Goal: Task Accomplishment & Management: Manage account settings

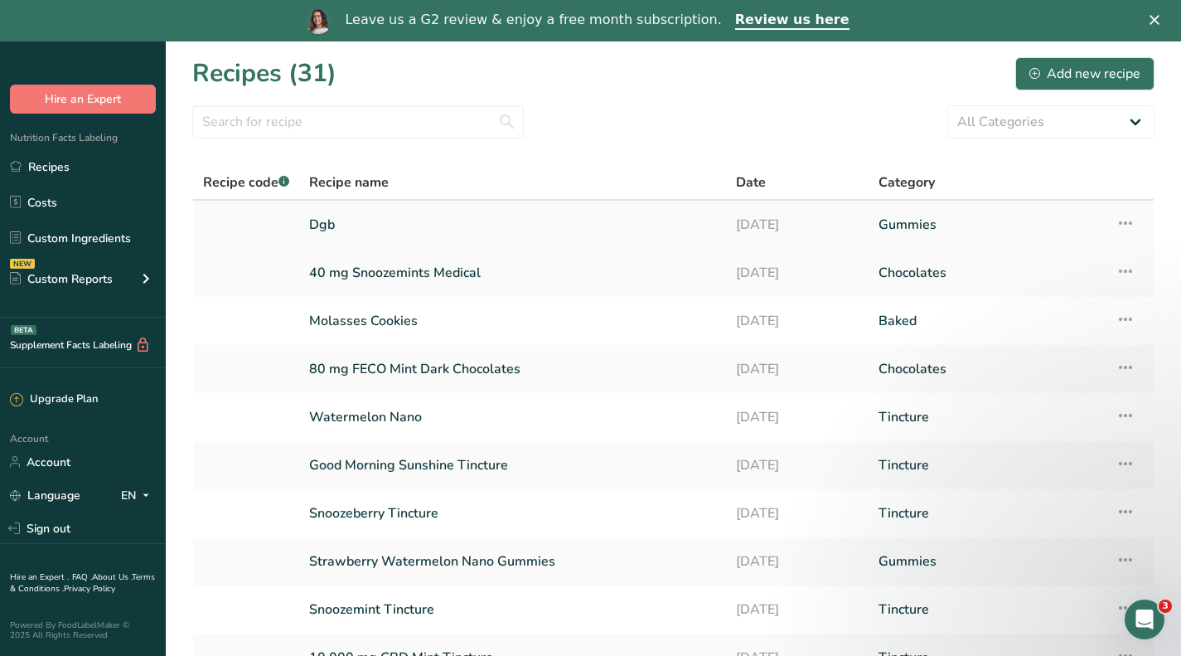
click at [323, 221] on link "Dgb" at bounding box center [512, 224] width 407 height 35
click at [1126, 221] on icon at bounding box center [1126, 223] width 20 height 30
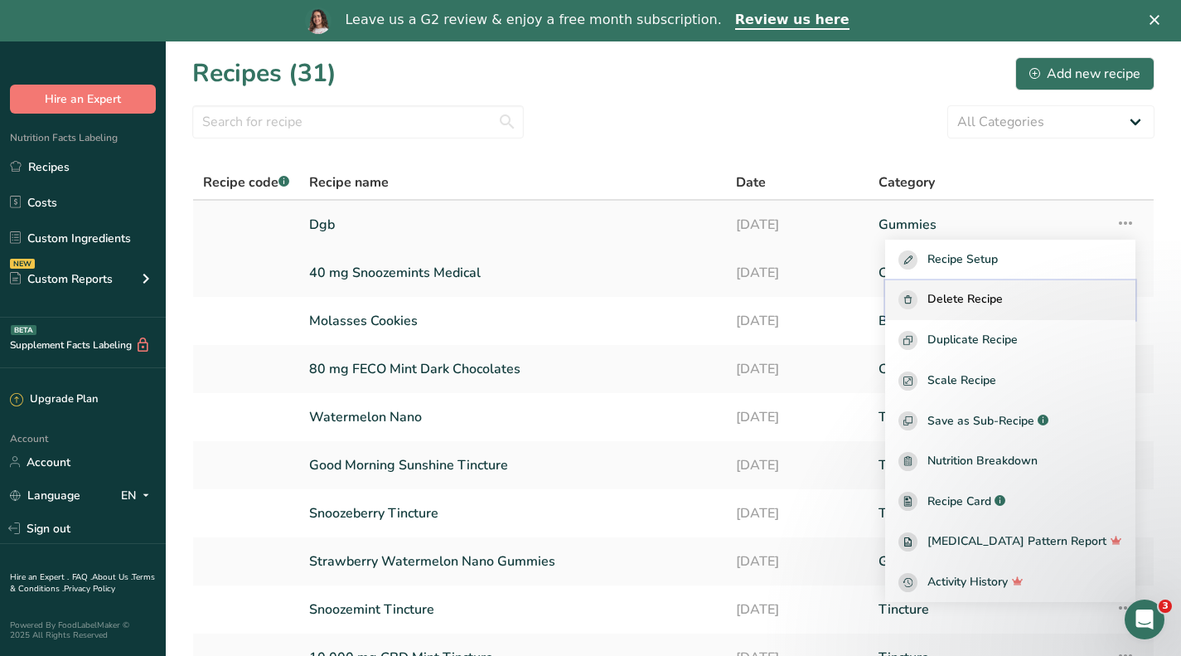
click at [1003, 300] on span "Delete Recipe" at bounding box center [965, 299] width 75 height 19
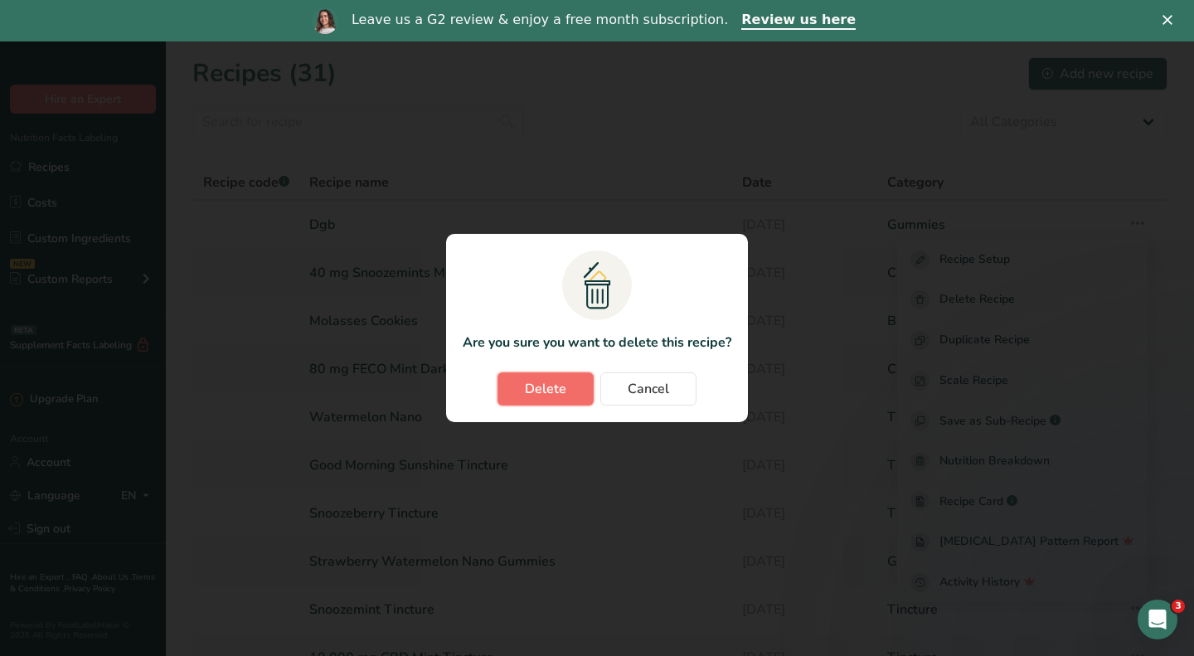
click at [540, 382] on span "Delete" at bounding box center [545, 389] width 41 height 20
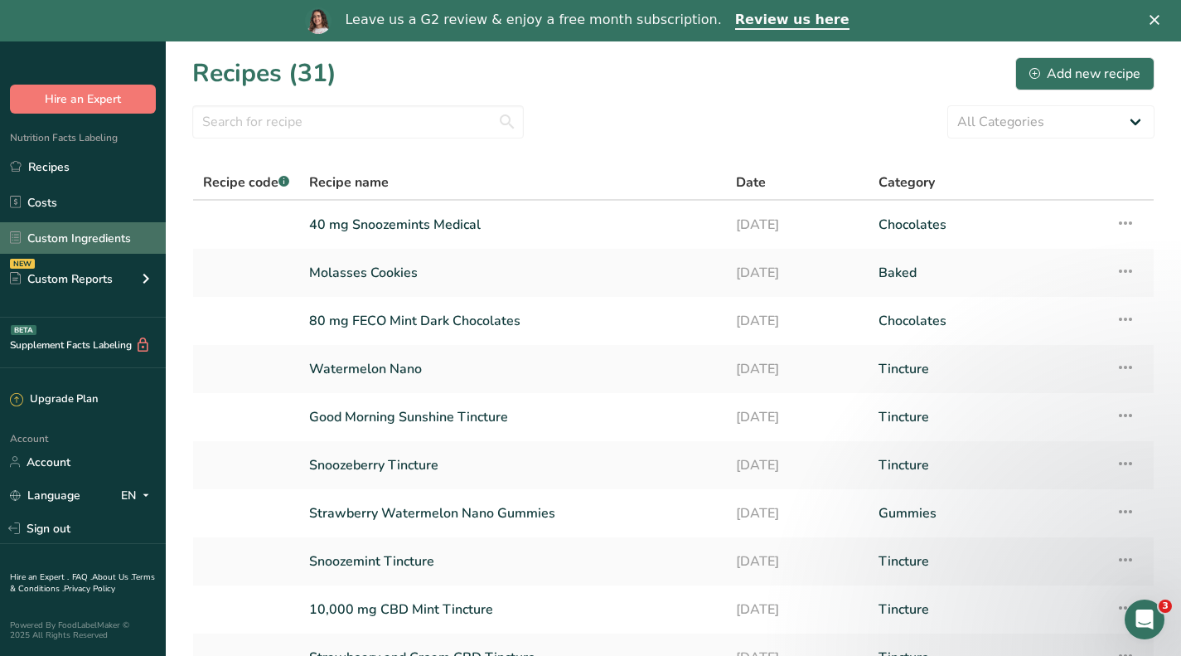
click at [67, 240] on link "Custom Ingredients" at bounding box center [83, 238] width 166 height 32
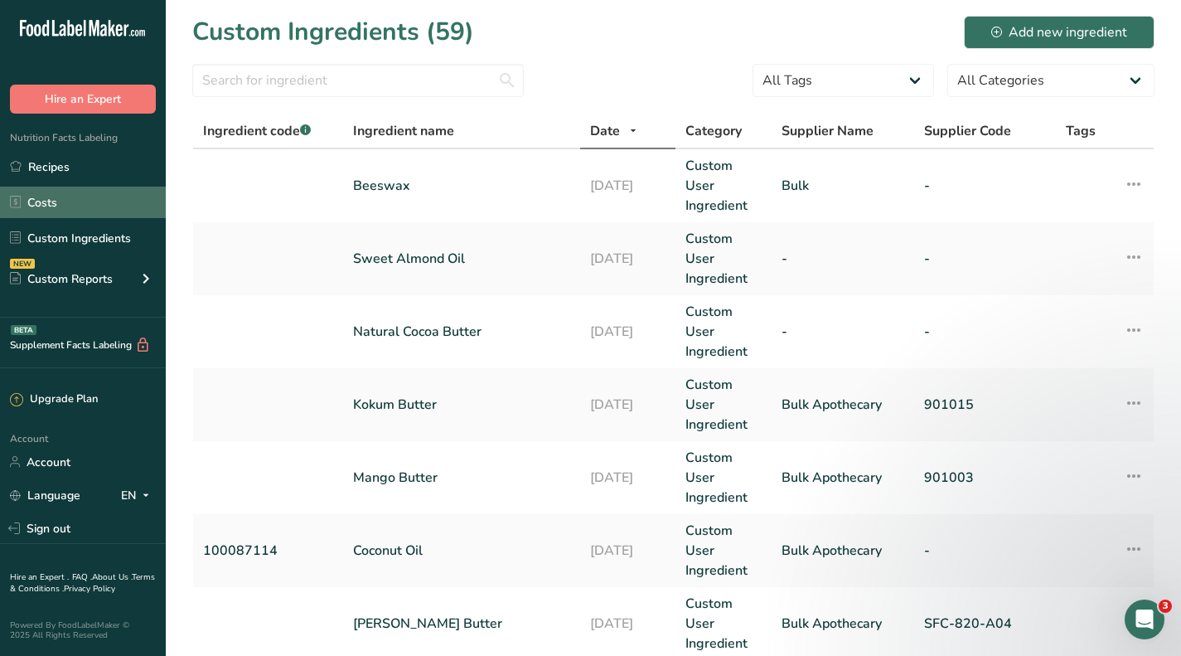
click at [80, 192] on link "Costs" at bounding box center [83, 203] width 166 height 32
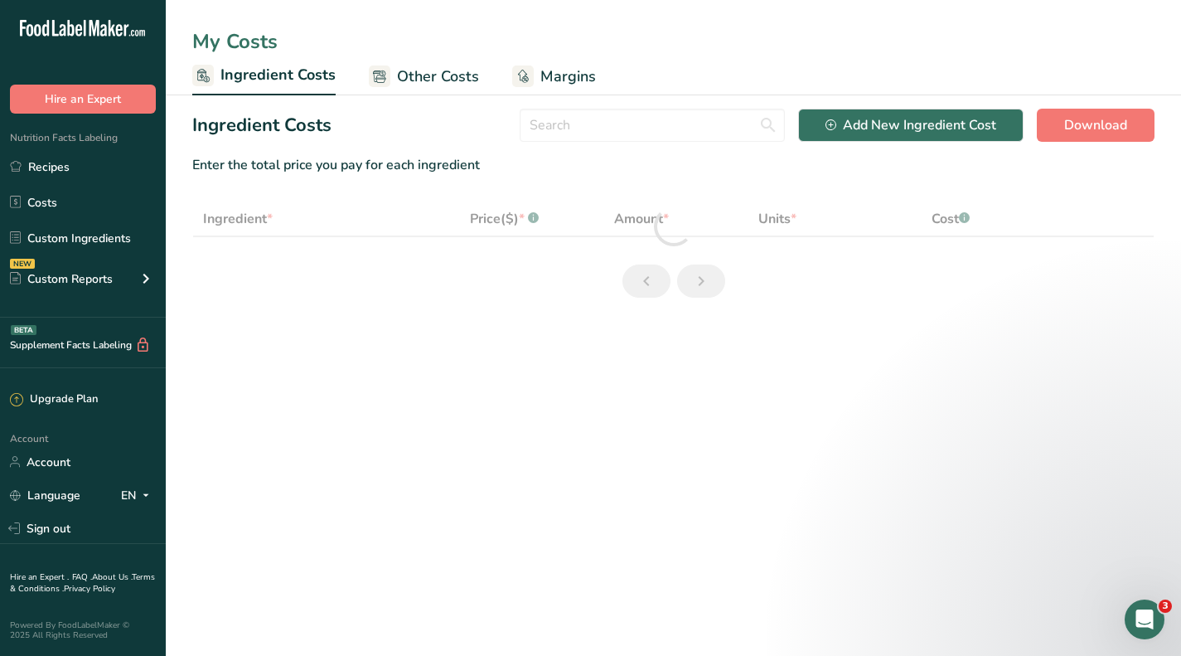
select select "1"
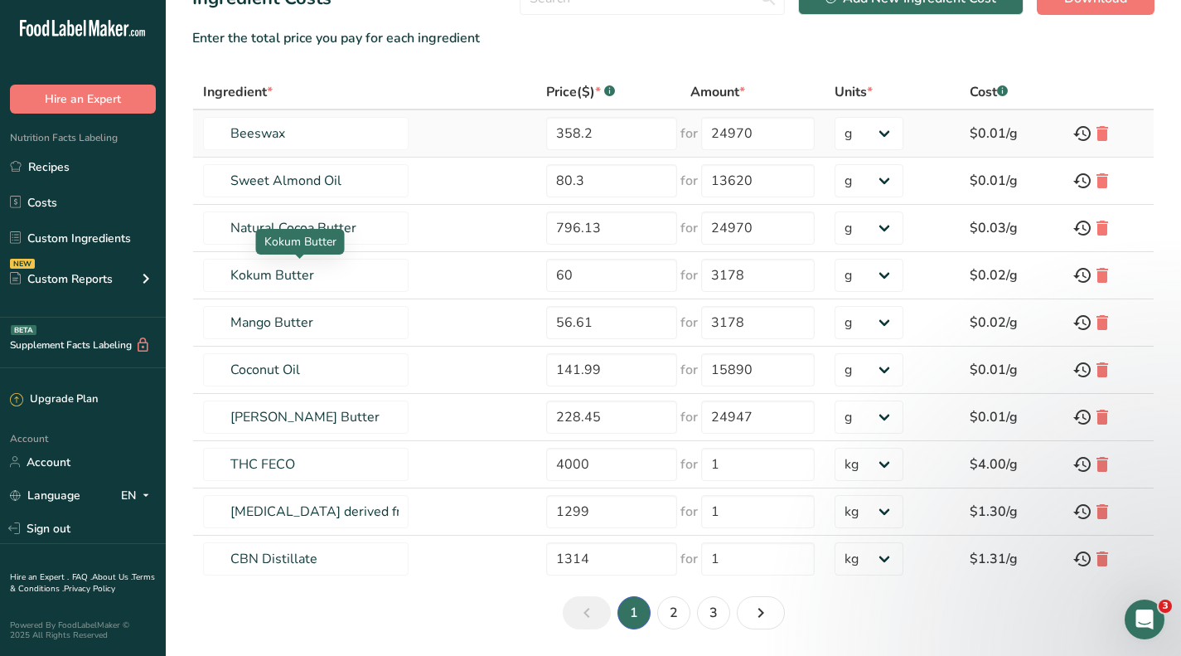
scroll to position [180, 0]
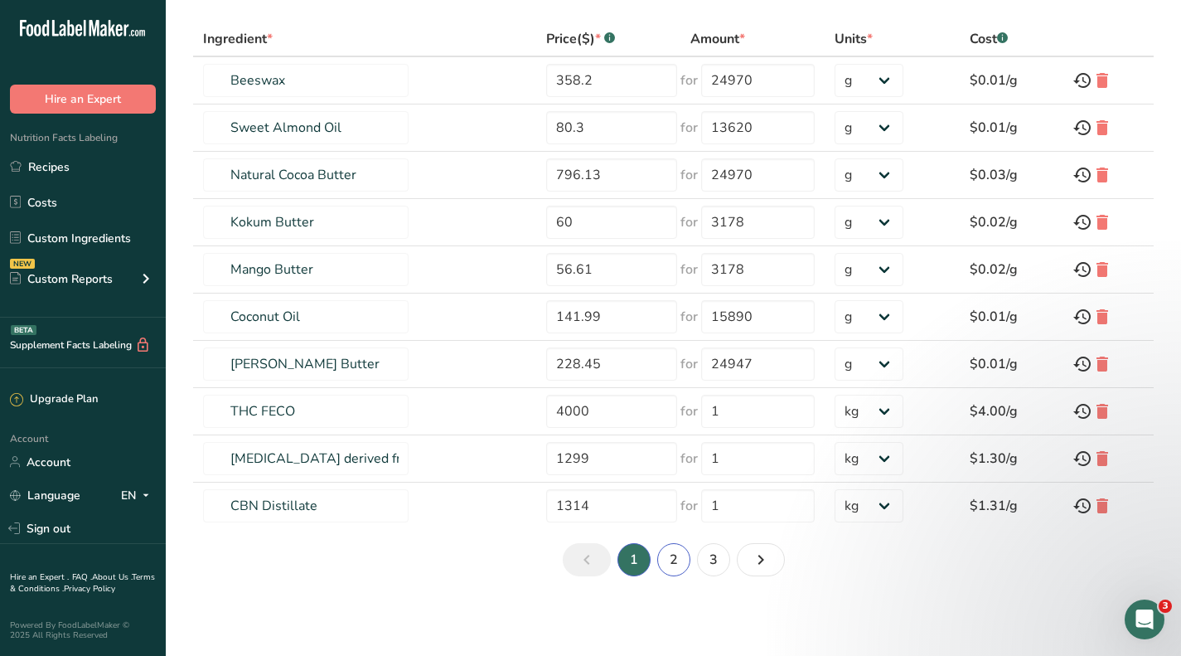
click at [679, 561] on link "2" at bounding box center [673, 559] width 33 height 33
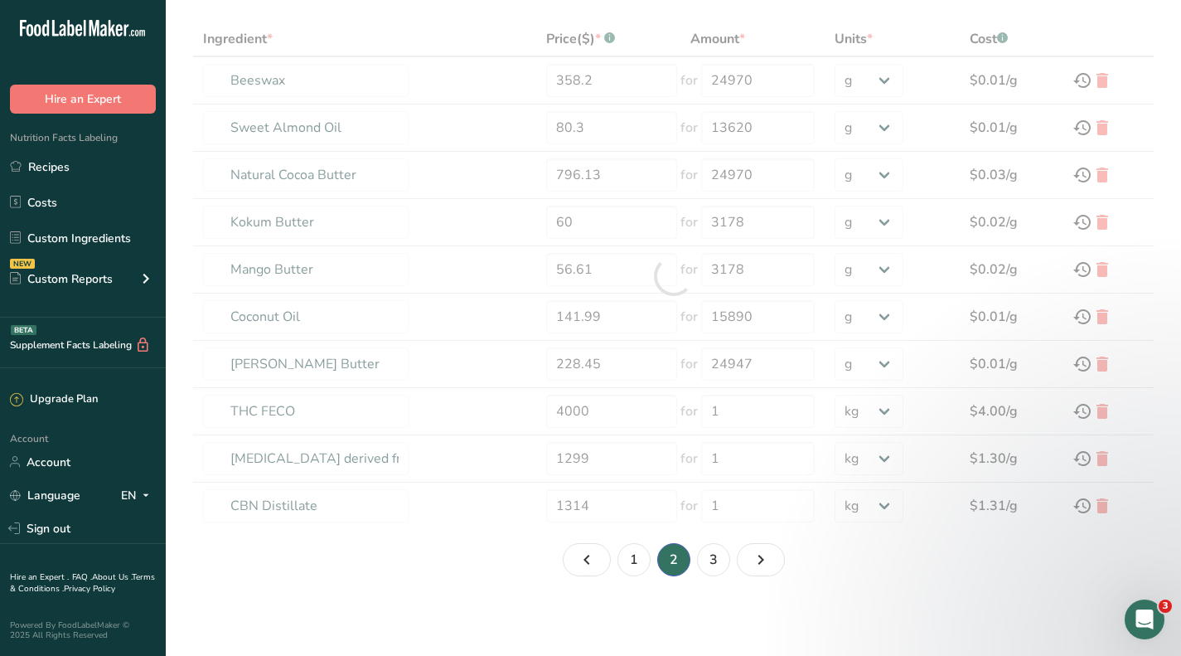
type input "CBD Distillate"
type input "145"
type input "1"
select select "1"
type input "CBD FECO"
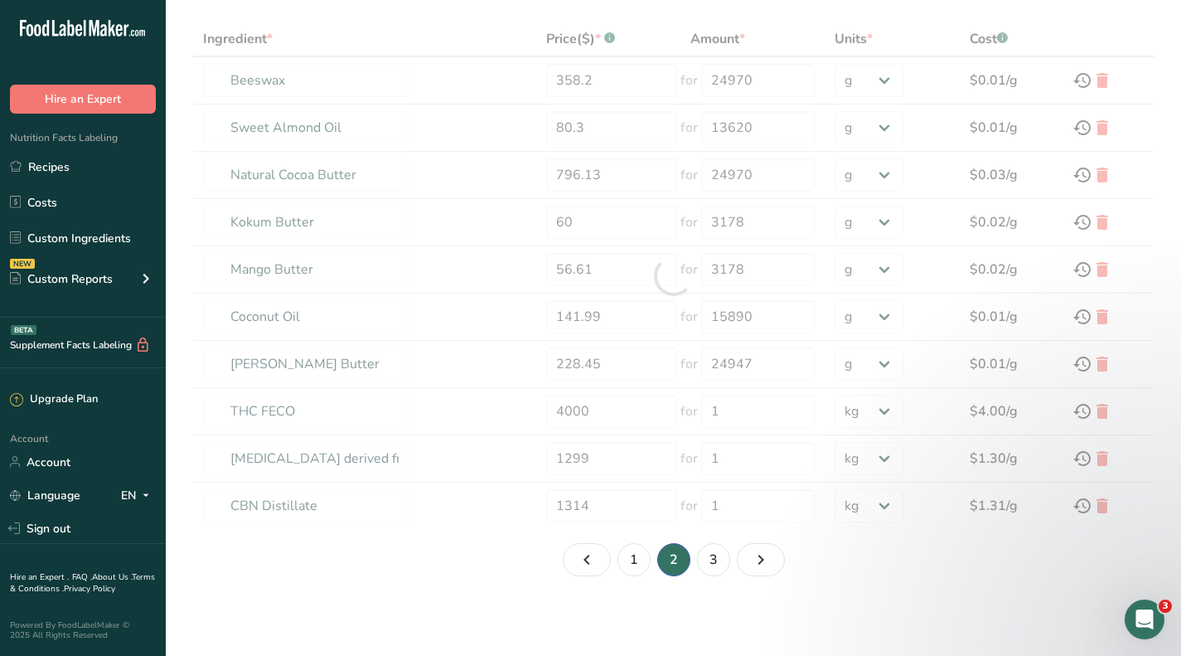
type input "500"
type input "1"
select select "1"
type input "Peppermint essential oil"
type input "24.29"
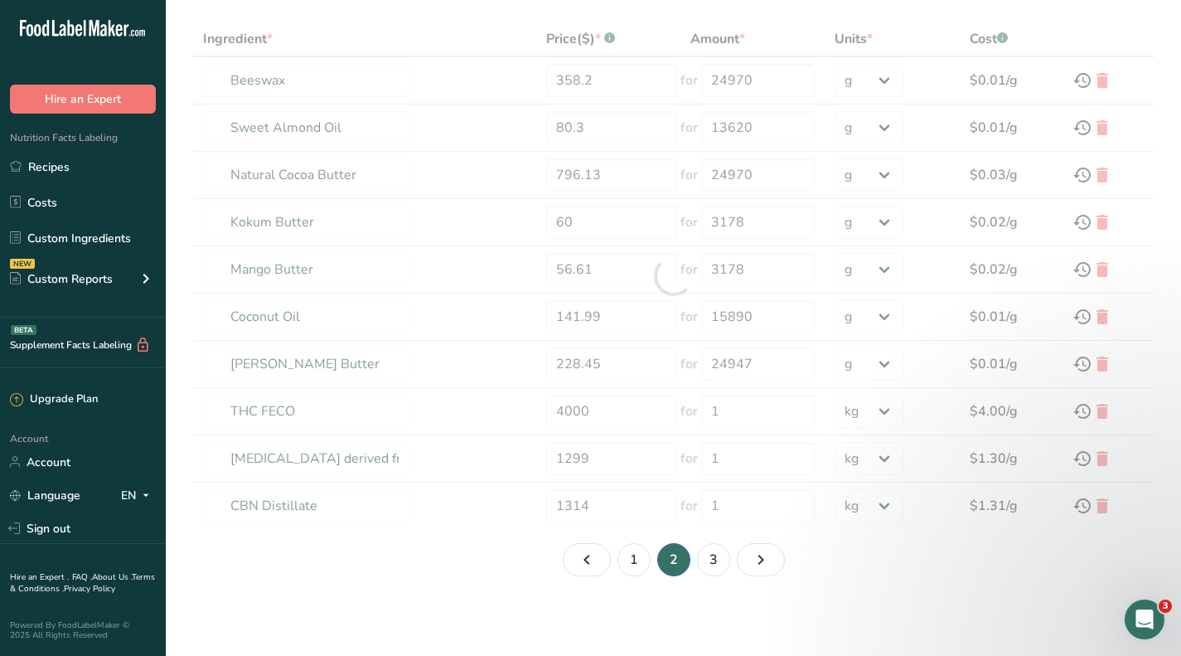
type input "473"
type input "Spearmint Oil"
type input "14.99"
type input "118"
type input "Frankincense Oil"
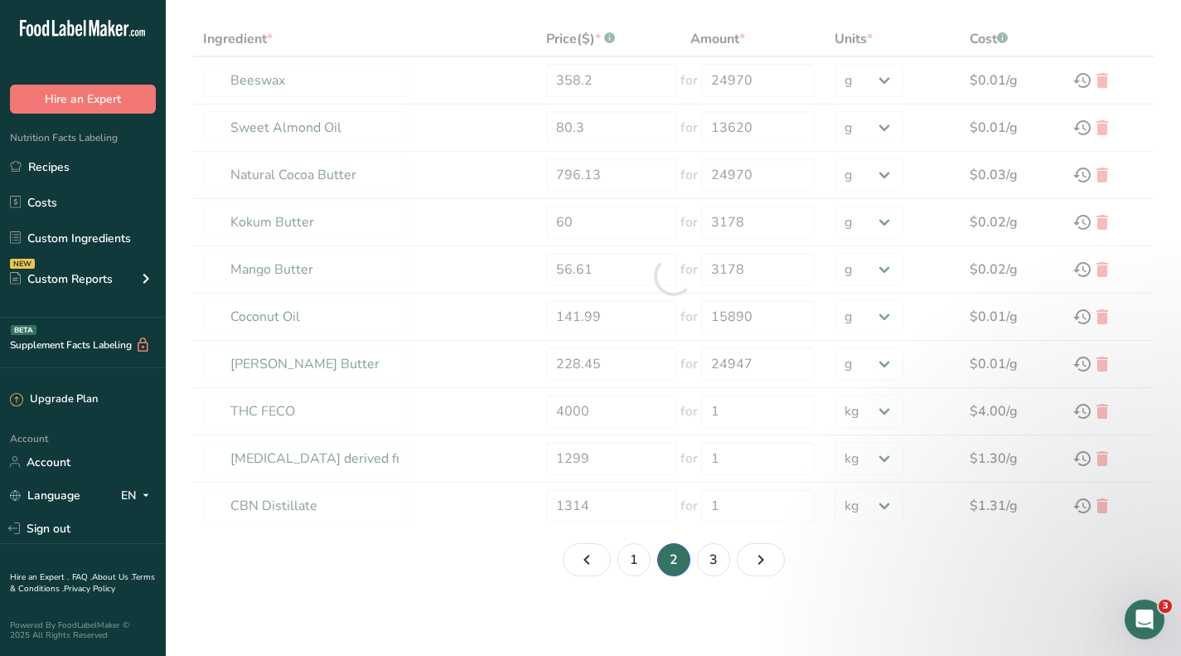
type input "13.67"
type input "100"
type input "Helichrysum Oil"
type input "9.88"
type input "100"
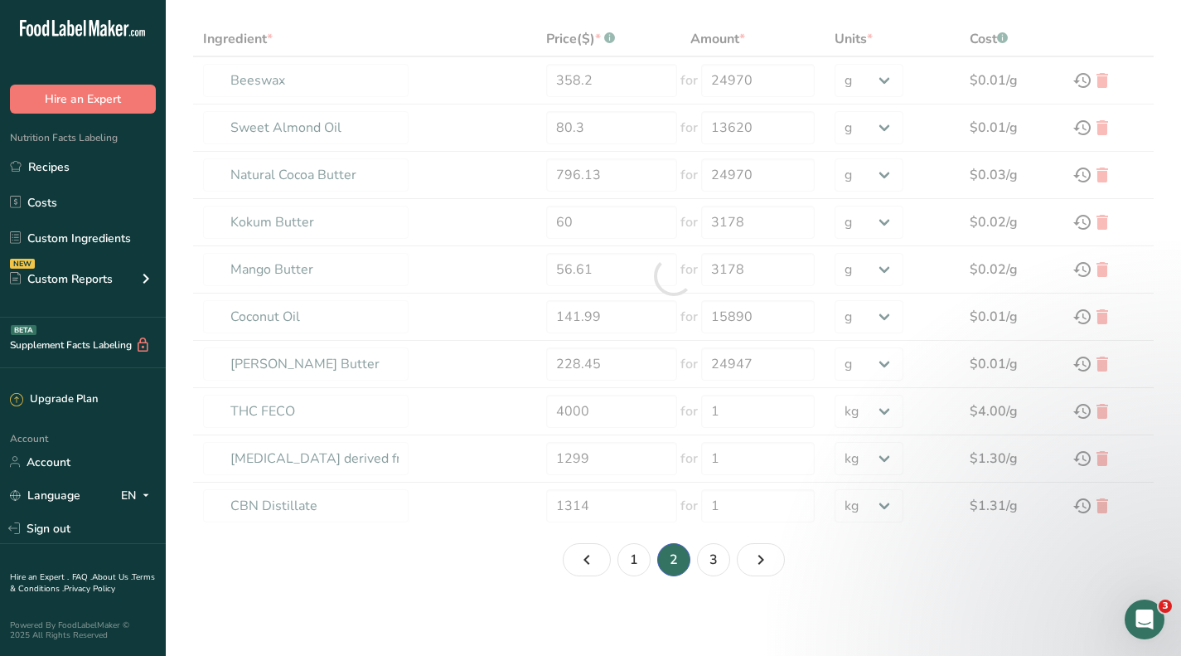
type input "Arrowroot Powder"
type input "21.99"
type input "1814"
type input "Food Grade Coconut Oil"
type input "141.99"
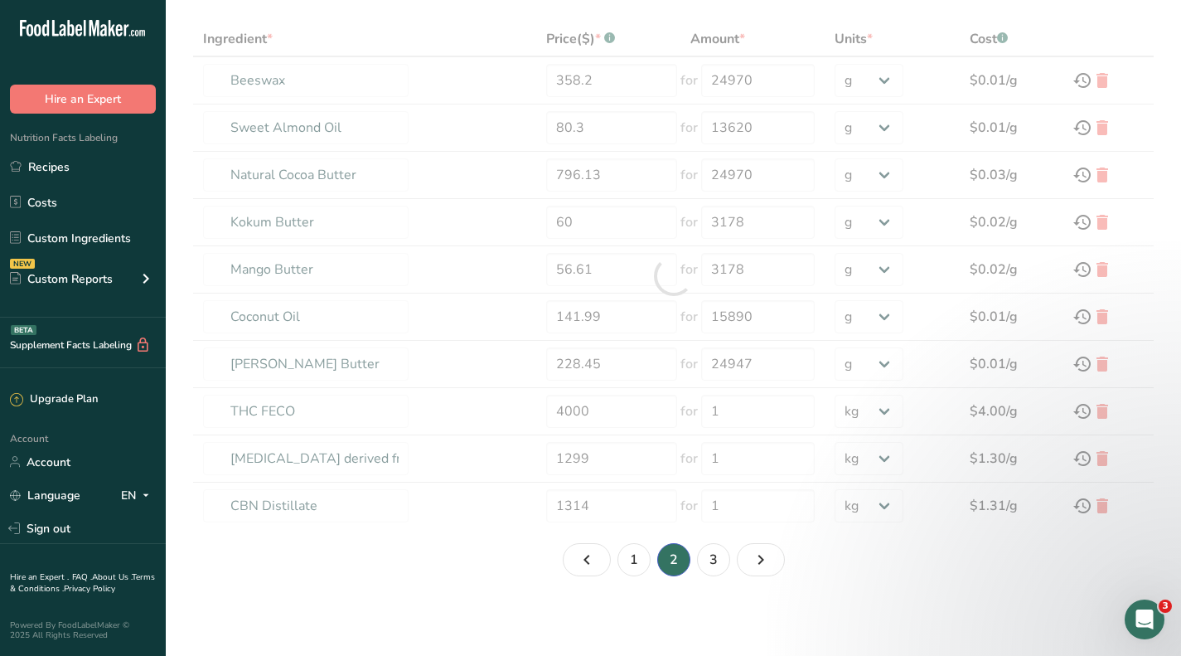
type input "35"
select select "12"
type input "Organic Golden Jojoba Oil"
type input "317.9"
type input "28"
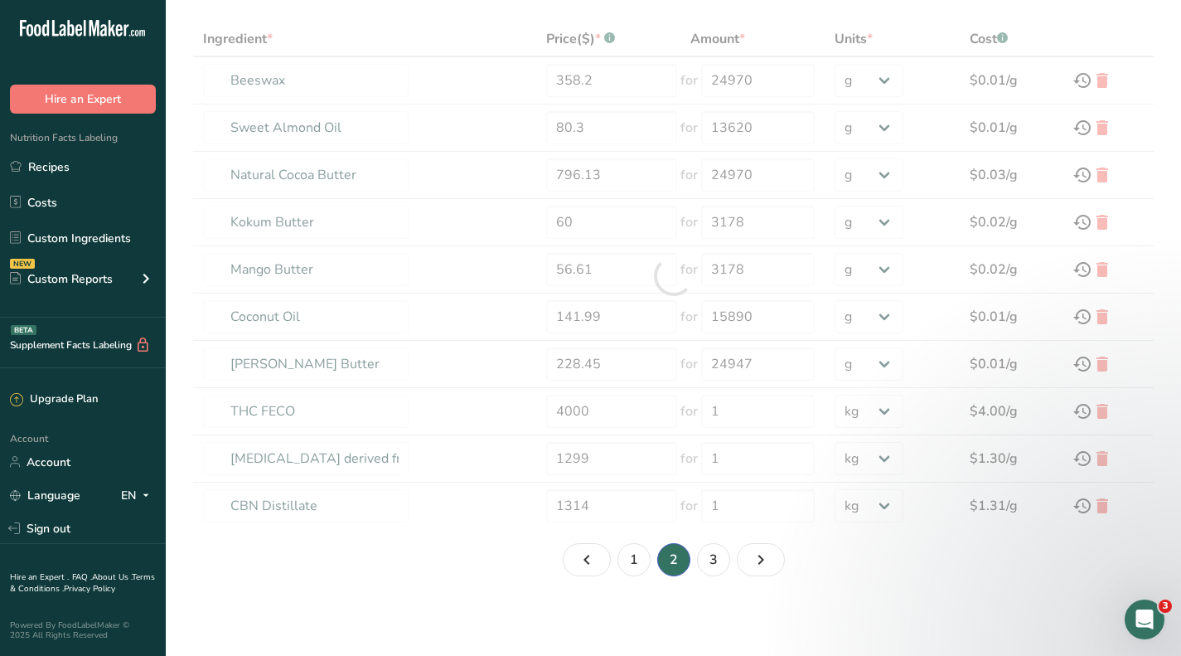
select select "12"
type input "THC distillate"
type input "5000"
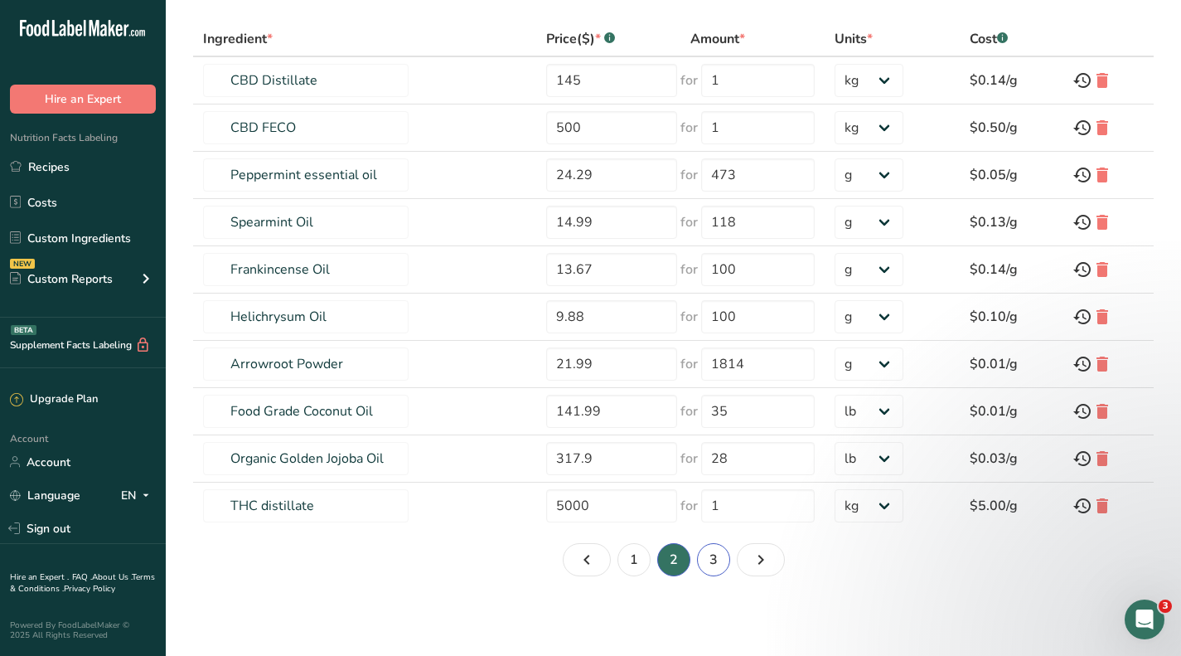
click at [705, 558] on link "3" at bounding box center [713, 559] width 33 height 33
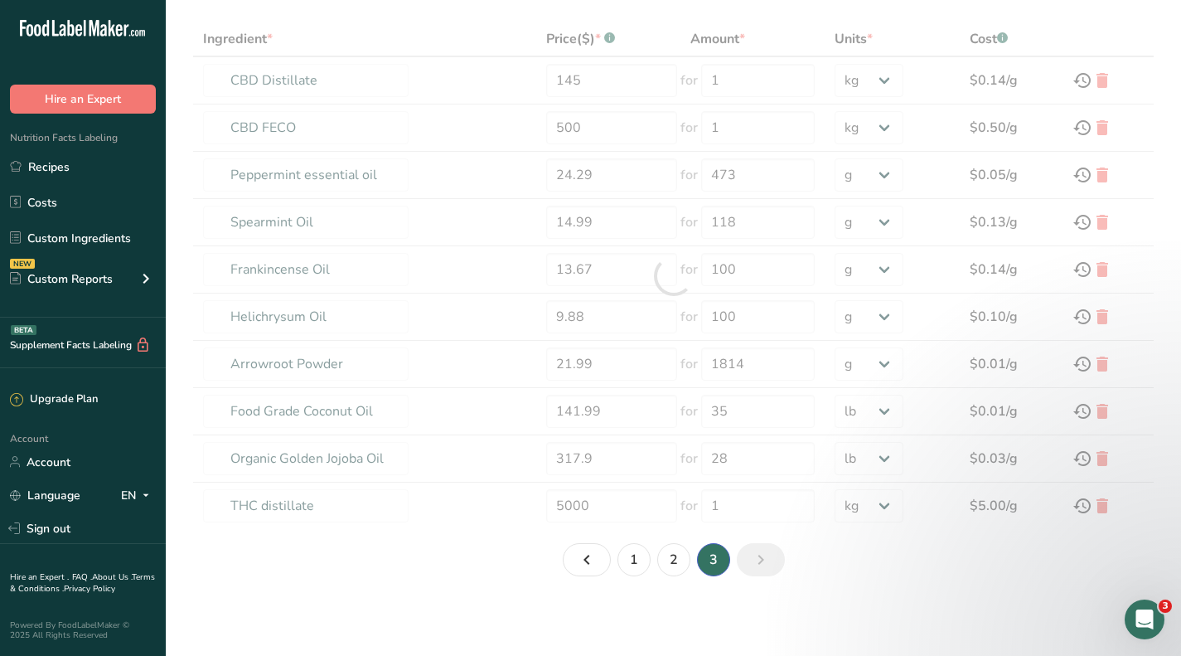
type input "CBD Isolate"
type input "2211"
type input "5"
type input "MCT Oil"
type input "1545"
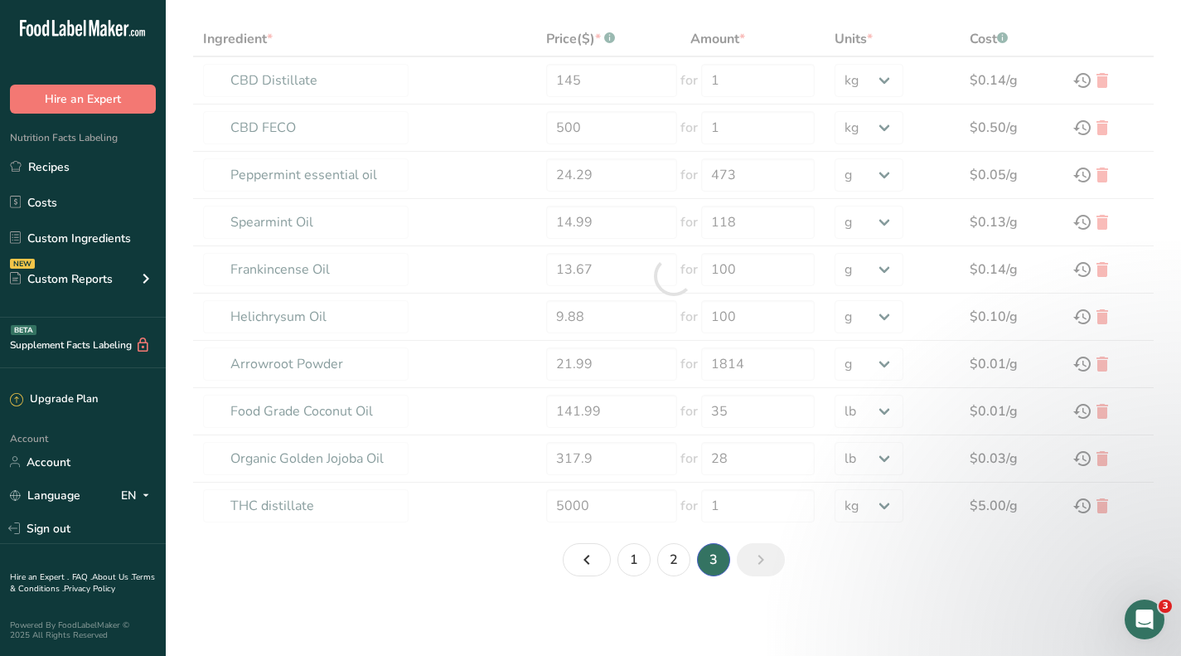
type input "190"
type input "Natural Wild Strawberry Flavor"
type input "250"
type input "8"
select select "12"
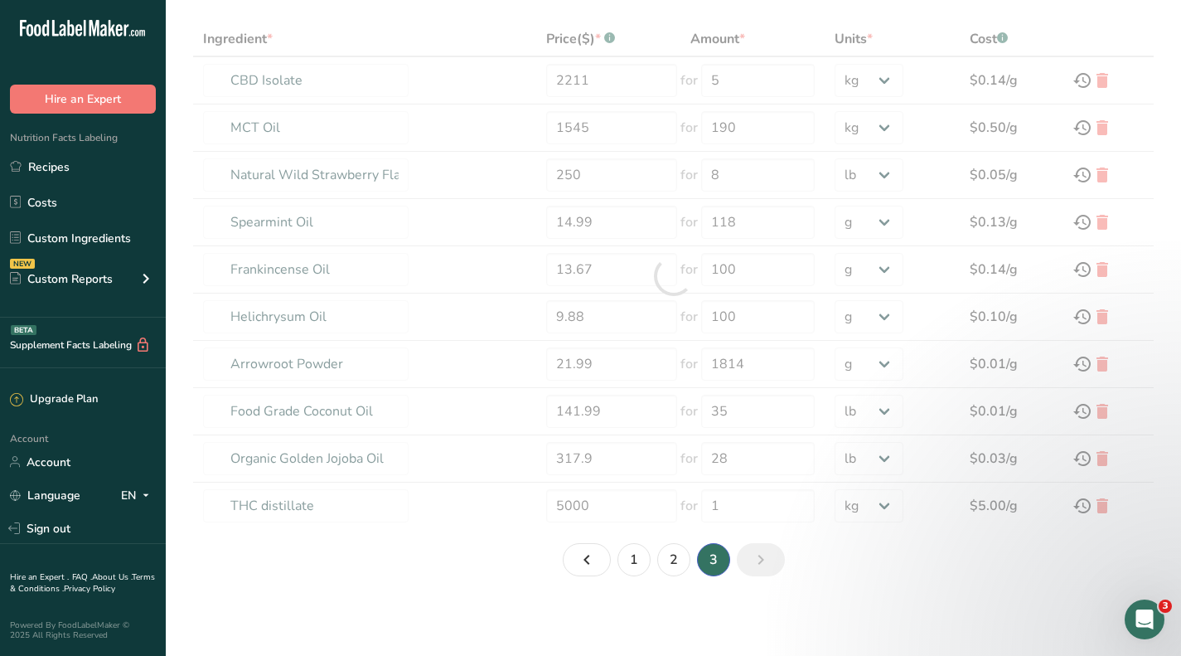
scroll to position [0, 0]
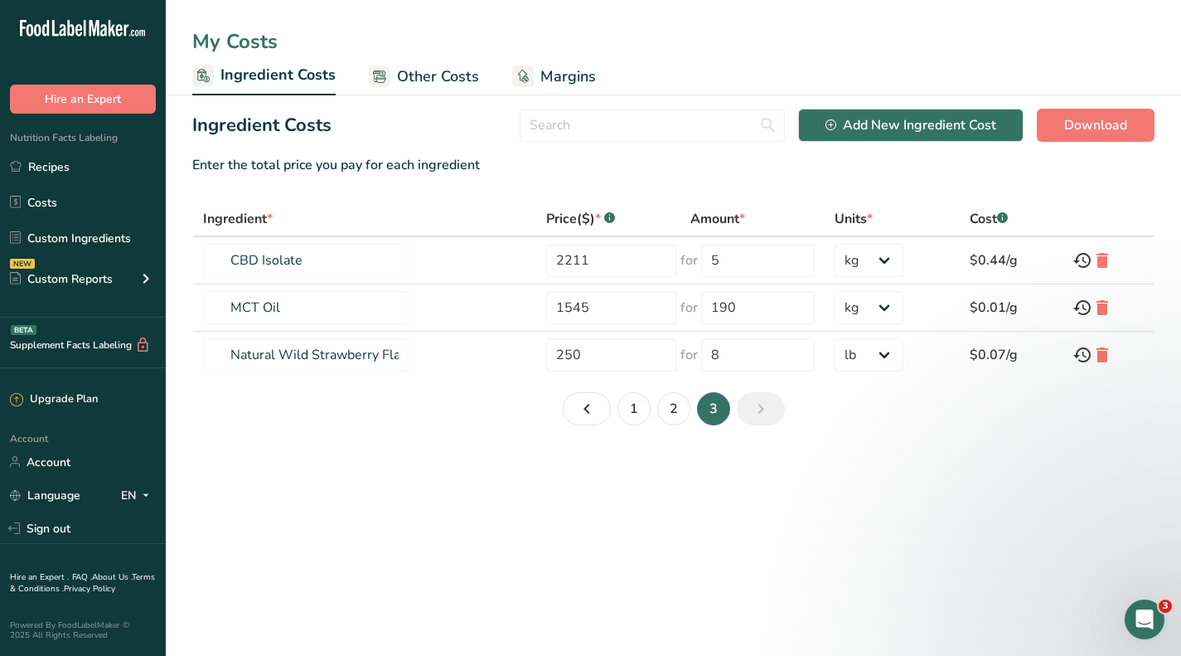
click at [420, 80] on span "Other Costs" at bounding box center [438, 76] width 82 height 22
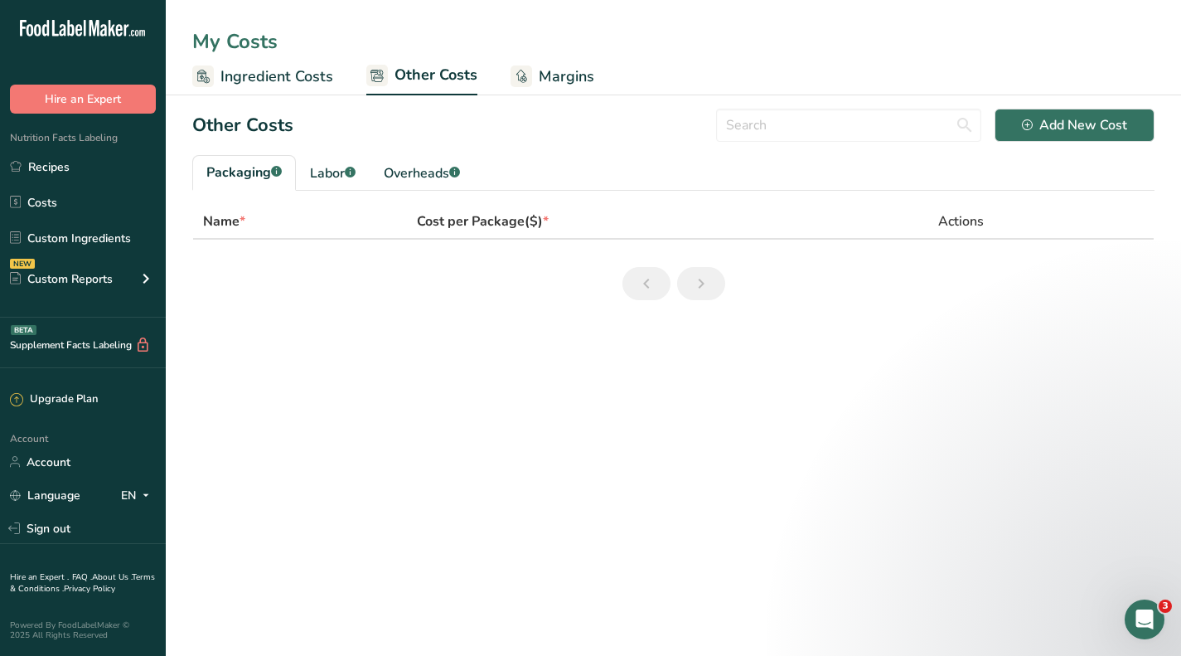
click at [284, 69] on span "Ingredient Costs" at bounding box center [277, 76] width 113 height 22
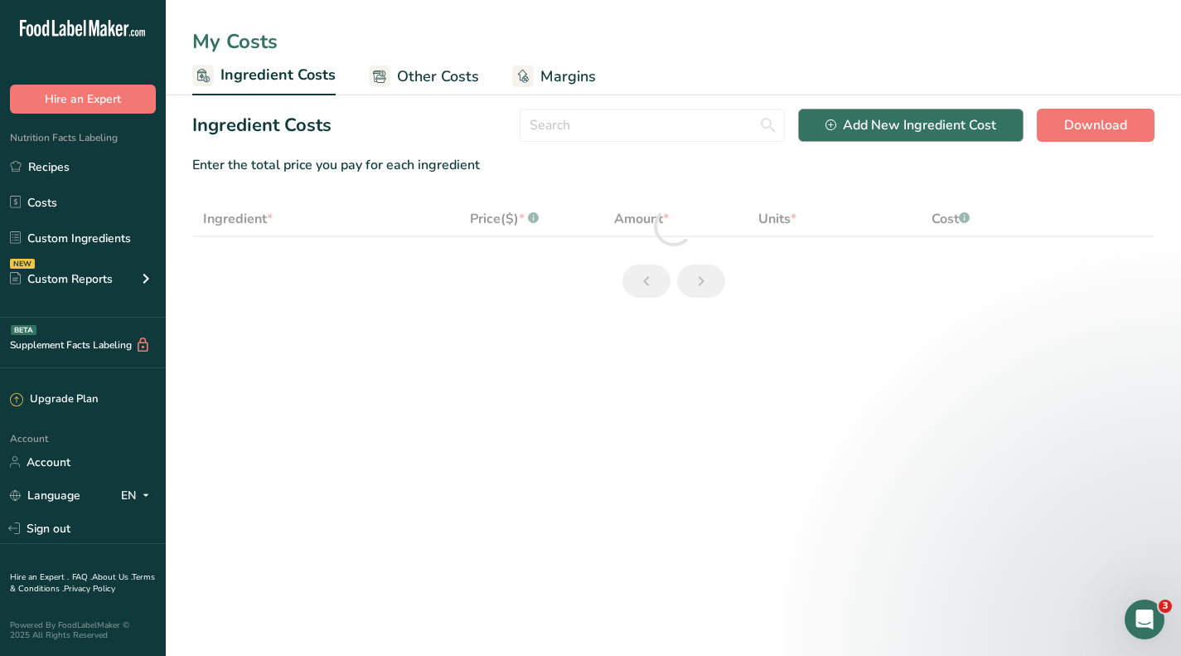
select select "1"
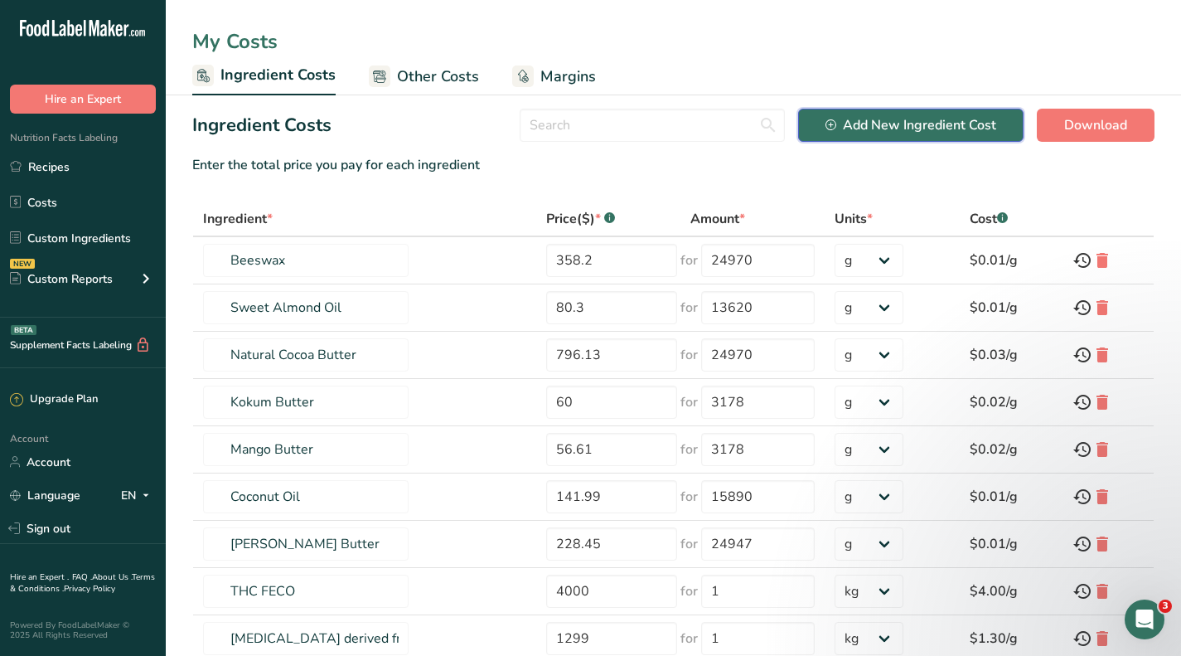
click at [946, 130] on div "Add New Ingredient Cost" at bounding box center [911, 125] width 171 height 20
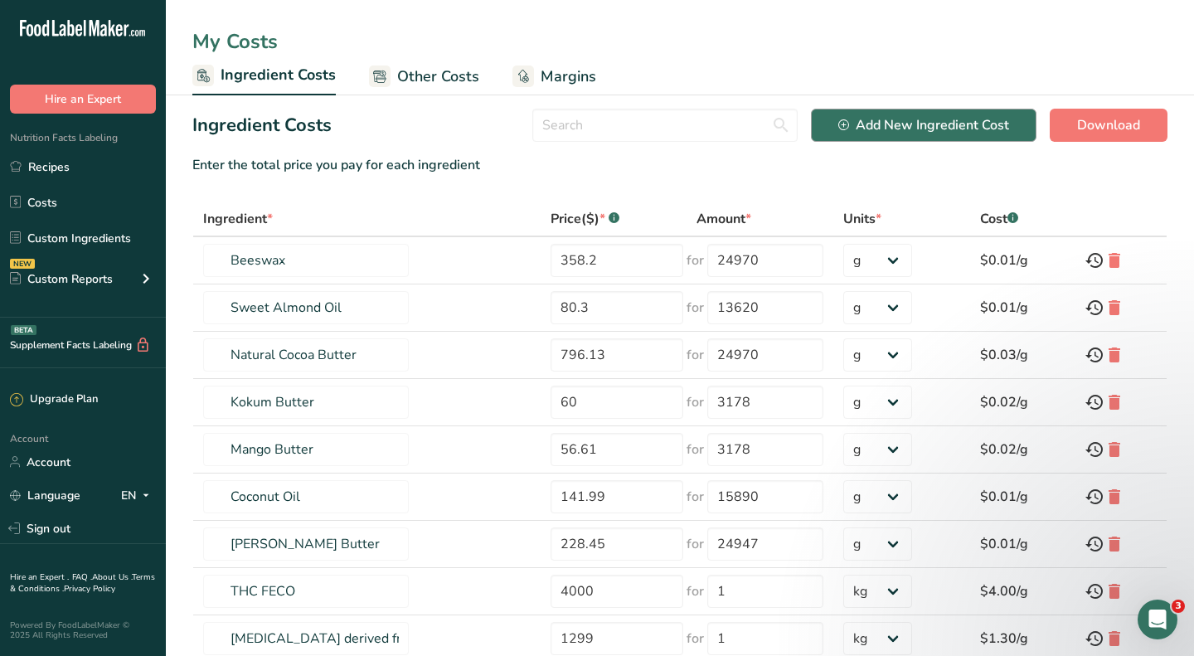
select select "Add New Ingredient Cost Modal"
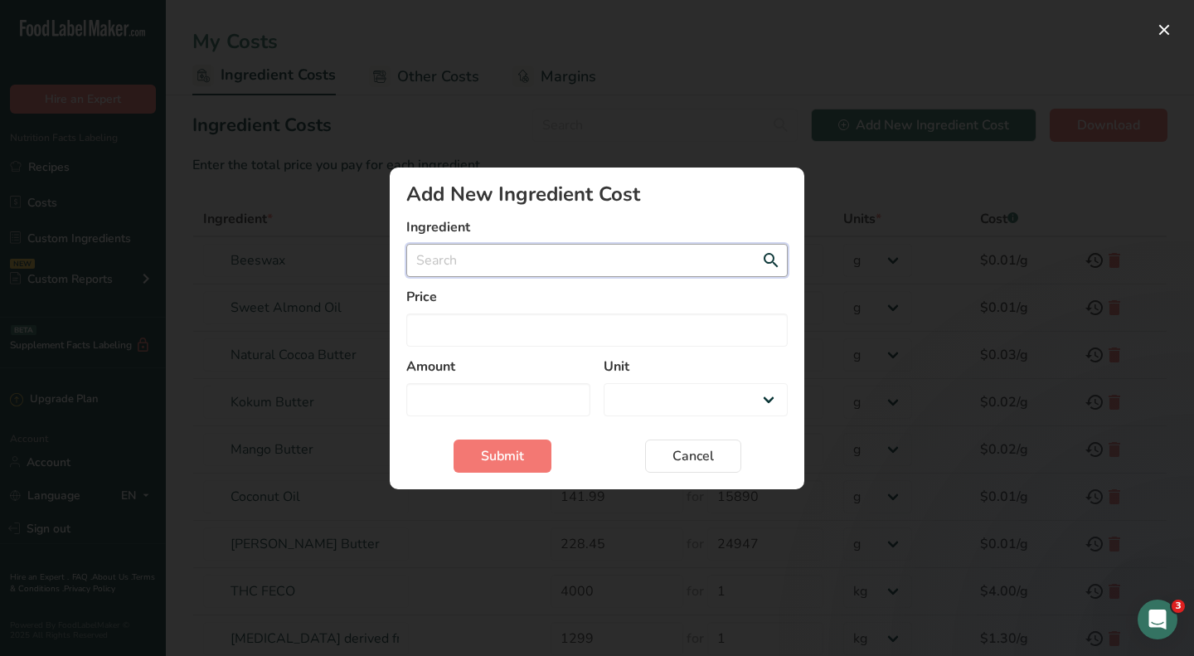
click at [555, 258] on input "Add New Ingredient Cost Modal" at bounding box center [596, 260] width 381 height 33
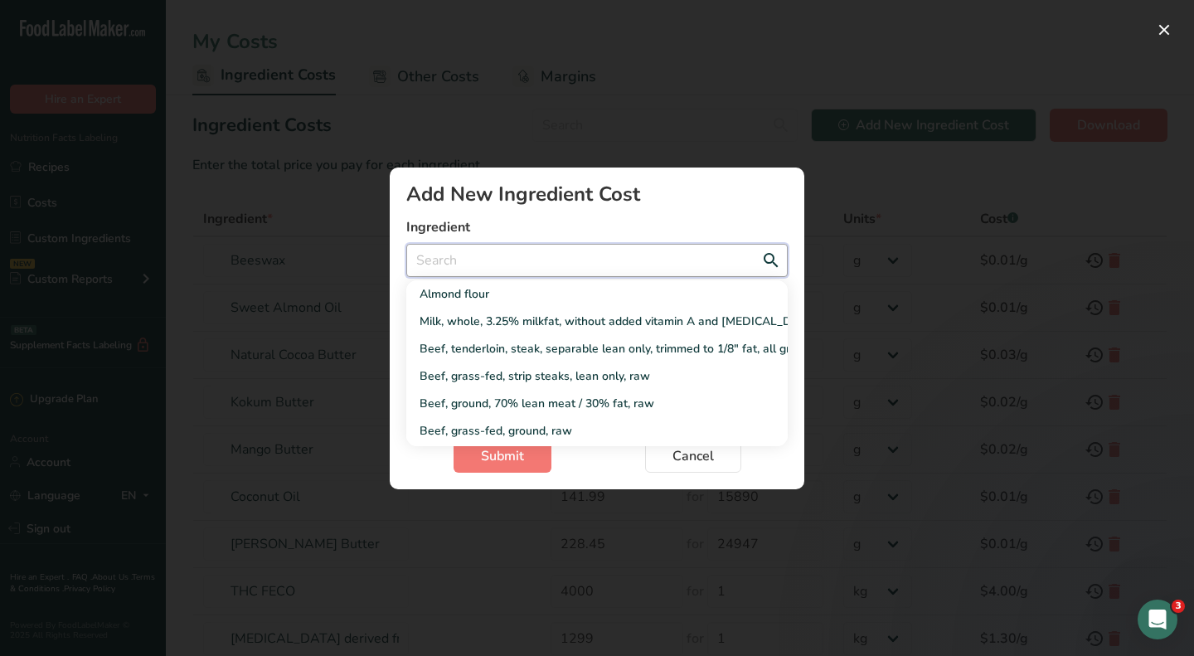
type input "s"
select select "Add New Ingredient Cost Modal"
type input "su"
select select "Add New Ingredient Cost Modal"
type input "sug"
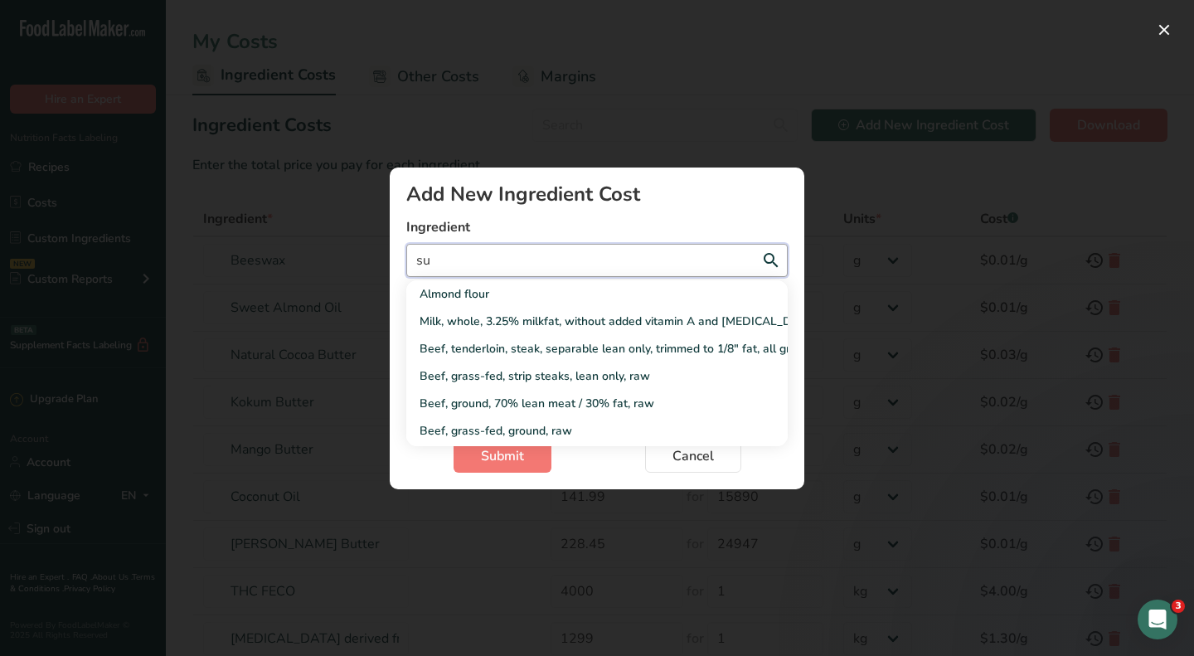
select select "Add New Ingredient Cost Modal"
type input "suga"
select select "Add New Ingredient Cost Modal"
type input "sugar"
select select "Add New Ingredient Cost Modal"
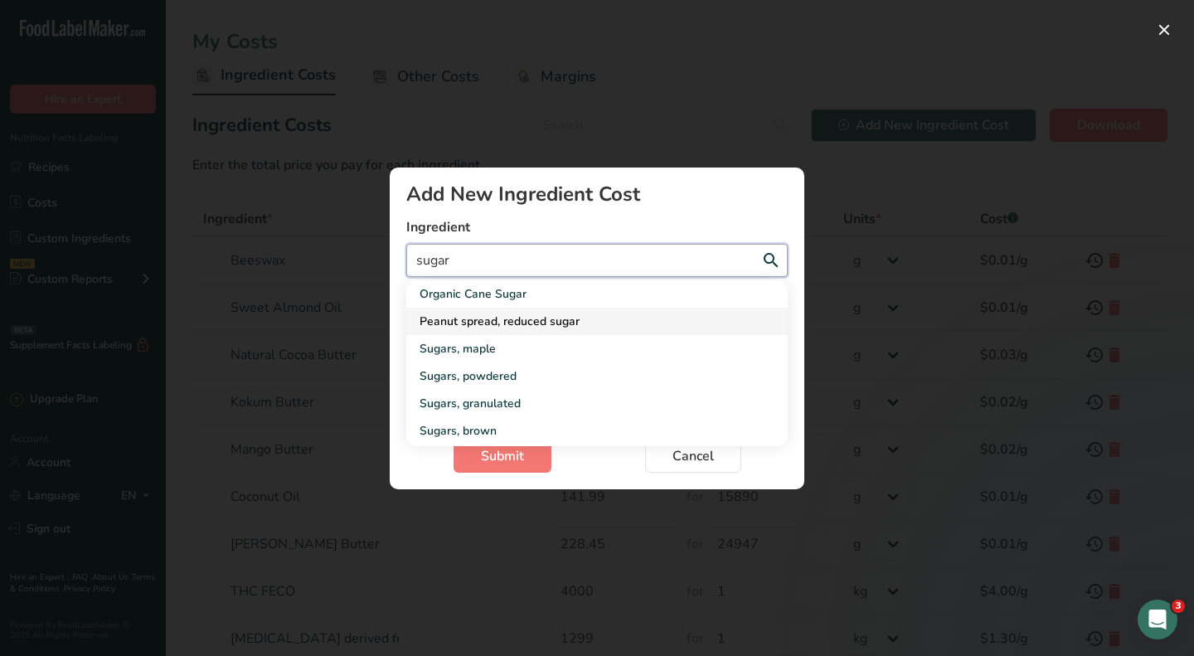
type input "sugar"
select select "Add New Ingredient Cost Modal"
type input "sugar w"
select select "Add New Ingredient Cost Modal"
type input "sugar wh"
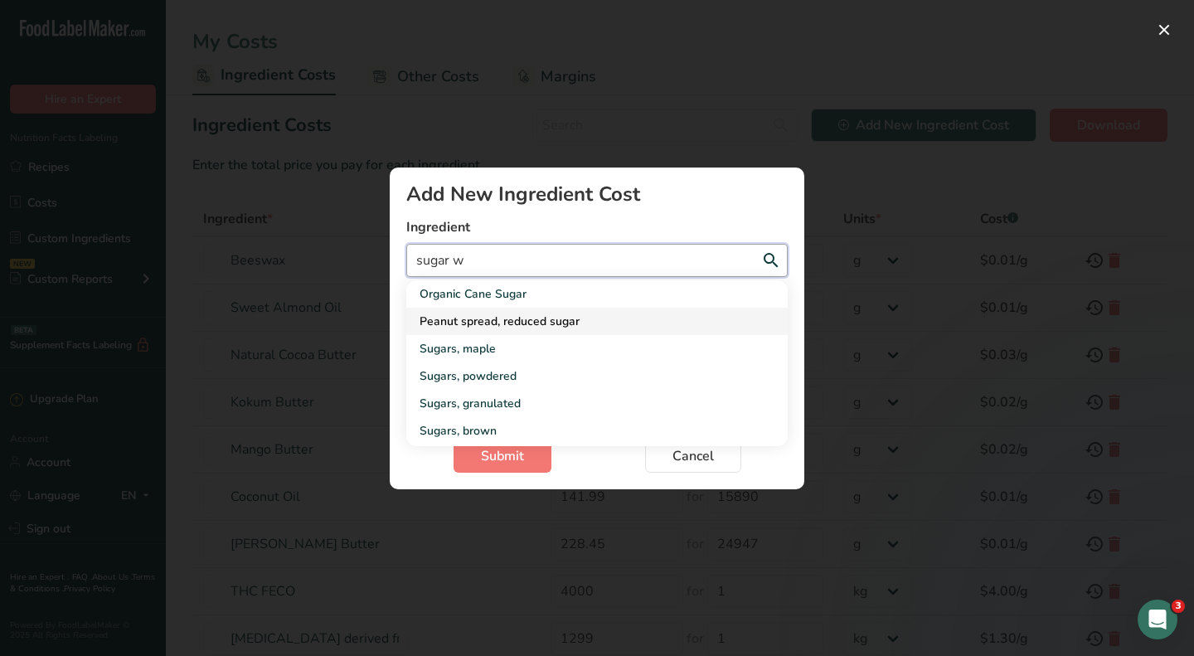
select select "Add New Ingredient Cost Modal"
type input "sugar whi"
select select "Add New Ingredient Cost Modal"
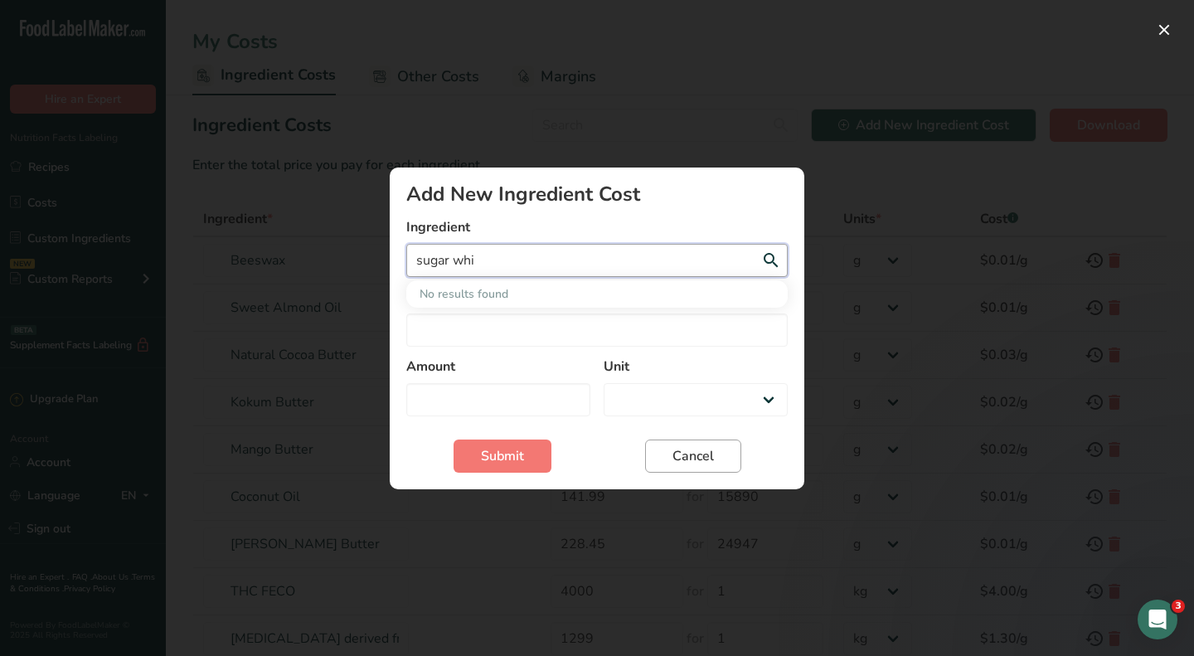
type input "sugar whi"
drag, startPoint x: 681, startPoint y: 449, endPoint x: 682, endPoint y: 437, distance: 12.5
click at [682, 449] on span "Cancel" at bounding box center [692, 456] width 41 height 20
select select "Add New Ingredient Cost Modal"
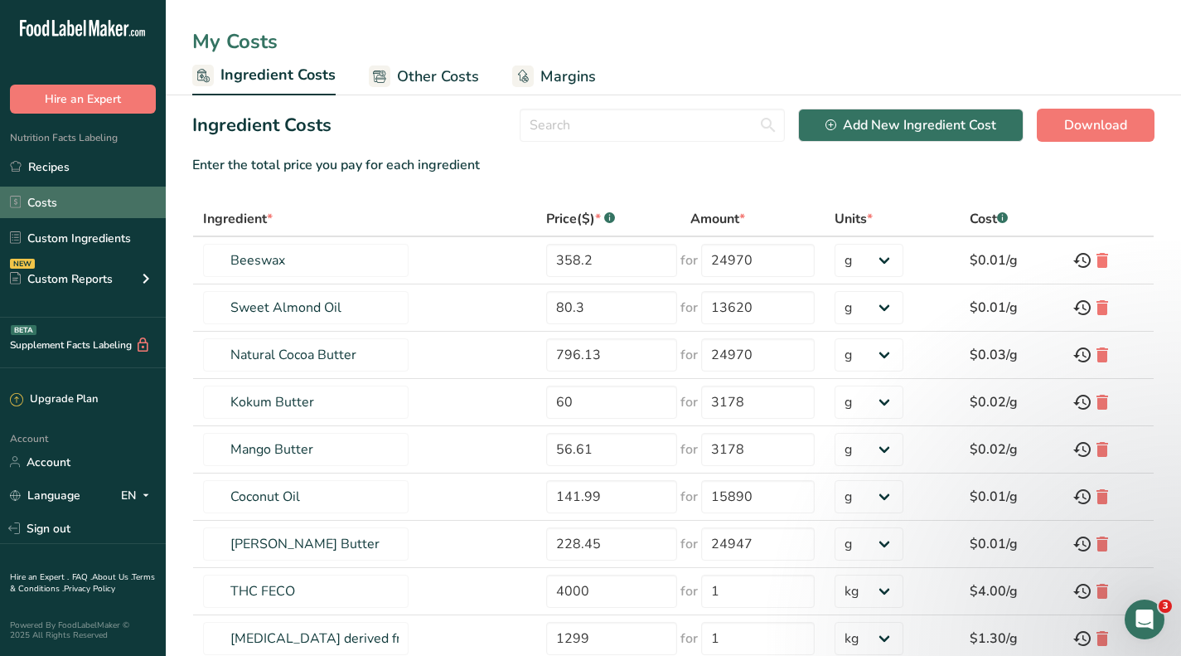
drag, startPoint x: 61, startPoint y: 169, endPoint x: 73, endPoint y: 208, distance: 40.7
click at [61, 169] on link "Recipes" at bounding box center [83, 167] width 166 height 32
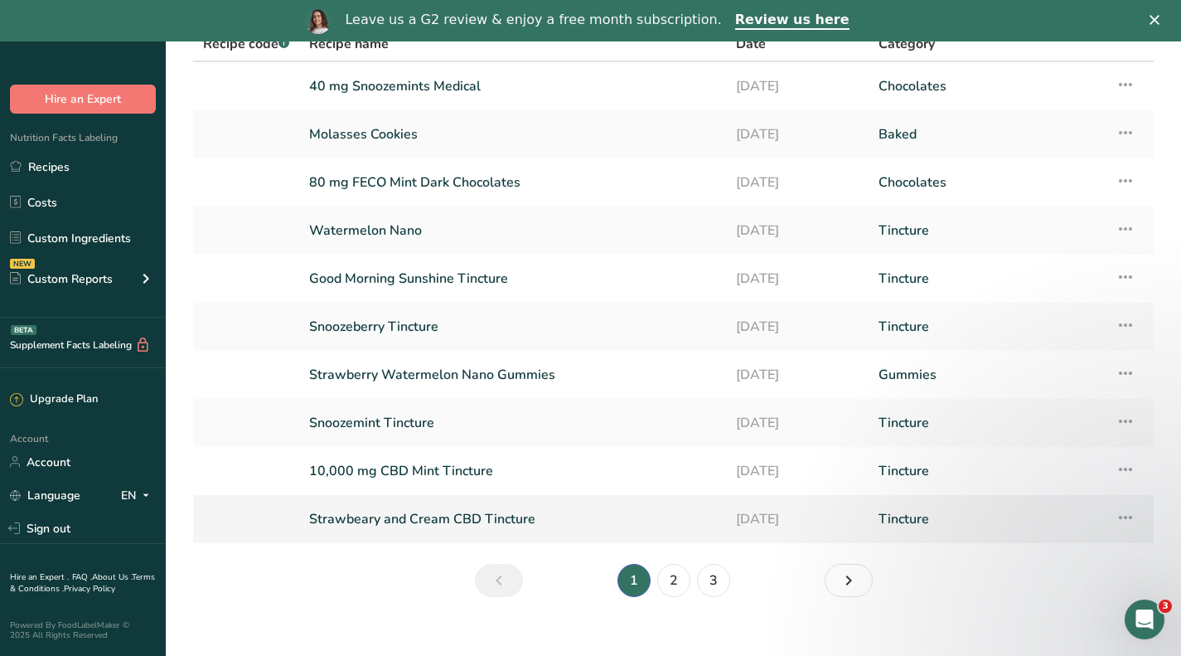
scroll to position [159, 0]
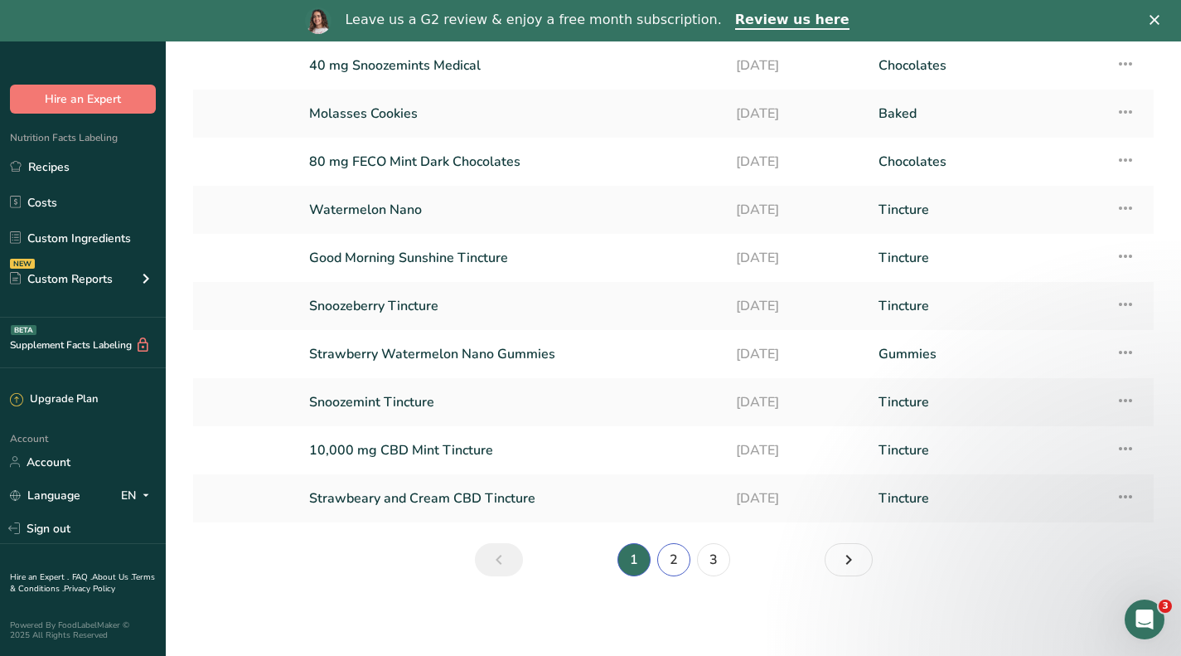
click at [685, 559] on link "2" at bounding box center [673, 559] width 33 height 33
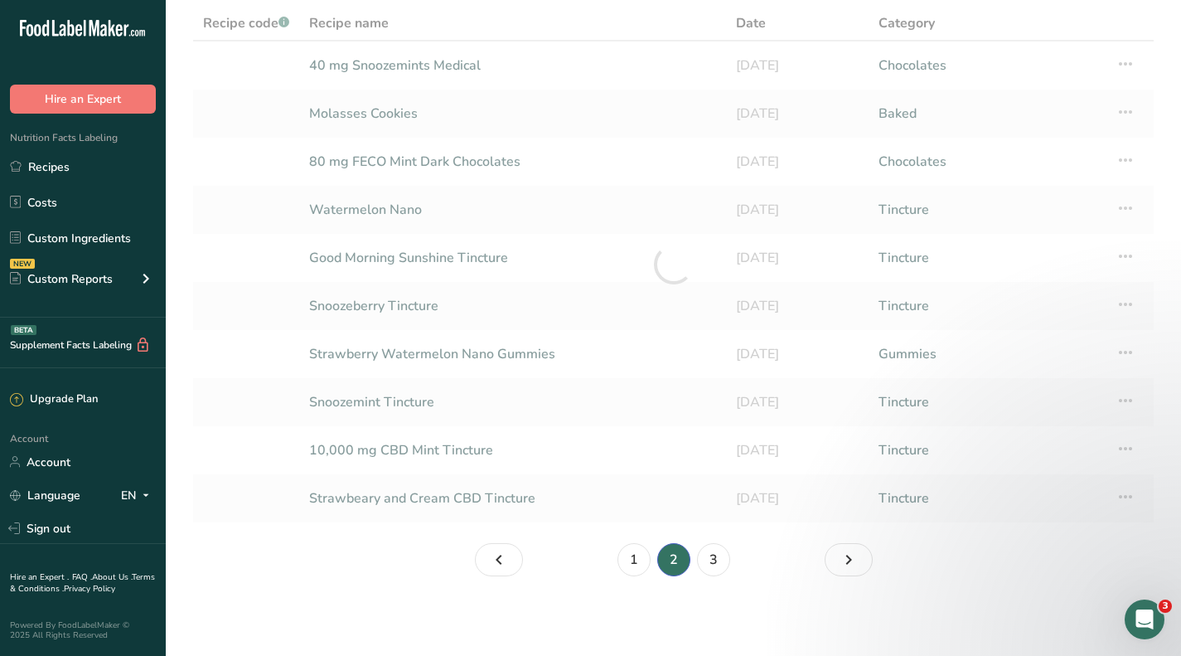
scroll to position [118, 0]
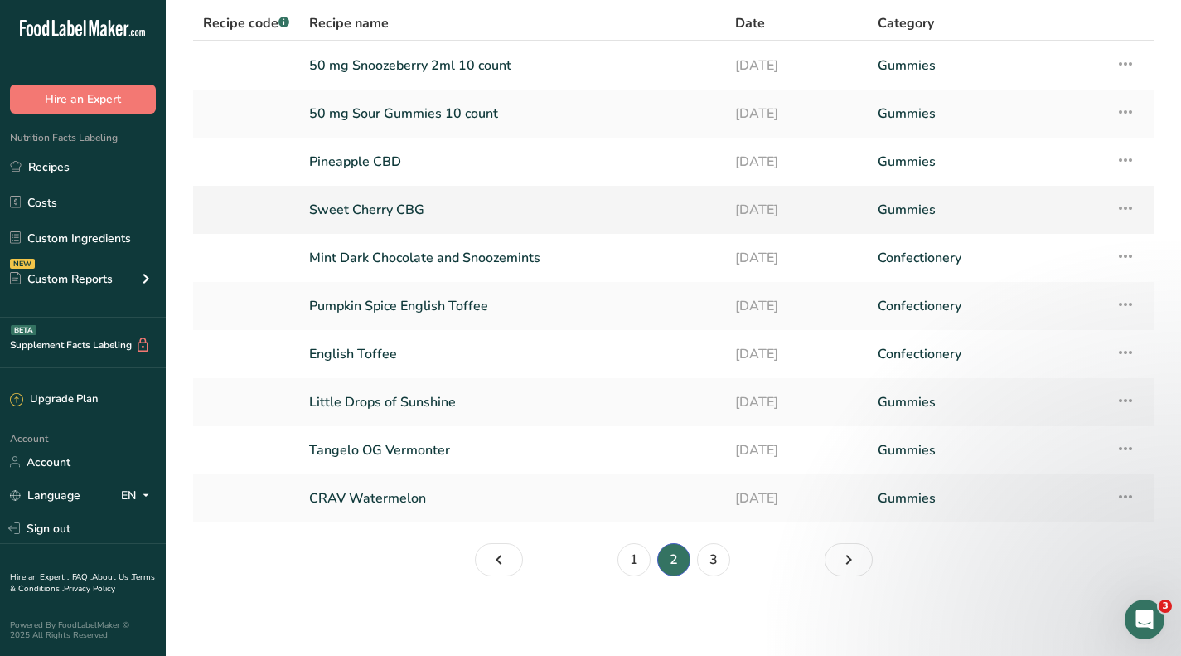
click at [401, 202] on link "Sweet Cherry CBG" at bounding box center [512, 209] width 406 height 35
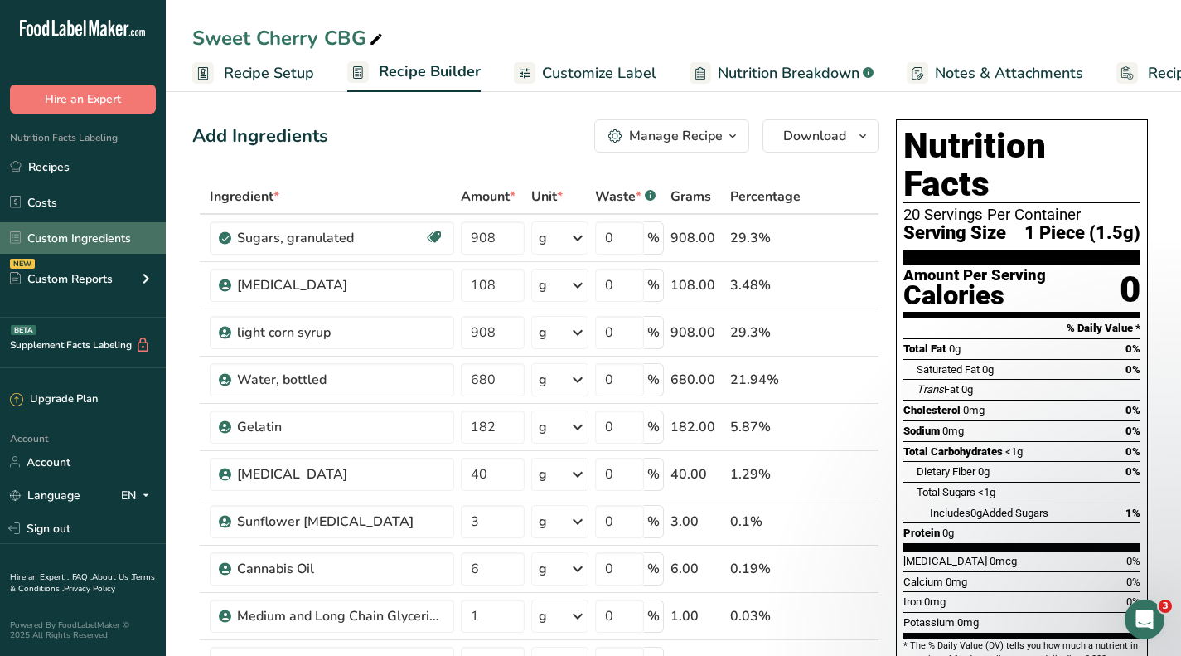
click at [65, 229] on link "Custom Ingredients" at bounding box center [83, 238] width 166 height 32
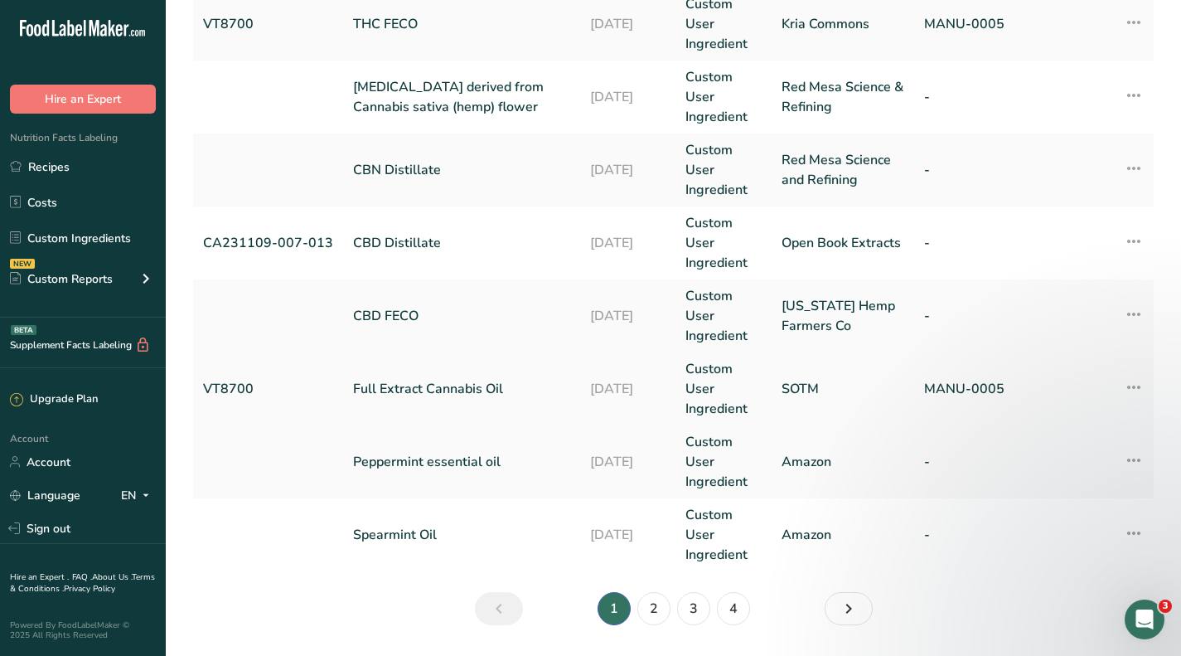
scroll to position [721, 0]
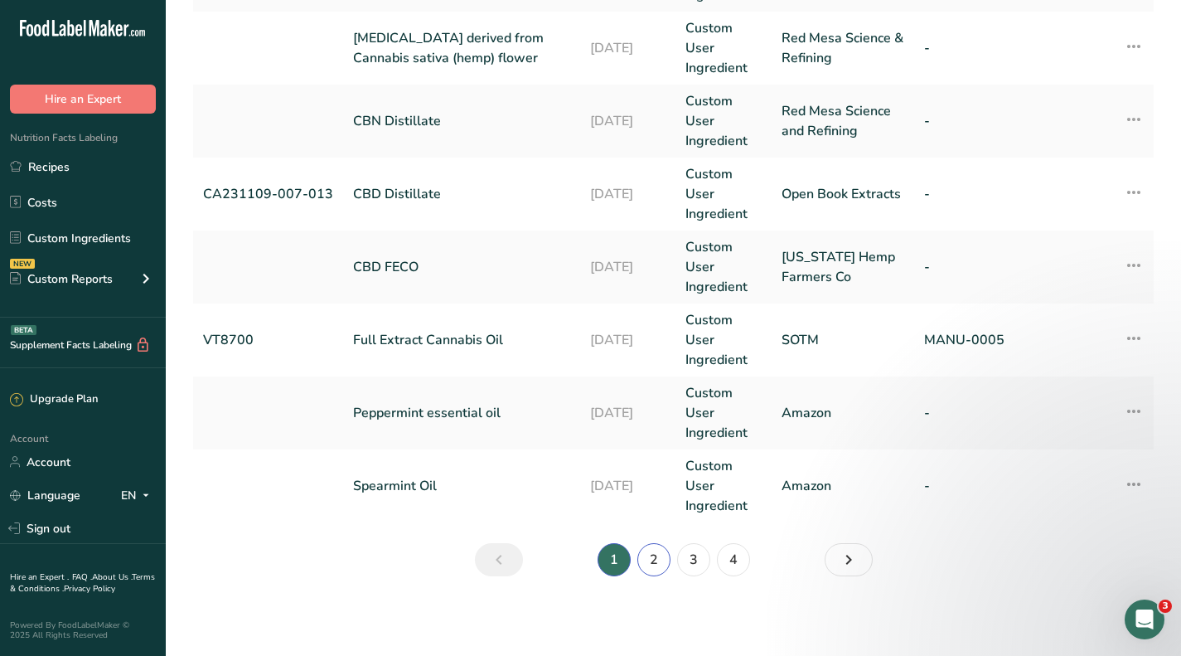
click at [656, 554] on link "2" at bounding box center [654, 559] width 33 height 33
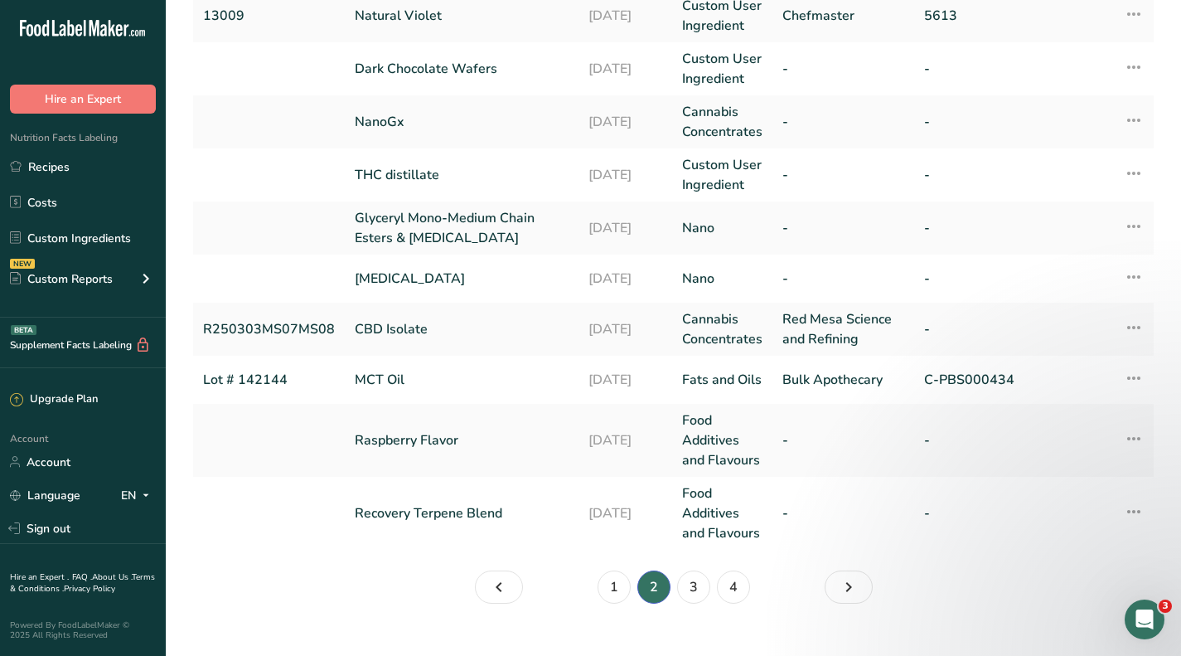
scroll to position [453, 0]
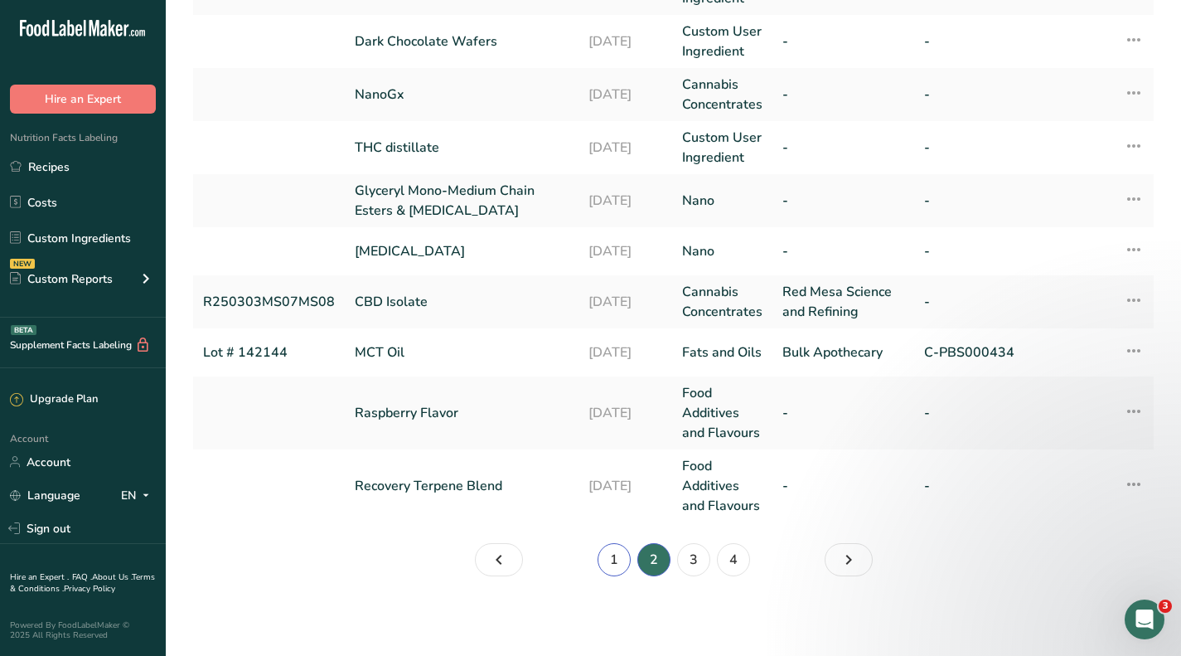
click at [619, 556] on link "1" at bounding box center [614, 559] width 33 height 33
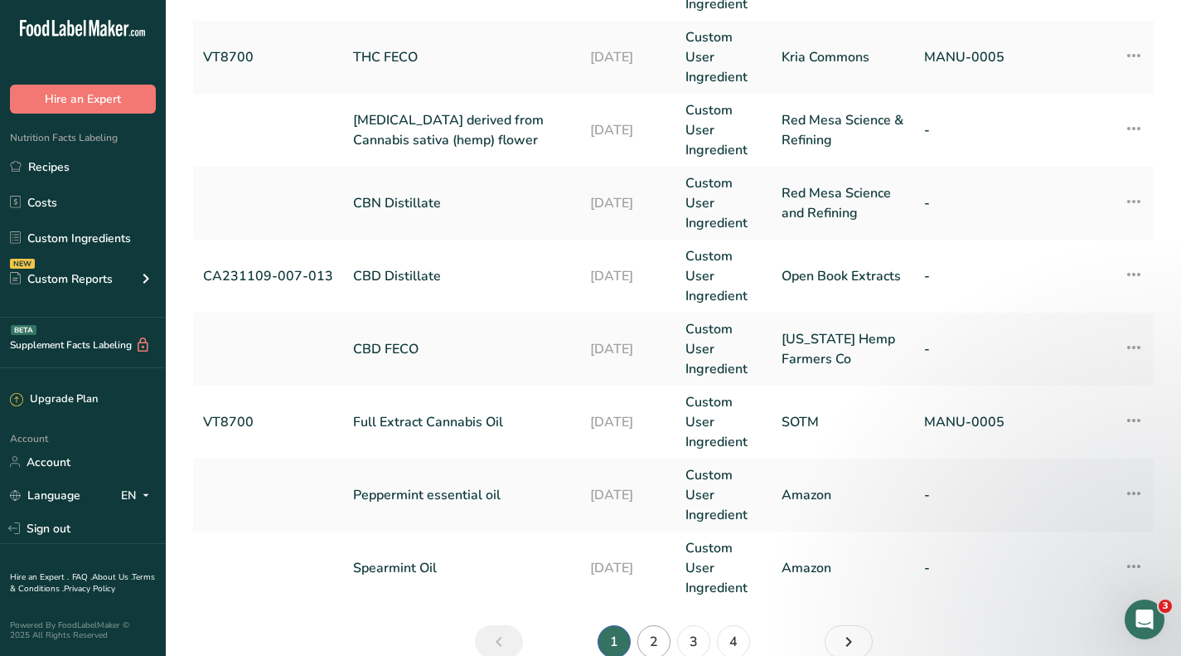
scroll to position [663, 0]
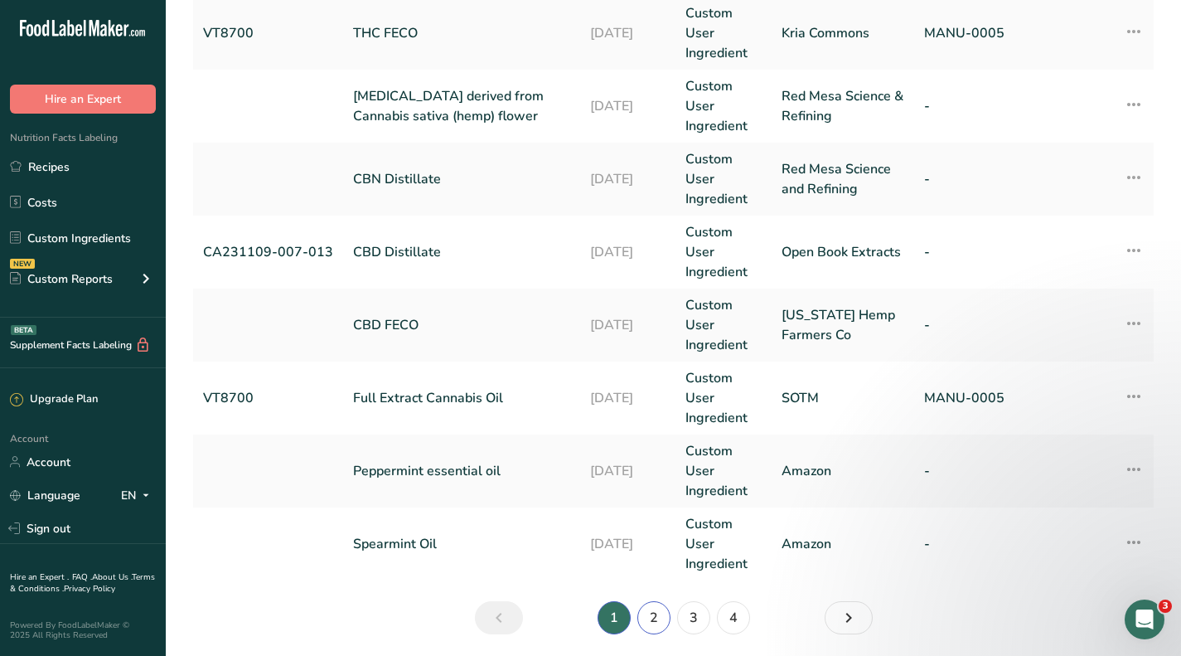
click at [658, 620] on link "2" at bounding box center [654, 617] width 33 height 33
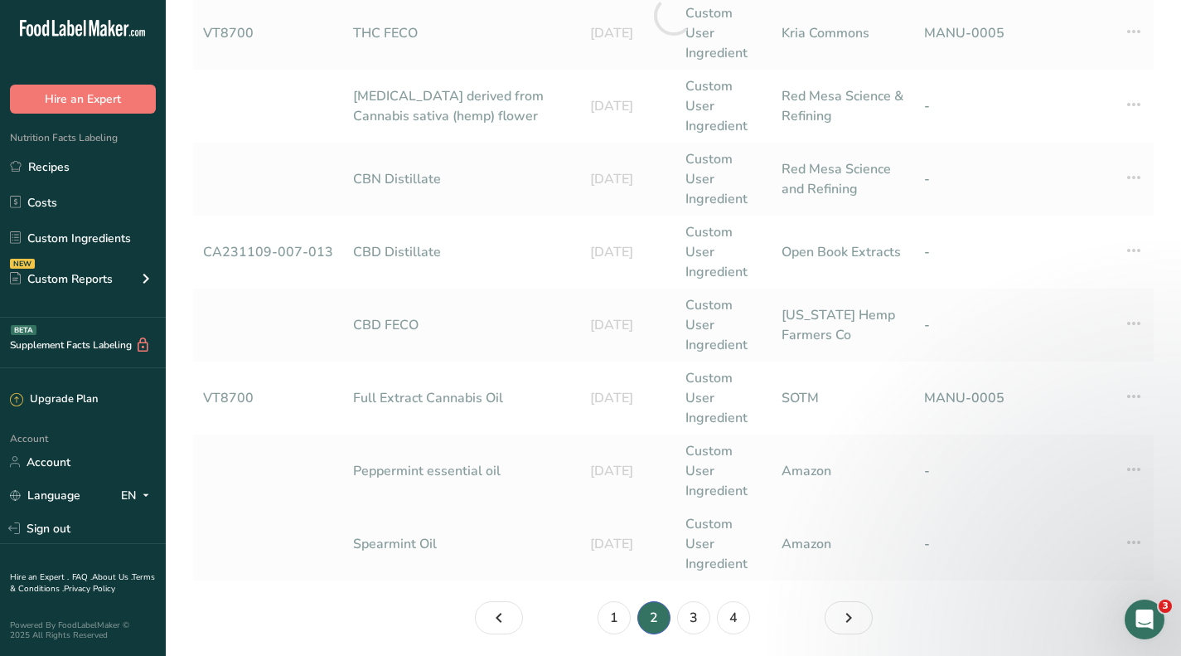
scroll to position [453, 0]
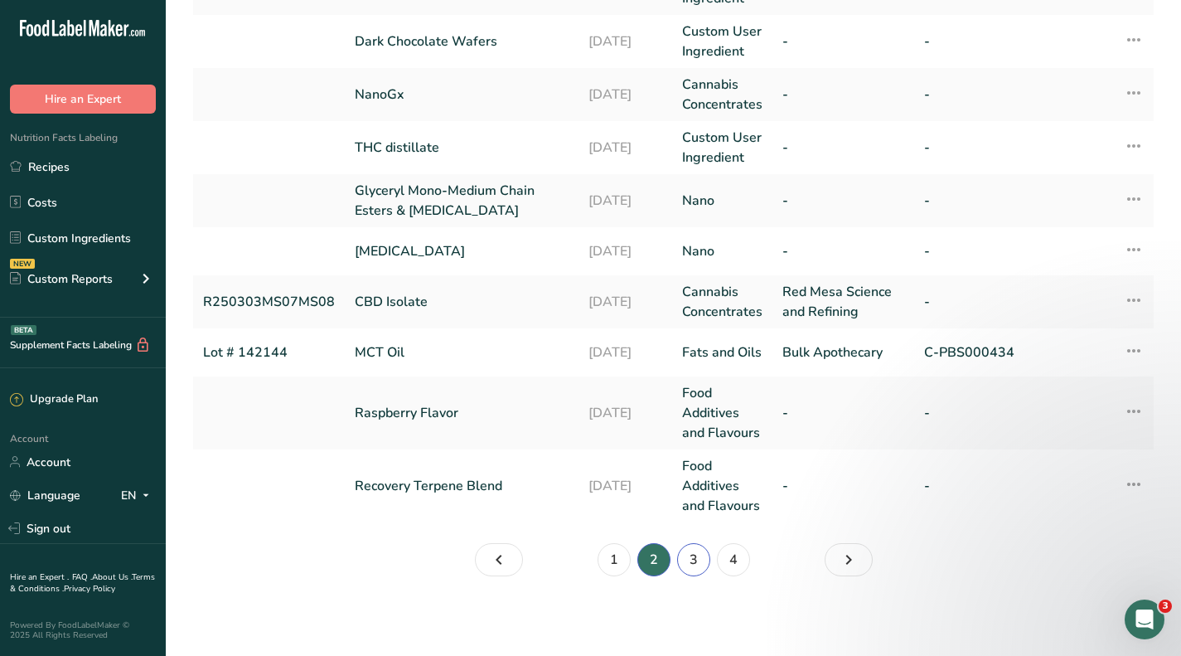
click at [694, 564] on link "3" at bounding box center [693, 559] width 33 height 33
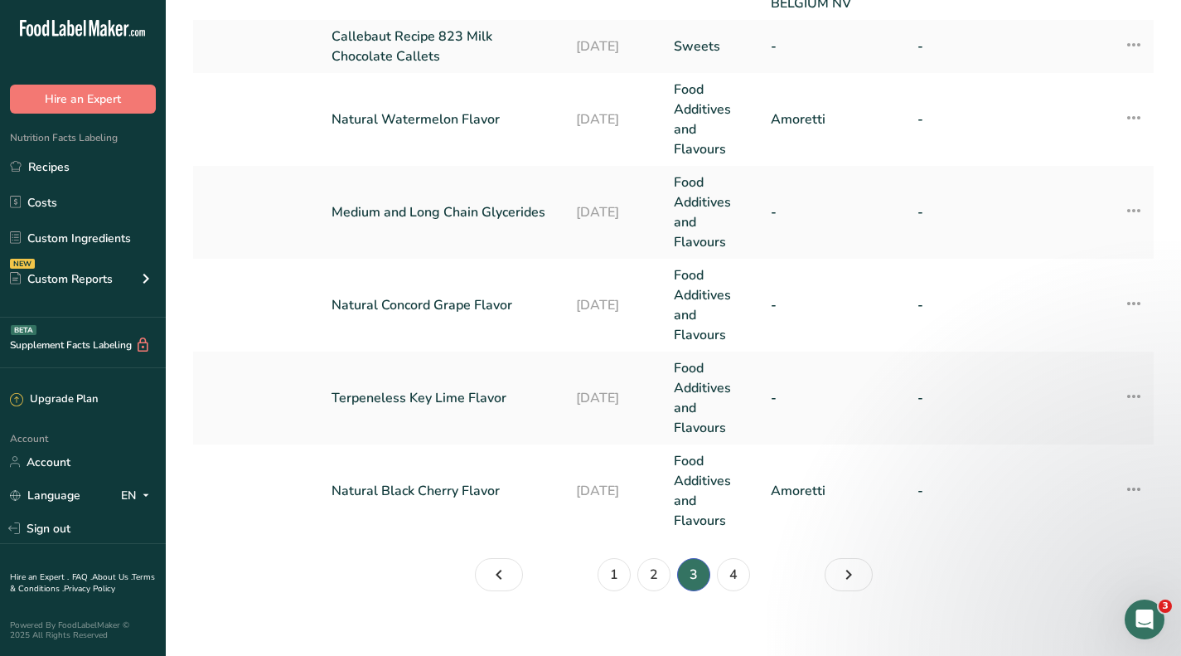
scroll to position [940, 0]
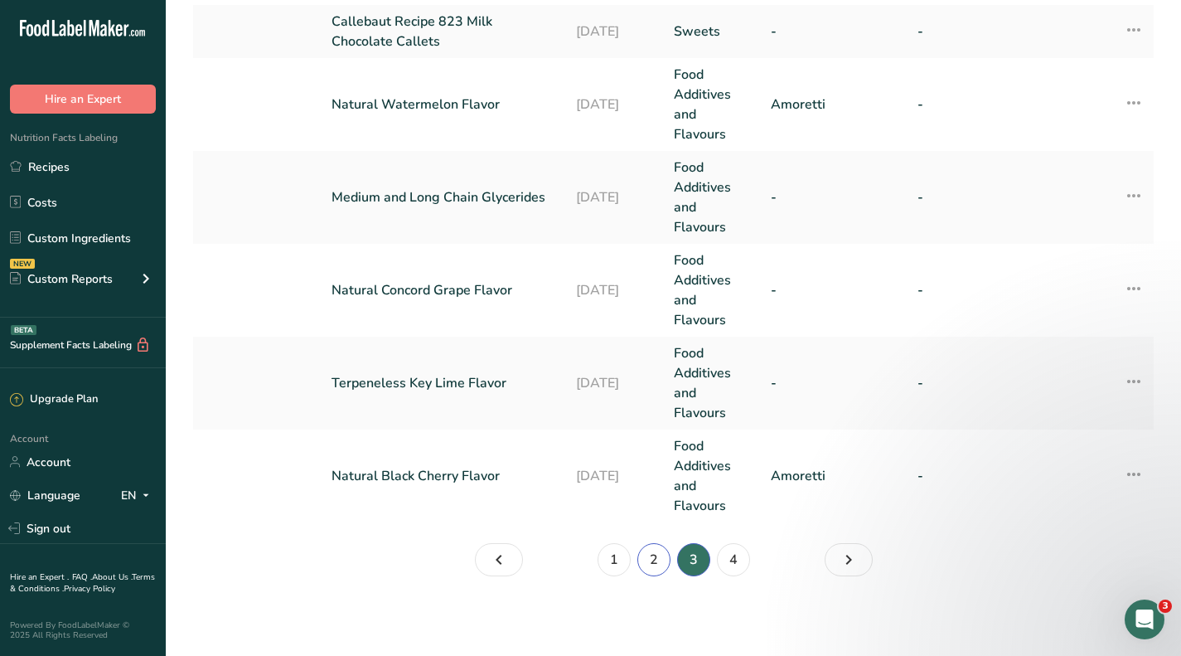
click at [660, 562] on link "2" at bounding box center [654, 559] width 33 height 33
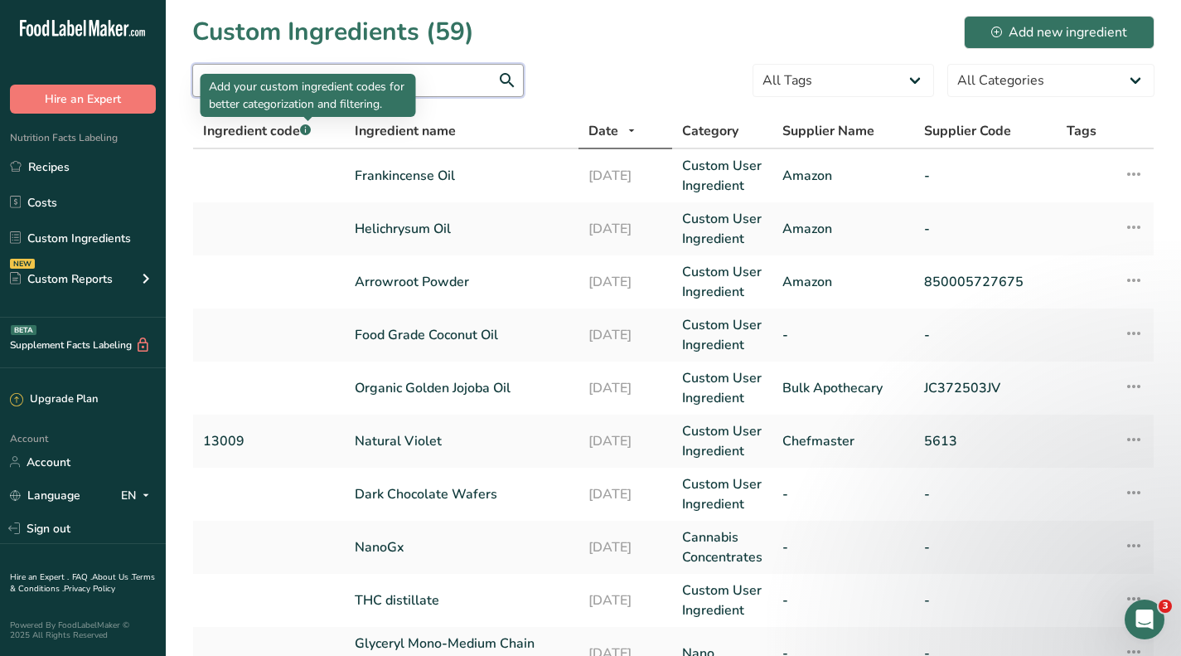
click at [303, 71] on input "text" at bounding box center [358, 80] width 332 height 33
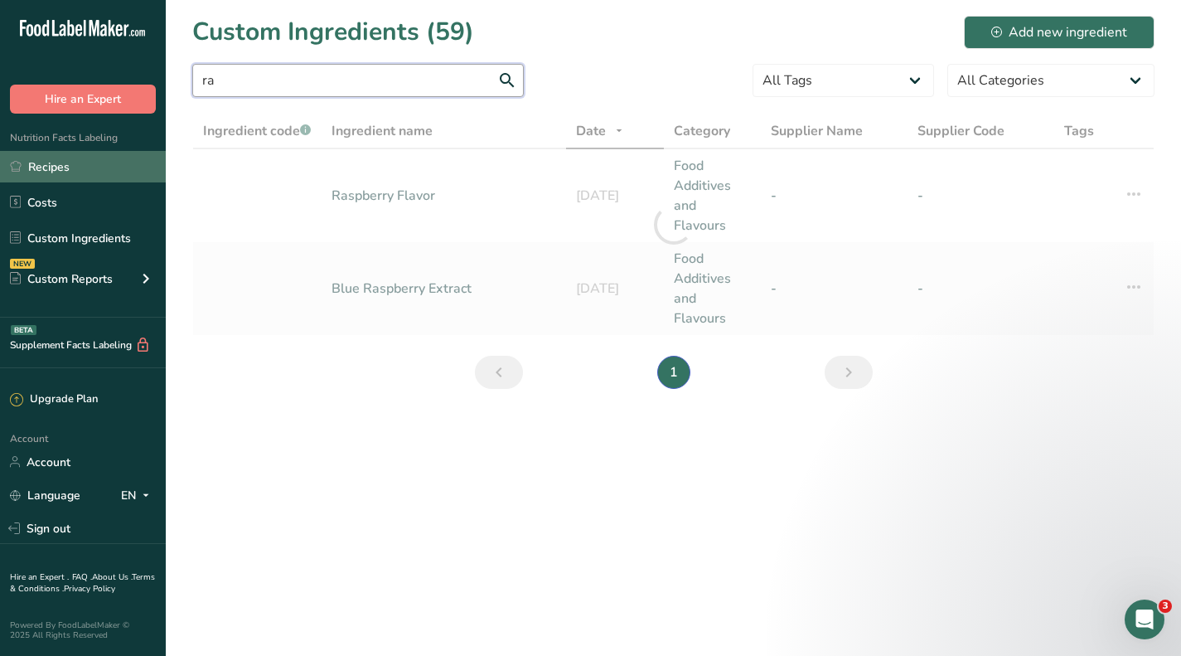
type input "r"
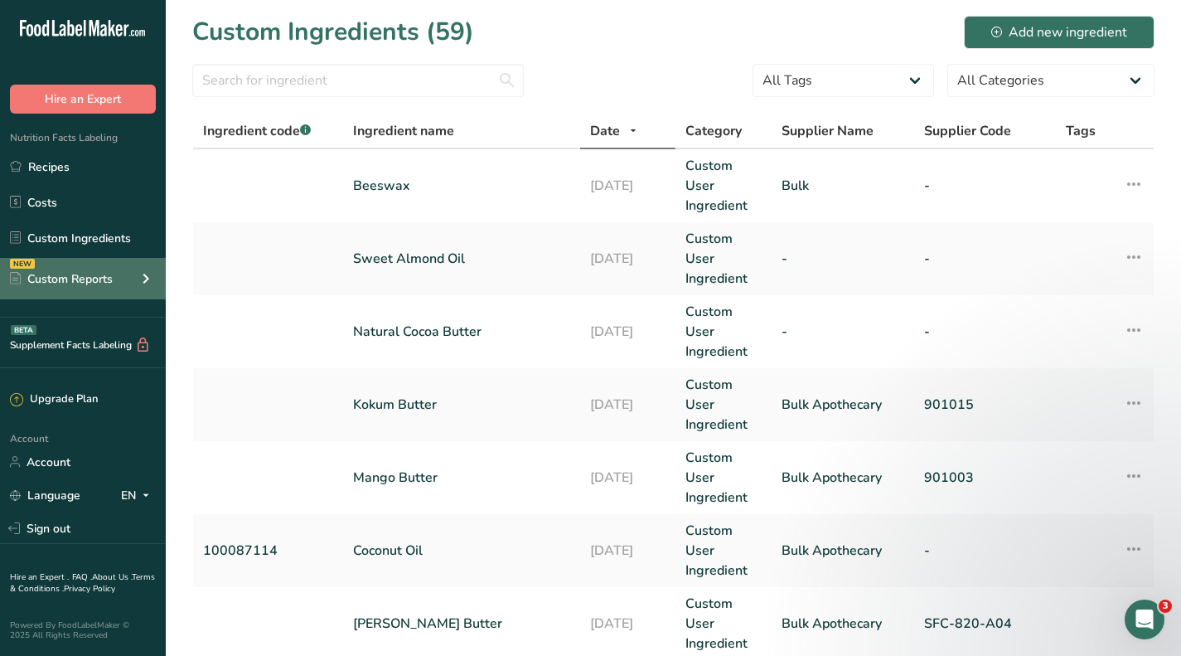
click at [69, 283] on div "Custom Reports" at bounding box center [61, 278] width 103 height 17
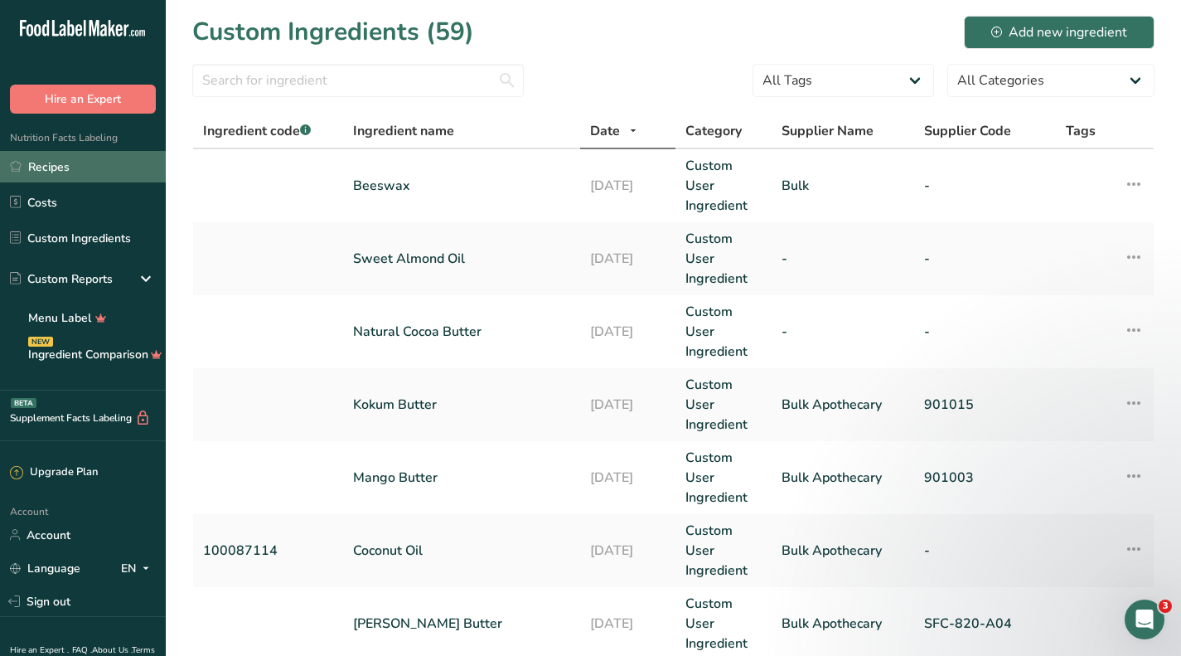
click at [63, 176] on link "Recipes" at bounding box center [83, 167] width 166 height 32
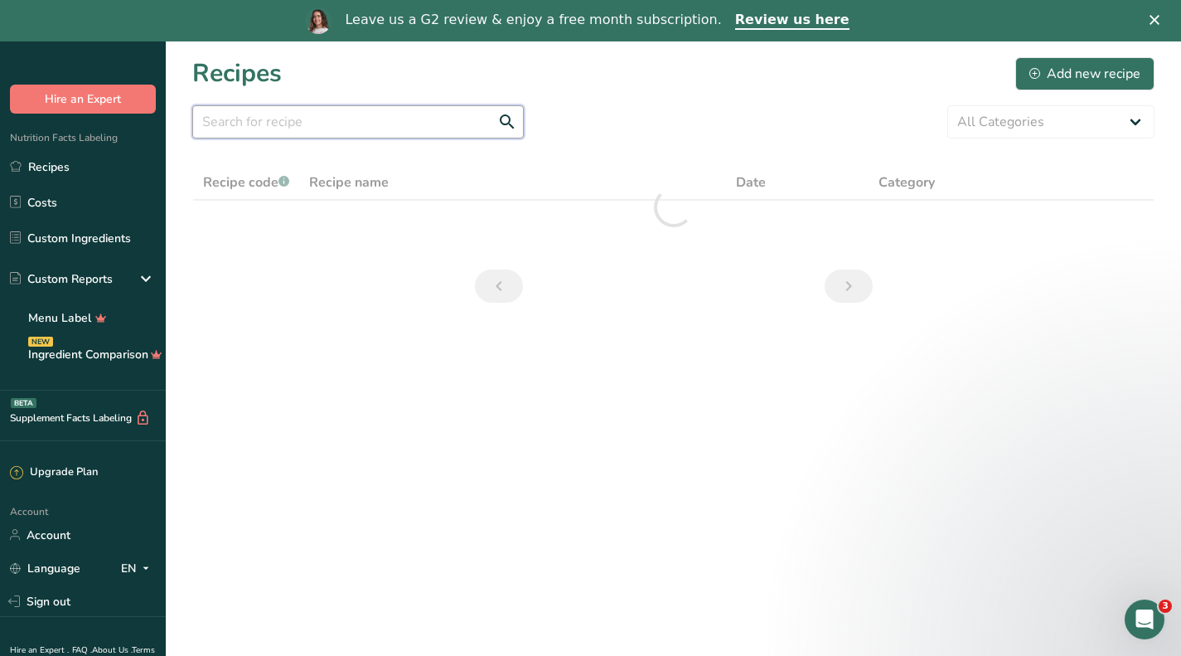
click at [322, 126] on input "text" at bounding box center [358, 121] width 332 height 33
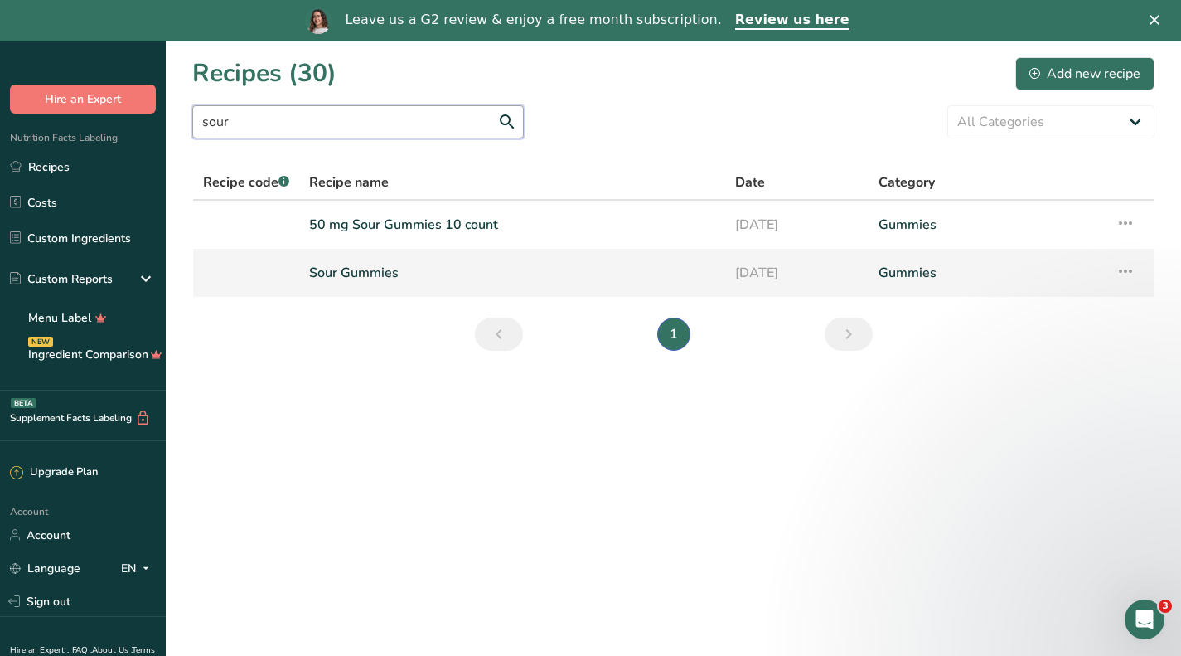
type input "sour"
click at [391, 274] on link "Sour Gummies" at bounding box center [512, 272] width 406 height 35
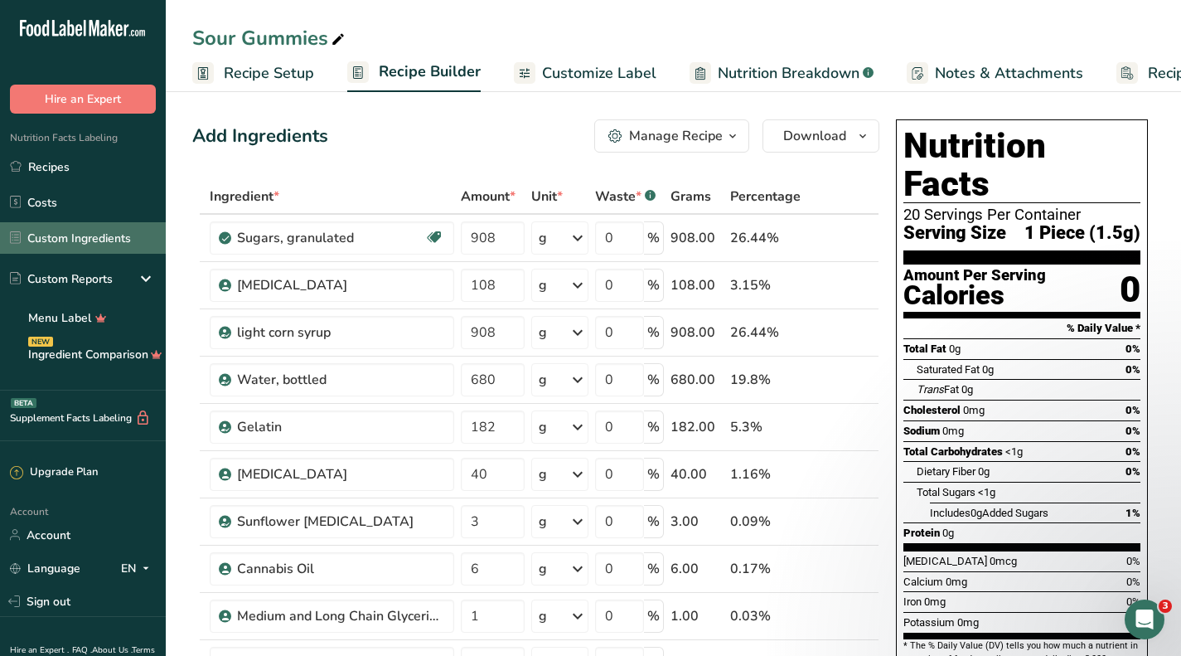
click at [68, 242] on link "Custom Ingredients" at bounding box center [83, 238] width 166 height 32
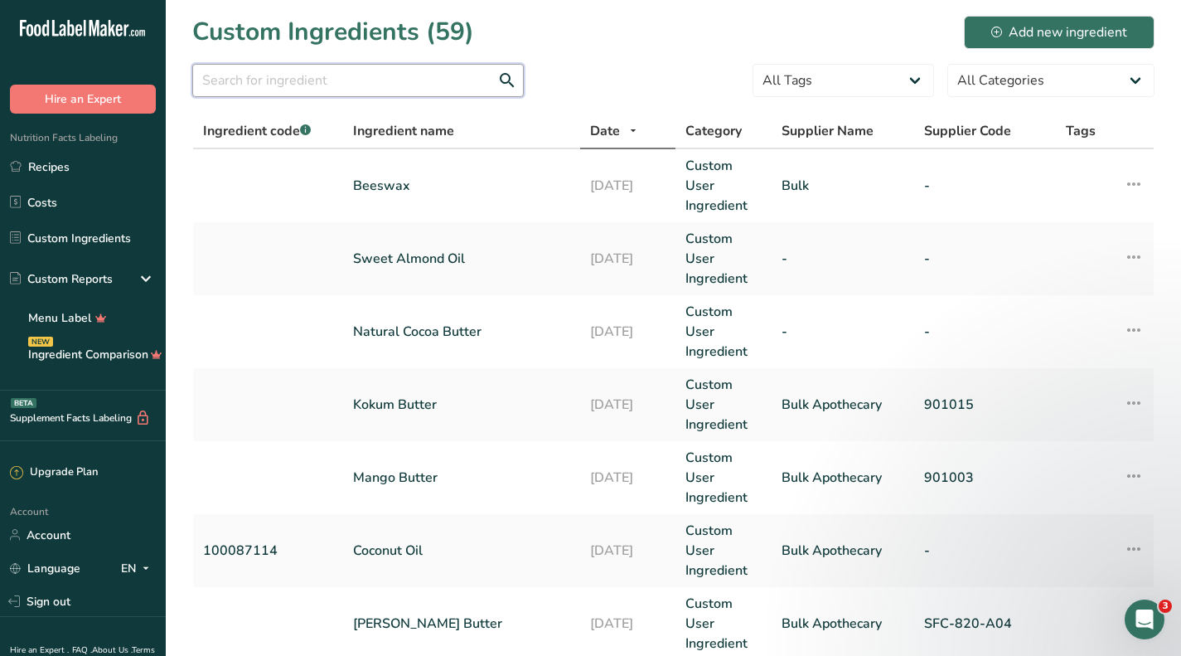
click at [332, 87] on input "text" at bounding box center [358, 80] width 332 height 33
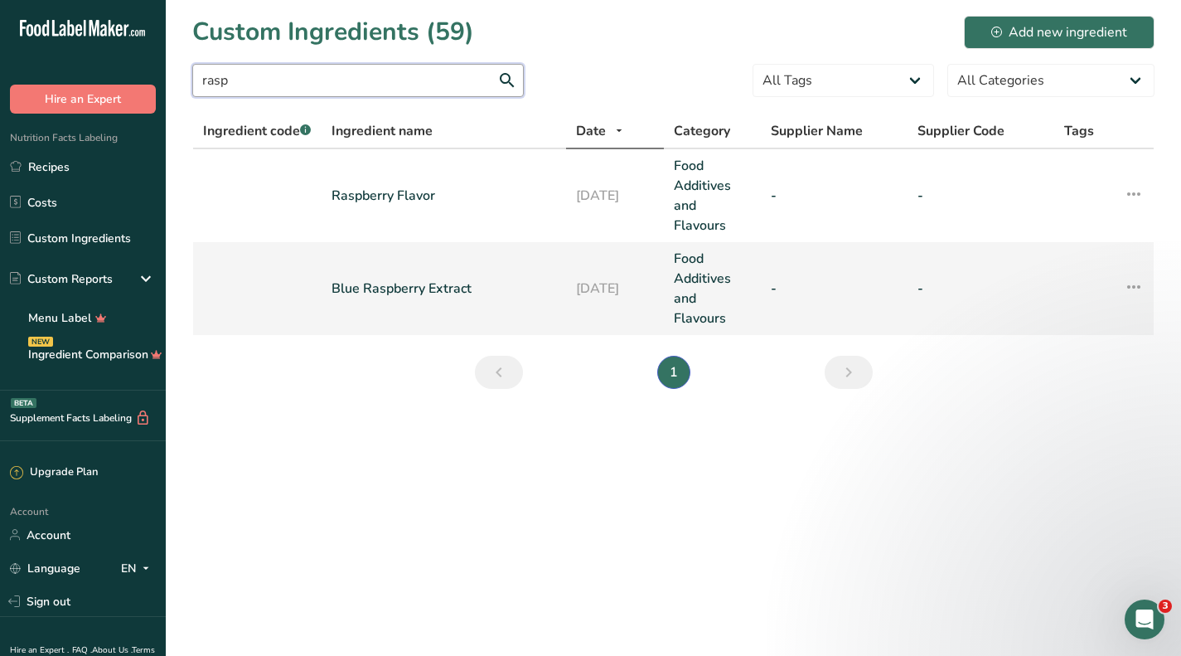
type input "rasp"
click at [458, 296] on link "Blue Raspberry Extract" at bounding box center [444, 289] width 225 height 20
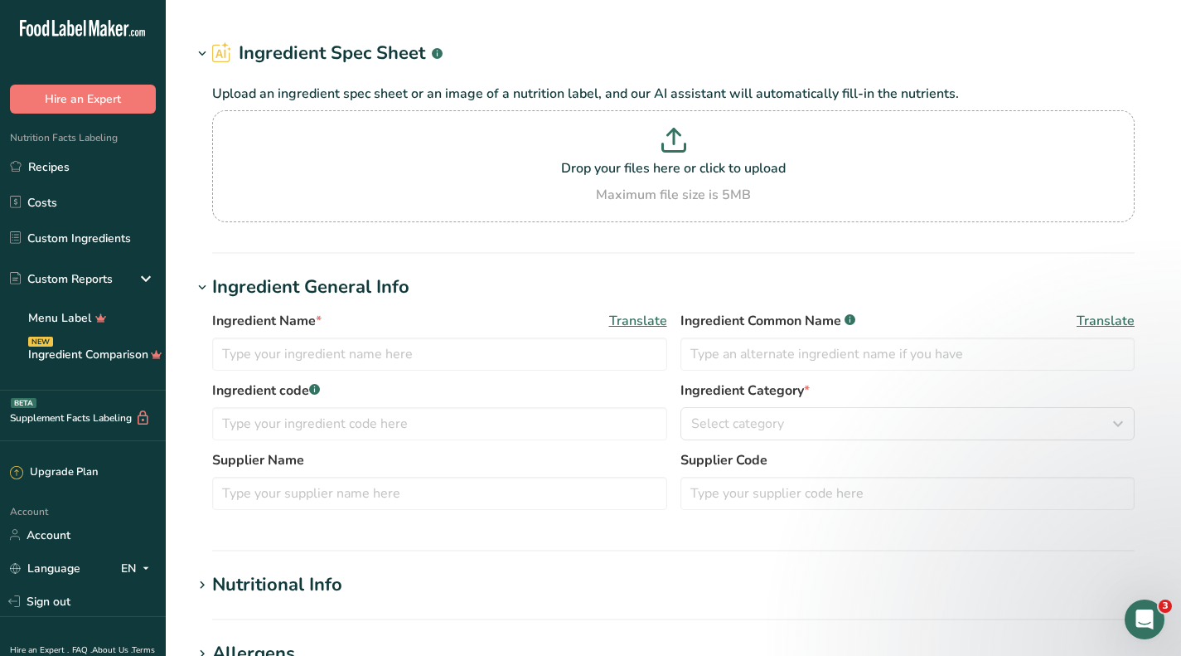
type input "Blue Raspberry Extract"
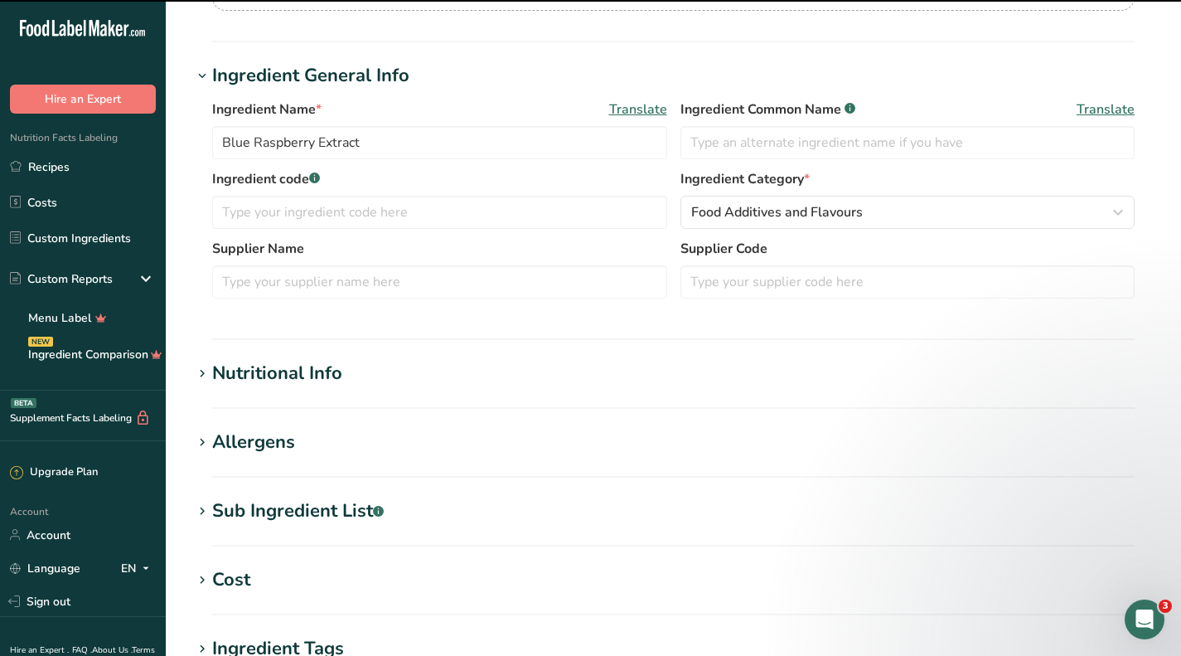
scroll to position [580, 0]
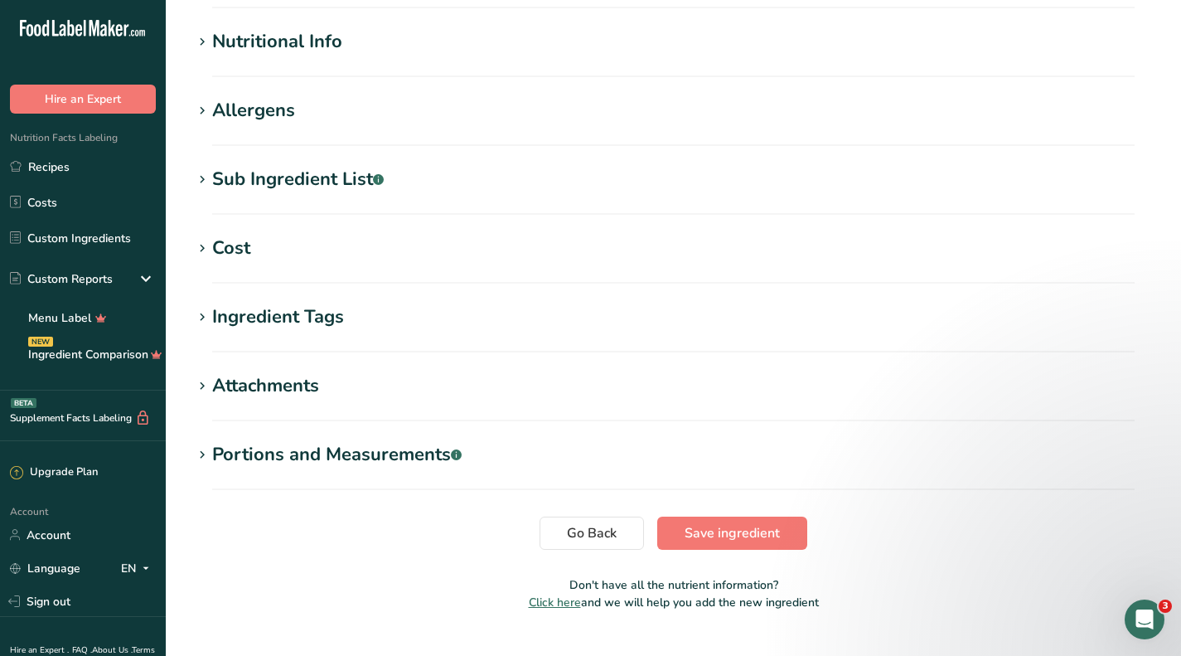
click at [235, 323] on div "Ingredient Tags" at bounding box center [278, 316] width 132 height 27
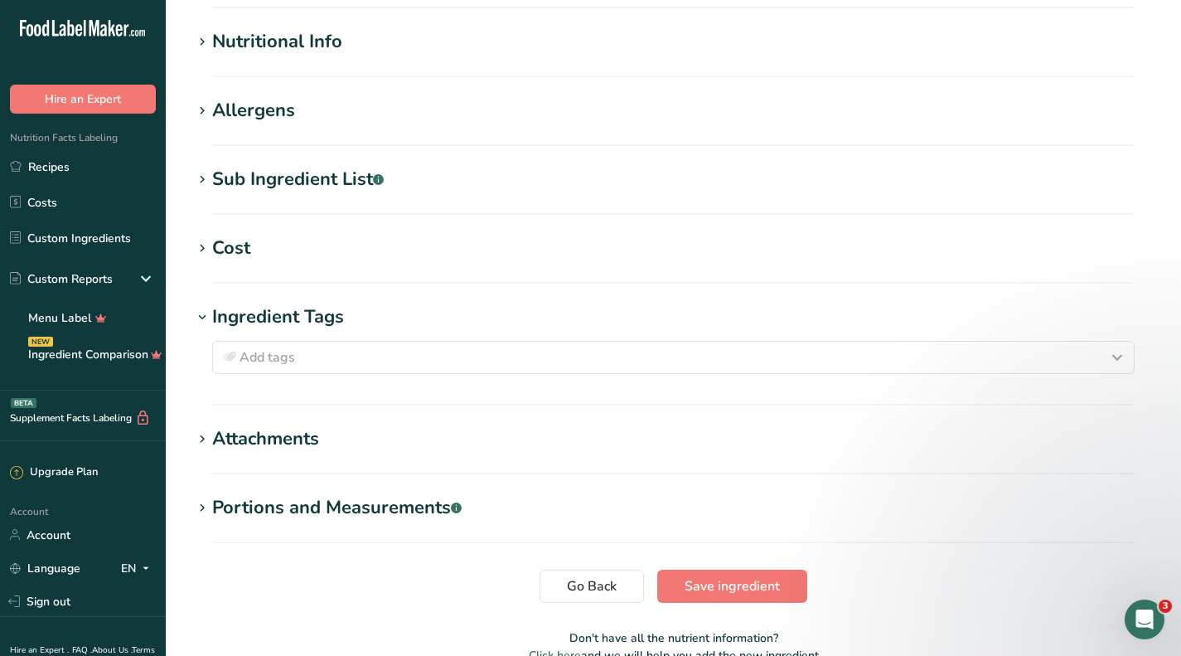
click at [240, 252] on div "Cost" at bounding box center [231, 248] width 38 height 27
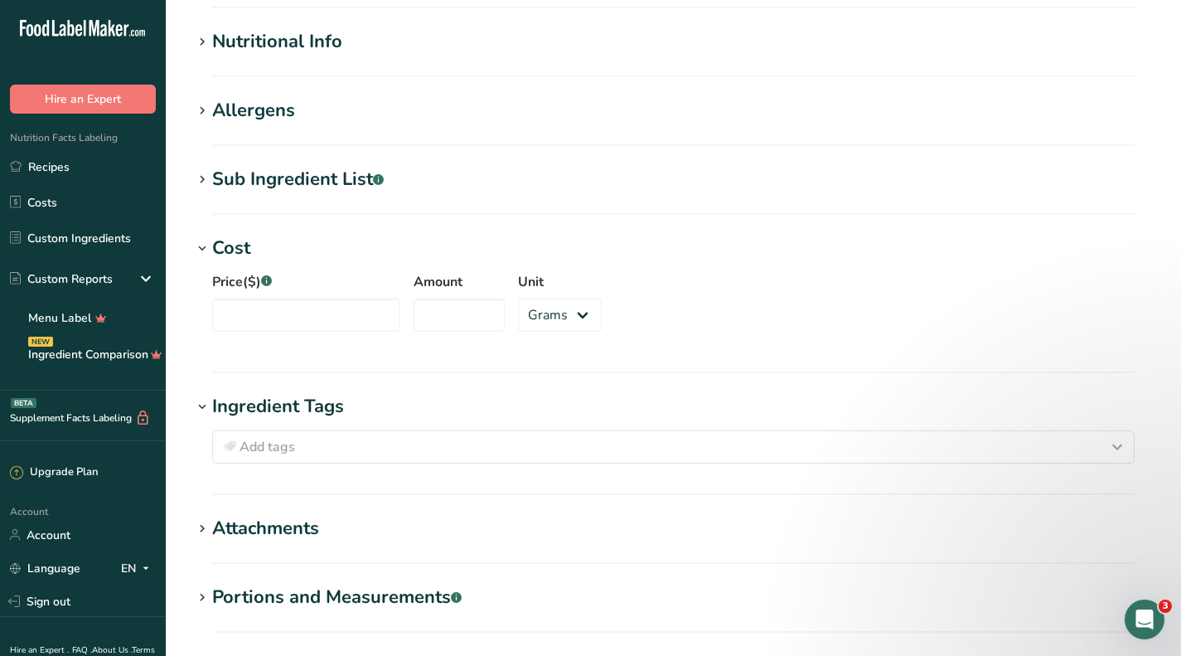
click at [289, 175] on div "Sub Ingredient List .a-a{fill:#347362;}.b-a{fill:#fff;}" at bounding box center [298, 179] width 172 height 27
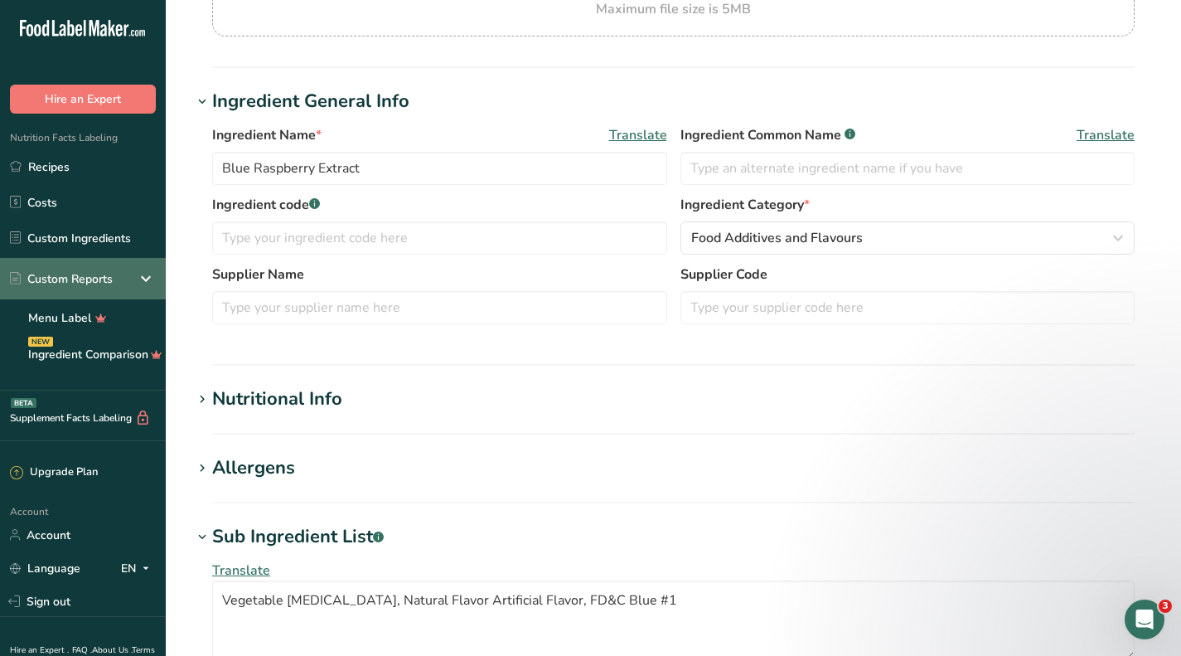
scroll to position [166, 0]
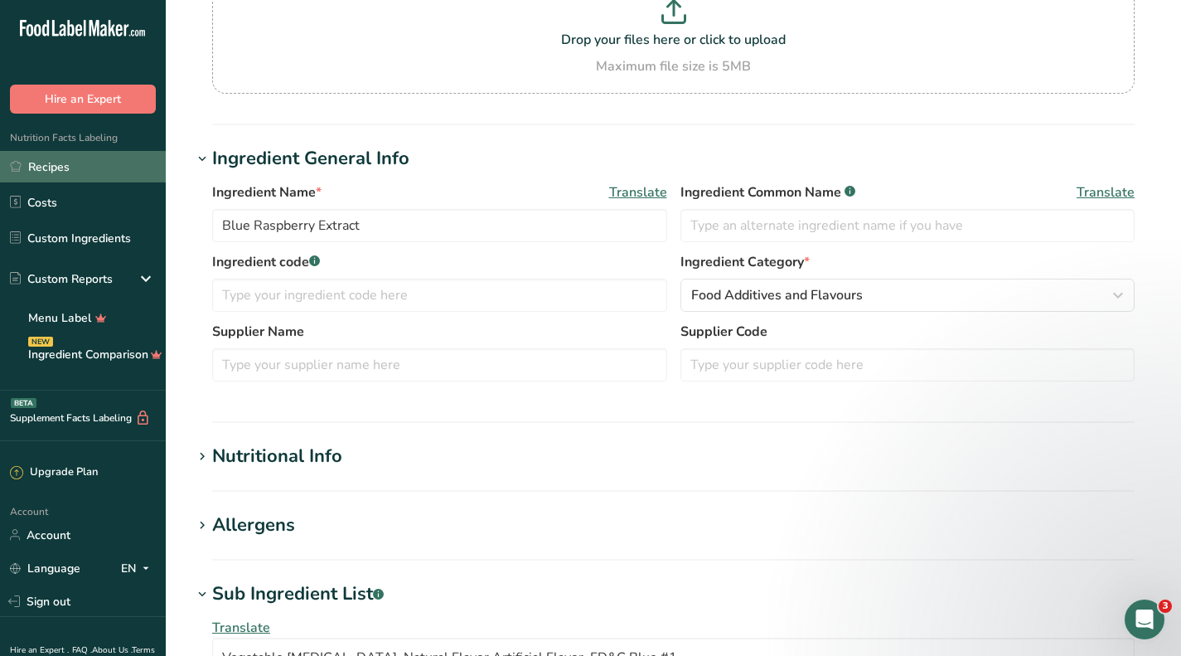
click at [51, 178] on link "Recipes" at bounding box center [83, 167] width 166 height 32
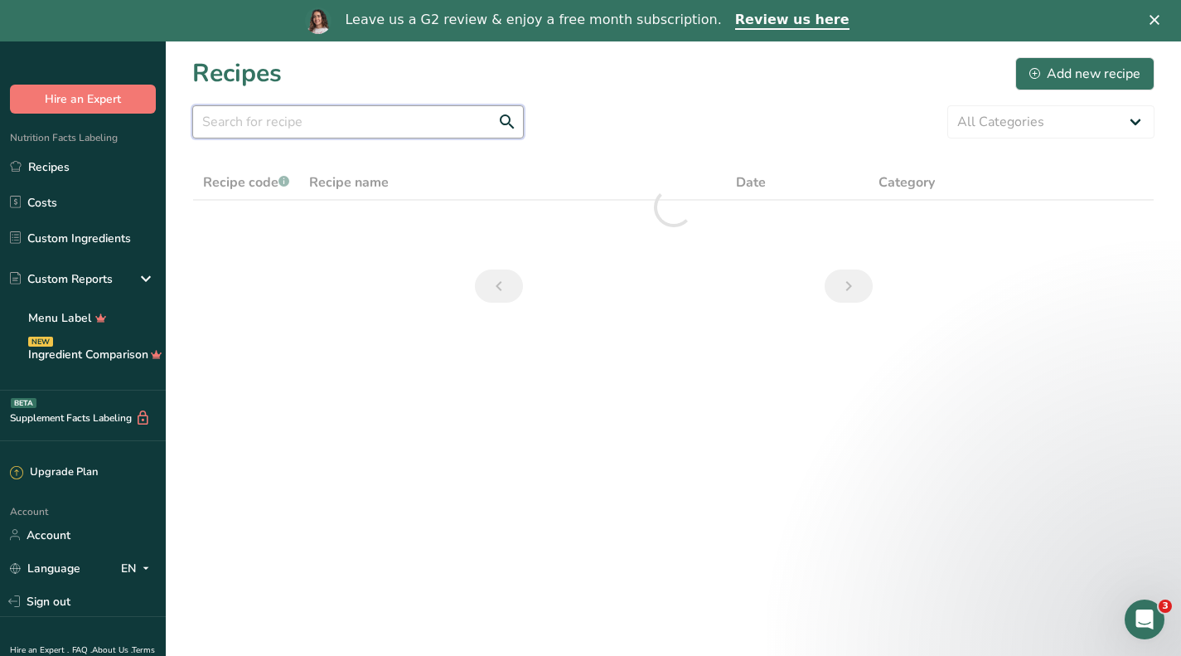
click at [389, 119] on input "text" at bounding box center [358, 121] width 332 height 33
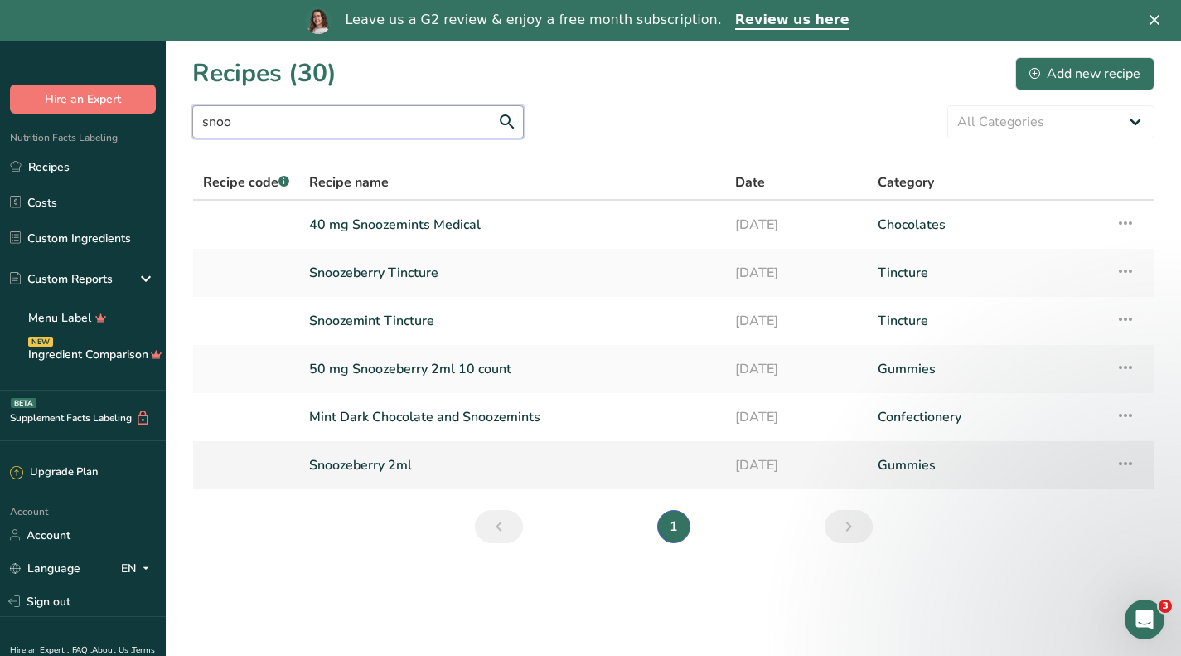
type input "snoo"
click at [390, 463] on link "Snoozeberry 2ml" at bounding box center [512, 465] width 406 height 35
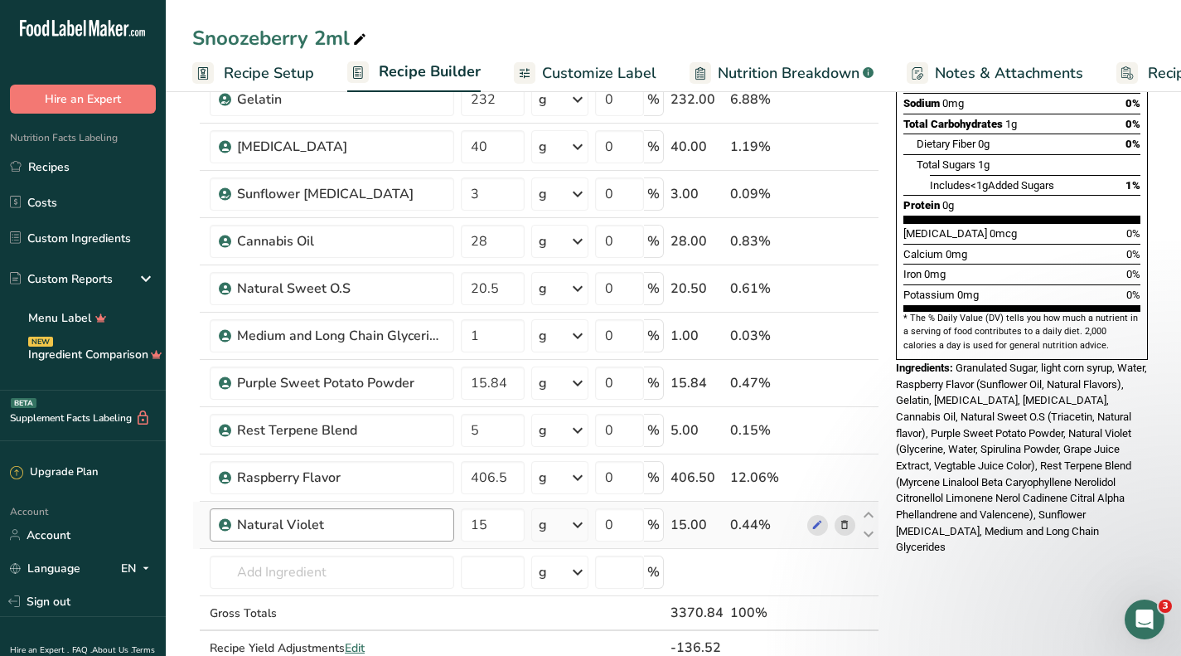
scroll to position [332, 0]
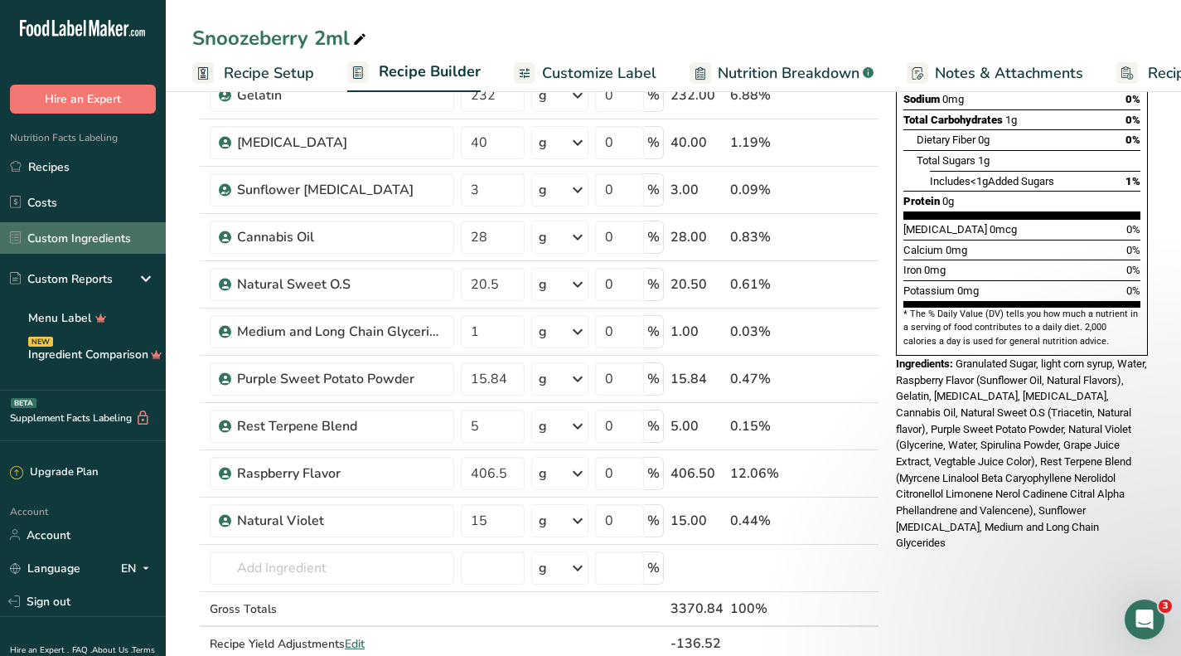
click at [61, 235] on link "Custom Ingredients" at bounding box center [83, 238] width 166 height 32
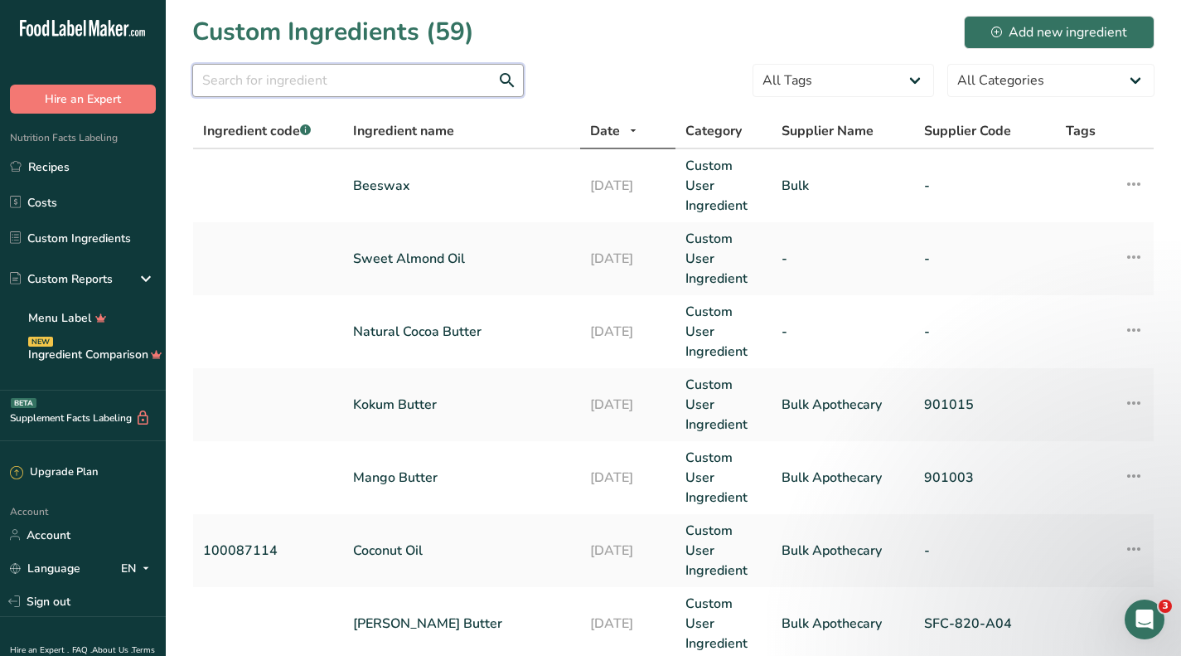
click at [337, 80] on input "text" at bounding box center [358, 80] width 332 height 33
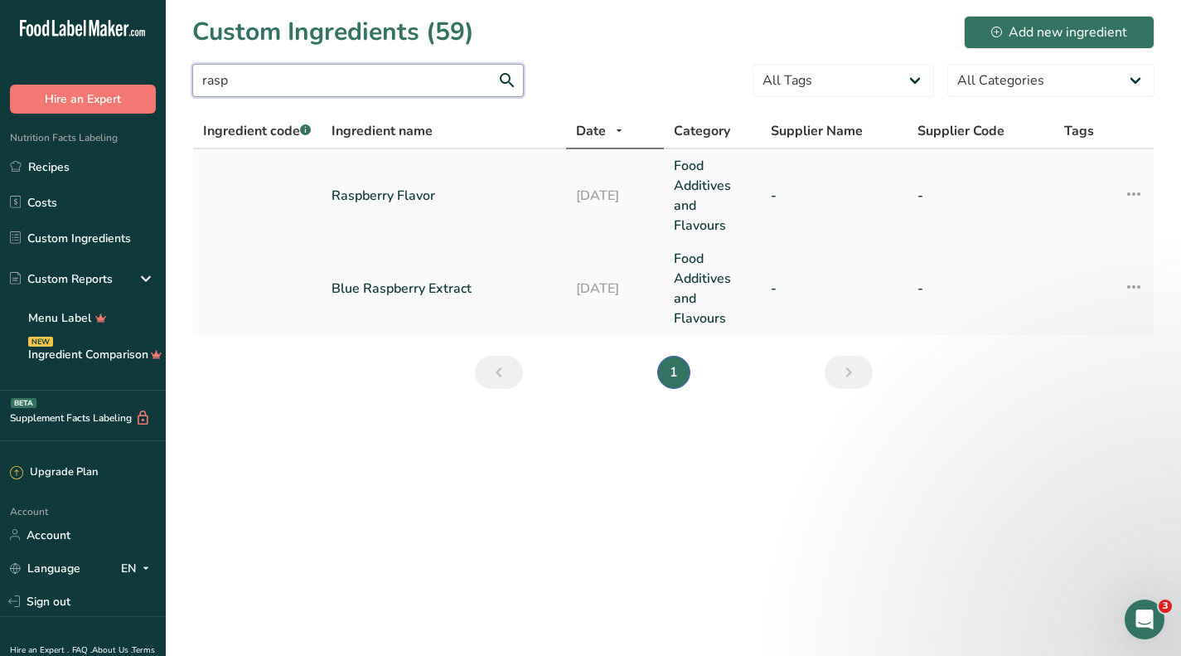
type input "rasp"
click at [381, 198] on link "Raspberry Flavor" at bounding box center [444, 196] width 225 height 20
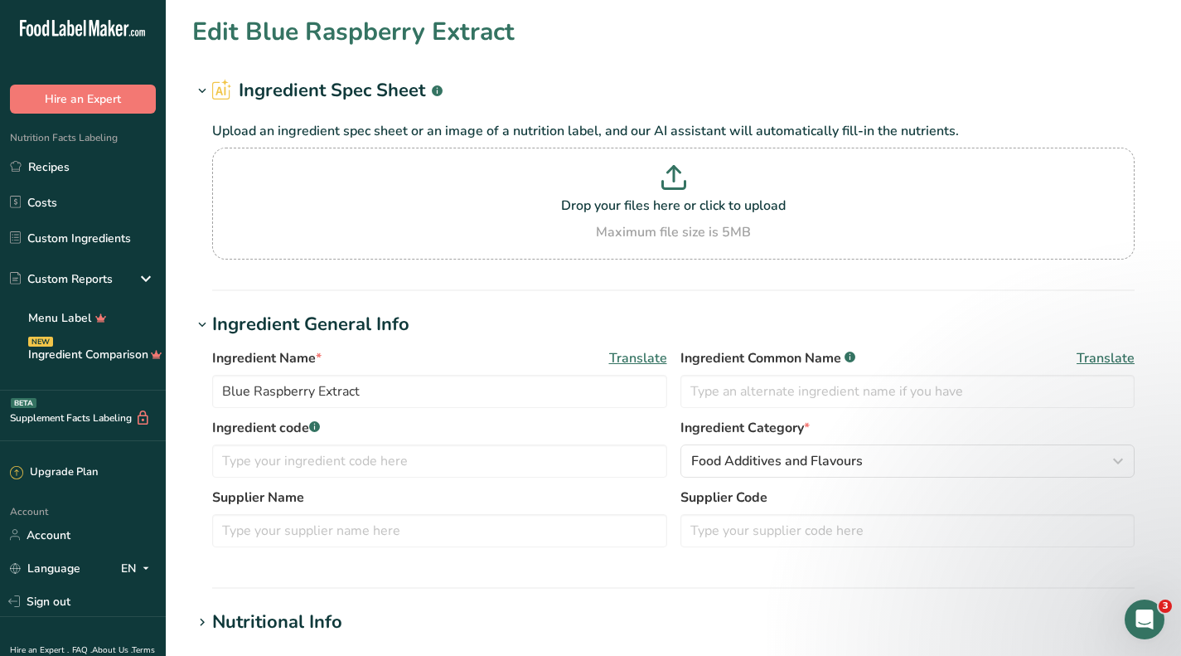
type input "Raspberry Flavor"
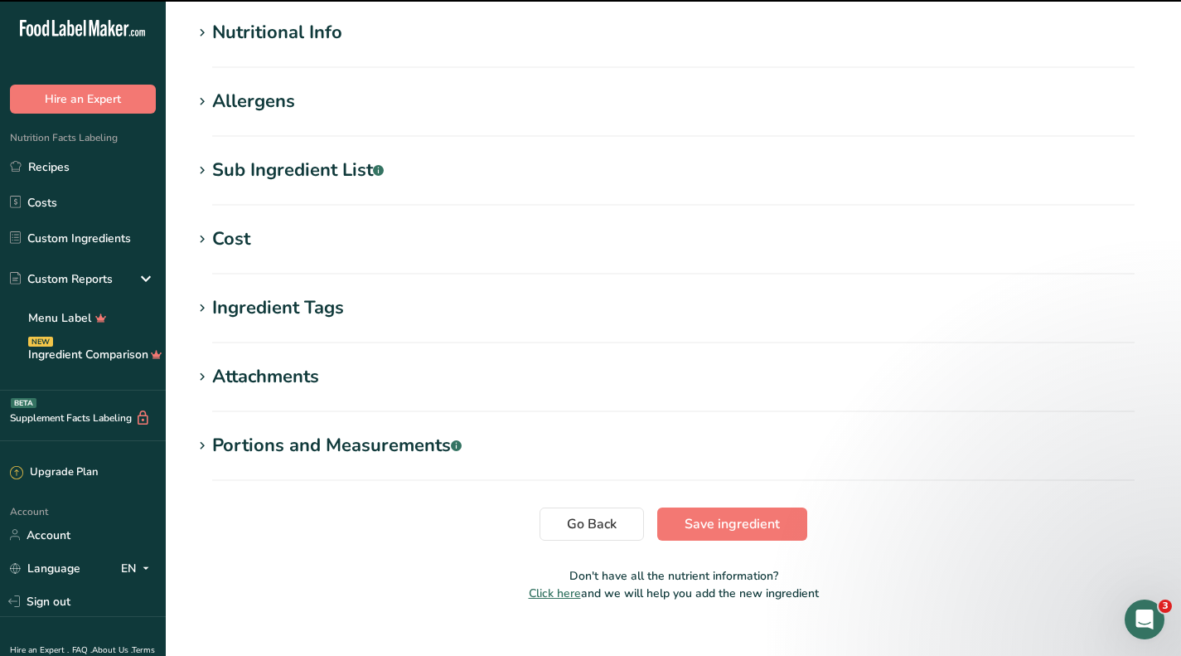
scroll to position [615, 0]
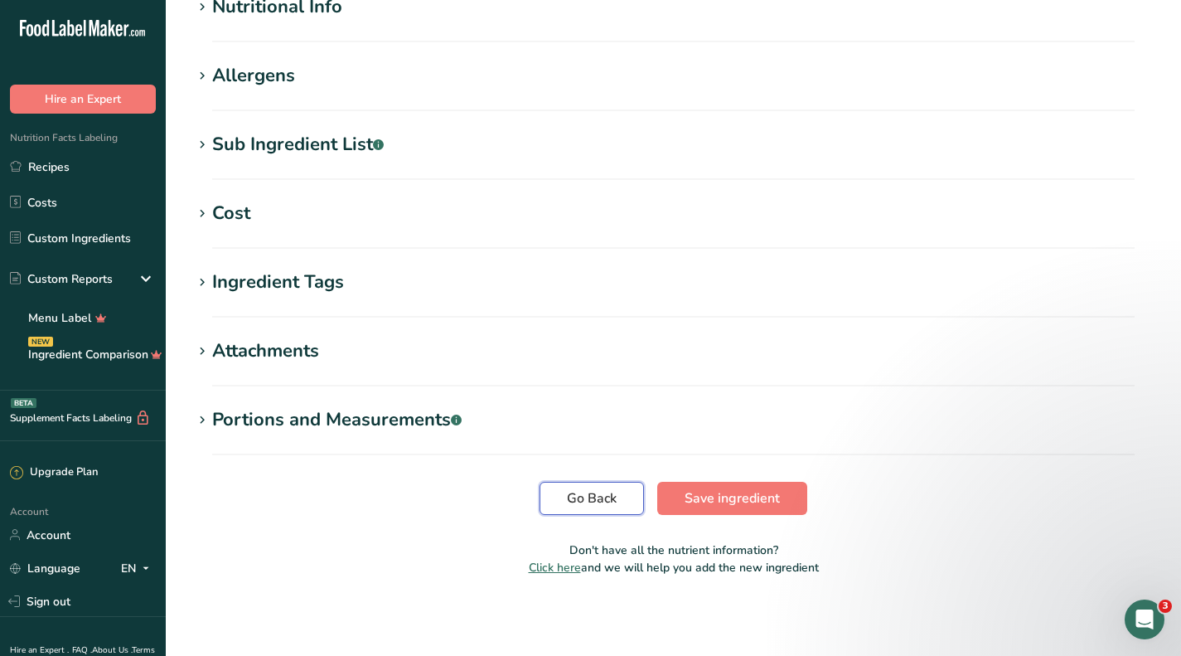
click at [596, 499] on span "Go Back" at bounding box center [592, 498] width 50 height 20
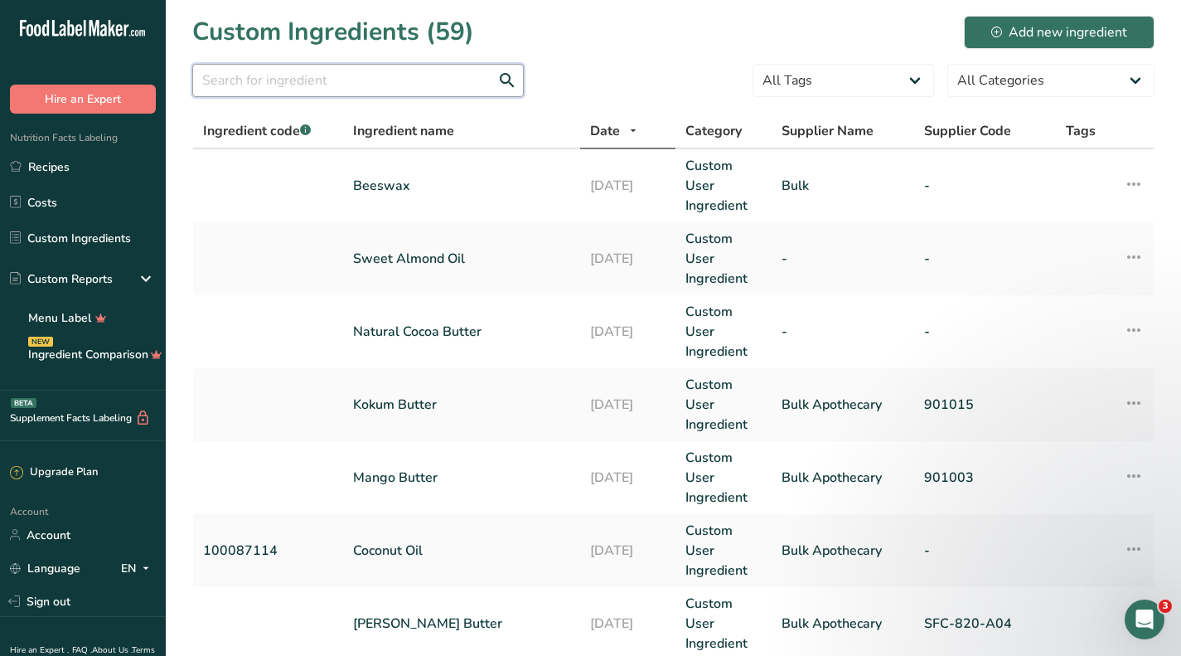
click at [369, 80] on input "text" at bounding box center [358, 80] width 332 height 33
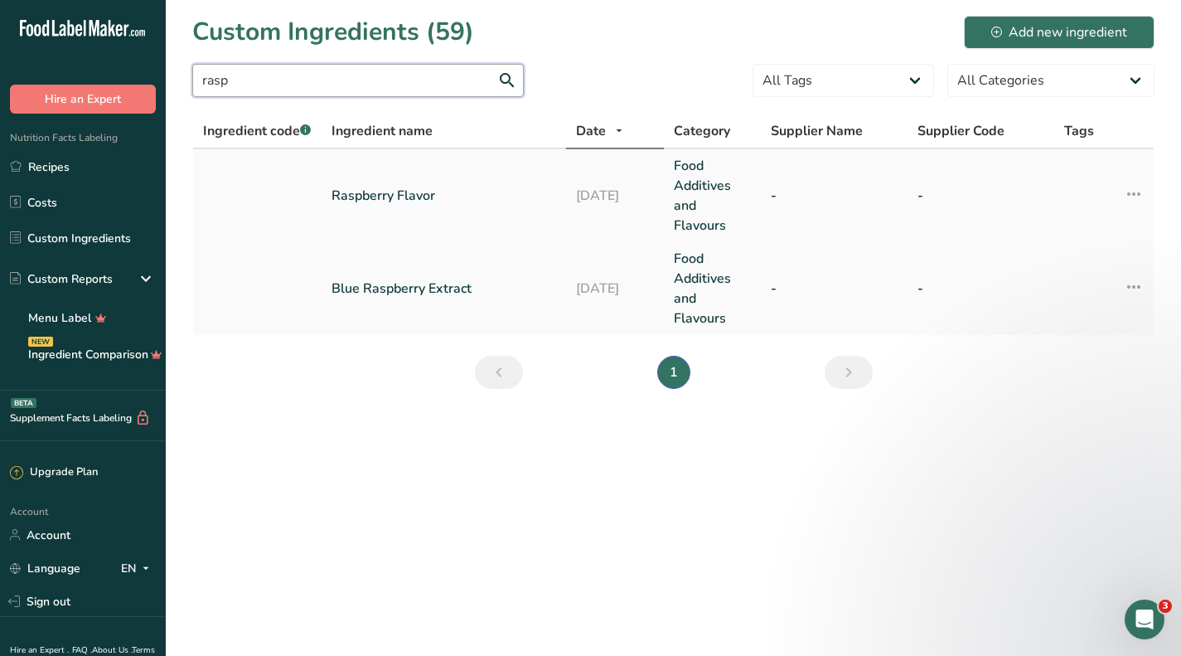
type input "rasp"
click at [380, 196] on link "Raspberry Flavor" at bounding box center [444, 196] width 225 height 20
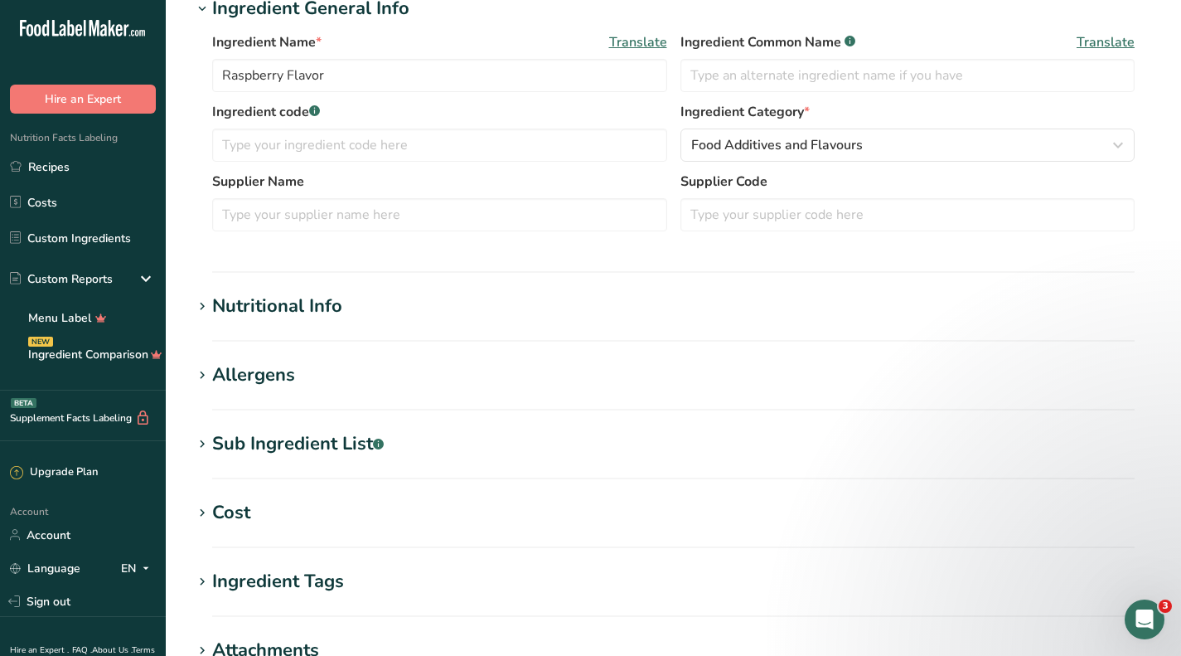
scroll to position [415, 0]
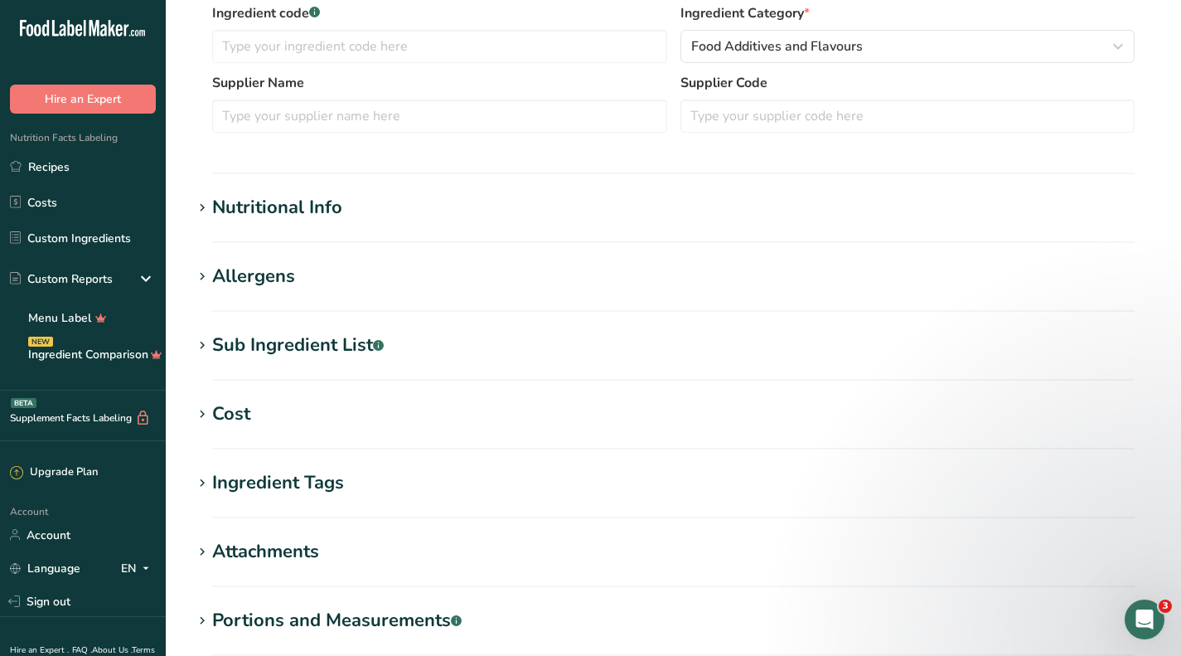
click at [272, 340] on div "Sub Ingredient List .a-a{fill:#347362;}.b-a{fill:#fff;}" at bounding box center [298, 345] width 172 height 27
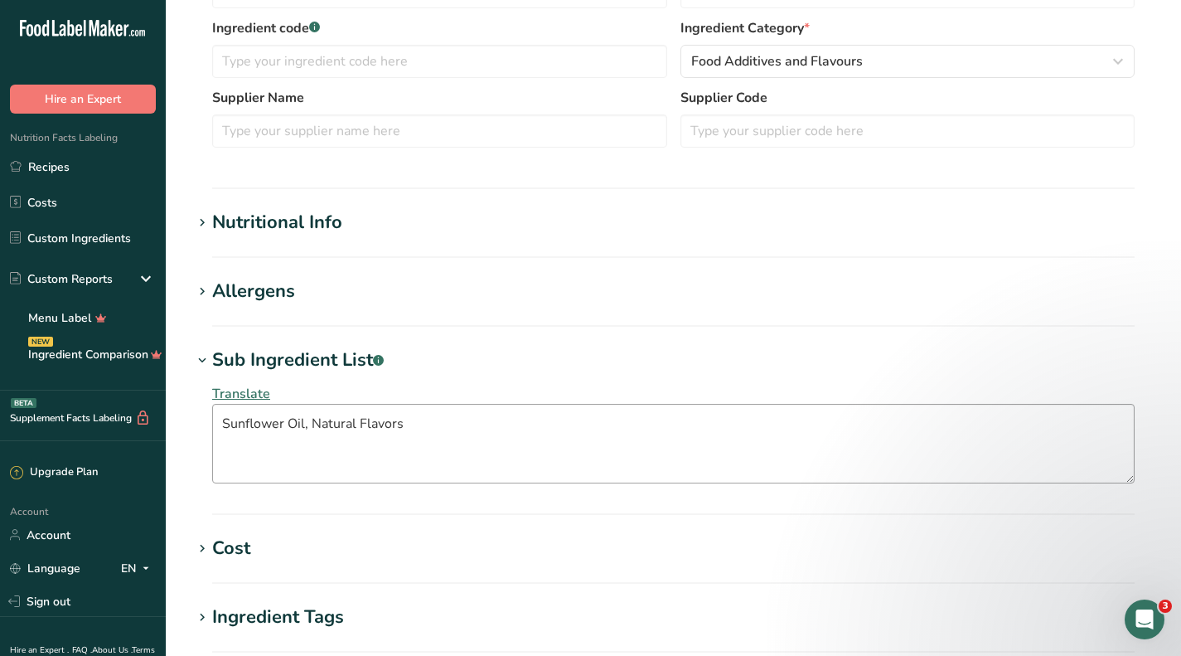
scroll to position [332, 0]
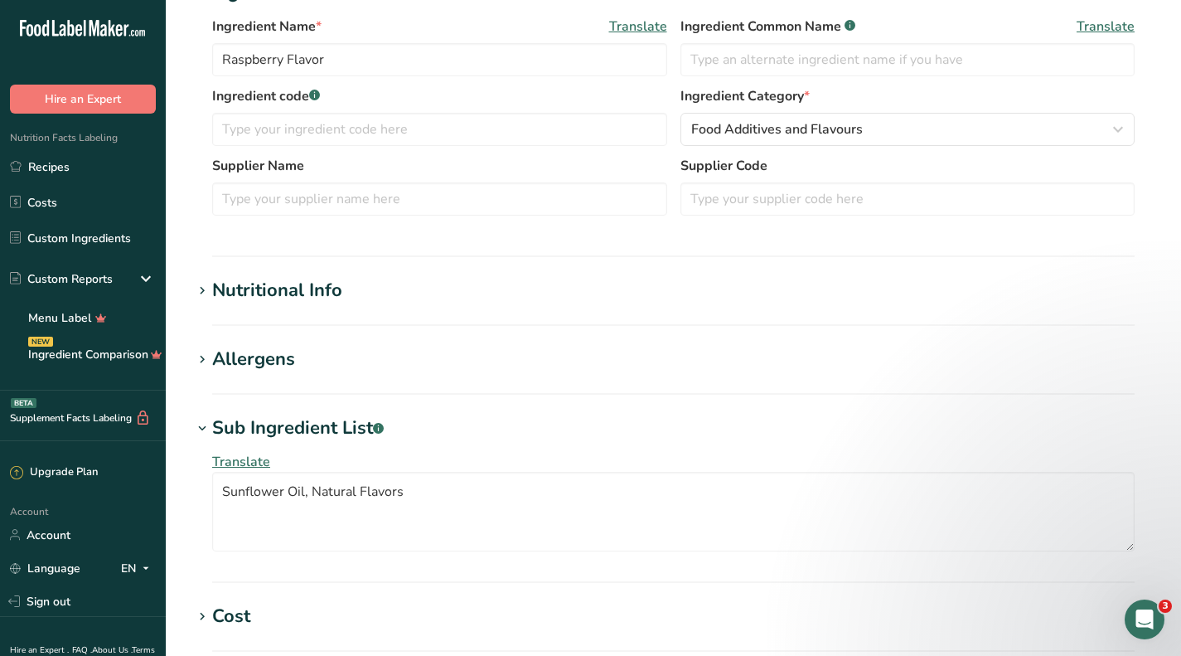
click at [257, 354] on div "Allergens" at bounding box center [253, 359] width 83 height 27
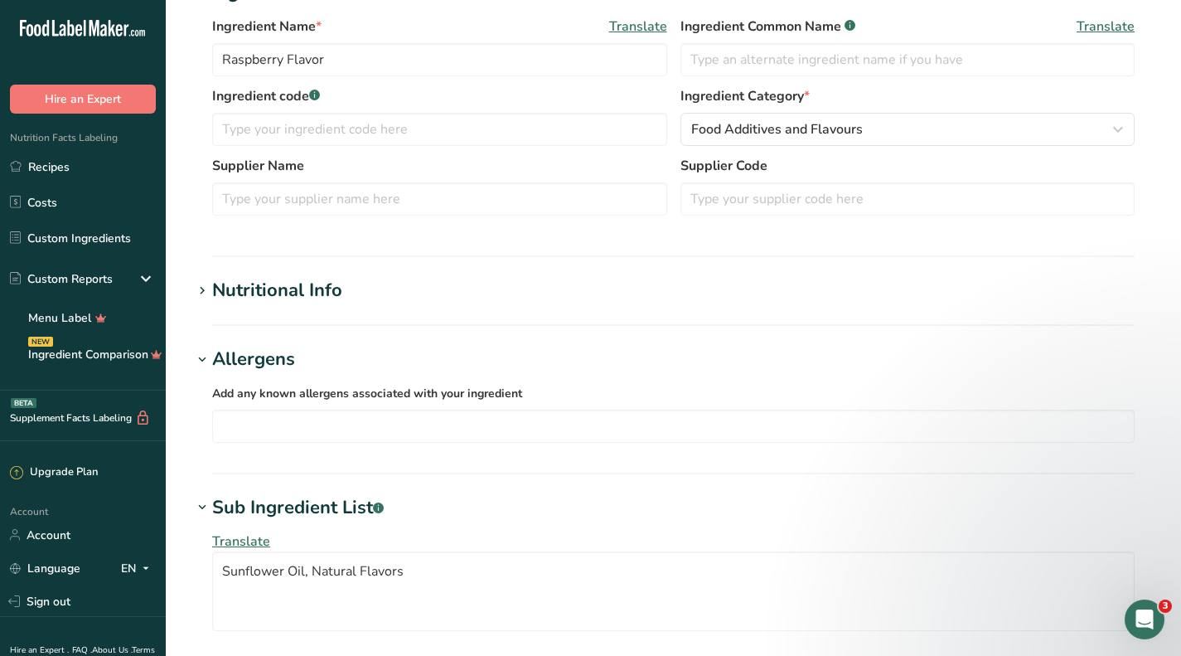
click at [267, 281] on div "Nutritional Info" at bounding box center [277, 290] width 130 height 27
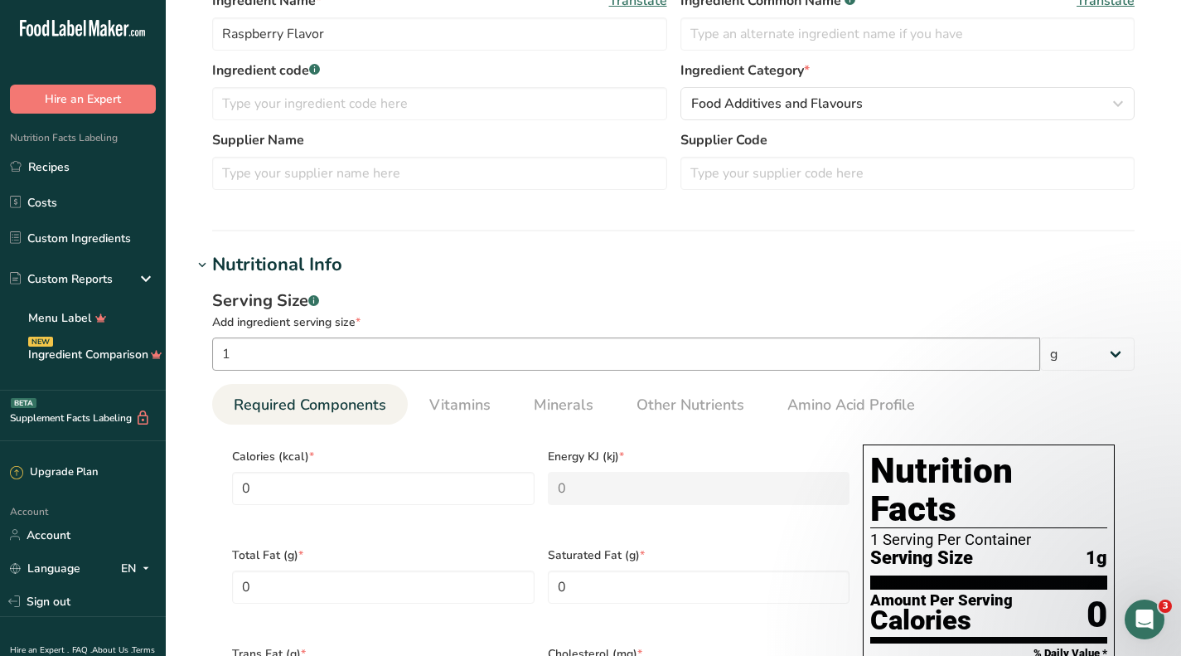
scroll to position [580, 0]
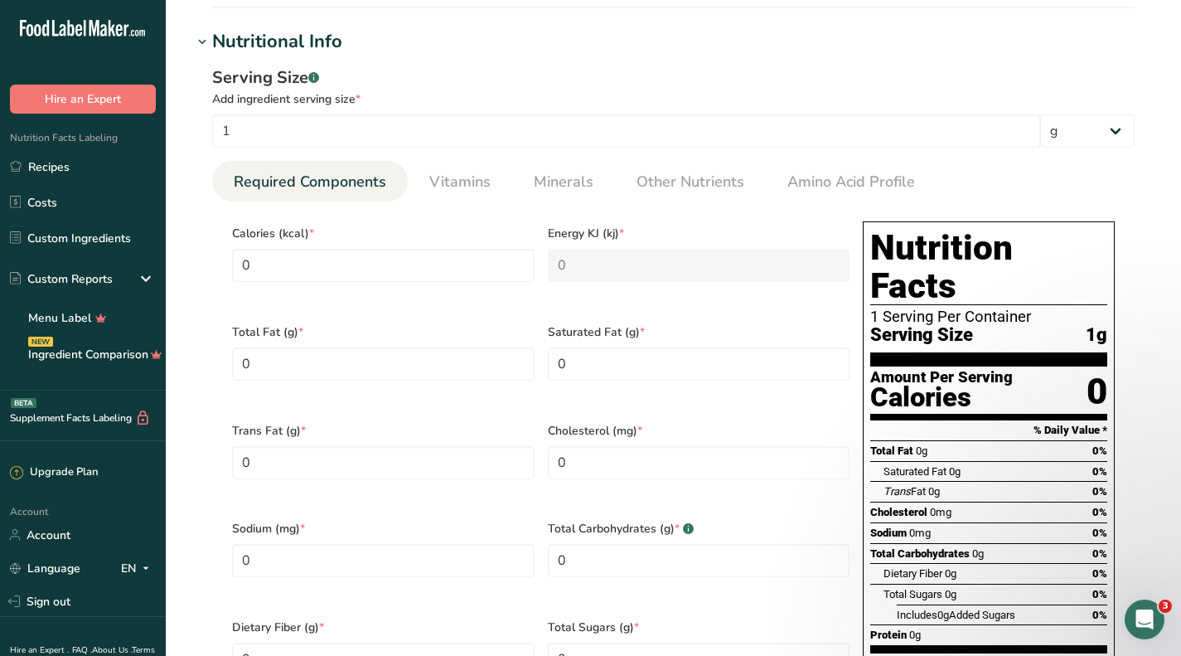
click at [211, 41] on span at bounding box center [202, 42] width 20 height 20
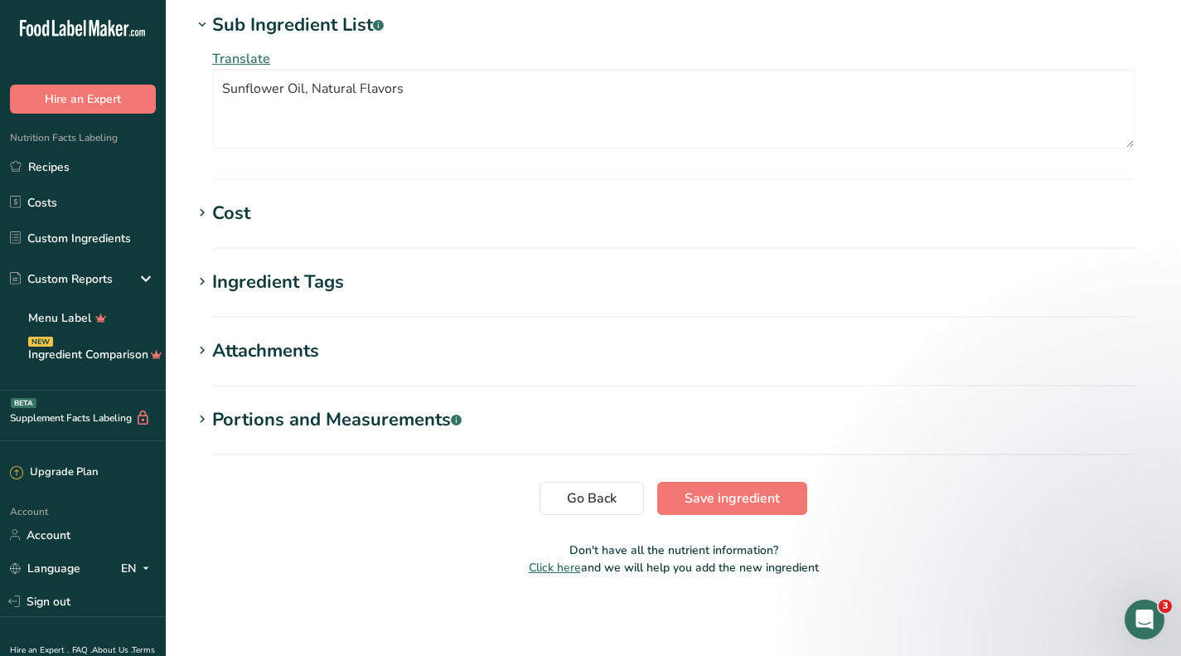
scroll to position [565, 0]
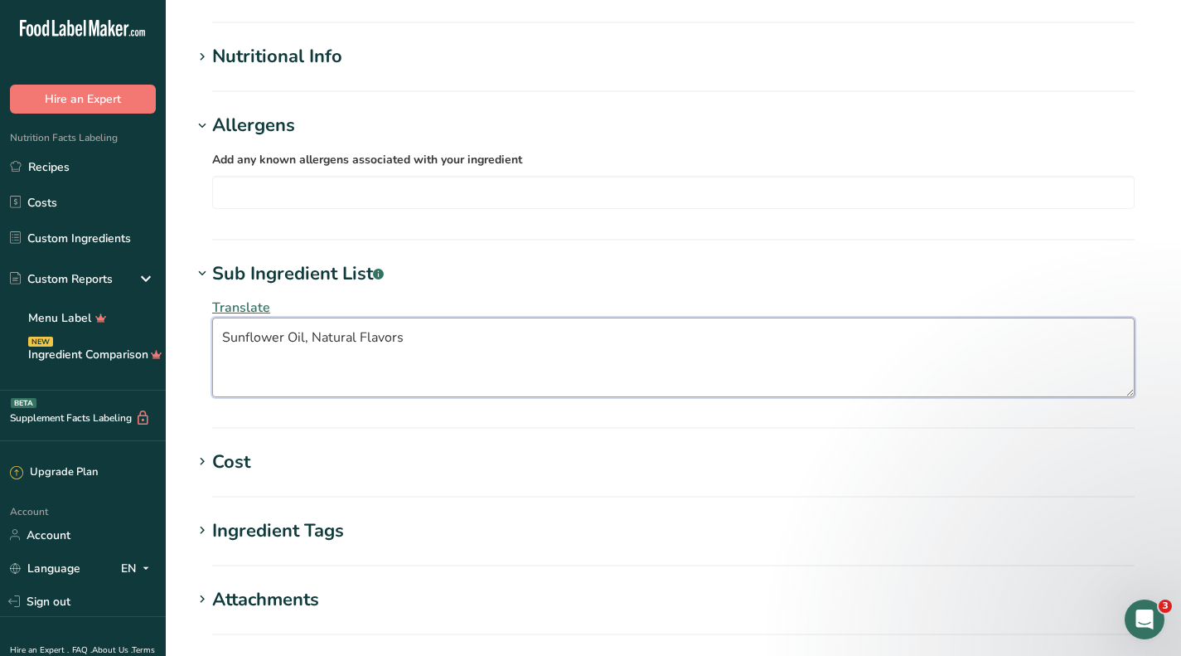
click at [423, 334] on textarea "Sunflower Oil, Natural Flavors" at bounding box center [673, 358] width 923 height 80
click at [443, 281] on h1 "Sub Ingredient List .a-a{fill:#347362;}.b-a{fill:#fff;}" at bounding box center [673, 273] width 963 height 27
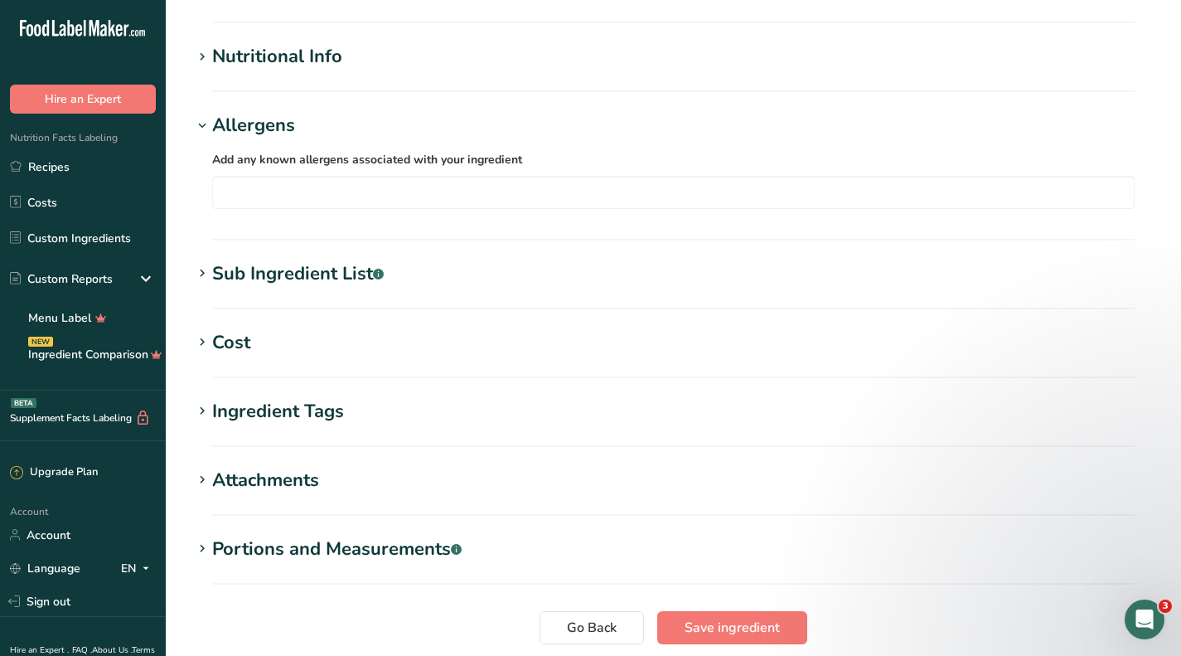
click at [224, 278] on div "Sub Ingredient List .a-a{fill:#347362;}.b-a{fill:#fff;}" at bounding box center [298, 273] width 172 height 27
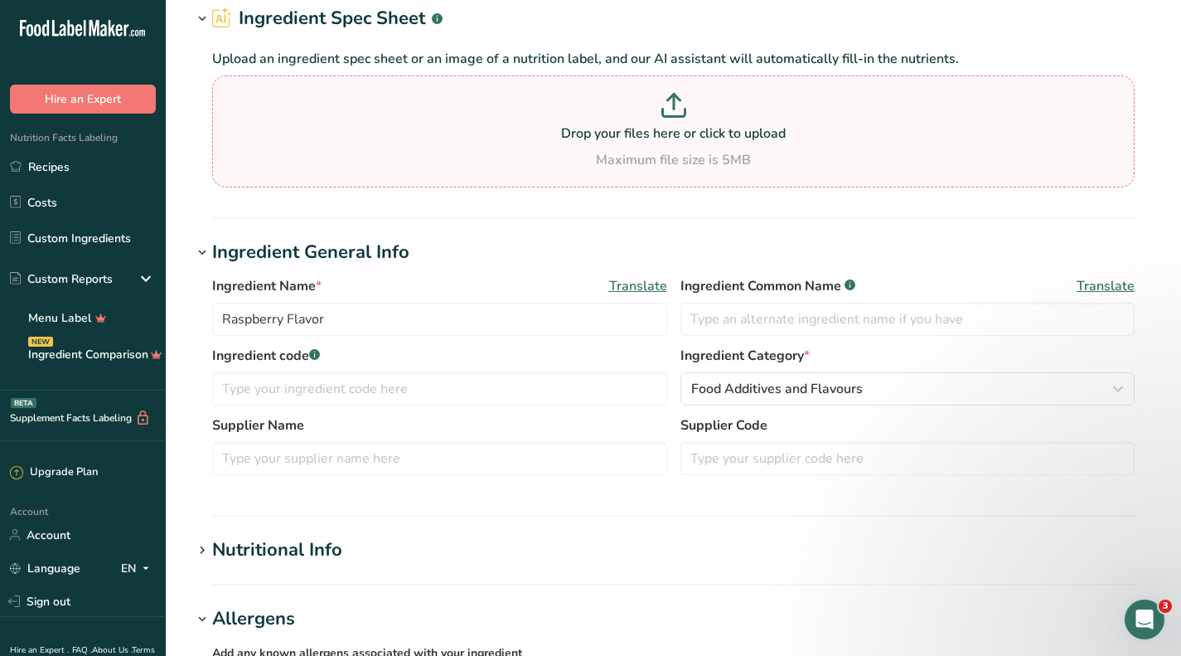
scroll to position [0, 0]
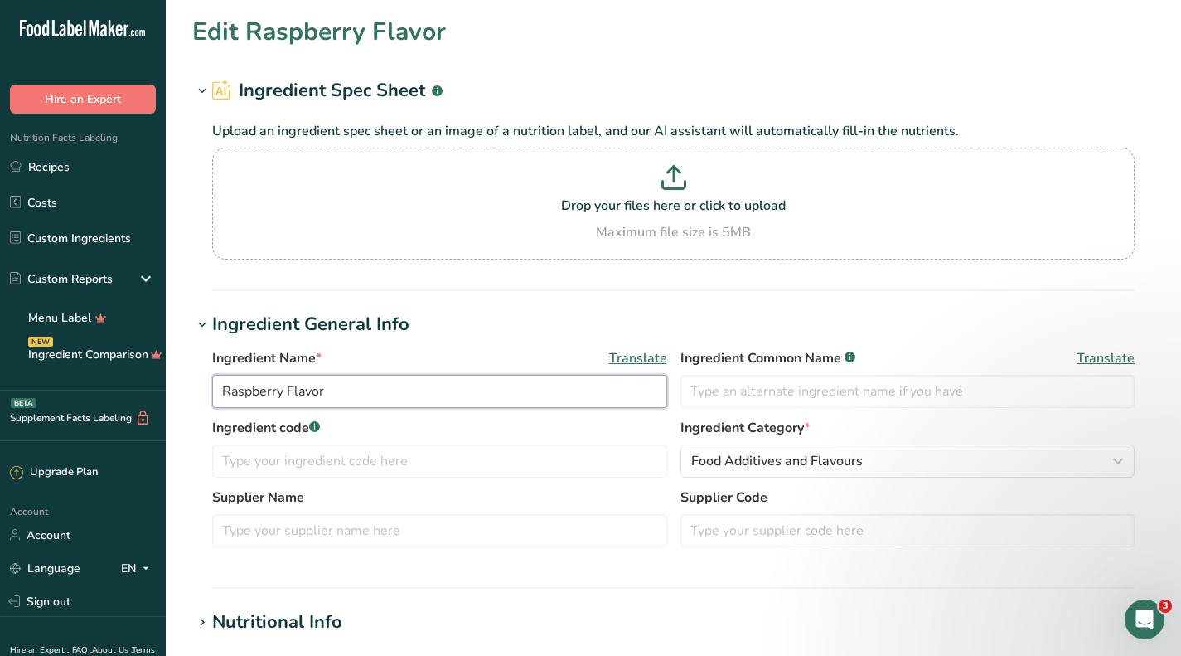
click at [347, 397] on input "Raspberry Flavor" at bounding box center [439, 391] width 455 height 33
click at [222, 383] on input "Raspberry Flavor" at bounding box center [439, 391] width 455 height 33
click at [488, 331] on h1 "Ingredient General Info" at bounding box center [673, 324] width 963 height 27
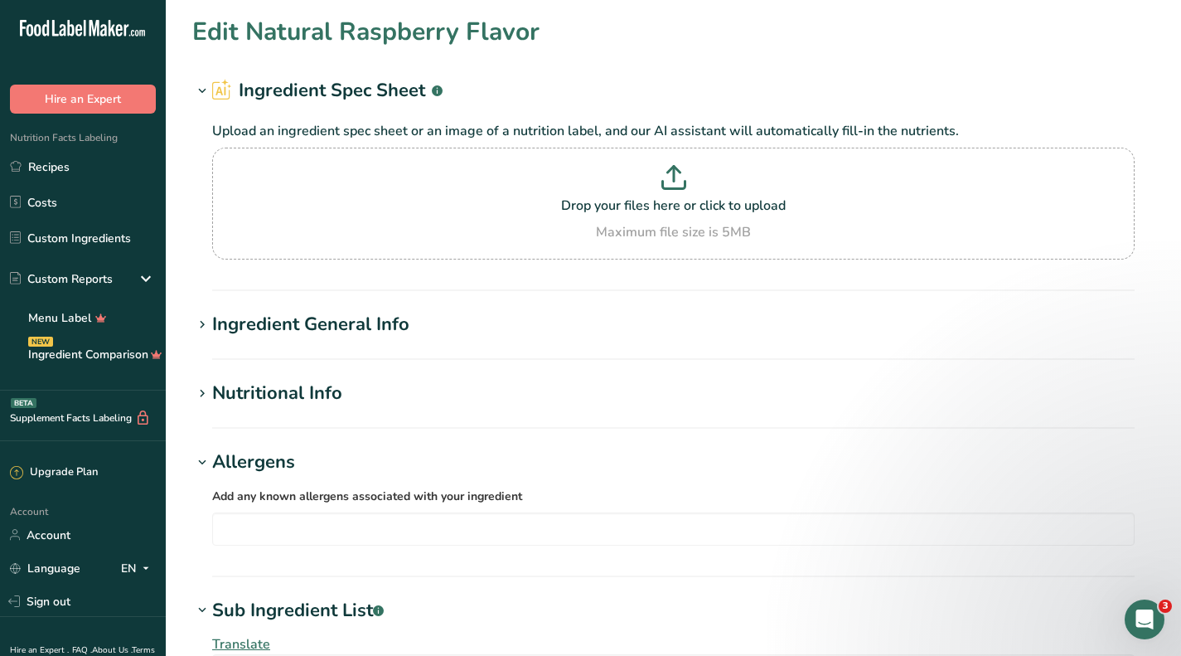
click at [289, 327] on div "Ingredient General Info" at bounding box center [310, 324] width 197 height 27
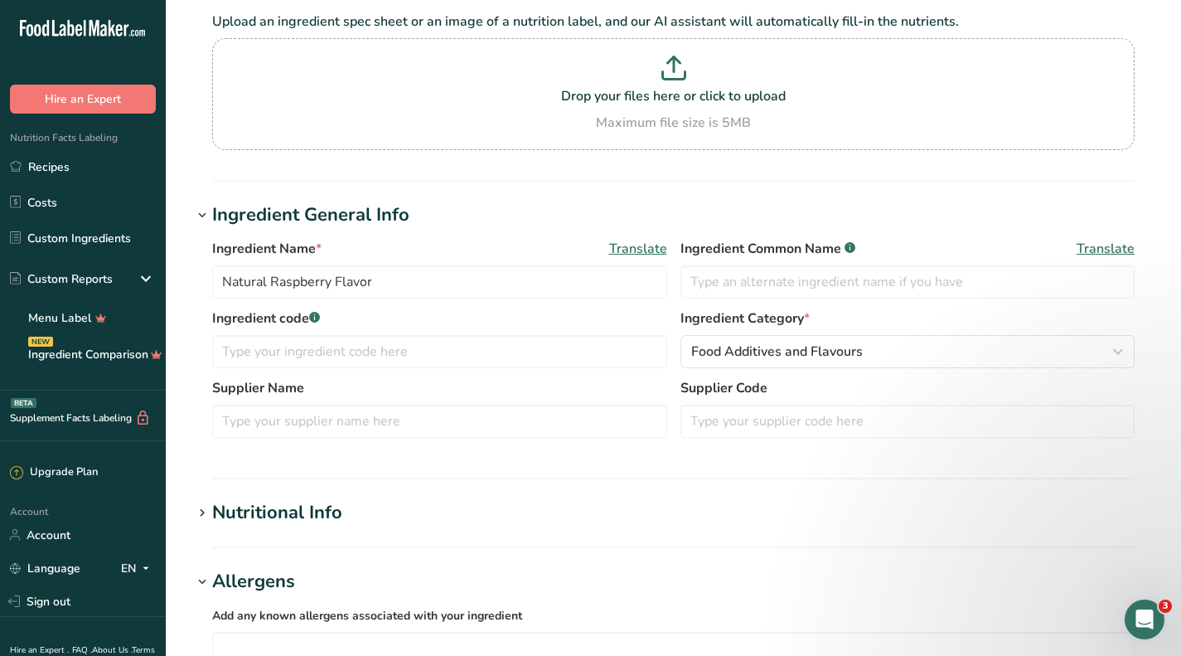
scroll to position [166, 0]
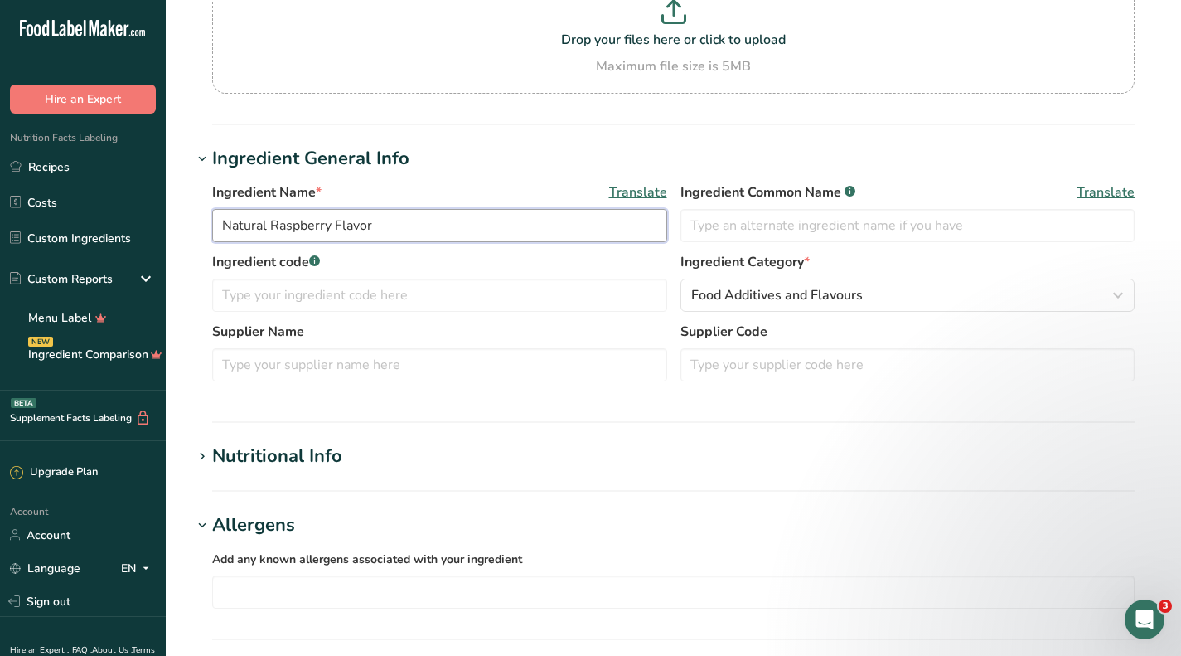
click at [271, 222] on input "Natural Raspberry Flavor" at bounding box center [439, 225] width 455 height 33
click at [267, 222] on input "Natural Raspberry Flavor" at bounding box center [439, 225] width 455 height 33
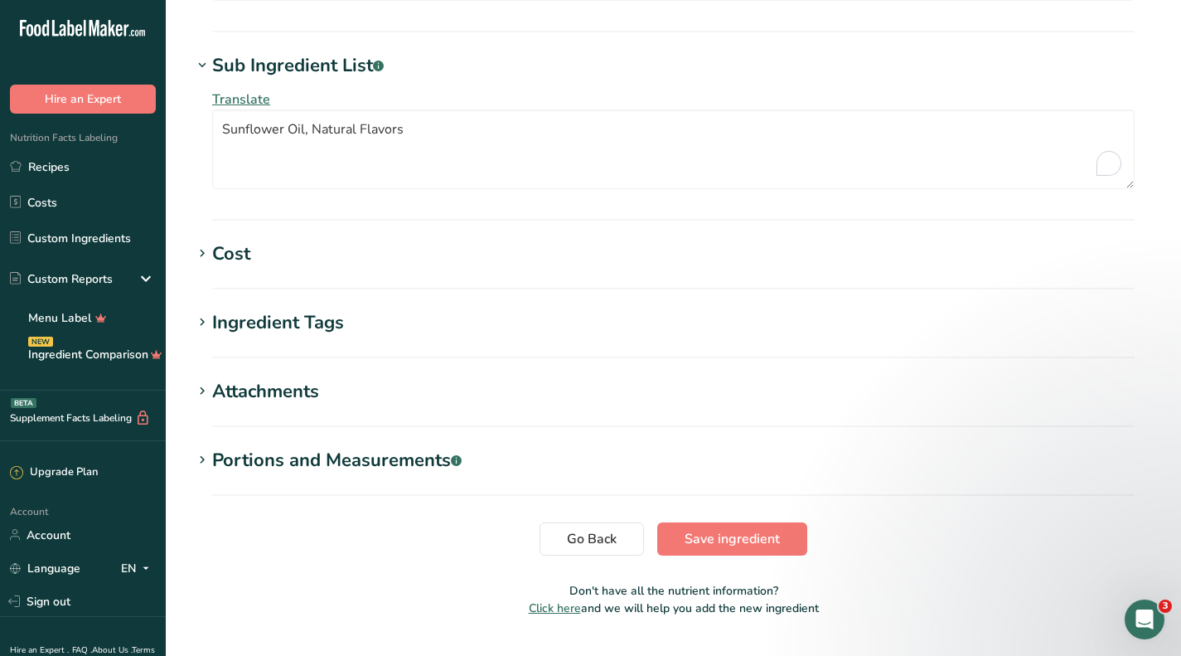
scroll to position [814, 0]
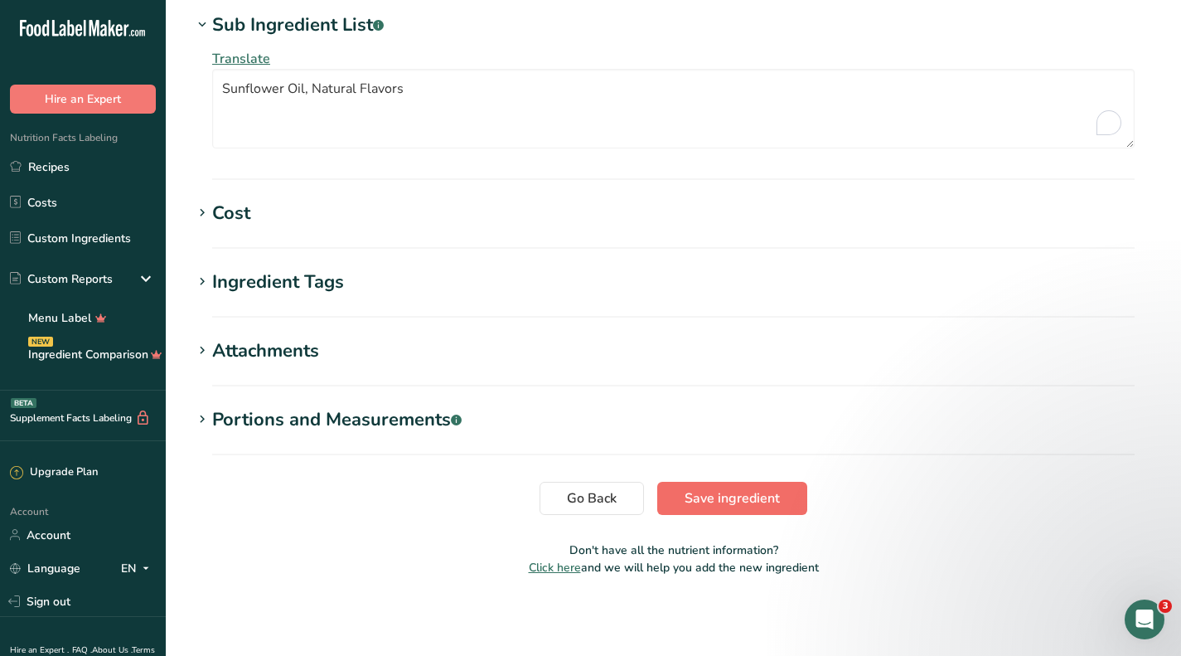
type input "Natures Raspberry Flavor"
click at [696, 497] on span "Save ingredient" at bounding box center [732, 498] width 95 height 20
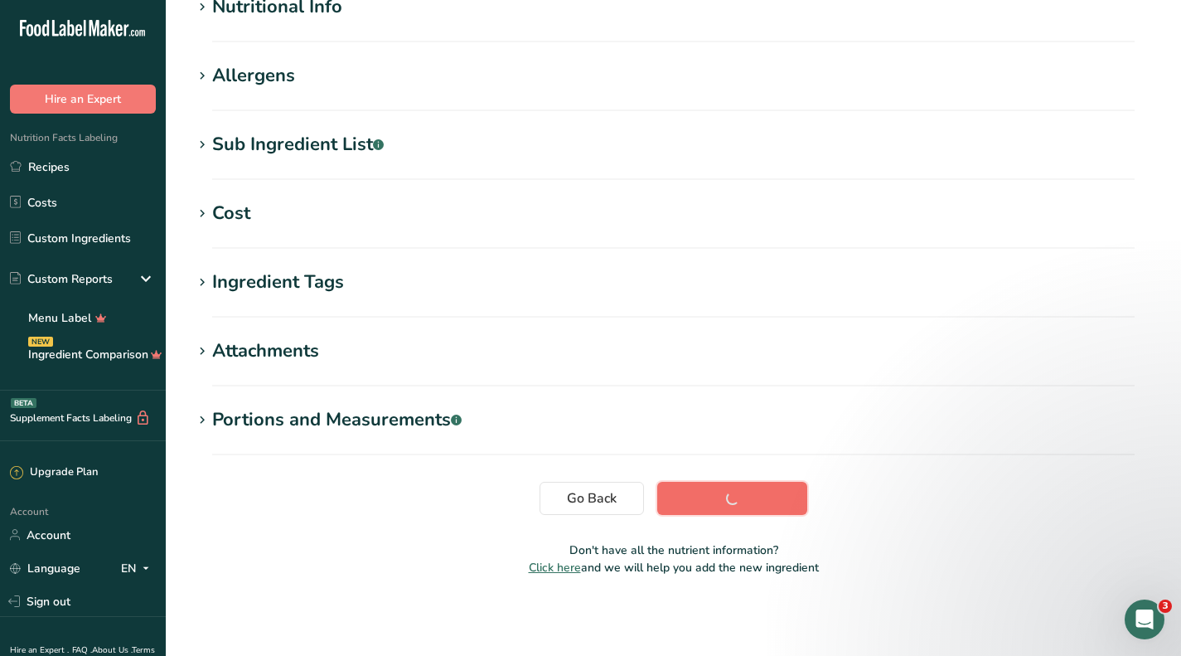
scroll to position [221, 0]
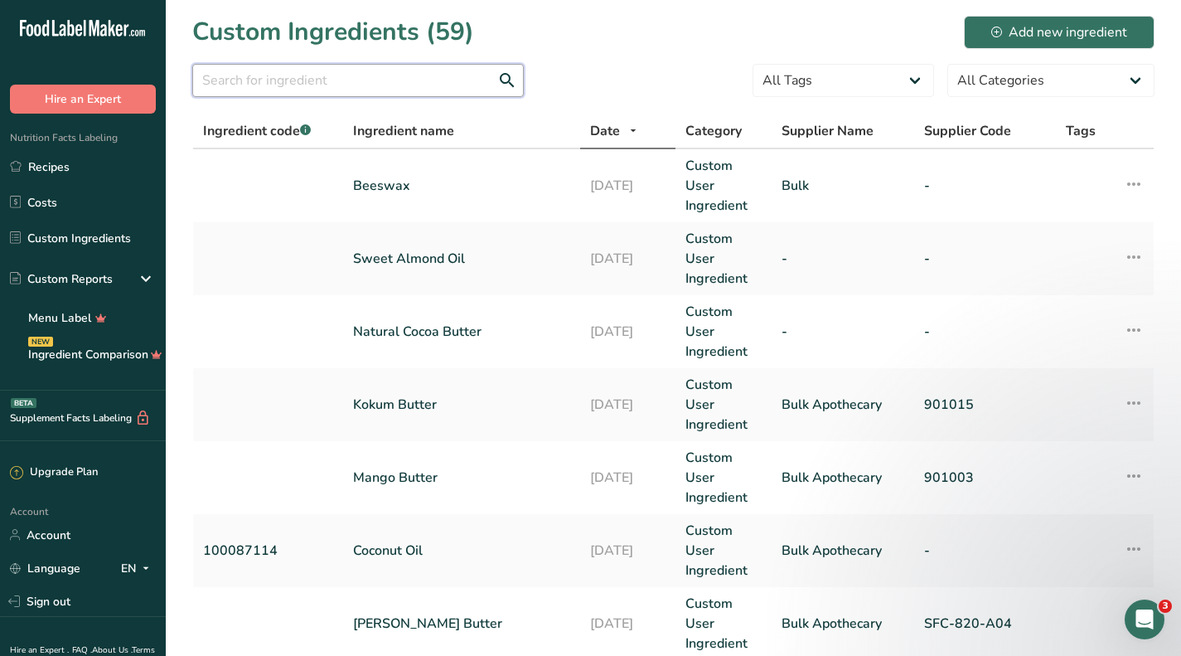
click at [395, 85] on input "text" at bounding box center [358, 80] width 332 height 33
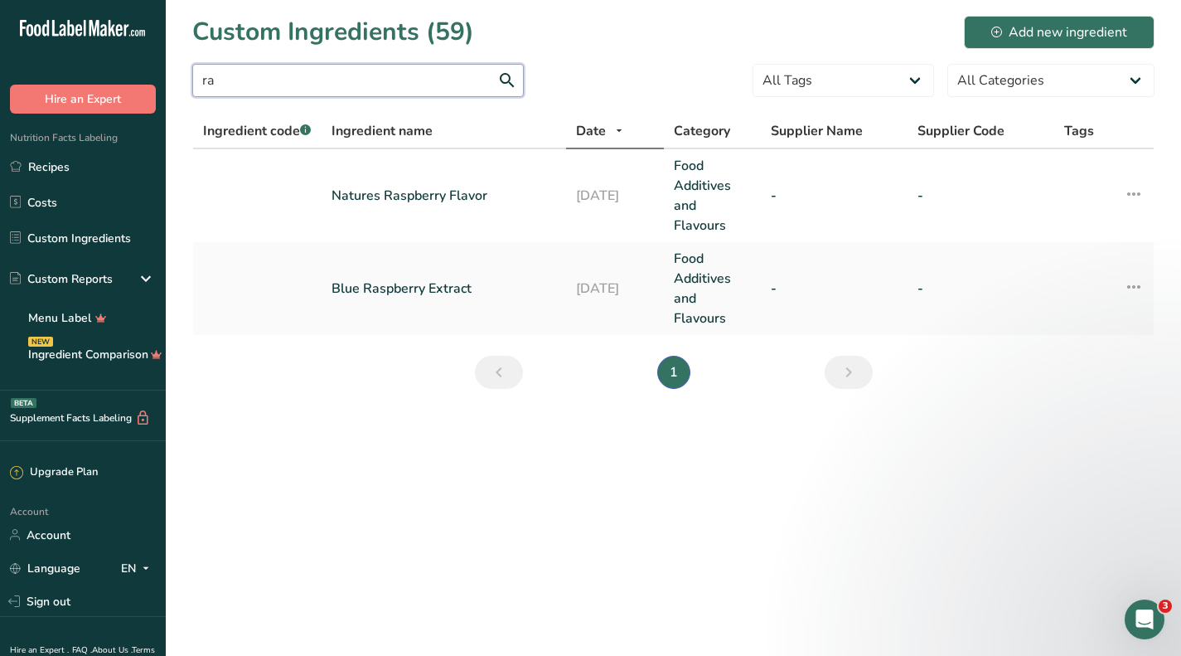
type input "r"
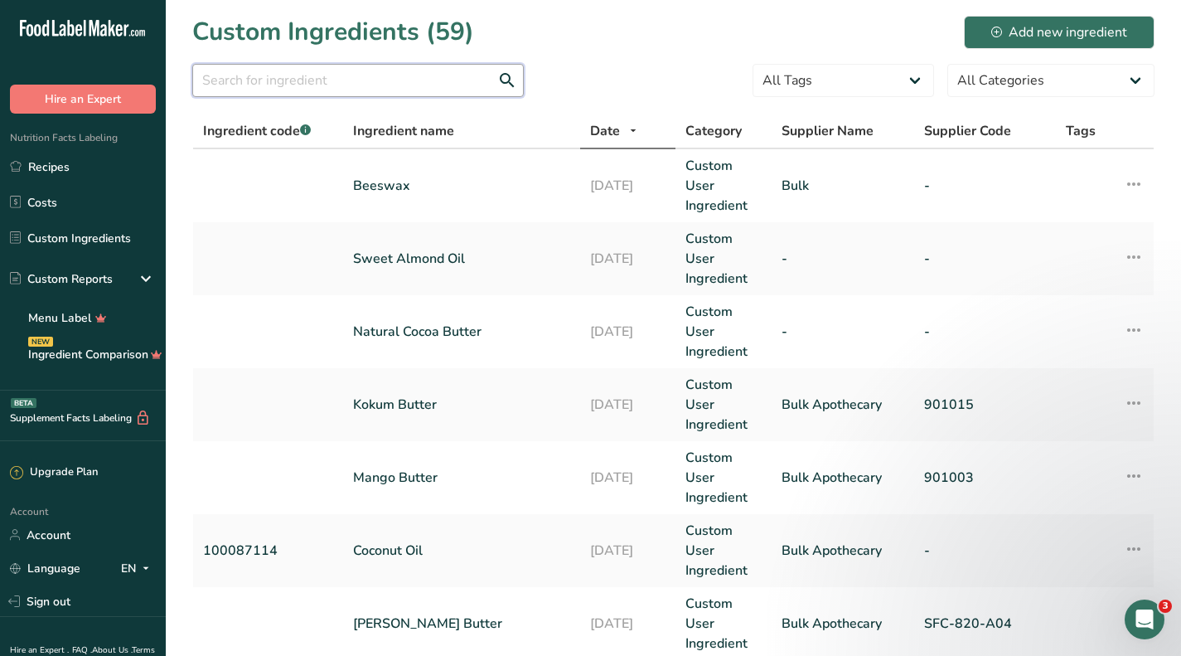
click at [370, 83] on input "text" at bounding box center [358, 80] width 332 height 33
click at [71, 227] on link "Custom Ingredients" at bounding box center [83, 238] width 166 height 32
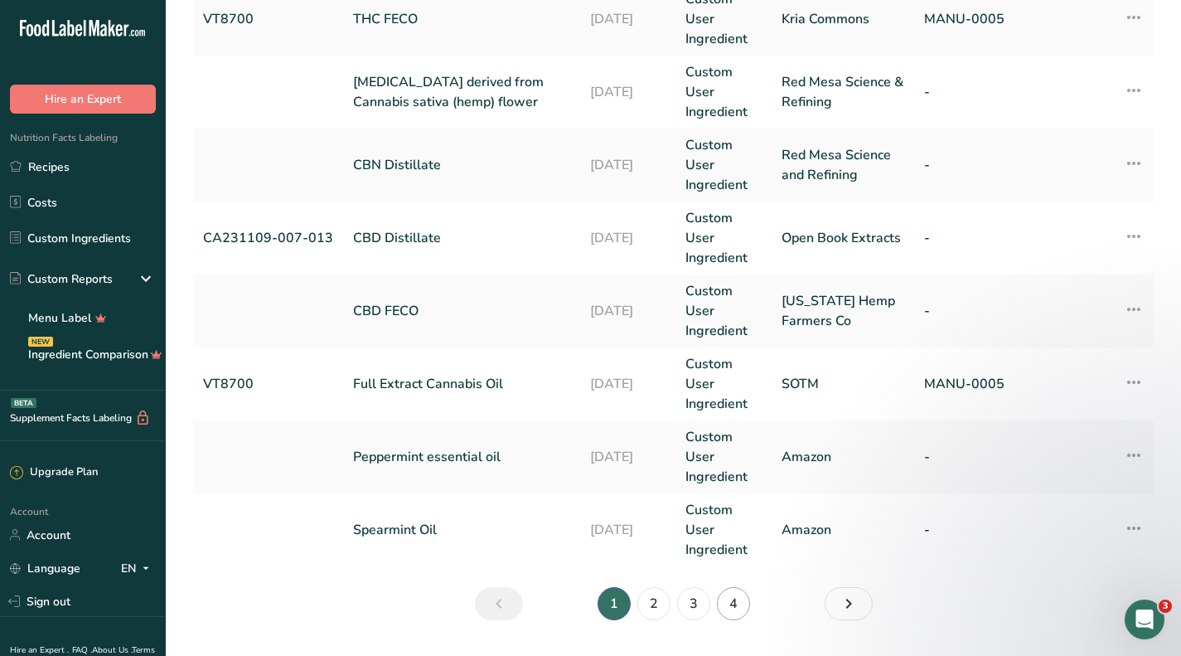
scroll to position [721, 0]
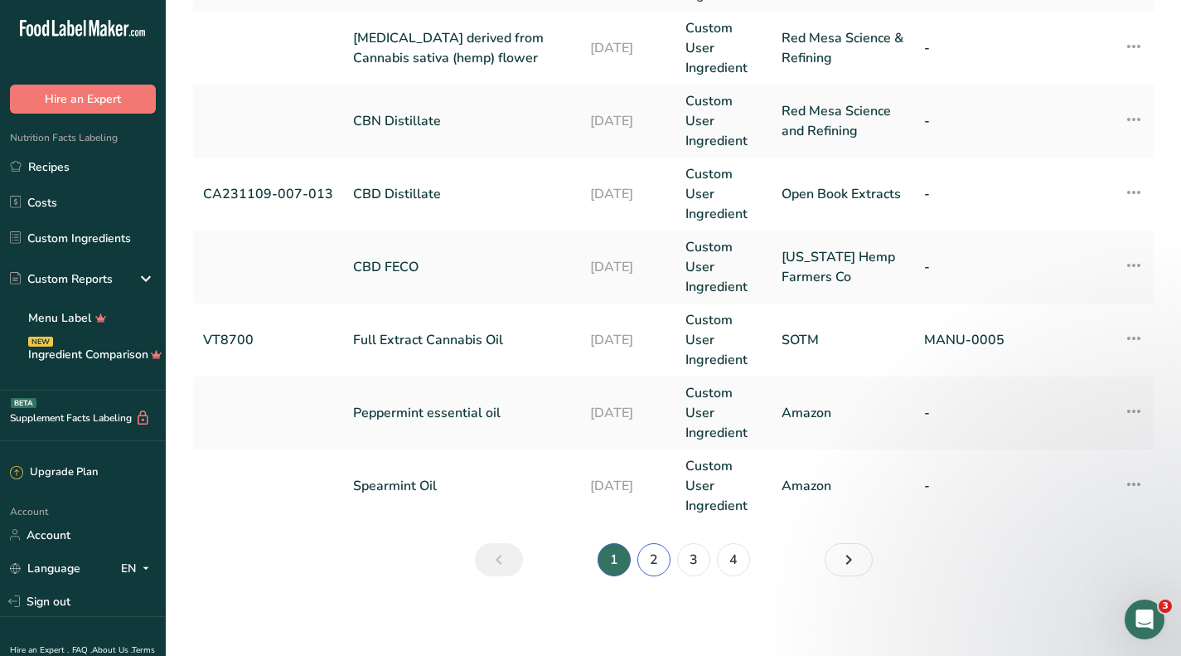
click at [649, 559] on link "2" at bounding box center [654, 559] width 33 height 33
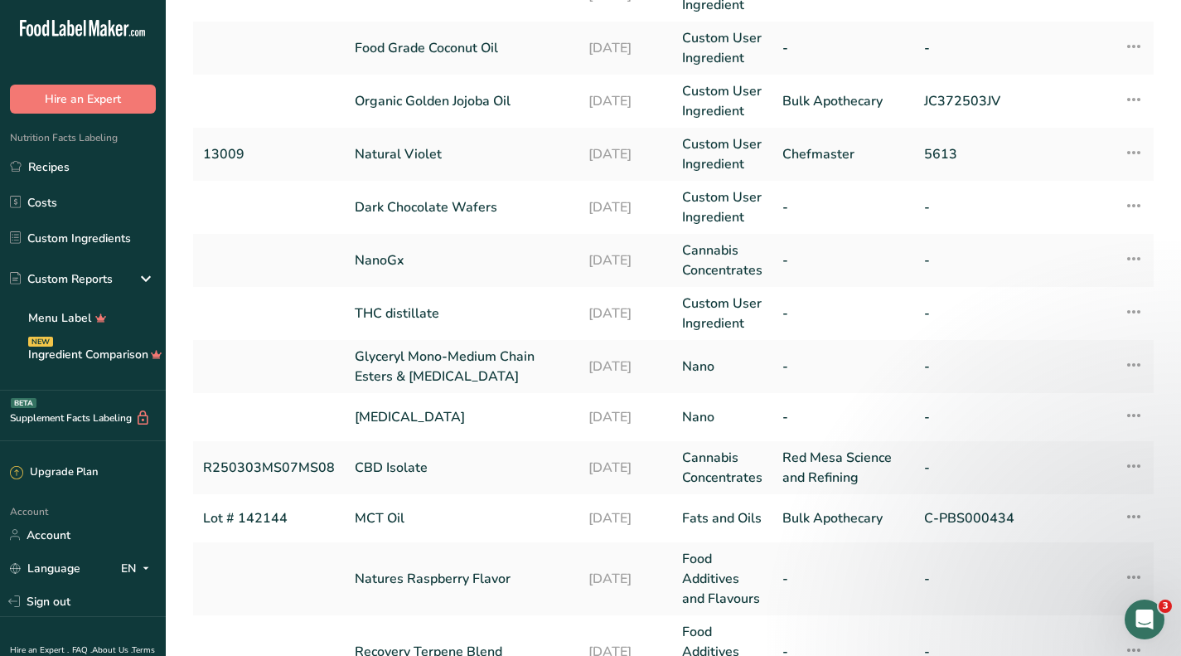
scroll to position [453, 0]
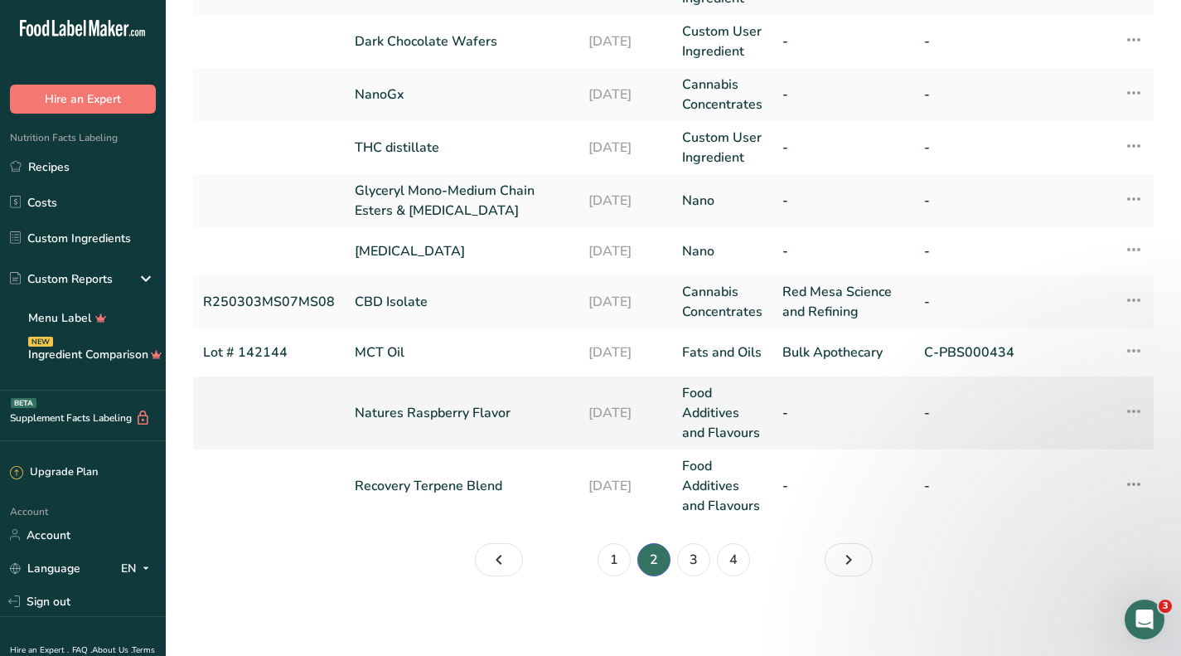
click at [463, 406] on link "Natures Raspberry Flavor" at bounding box center [462, 413] width 214 height 20
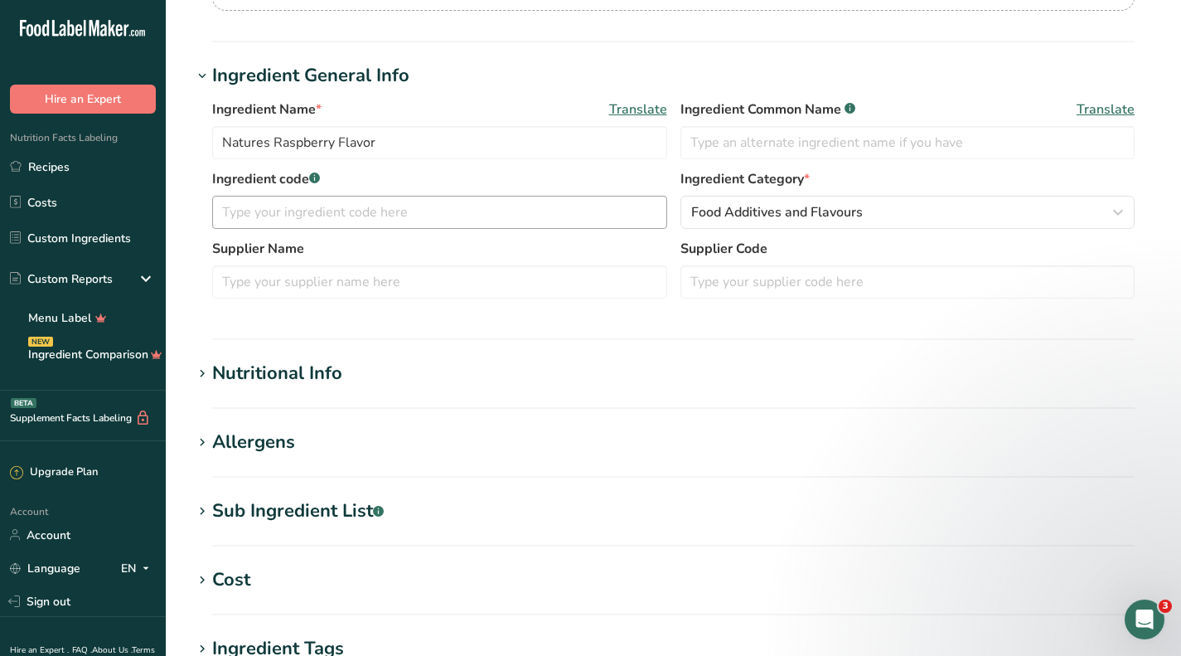
scroll to position [497, 0]
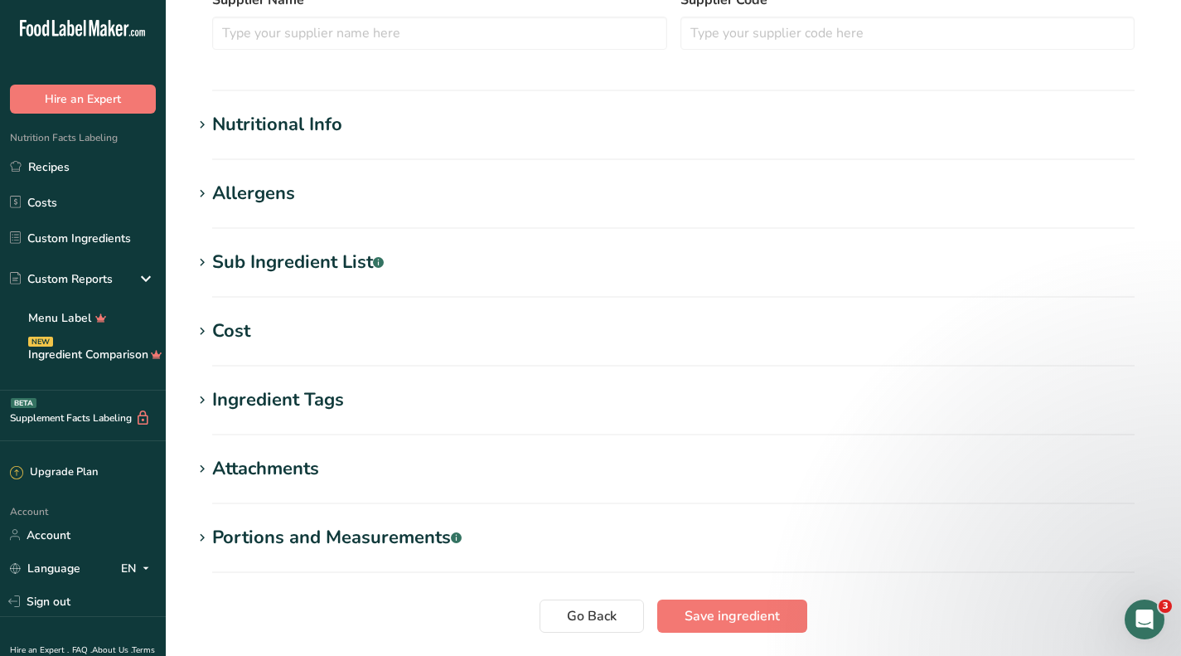
click at [261, 124] on div "Nutritional Info" at bounding box center [277, 124] width 130 height 27
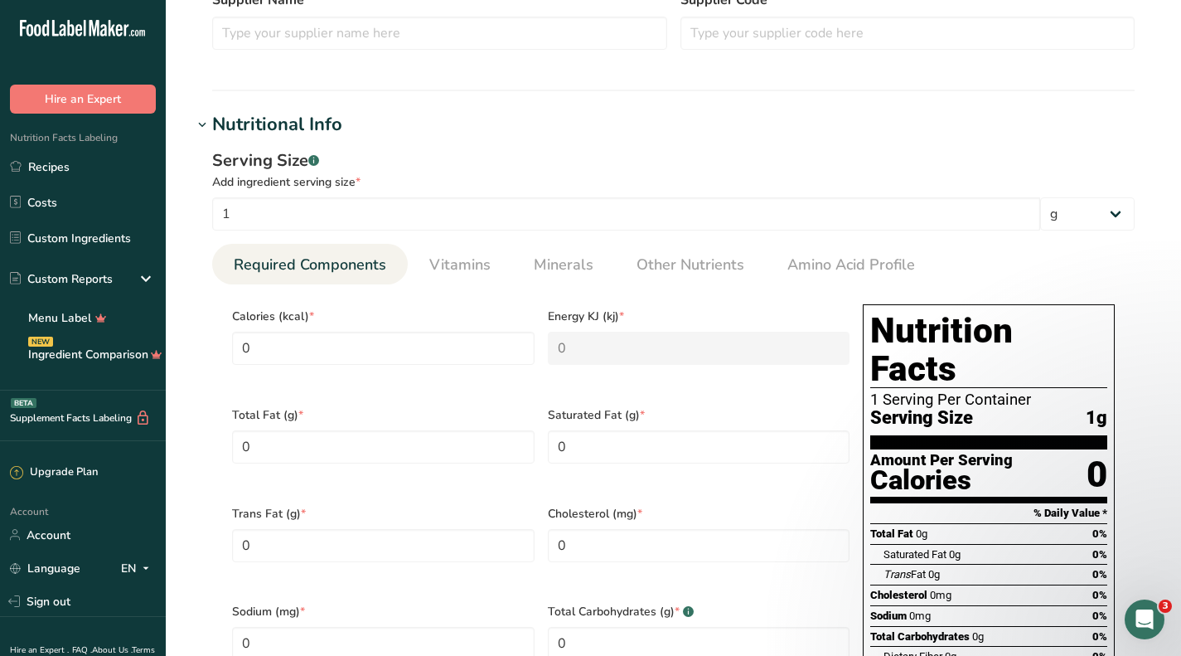
click at [232, 111] on div "Nutritional Info" at bounding box center [277, 124] width 130 height 27
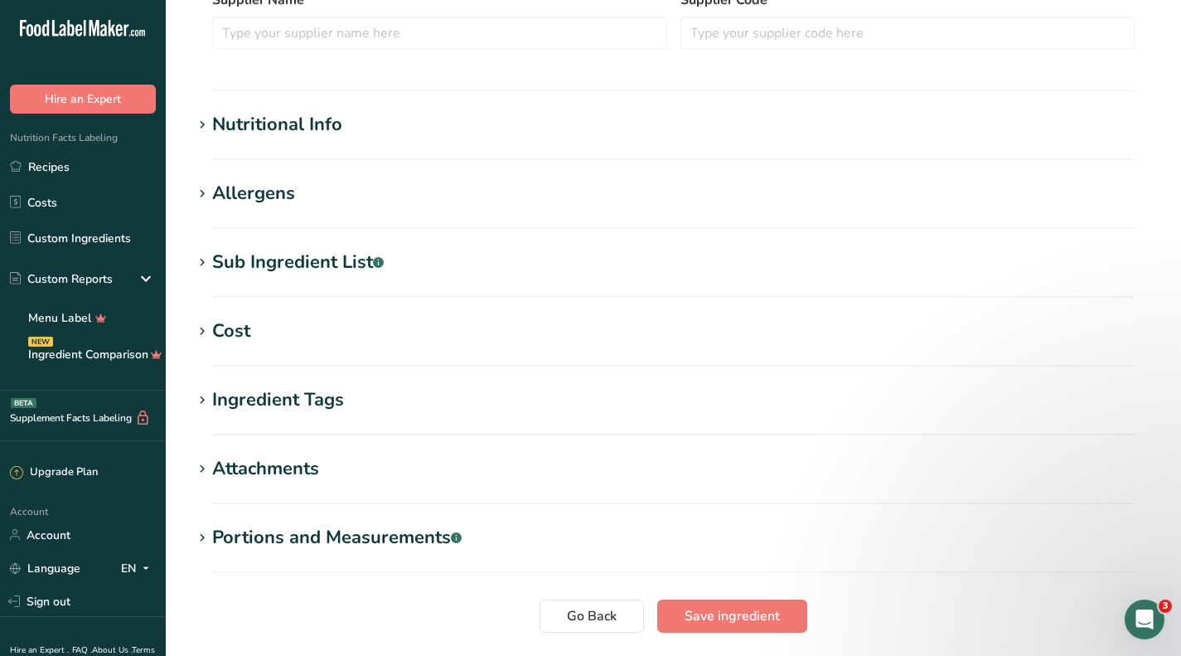
scroll to position [580, 0]
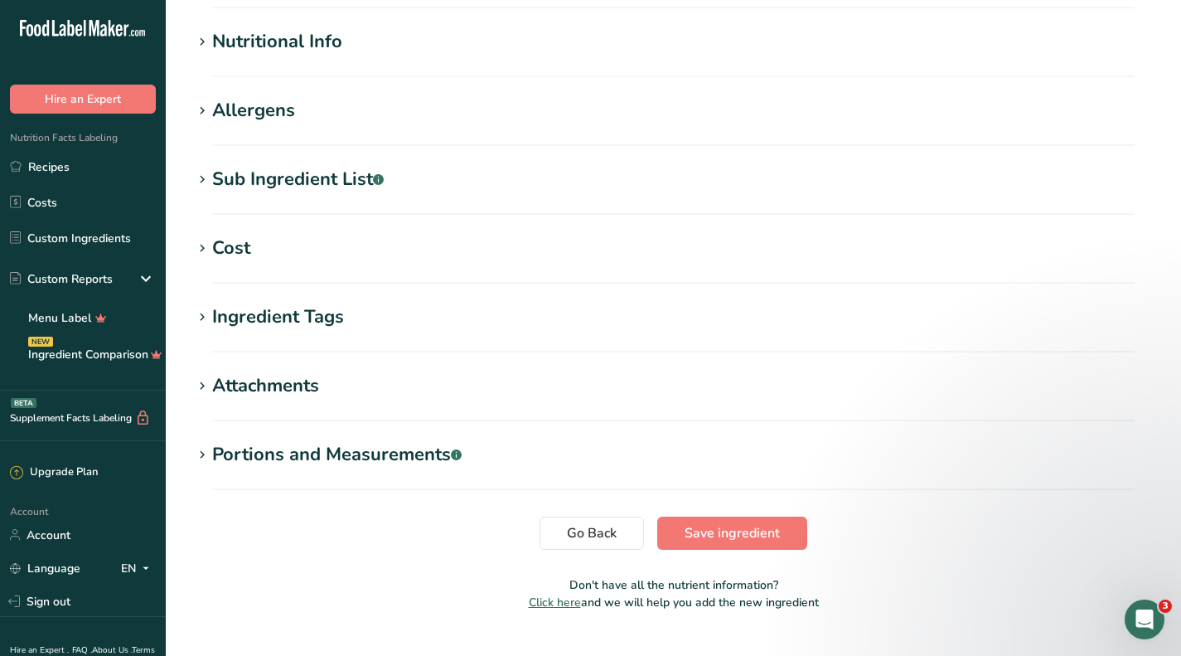
click at [232, 243] on div "Cost" at bounding box center [231, 248] width 38 height 27
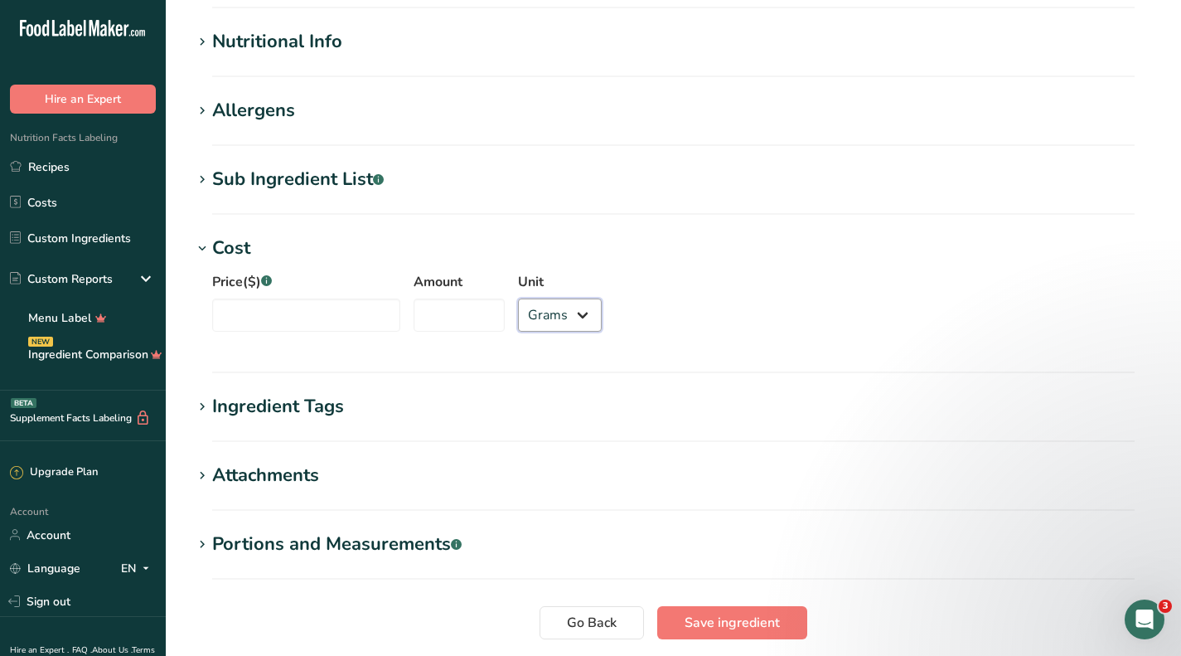
click at [537, 318] on select "Grams kg mg mcg lb oz" at bounding box center [560, 314] width 84 height 33
select select "12"
click at [518, 298] on select "Grams kg mg mcg lb oz" at bounding box center [560, 314] width 84 height 33
click at [458, 310] on input "Amount" at bounding box center [459, 314] width 91 height 33
type input "2"
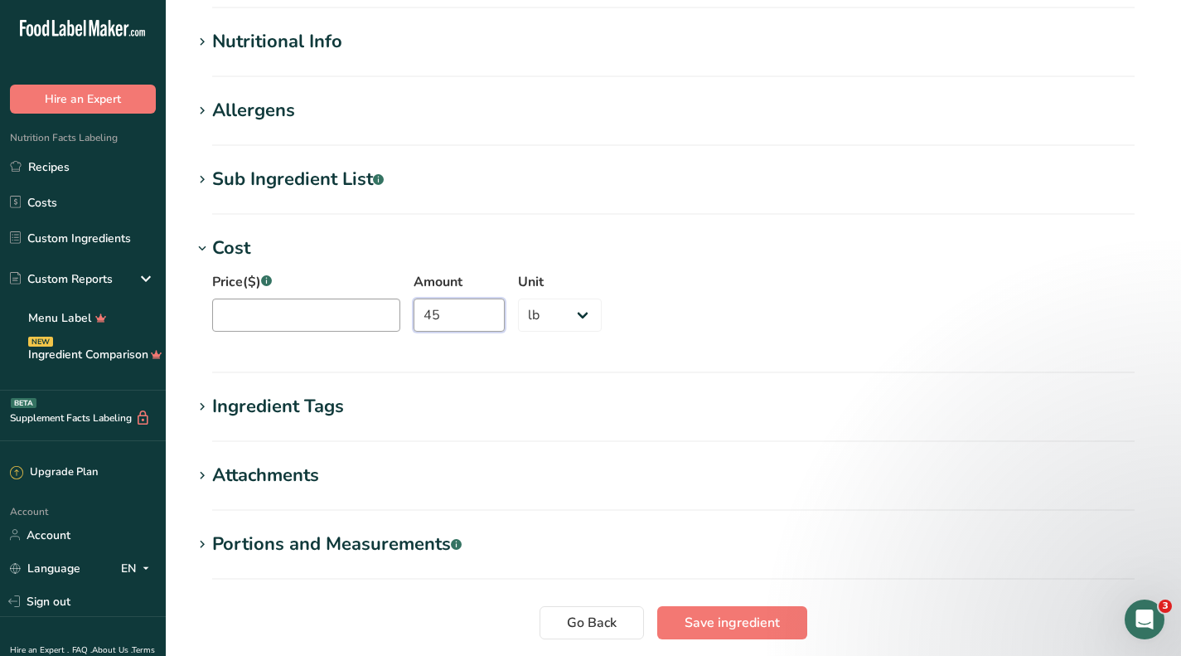
type input "45"
click at [318, 310] on input "Price($) .a-a{fill:#347362;}.b-a{fill:#fff;}" at bounding box center [306, 314] width 188 height 33
type input "1261"
click at [800, 342] on div "Price($) .a-a{fill:#347362;}.b-a{fill:#fff;} 1261 Amount 45 Unit Grams kg mg mc…" at bounding box center [673, 307] width 963 height 90
click at [710, 625] on span "Save ingredient" at bounding box center [732, 623] width 95 height 20
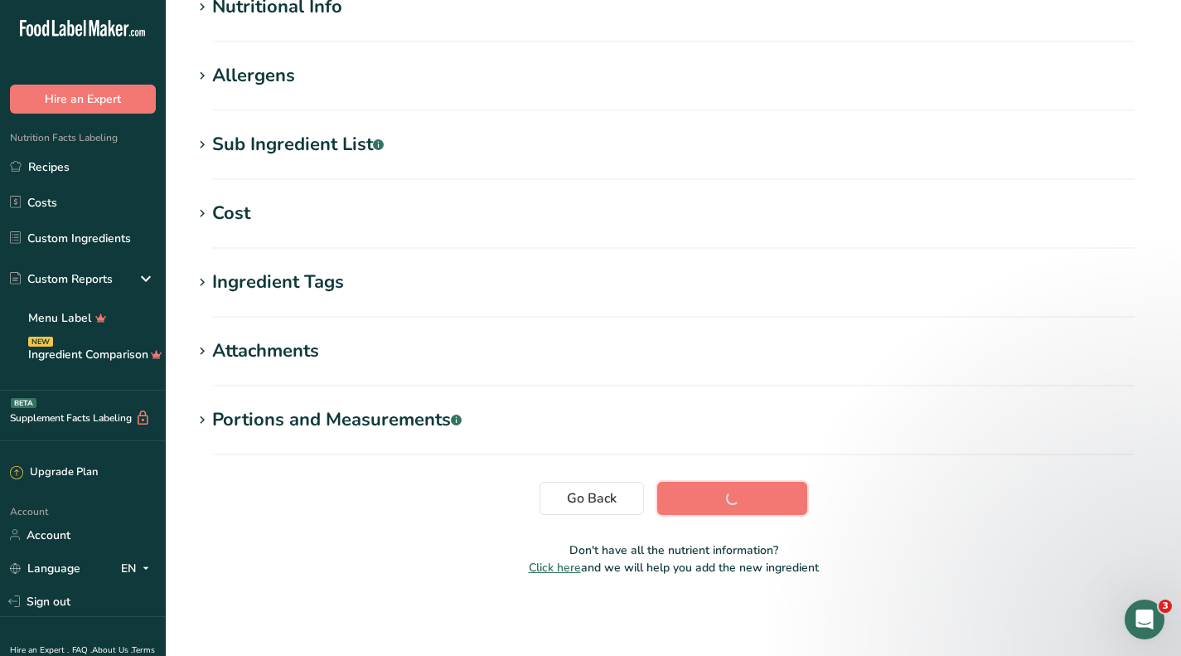
scroll to position [187, 0]
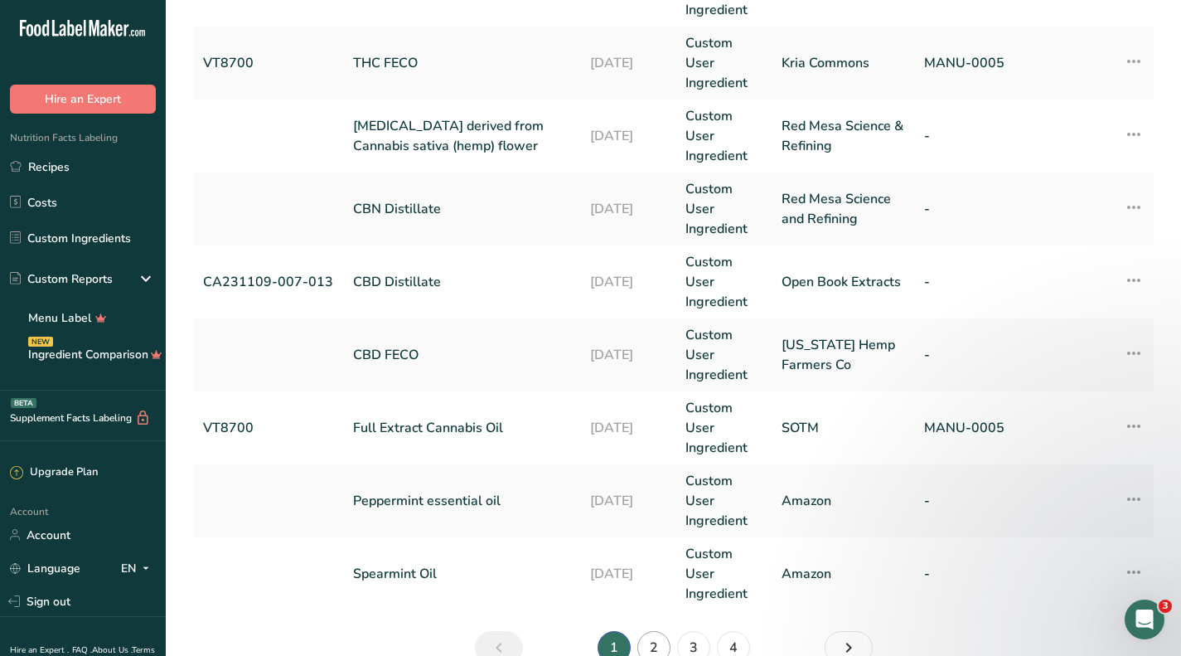
scroll to position [721, 0]
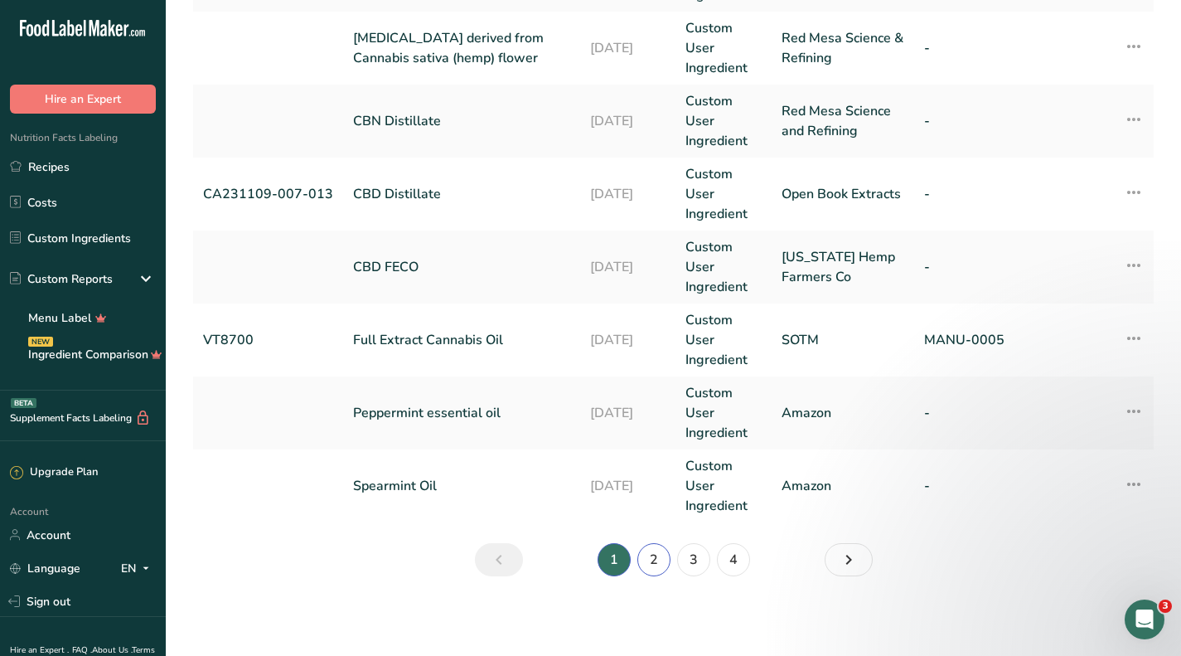
click at [646, 547] on link "2" at bounding box center [654, 559] width 33 height 33
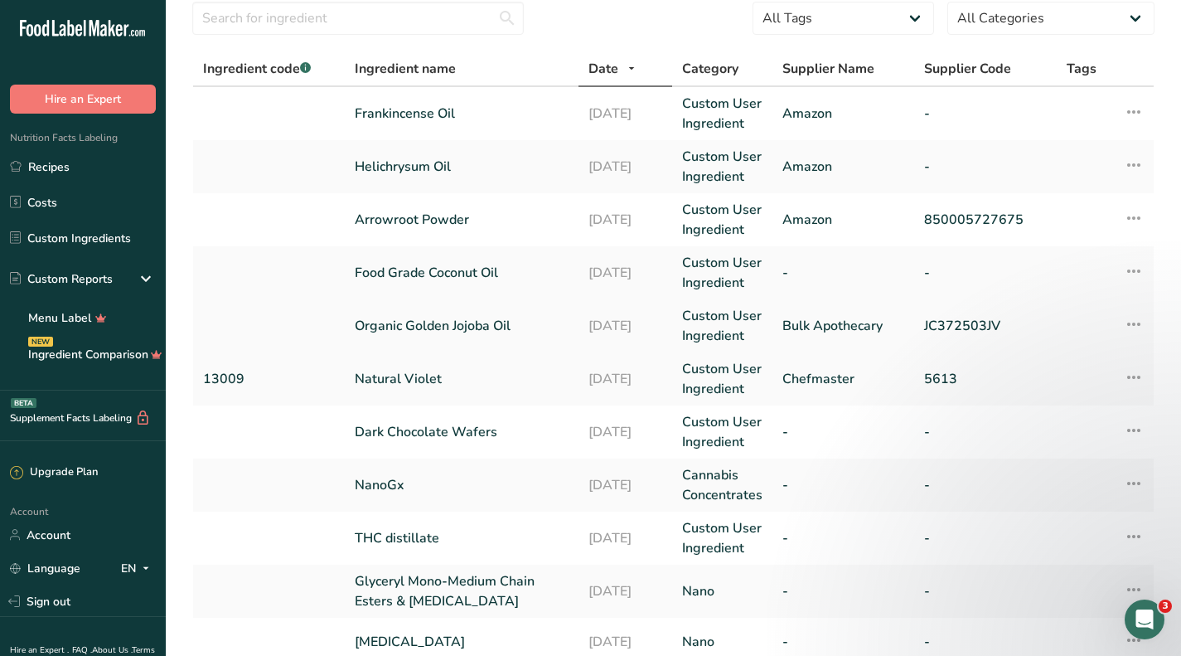
scroll to position [83, 0]
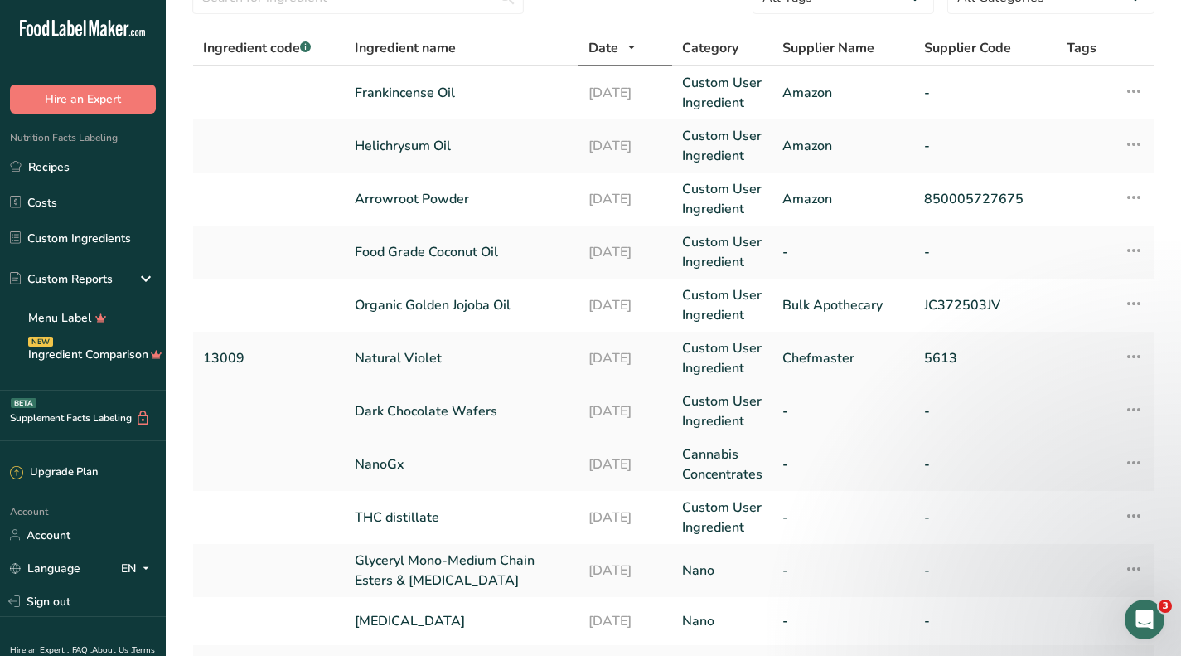
click at [402, 410] on link "Dark Chocolate Wafers" at bounding box center [462, 411] width 214 height 20
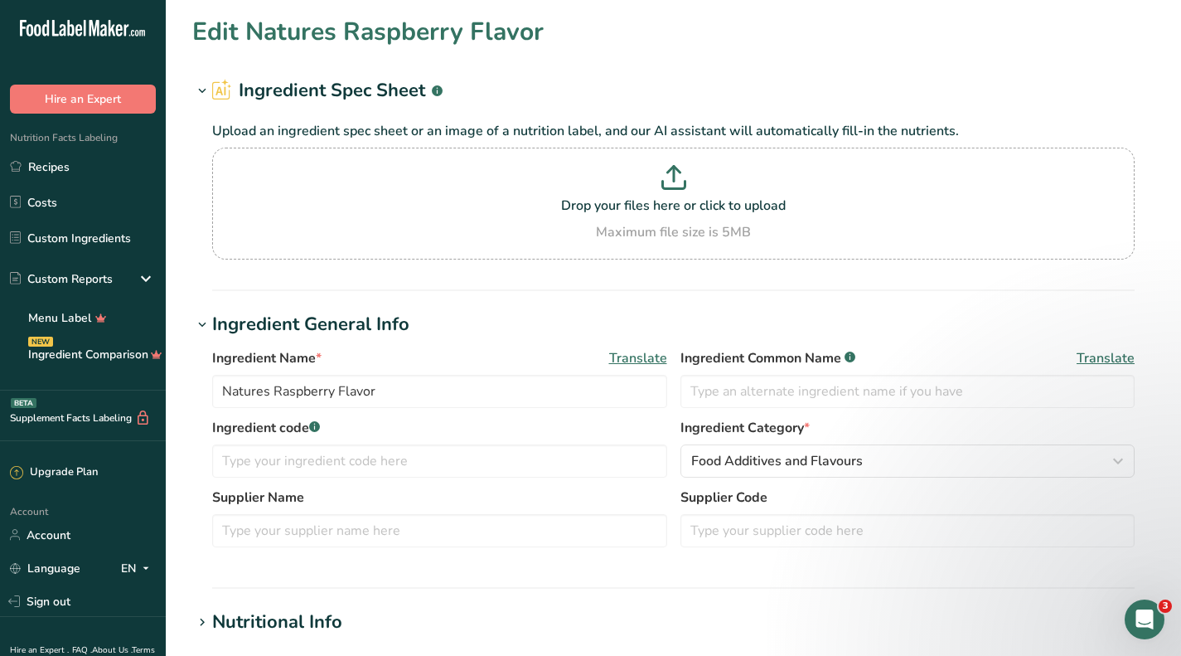
type input "Dark Chocolate Wafers"
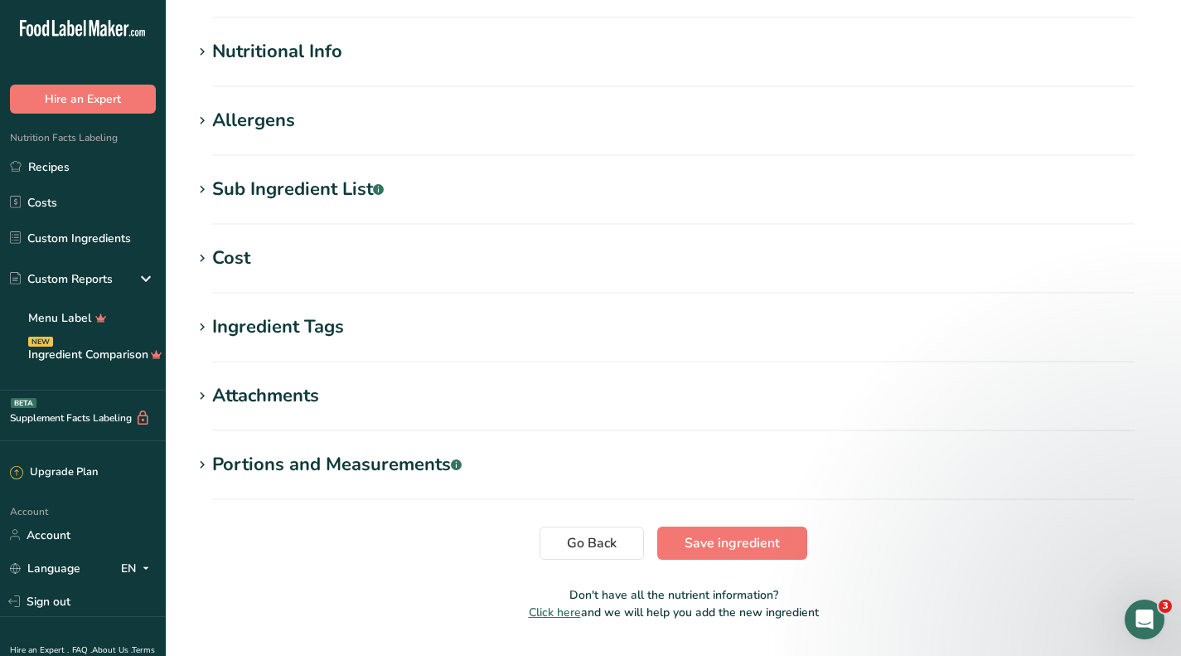
scroll to position [535, 0]
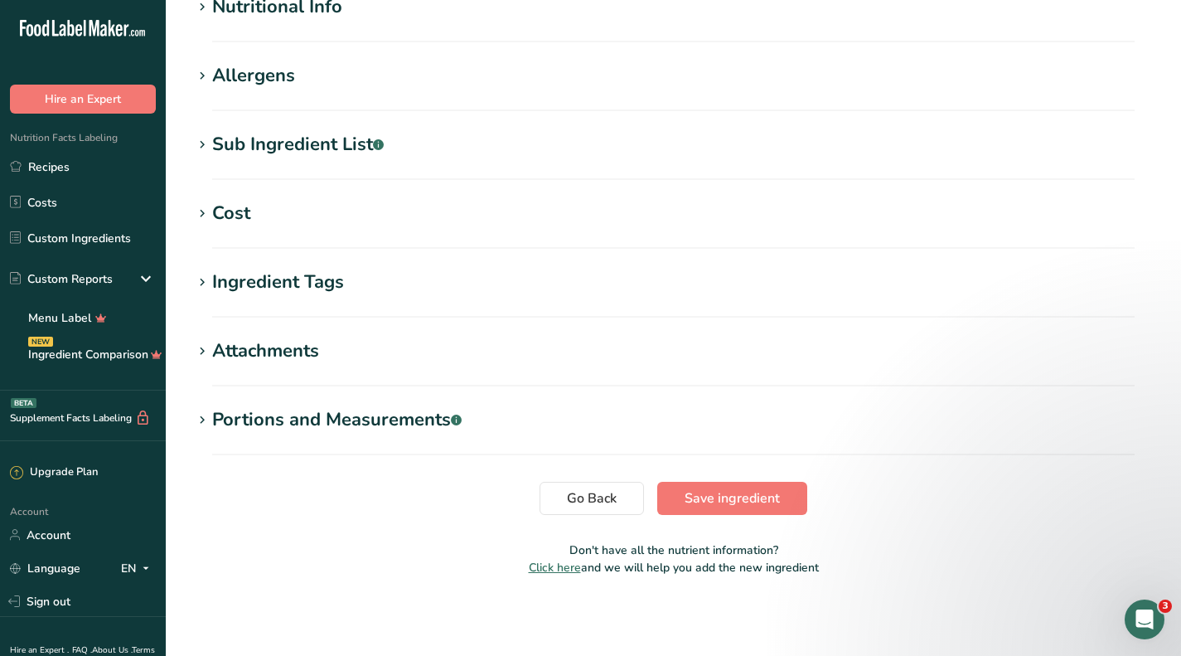
click at [273, 281] on div "Ingredient Tags" at bounding box center [278, 282] width 132 height 27
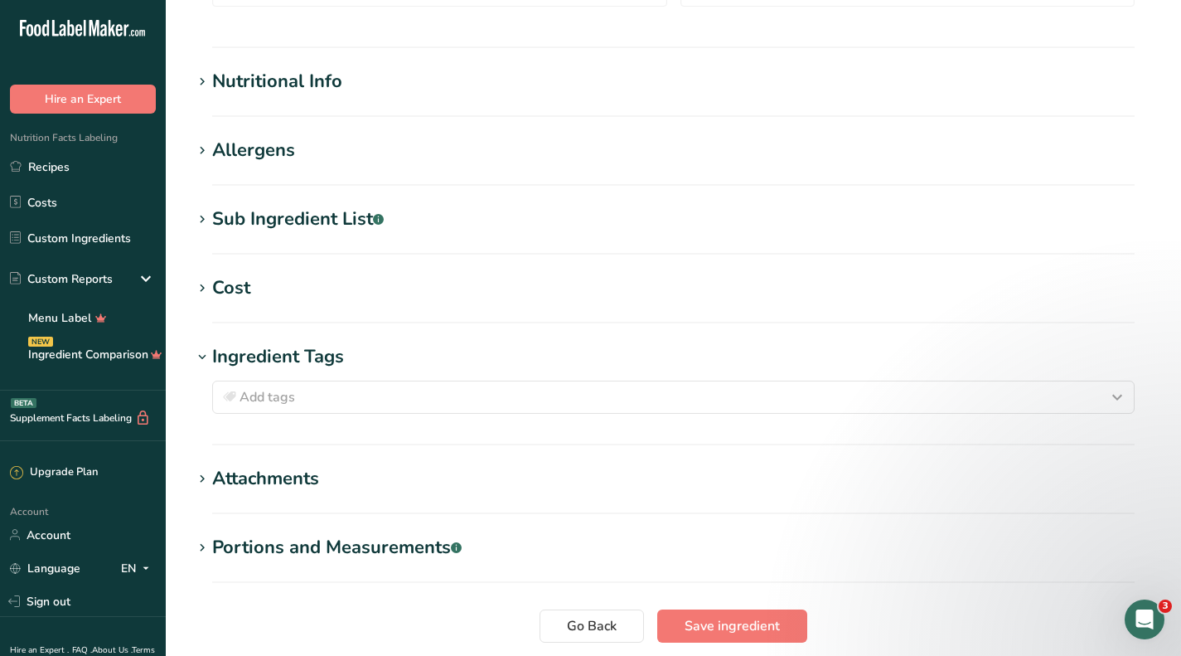
scroll to position [369, 0]
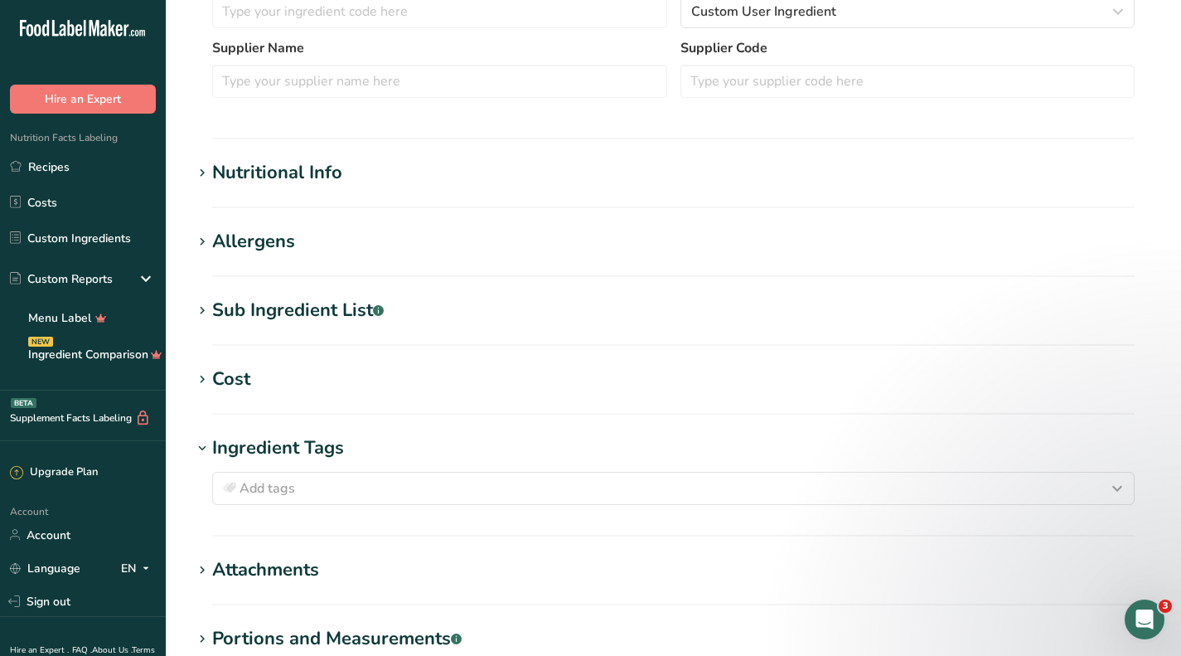
click at [270, 245] on div "Allergens" at bounding box center [253, 241] width 83 height 27
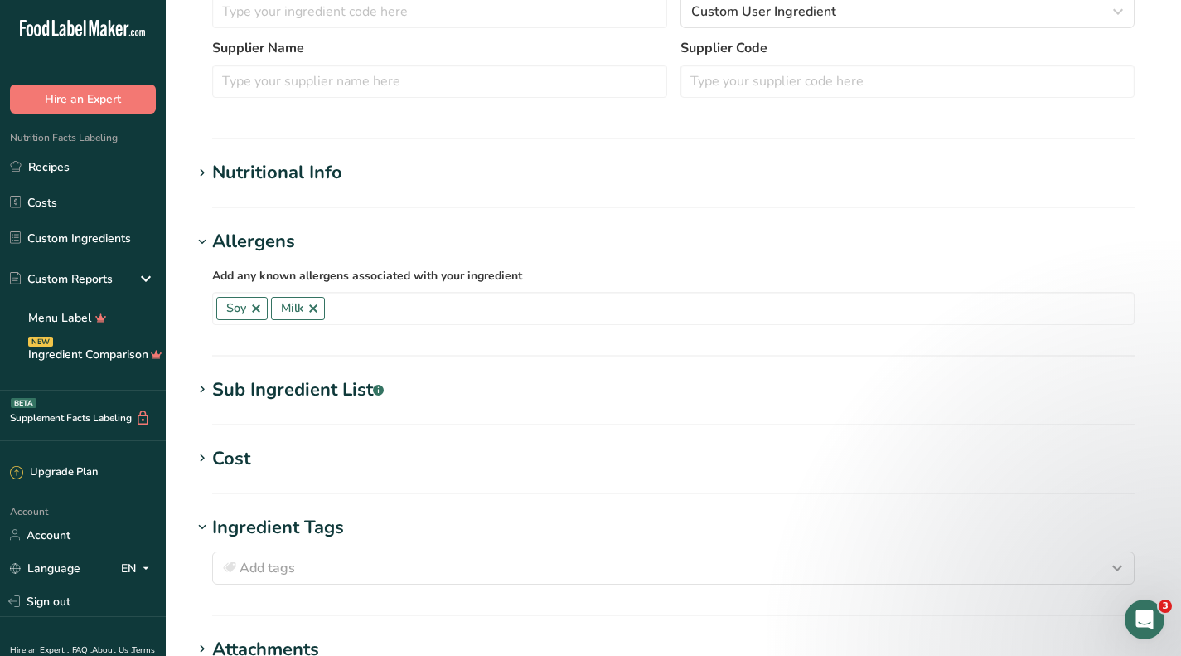
click at [298, 399] on div "Sub Ingredient List .a-a{fill:#347362;}.b-a{fill:#fff;}" at bounding box center [298, 389] width 172 height 27
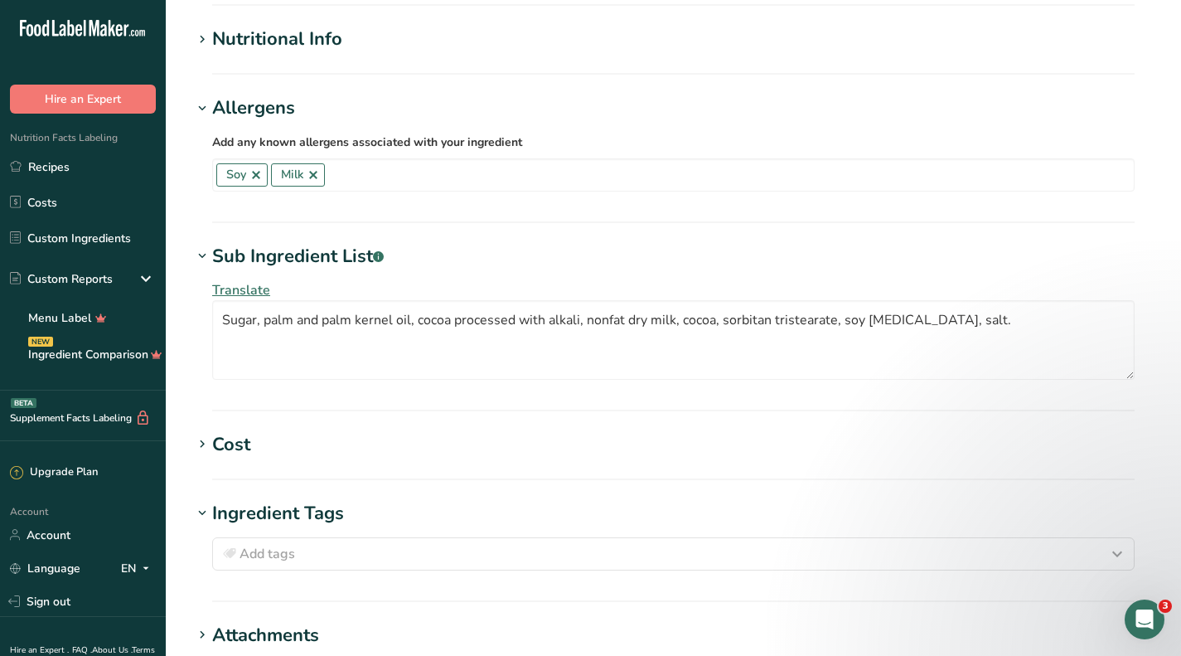
scroll to position [535, 0]
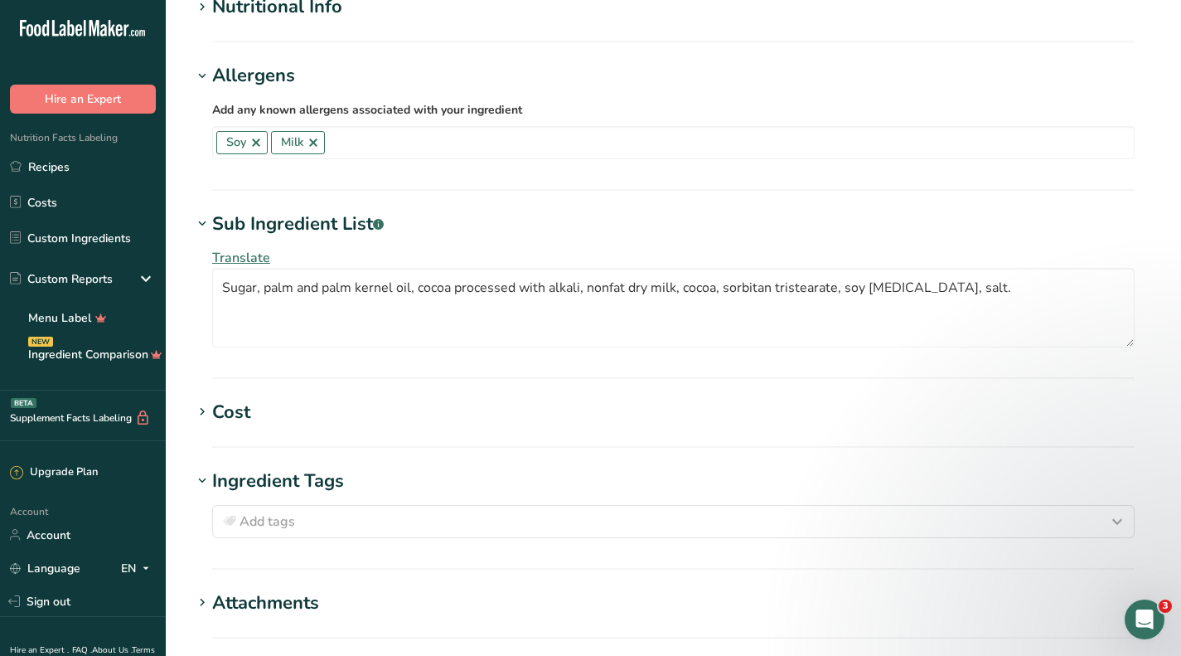
click at [255, 407] on h1 "Cost" at bounding box center [673, 412] width 963 height 27
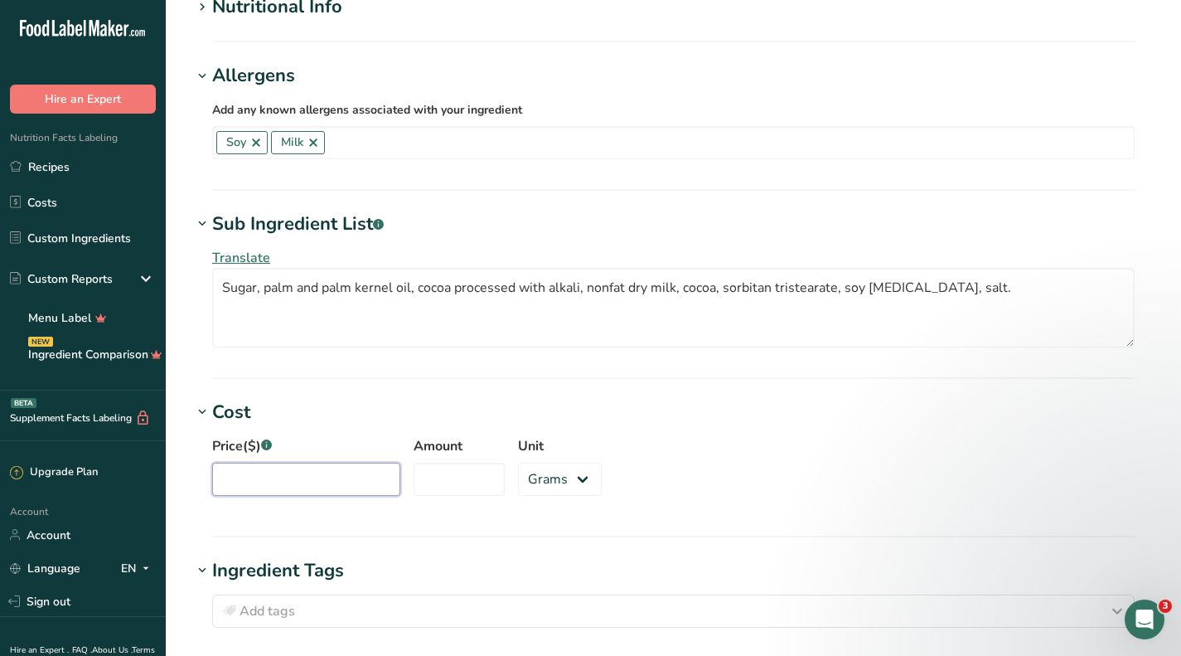
click at [314, 492] on input "Price($) .a-a{fill:#347362;}.b-a{fill:#fff;}" at bounding box center [306, 479] width 188 height 33
type input "142.99"
type input "25"
click at [569, 470] on select "Grams kg mg mcg lb oz" at bounding box center [560, 479] width 84 height 33
select select "12"
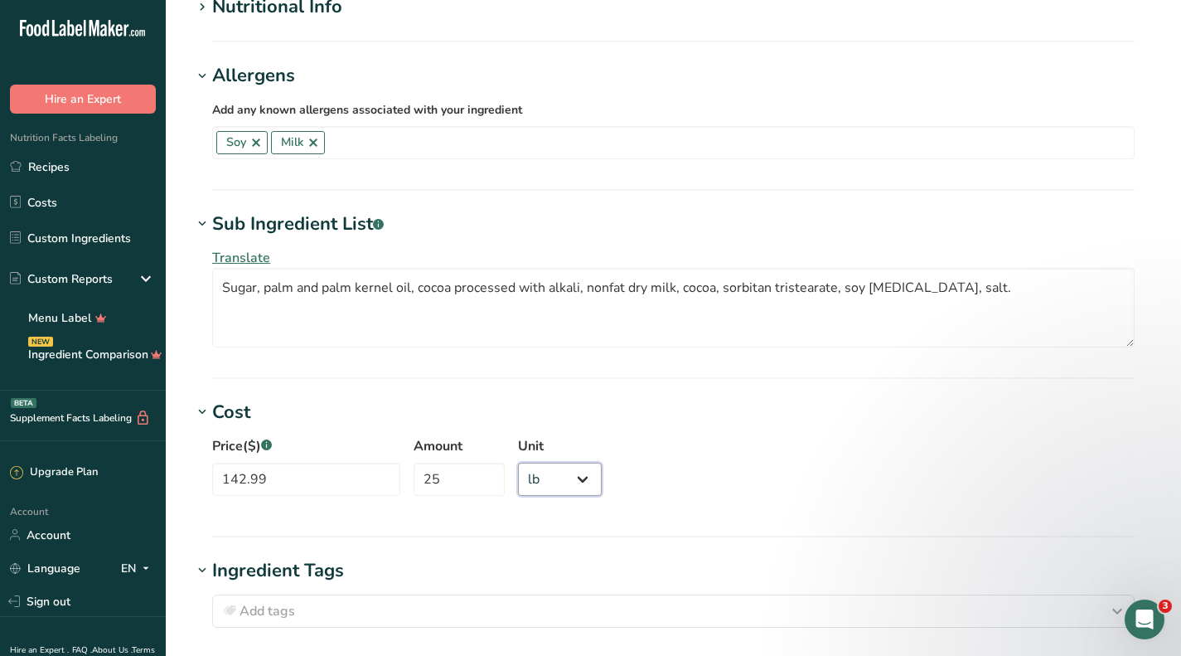
click at [518, 463] on select "Grams kg mg mcg lb oz" at bounding box center [560, 479] width 84 height 33
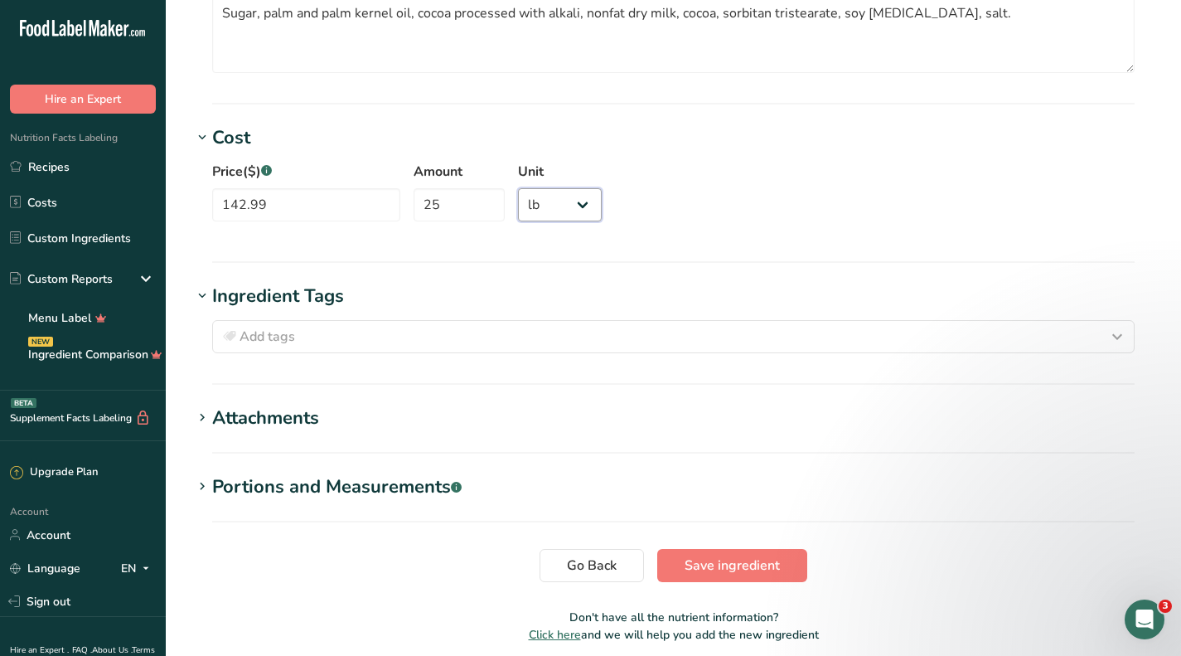
scroll to position [876, 0]
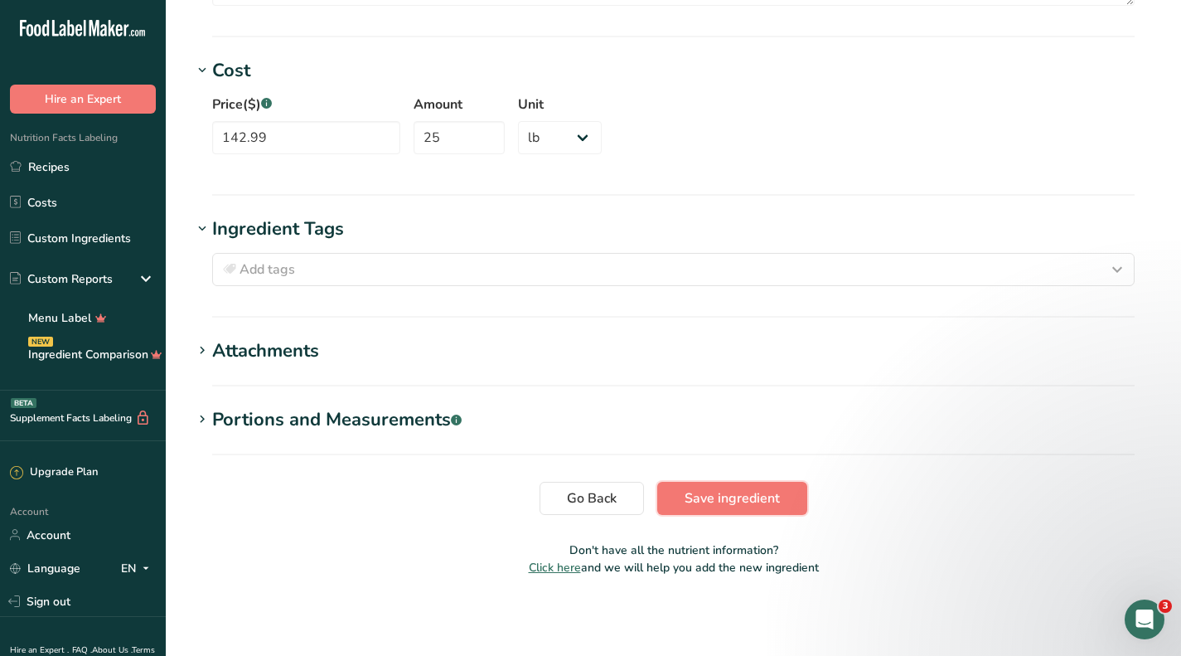
drag, startPoint x: 708, startPoint y: 492, endPoint x: 729, endPoint y: 466, distance: 33.0
click at [710, 492] on span "Save ingredient" at bounding box center [732, 498] width 95 height 20
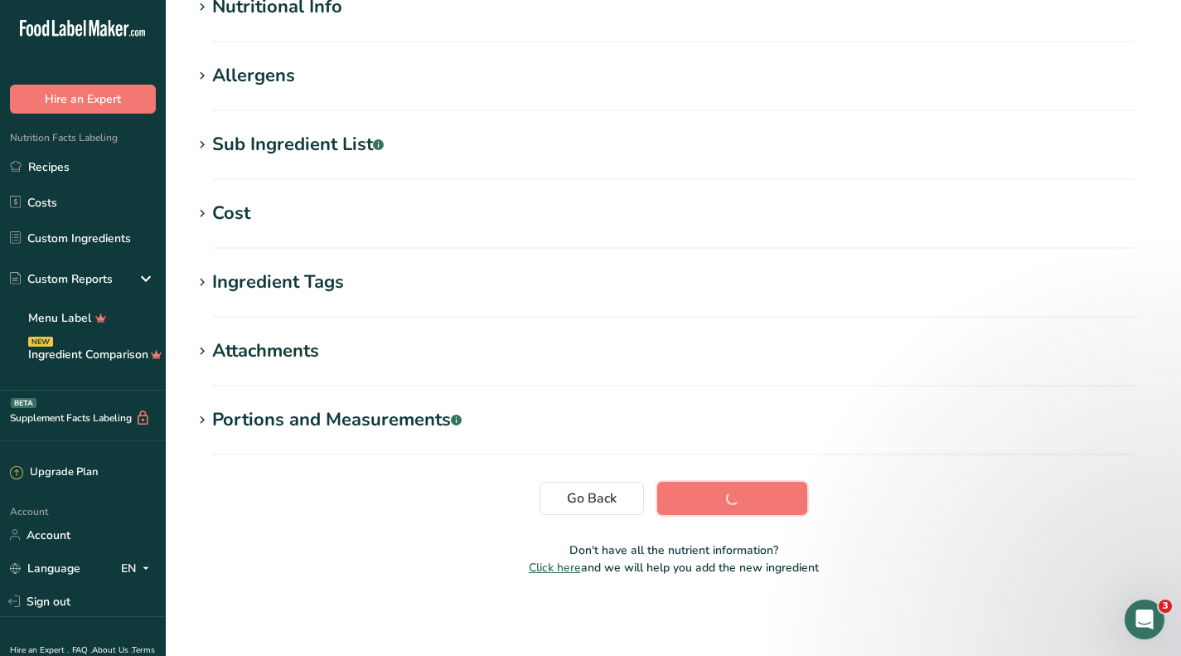
scroll to position [221, 0]
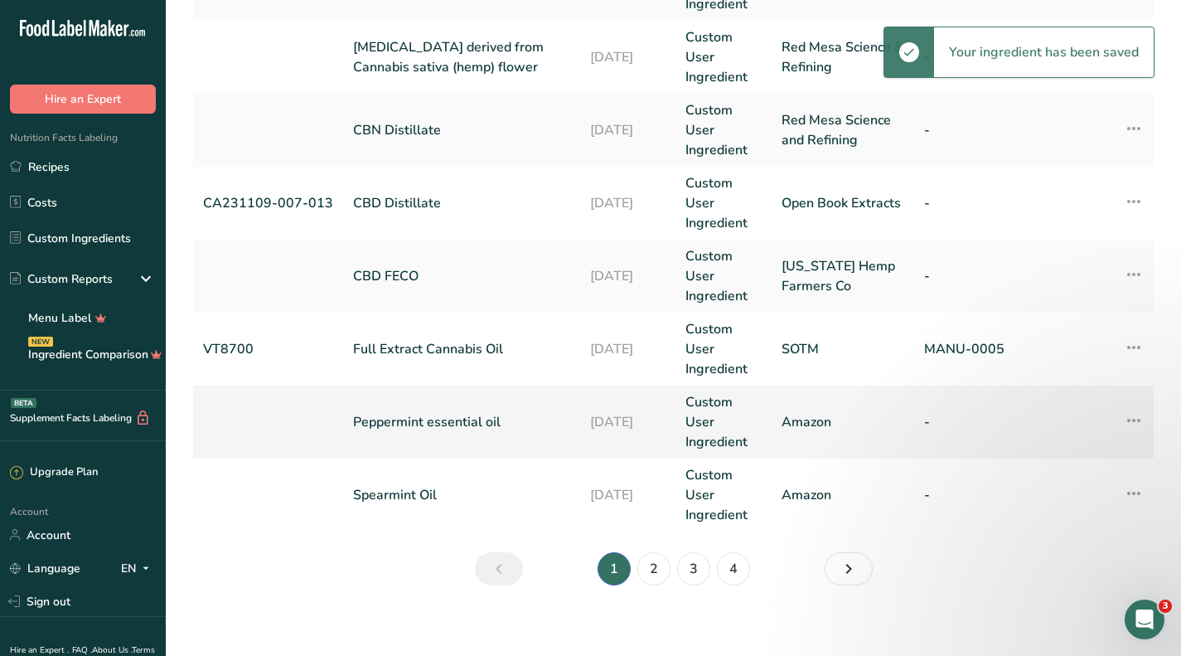
scroll to position [721, 0]
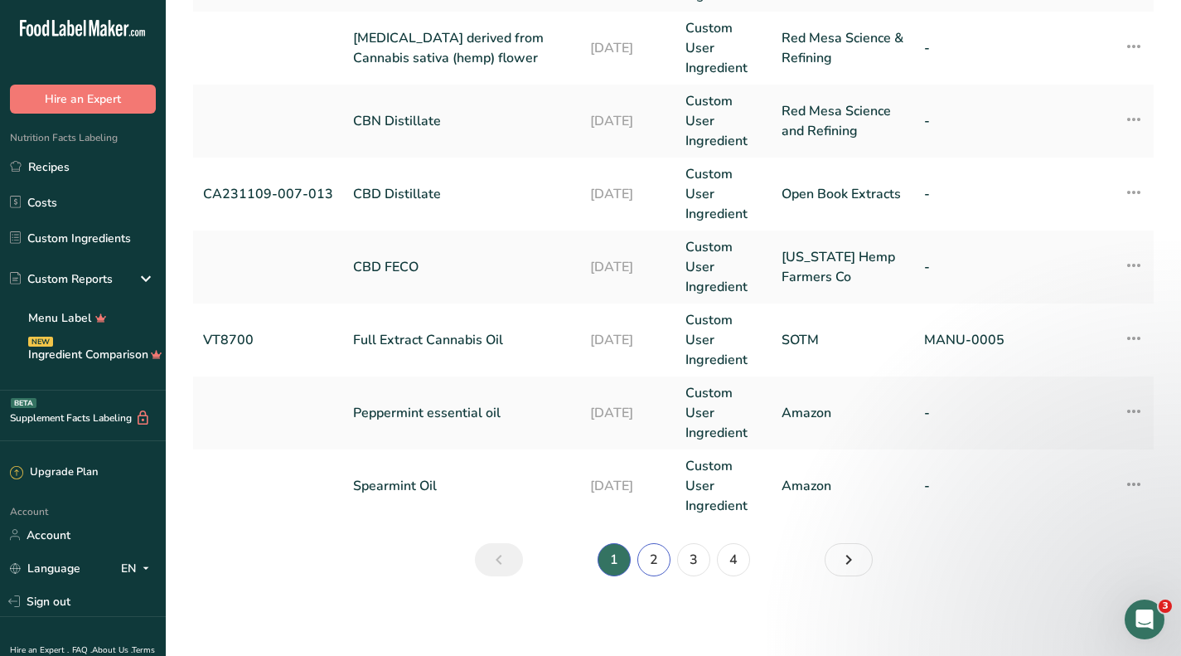
click at [650, 555] on link "2" at bounding box center [654, 559] width 33 height 33
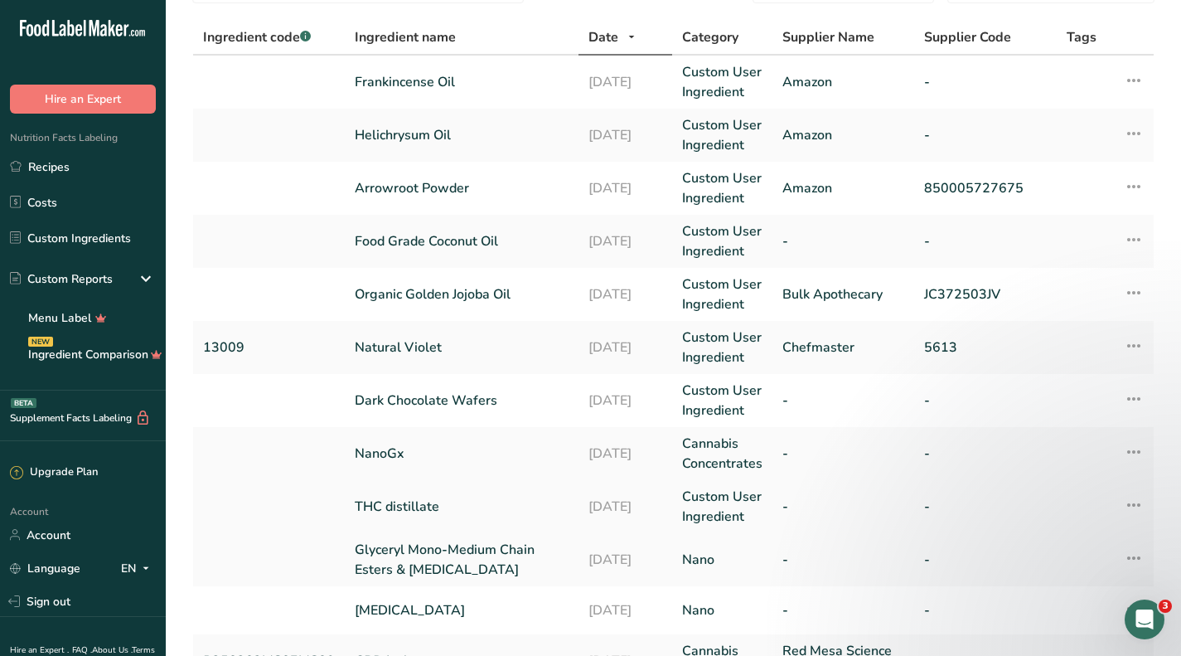
scroll to position [121, 0]
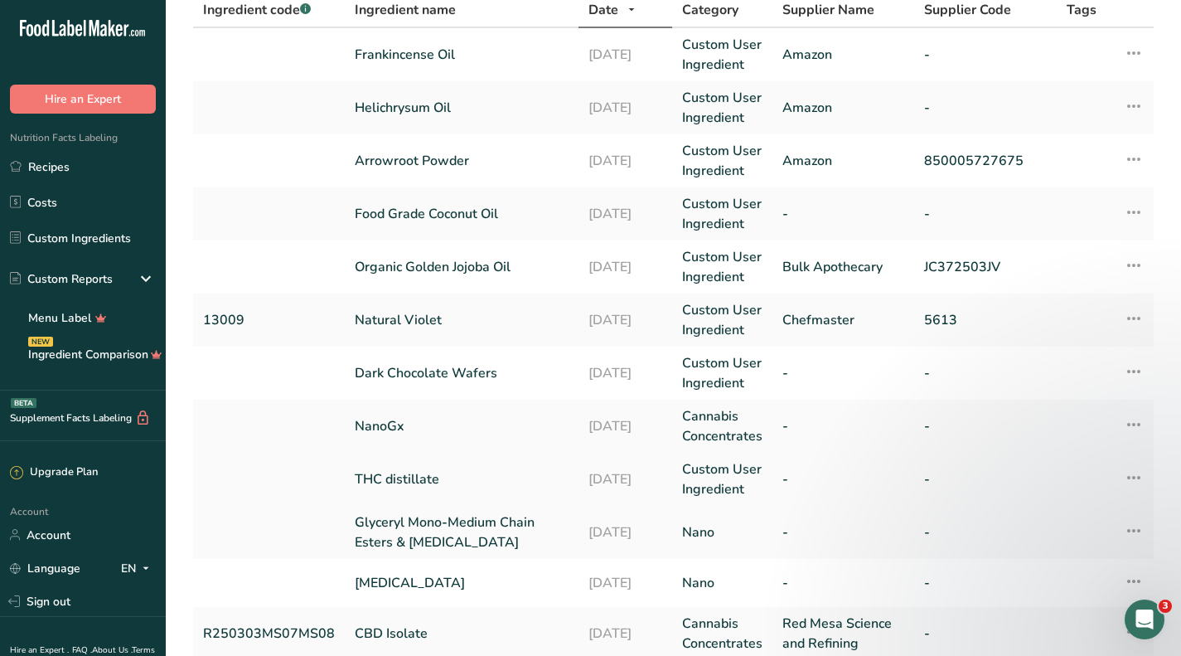
click at [418, 470] on link "THC distillate" at bounding box center [462, 479] width 214 height 20
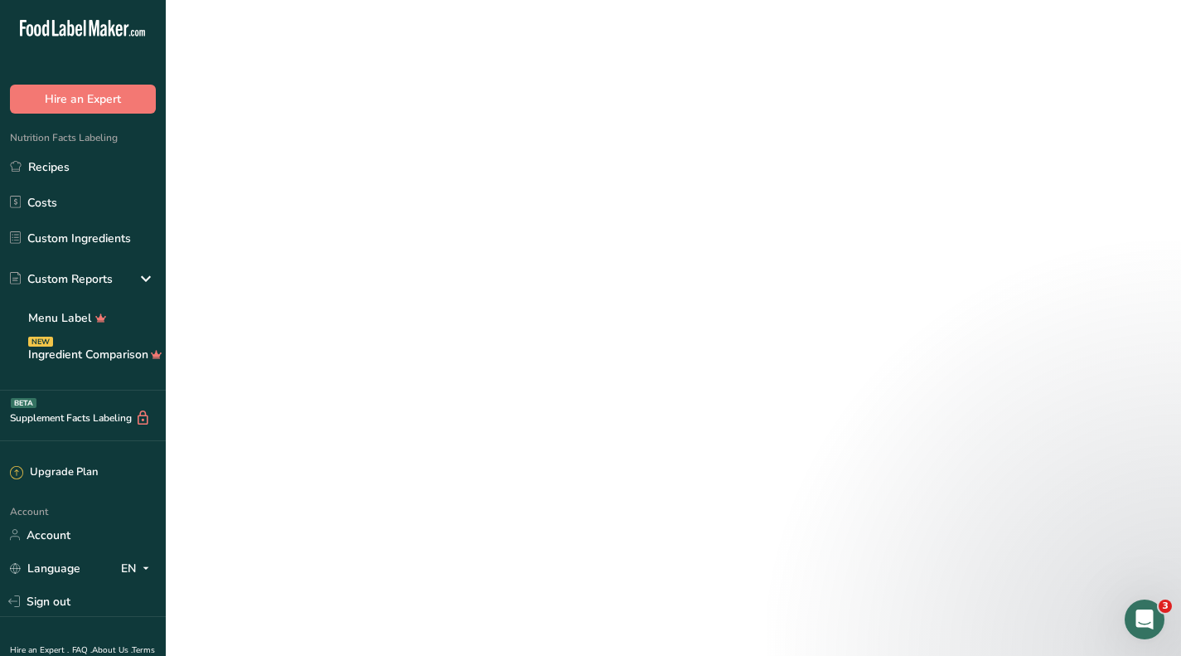
select select "12"
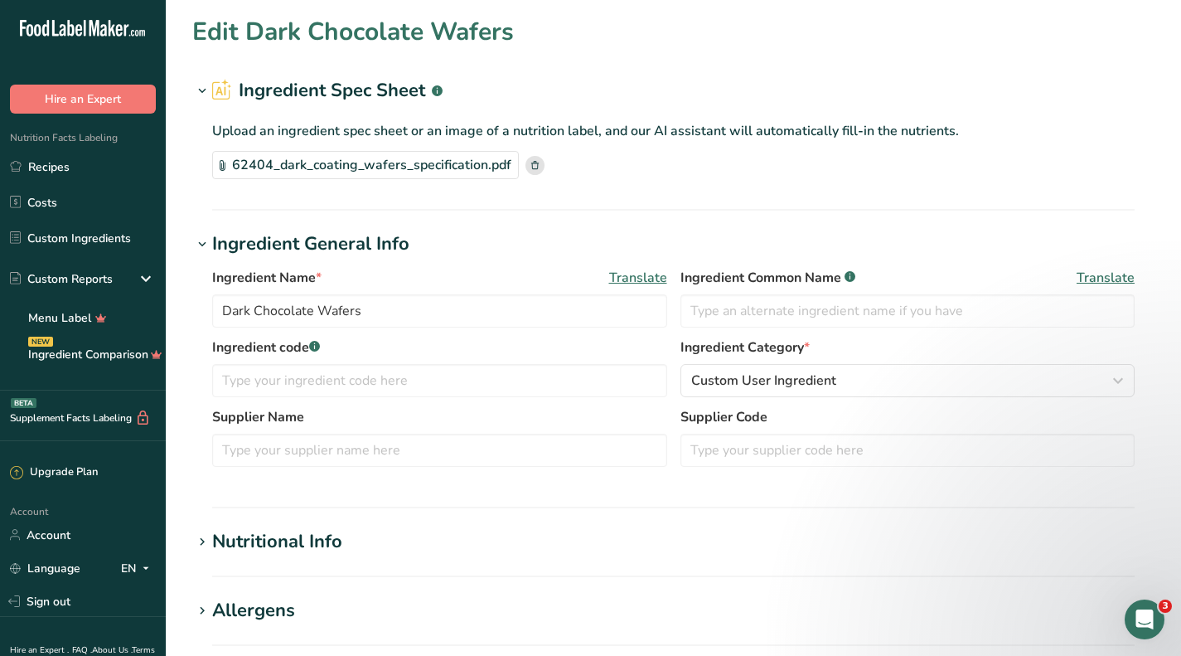
type input "THC distillate"
type input "5000"
type input "1"
select select "1"
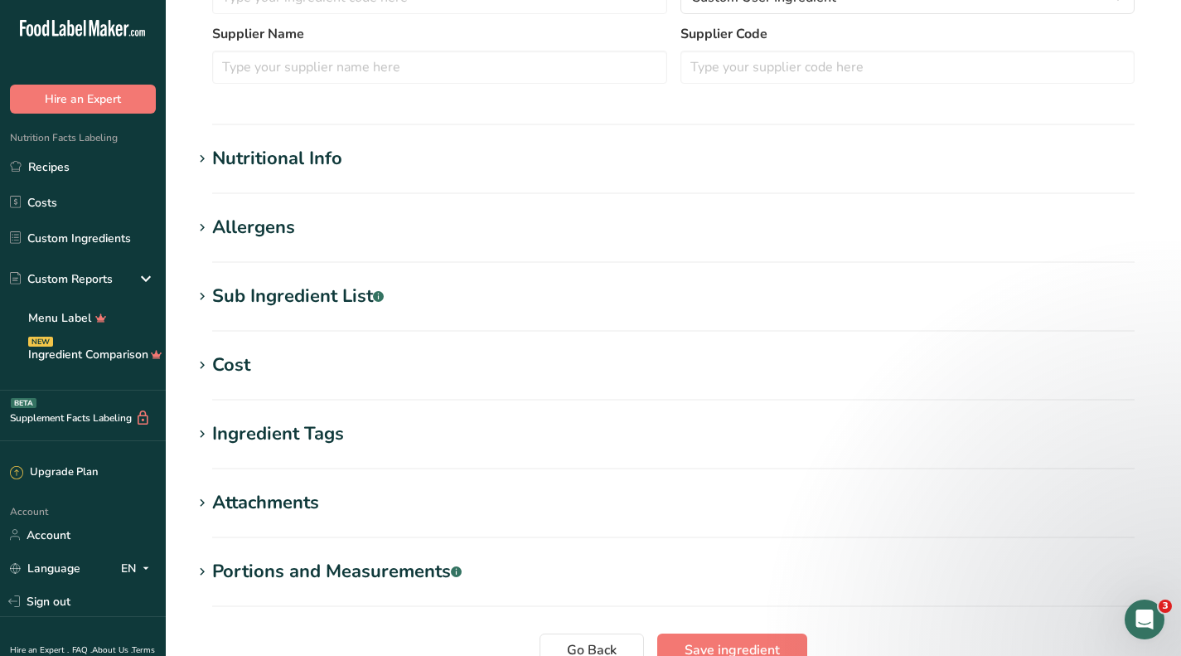
scroll to position [497, 0]
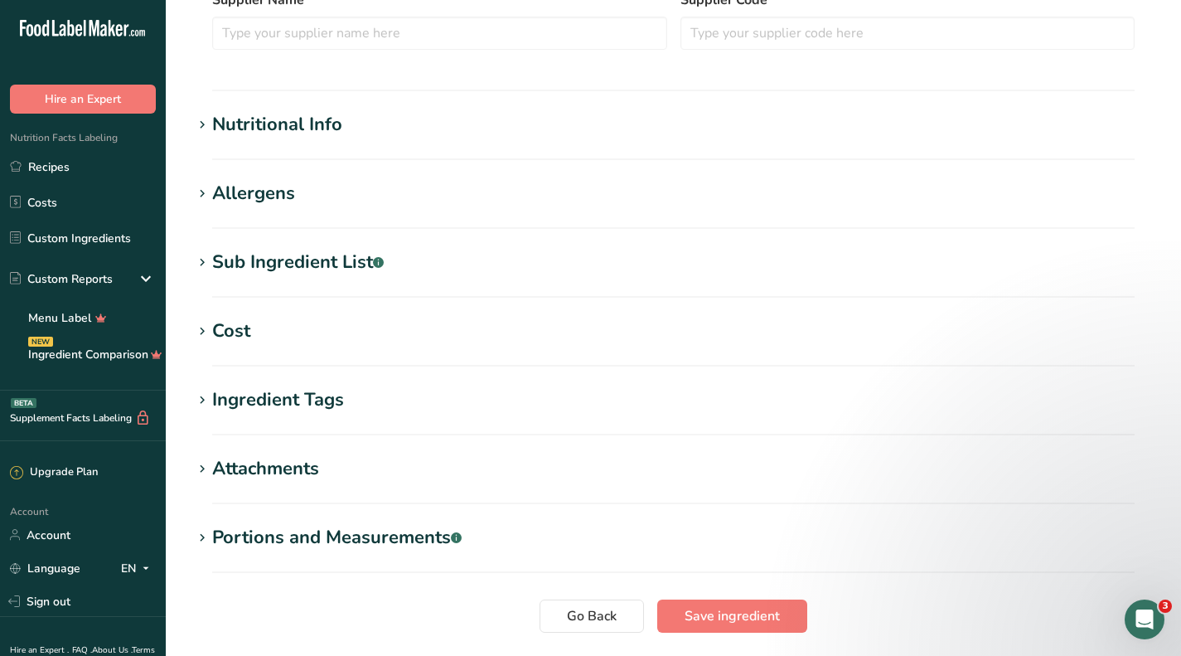
click at [221, 330] on div "Cost" at bounding box center [231, 331] width 38 height 27
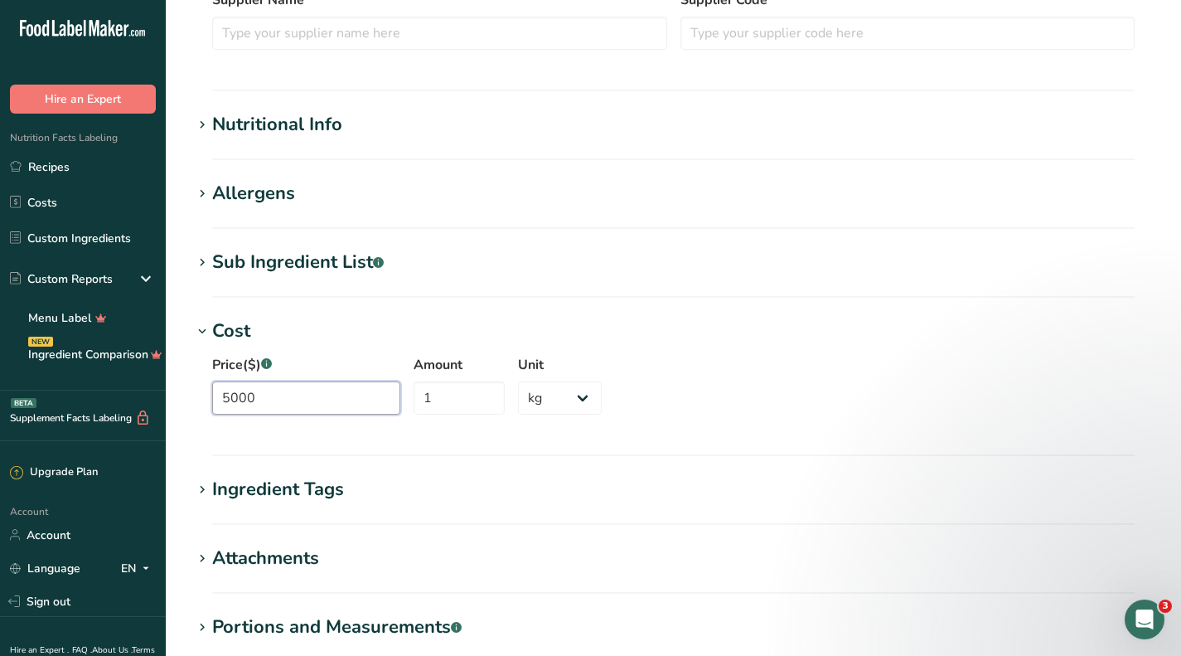
drag, startPoint x: 356, startPoint y: 401, endPoint x: 218, endPoint y: 383, distance: 138.8
click at [218, 383] on input "5000" at bounding box center [306, 397] width 188 height 33
type input "4"
type input "5000"
click at [702, 368] on div "Price($) .a-a{fill:#347362;}.b-a{fill:#fff;} 5000 Amount 1 Unit Grams kg mg mcg…" at bounding box center [673, 390] width 963 height 90
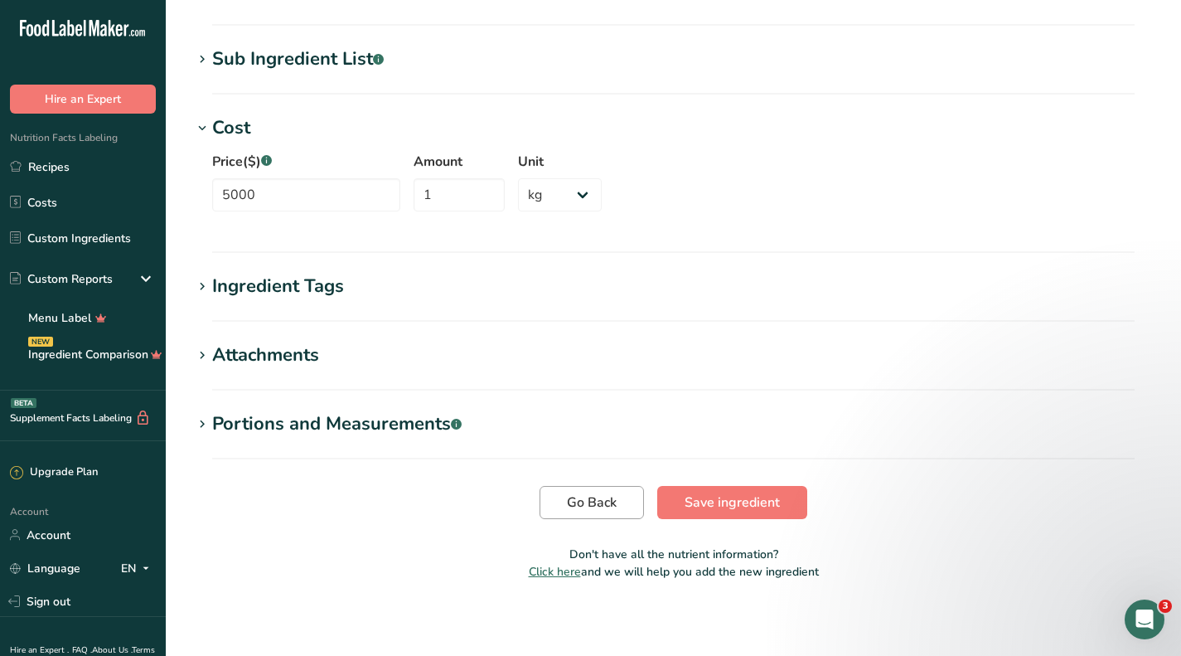
scroll to position [705, 0]
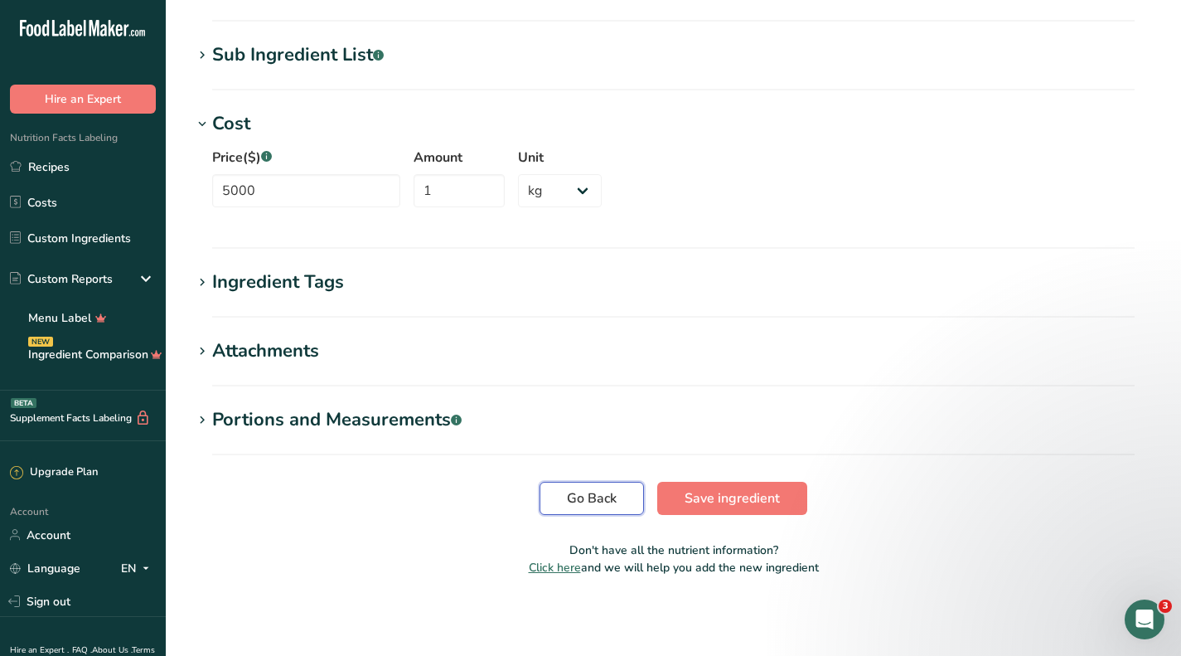
click at [588, 502] on span "Go Back" at bounding box center [592, 498] width 50 height 20
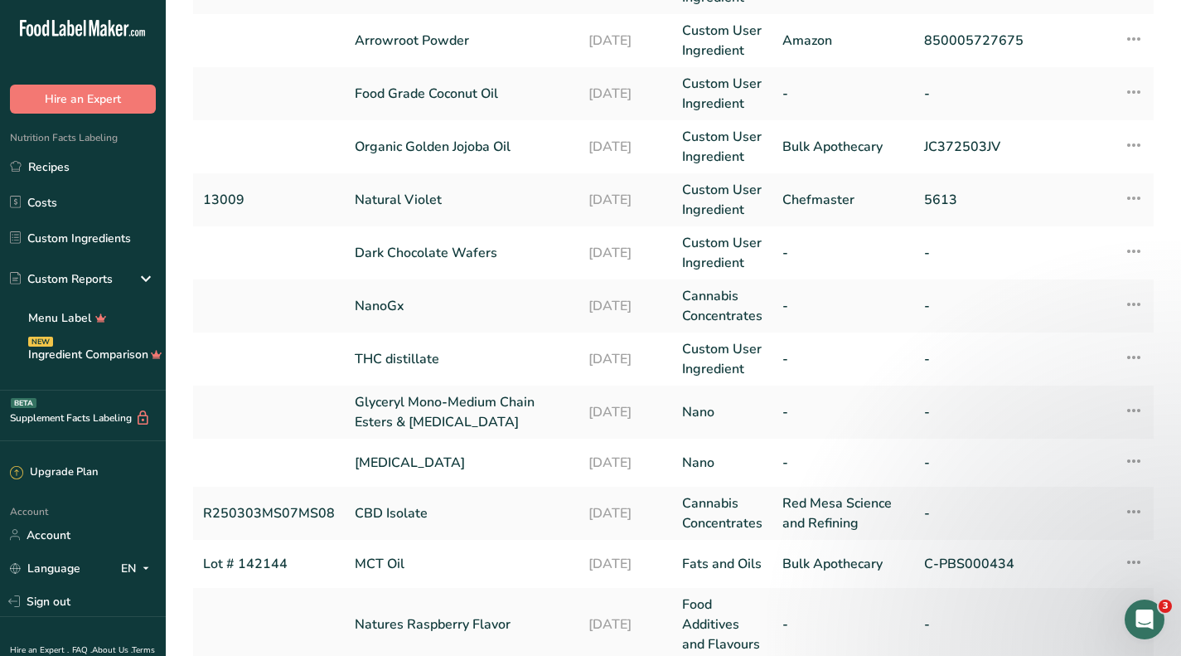
scroll to position [415, 0]
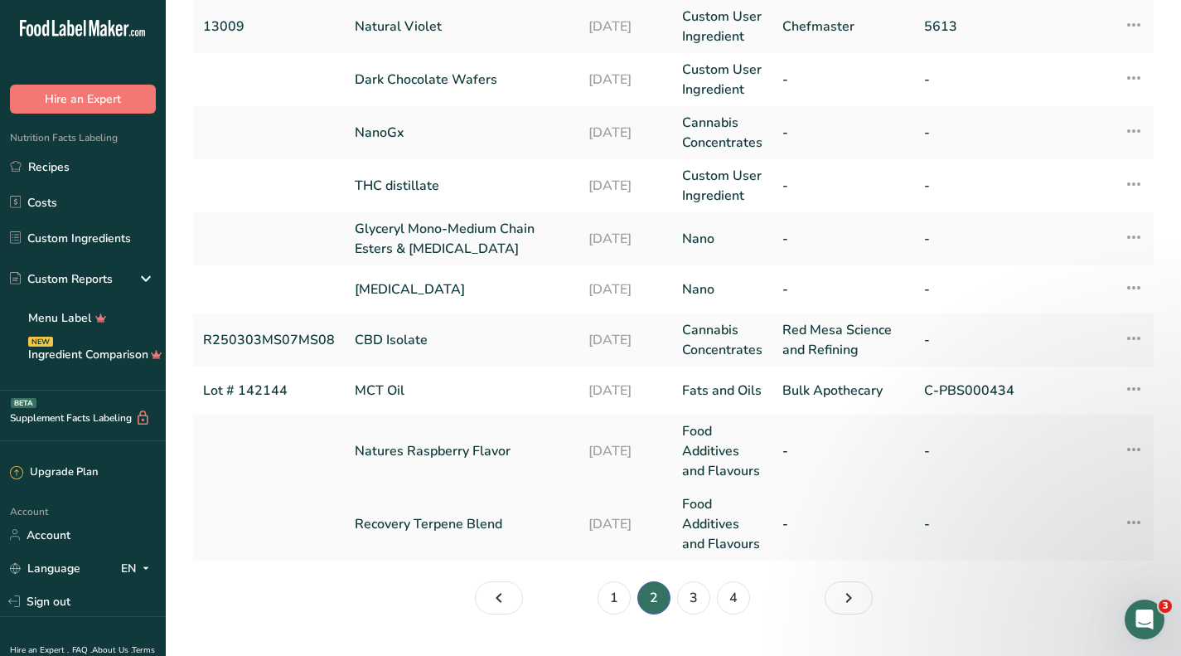
click at [477, 523] on link "Recovery Terpene Blend" at bounding box center [462, 524] width 214 height 20
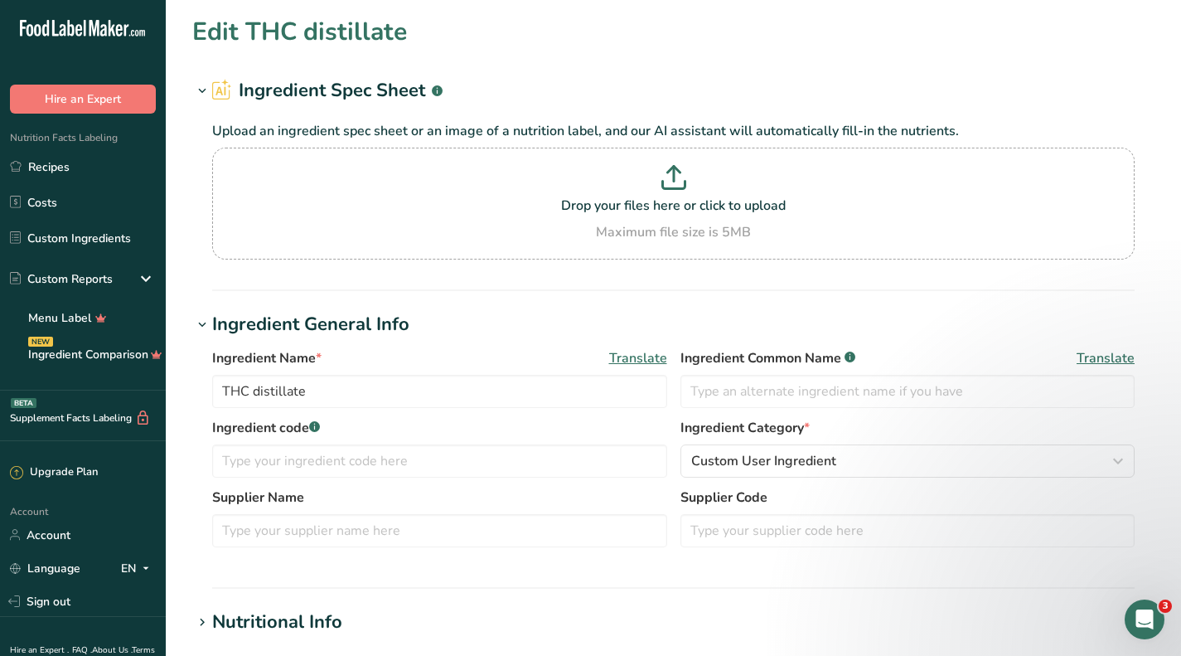
type input "Recovery Terpene Blend"
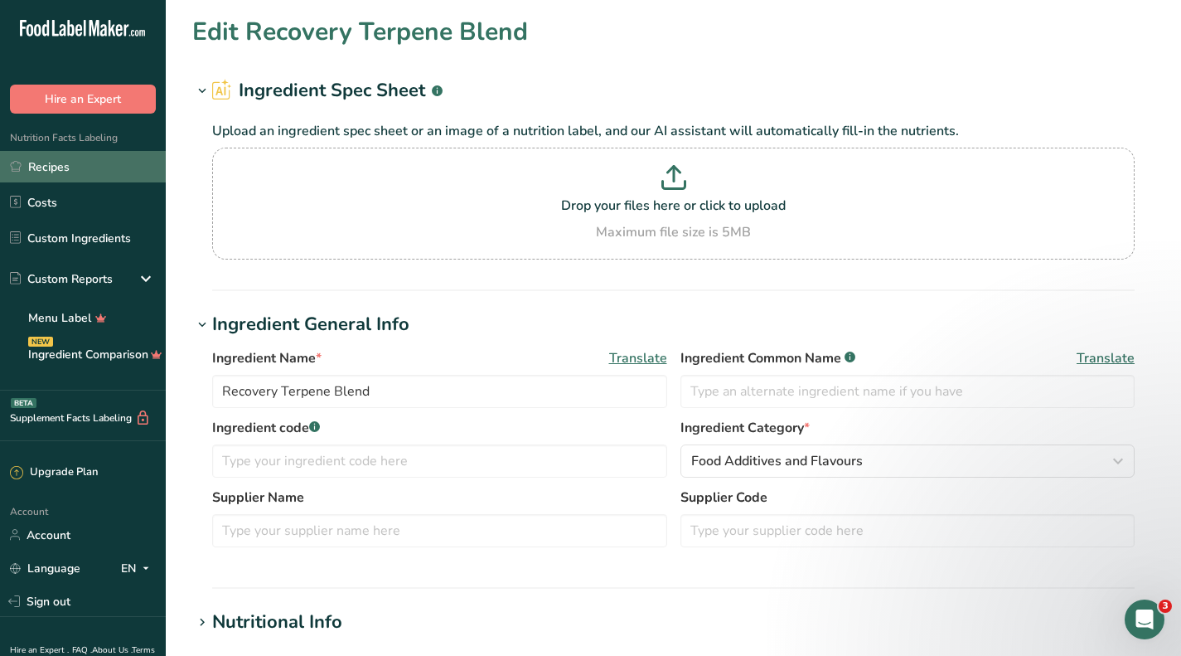
click at [83, 157] on link "Recipes" at bounding box center [83, 167] width 166 height 32
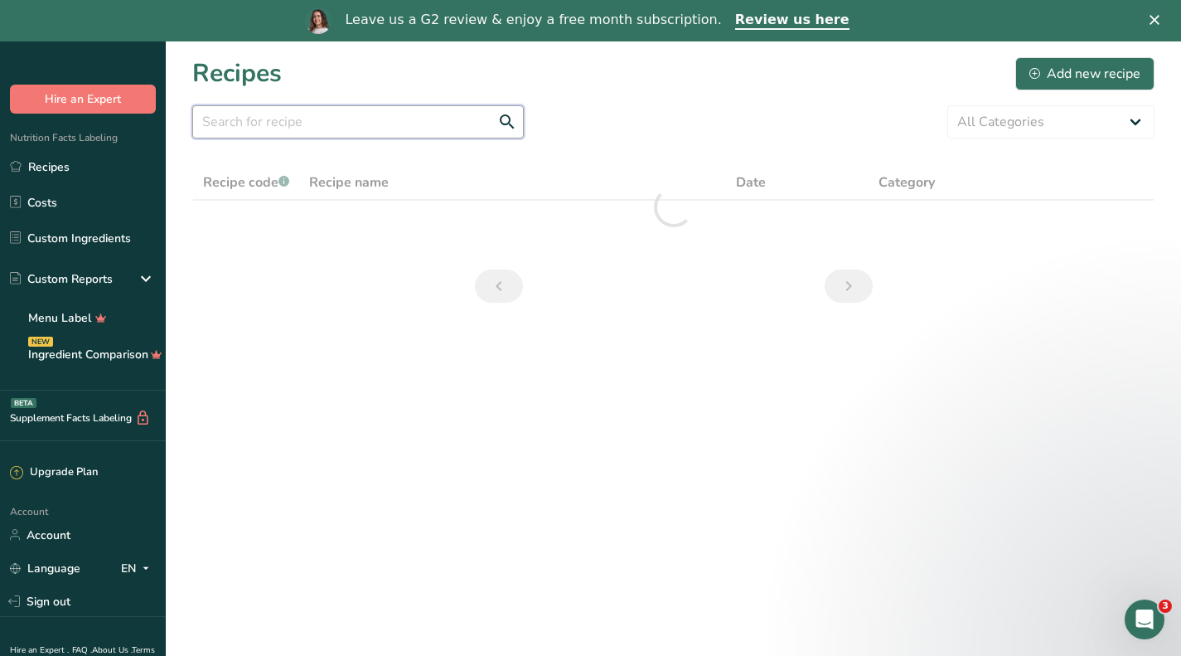
click at [346, 122] on input "text" at bounding box center [358, 121] width 332 height 33
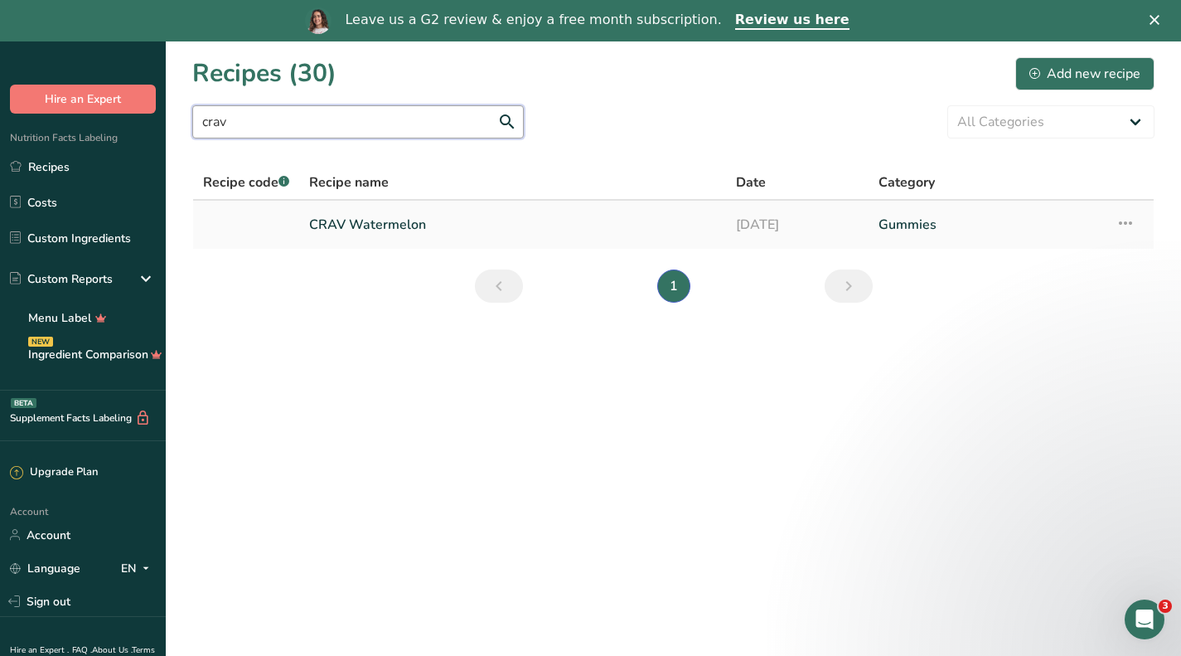
type input "crav"
click at [418, 223] on link "CRAV Watermelon" at bounding box center [512, 224] width 407 height 35
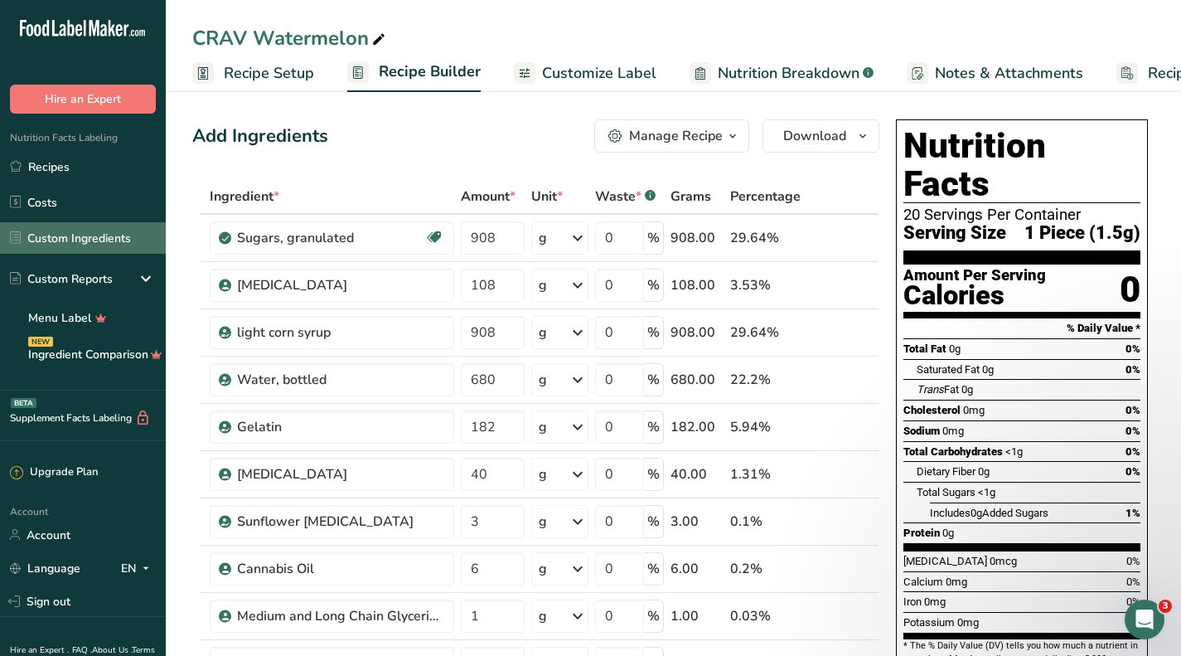
click at [87, 240] on link "Custom Ingredients" at bounding box center [83, 238] width 166 height 32
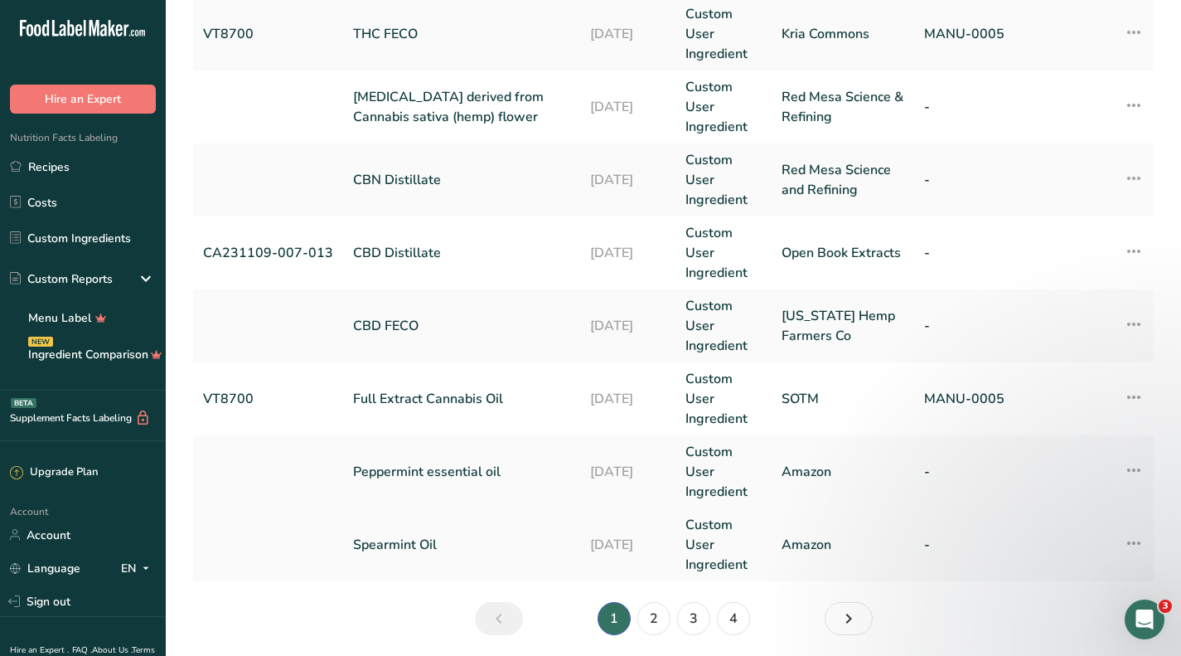
scroll to position [721, 0]
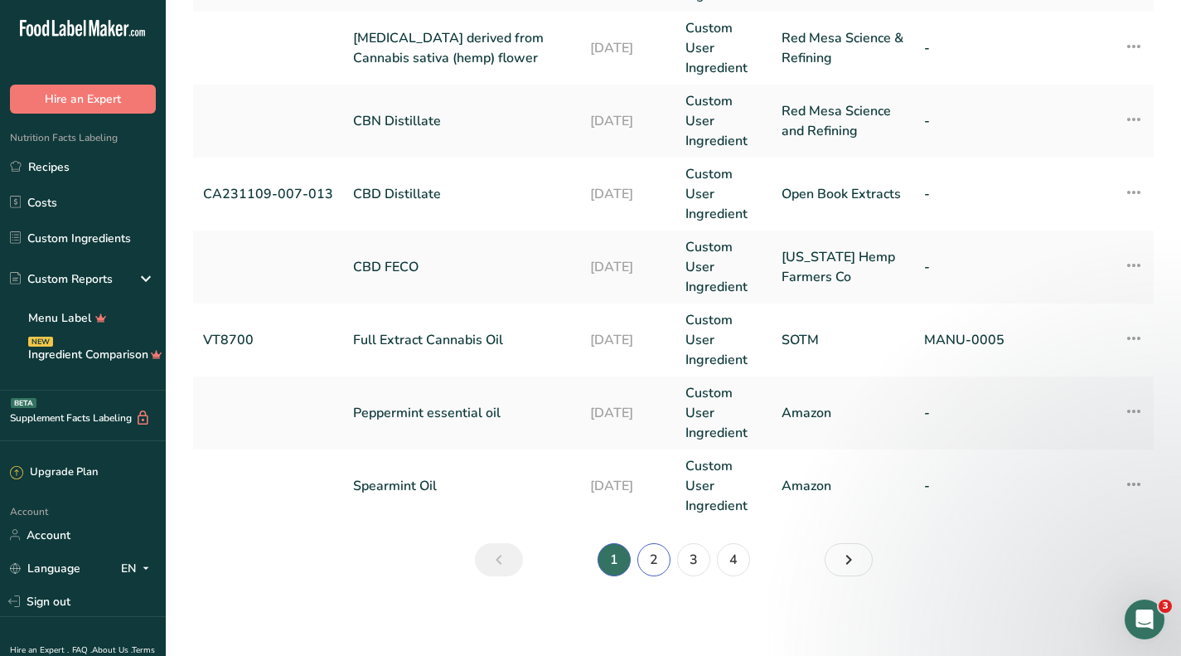
click at [660, 549] on link "2" at bounding box center [654, 559] width 33 height 33
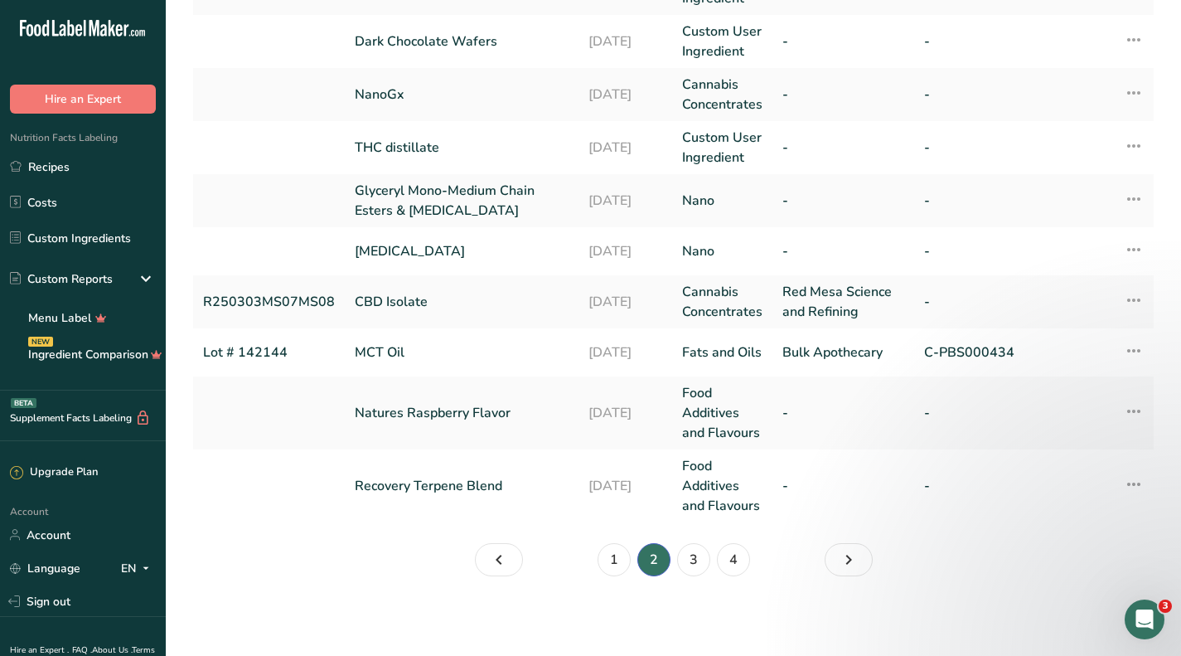
scroll to position [453, 0]
click at [537, 480] on link "Recovery Terpene Blend" at bounding box center [462, 486] width 214 height 20
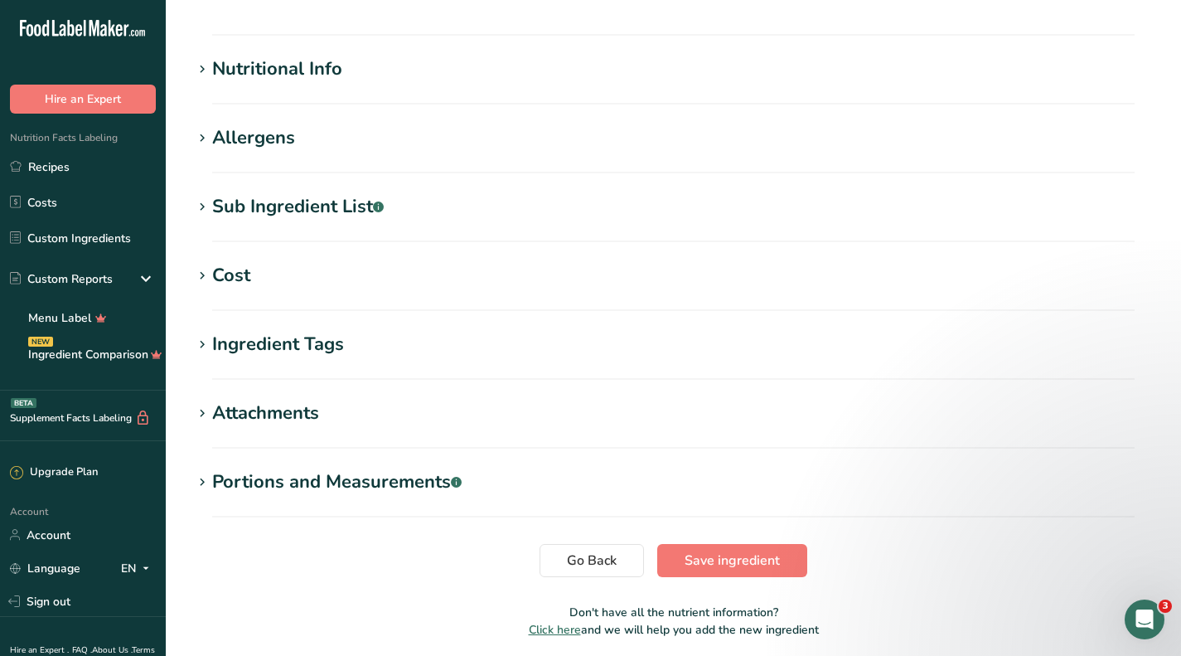
scroll to position [580, 0]
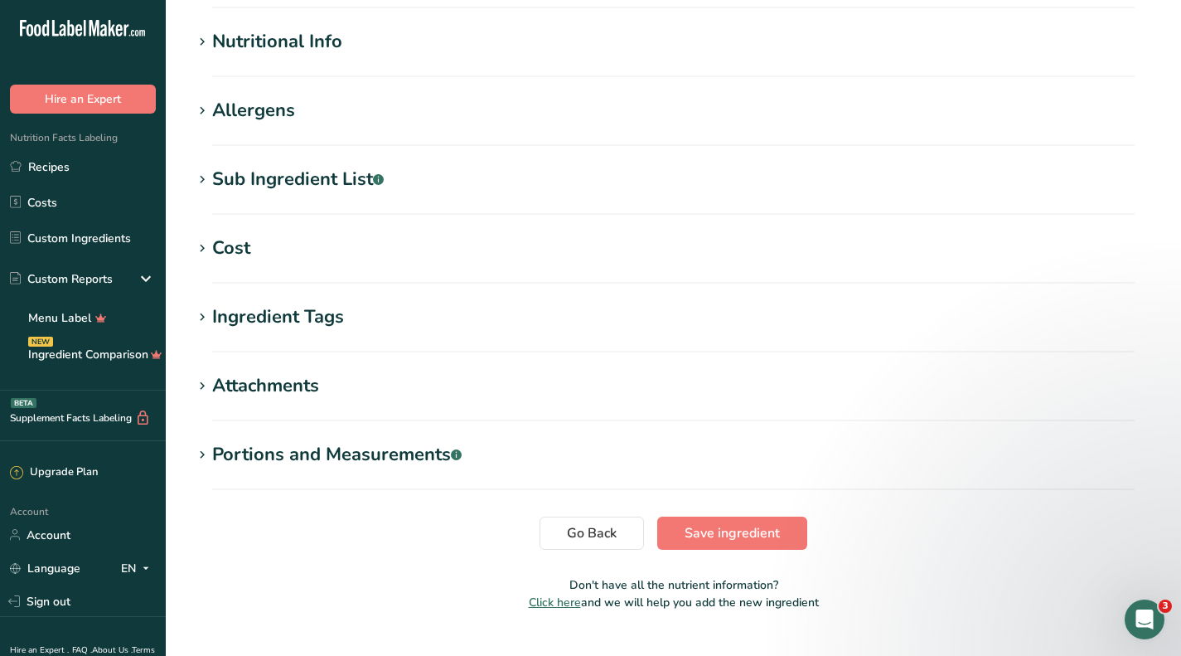
click at [224, 242] on div "Cost" at bounding box center [231, 248] width 38 height 27
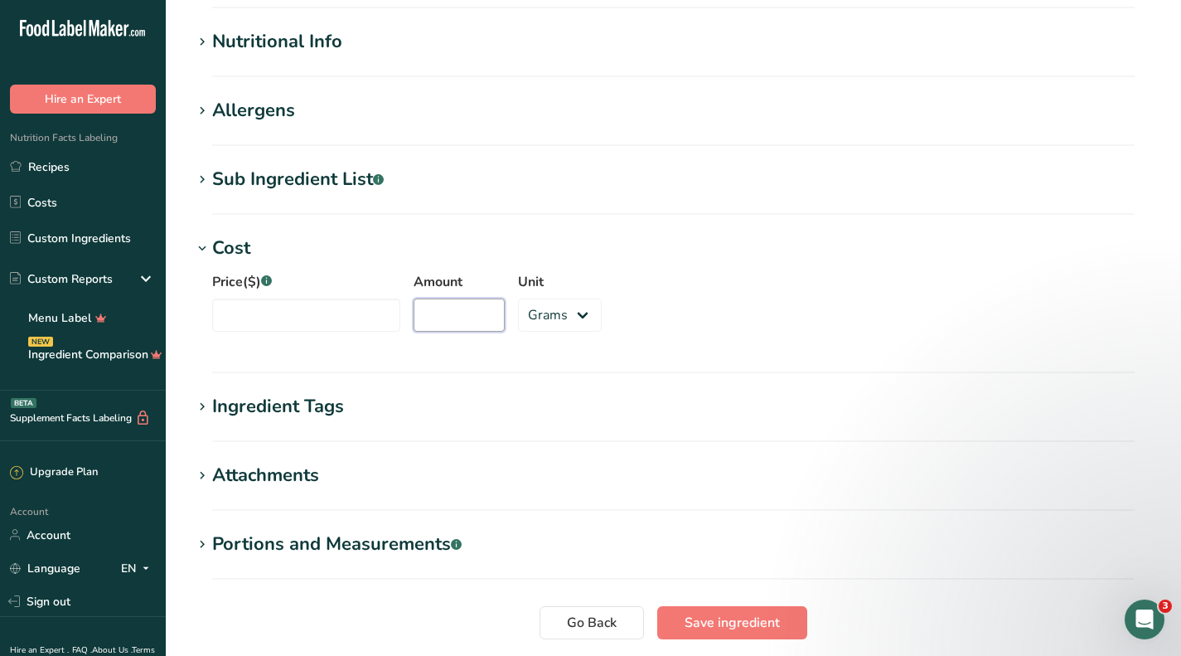
click at [430, 313] on input "Amount" at bounding box center [459, 314] width 91 height 33
type input "402"
click at [308, 311] on input "Price($) .a-a{fill:#347362;}.b-a{fill:#fff;}" at bounding box center [306, 314] width 188 height 33
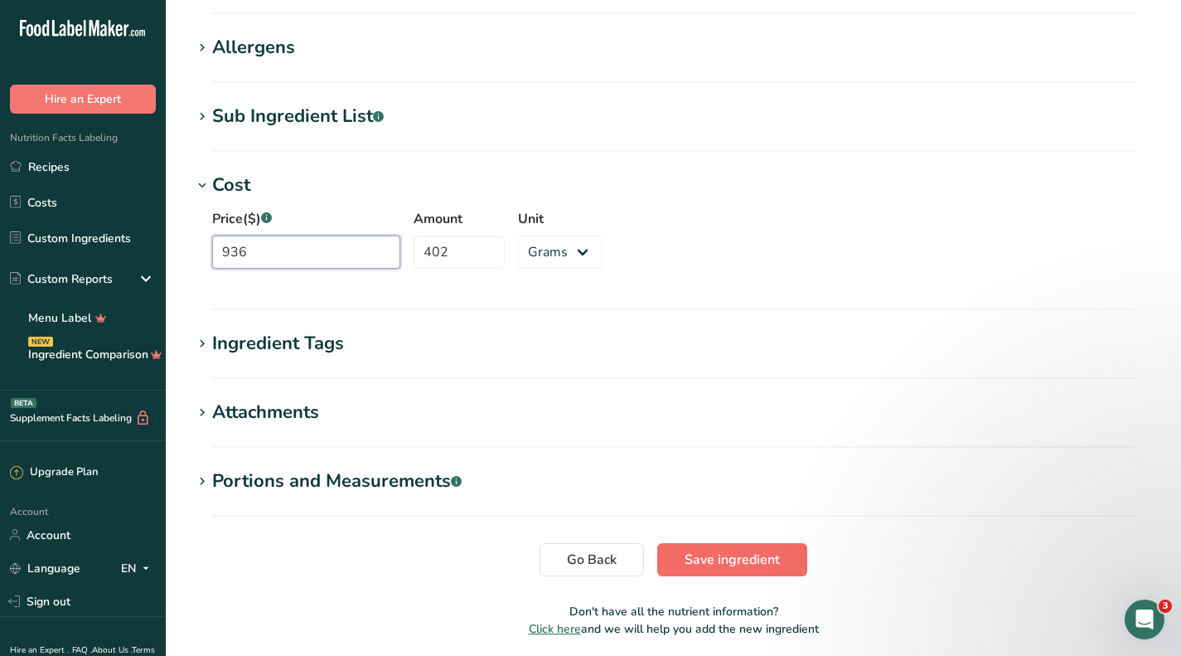
scroll to position [663, 0]
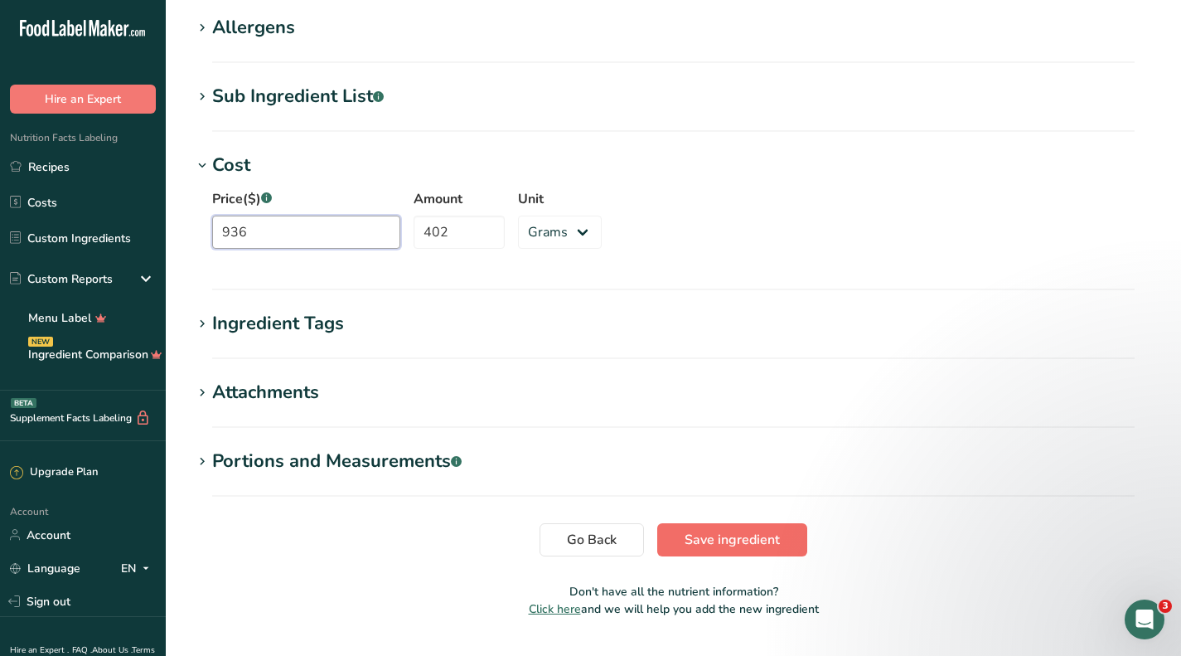
type input "936"
click at [691, 539] on span "Save ingredient" at bounding box center [732, 540] width 95 height 20
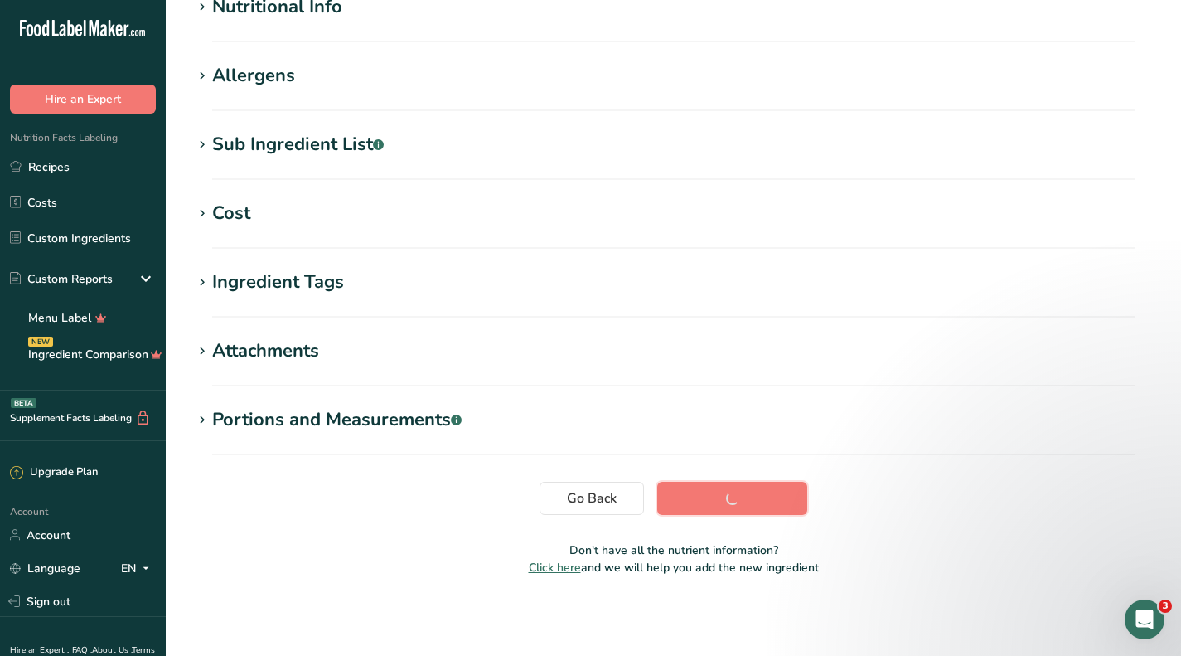
scroll to position [221, 0]
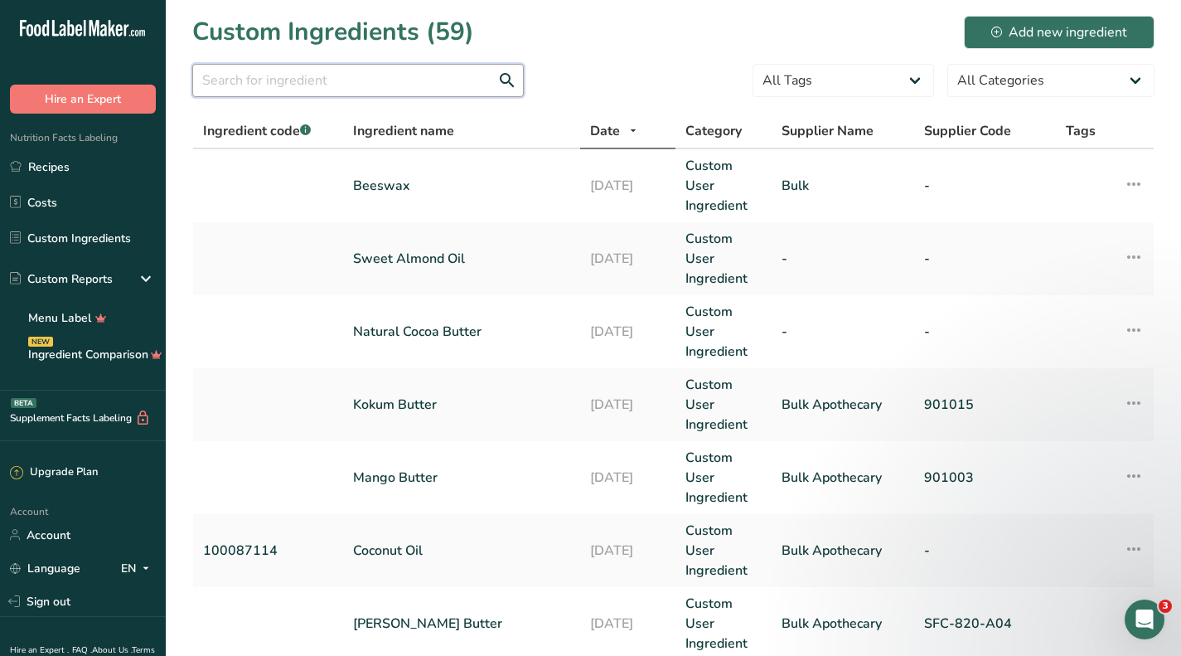
click at [417, 86] on input "text" at bounding box center [358, 80] width 332 height 33
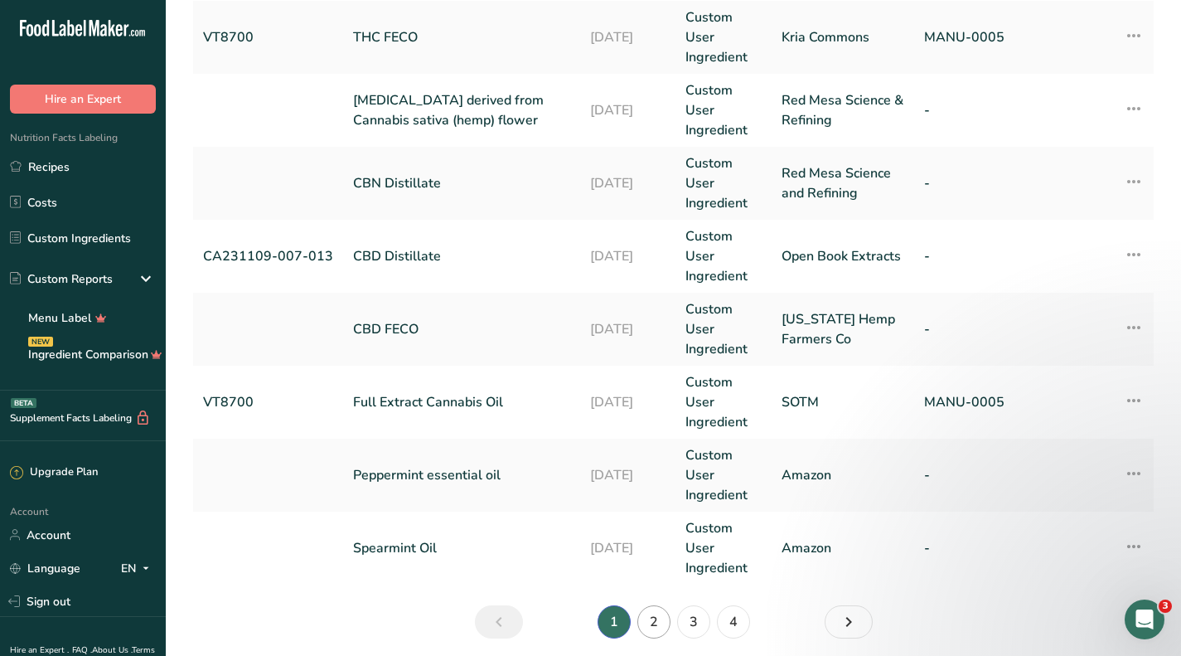
scroll to position [721, 0]
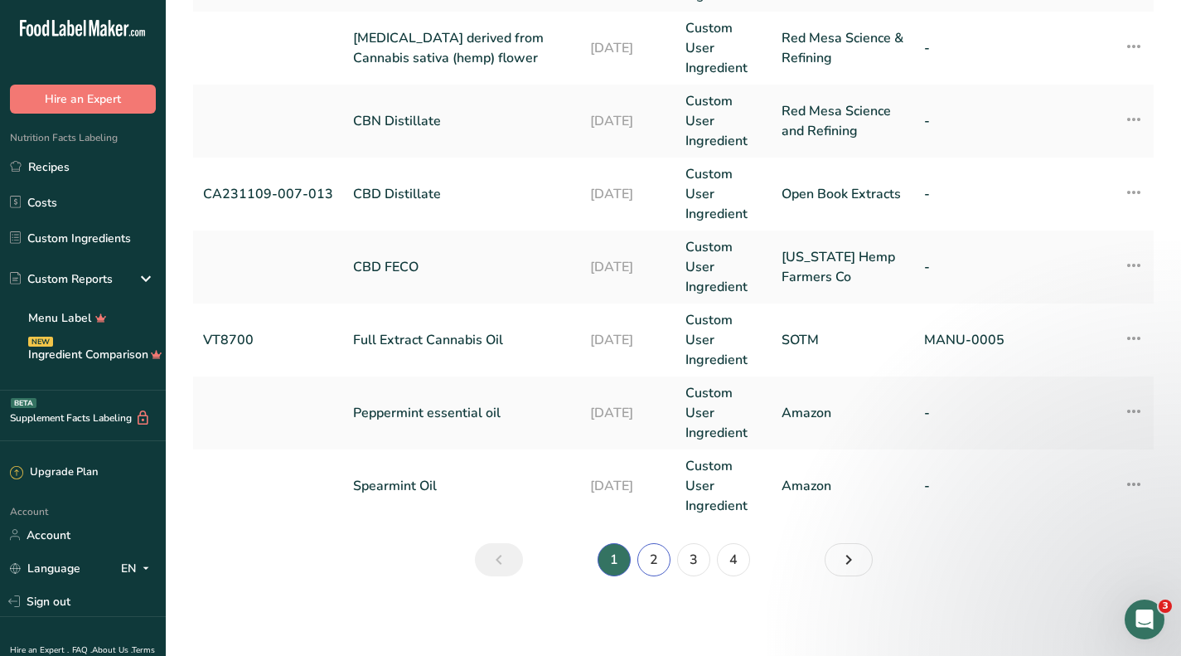
click at [659, 550] on link "2" at bounding box center [654, 559] width 33 height 33
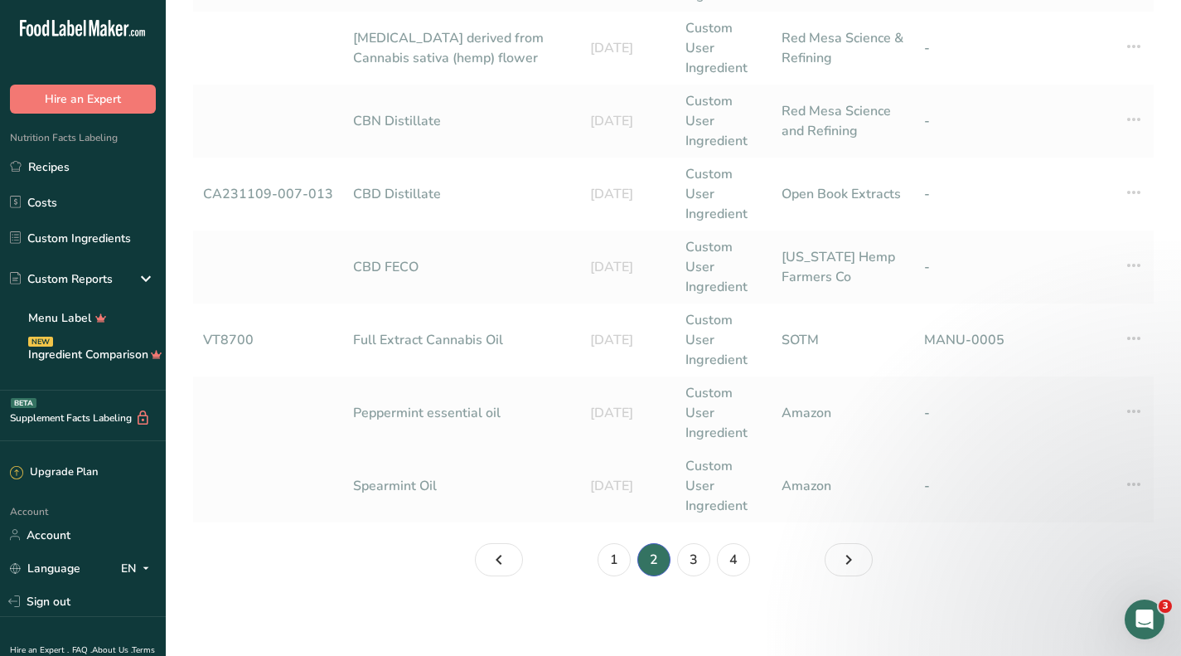
scroll to position [453, 0]
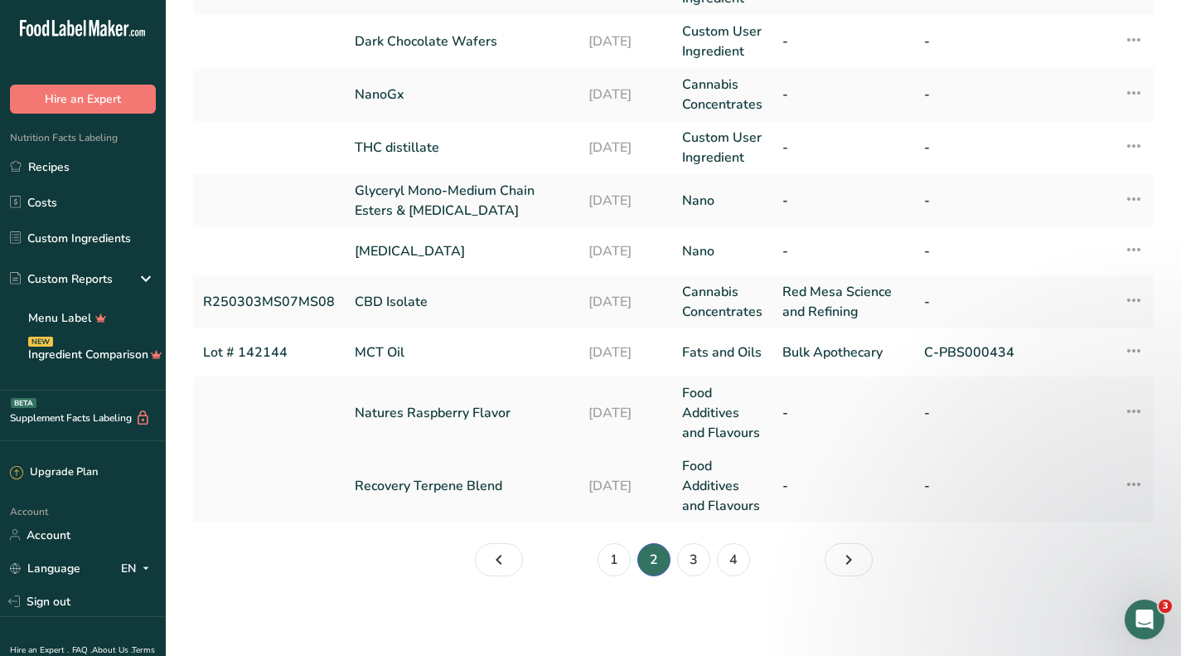
click at [455, 493] on link "Recovery Terpene Blend" at bounding box center [462, 486] width 214 height 20
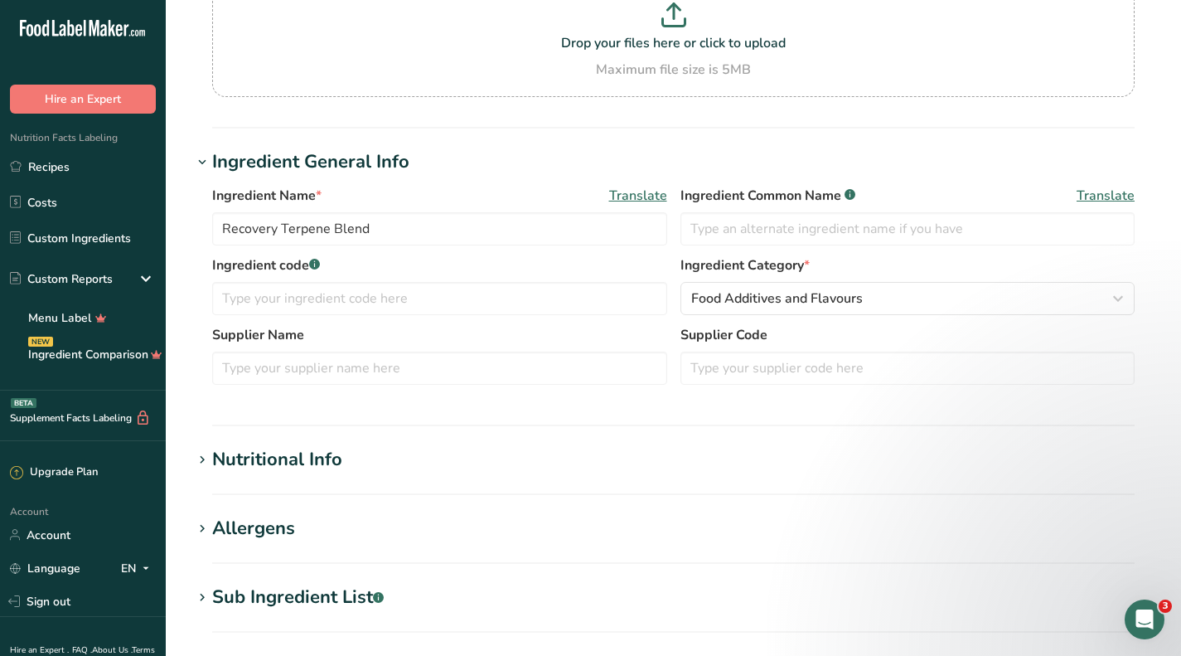
scroll to position [83, 0]
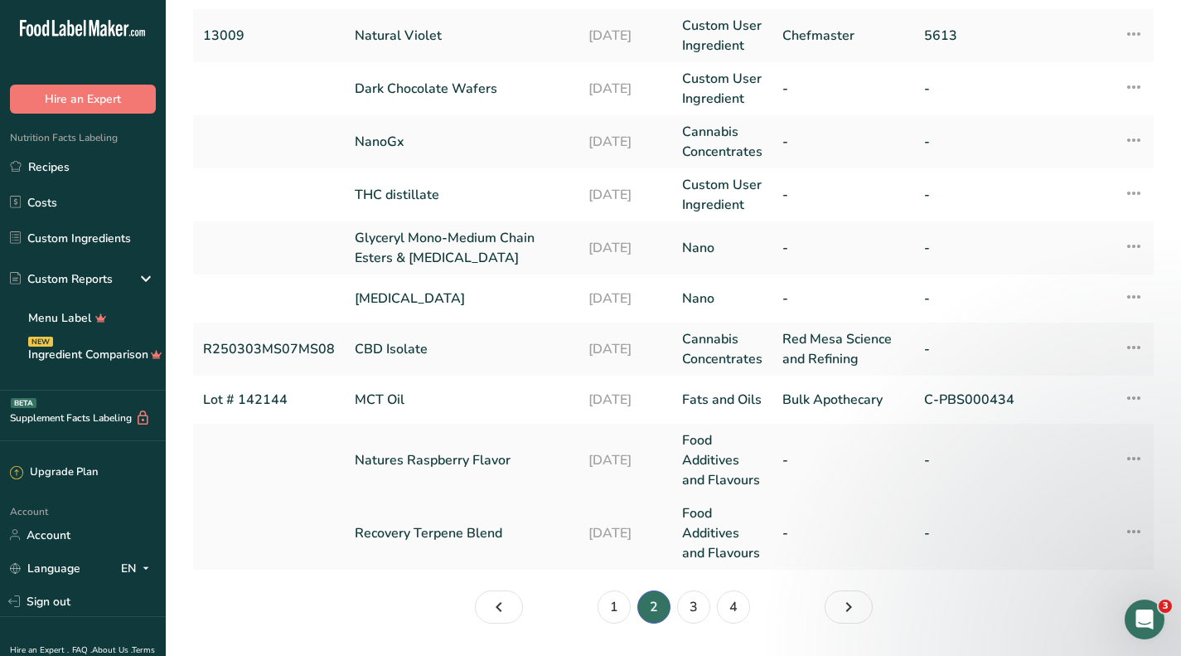
scroll to position [453, 0]
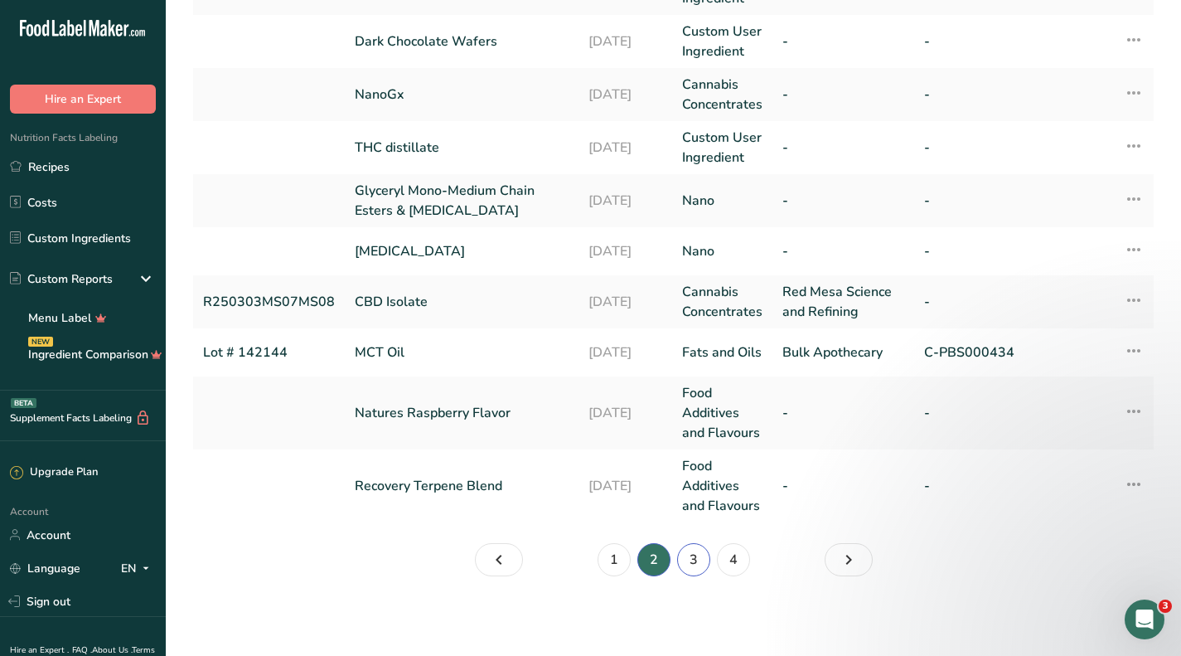
click at [685, 558] on link "3" at bounding box center [693, 559] width 33 height 33
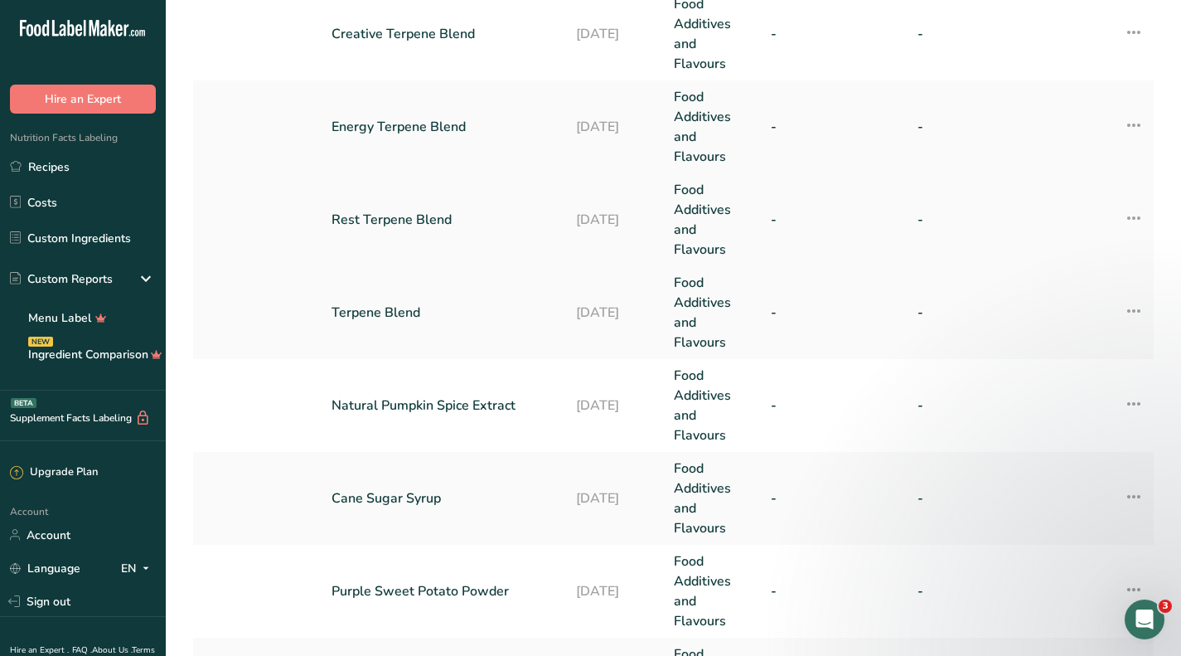
scroll to position [71, 0]
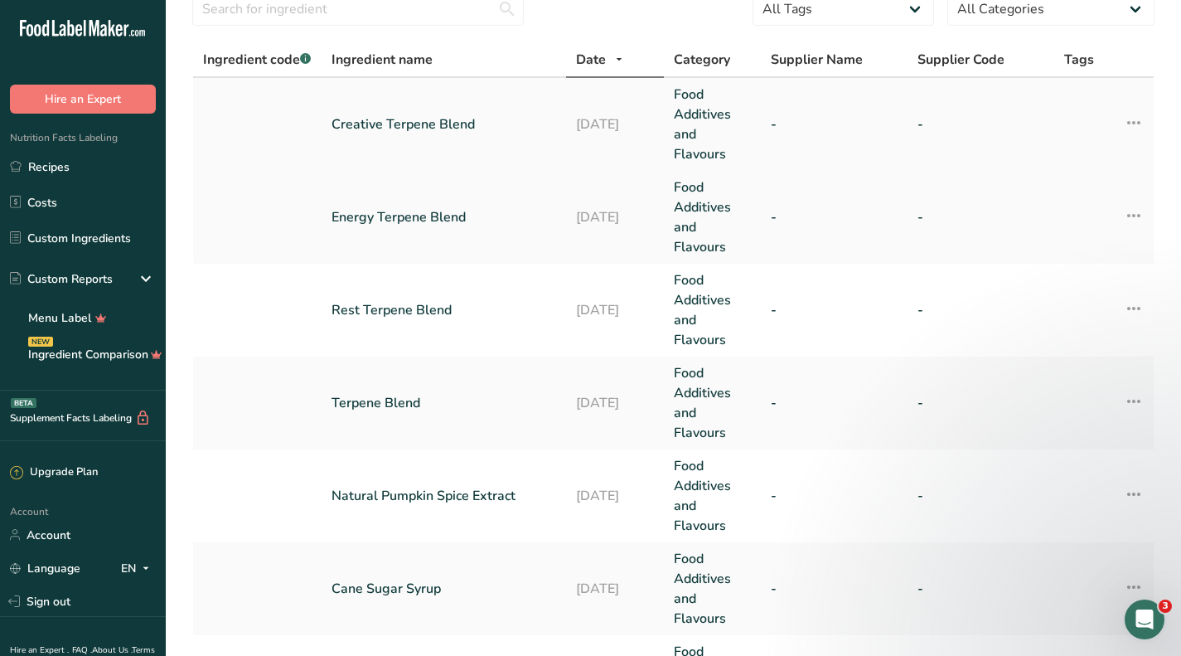
click at [415, 124] on link "Creative Terpene Blend" at bounding box center [444, 124] width 225 height 20
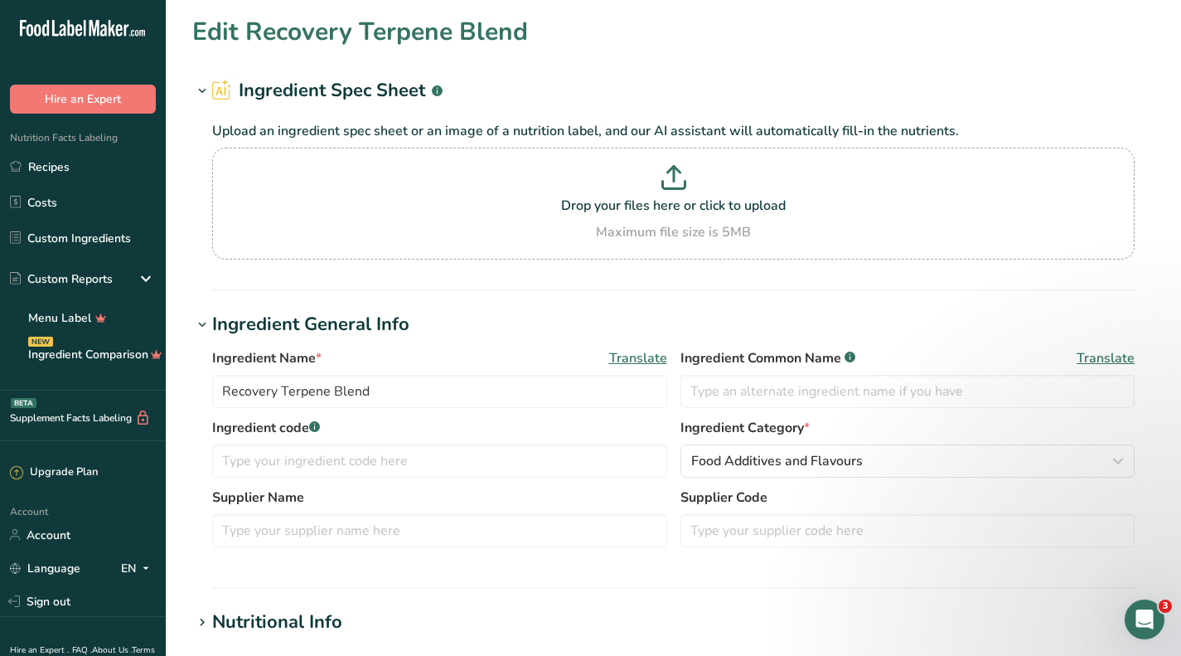
type input "Creative Terpene Blend"
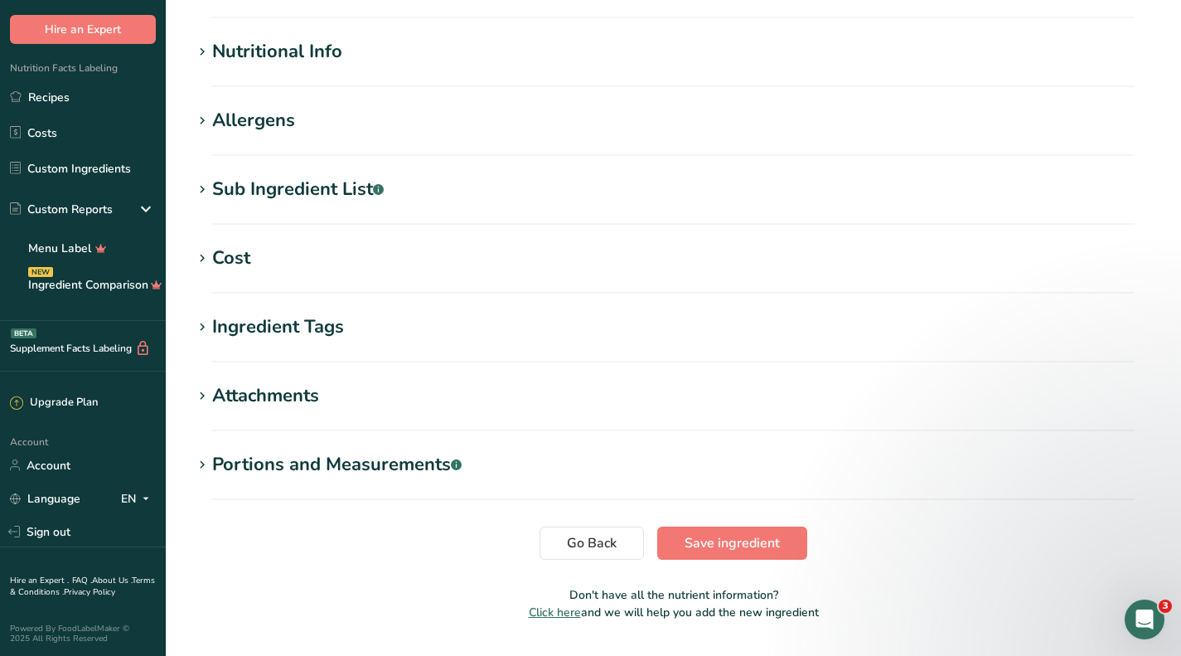
scroll to position [615, 0]
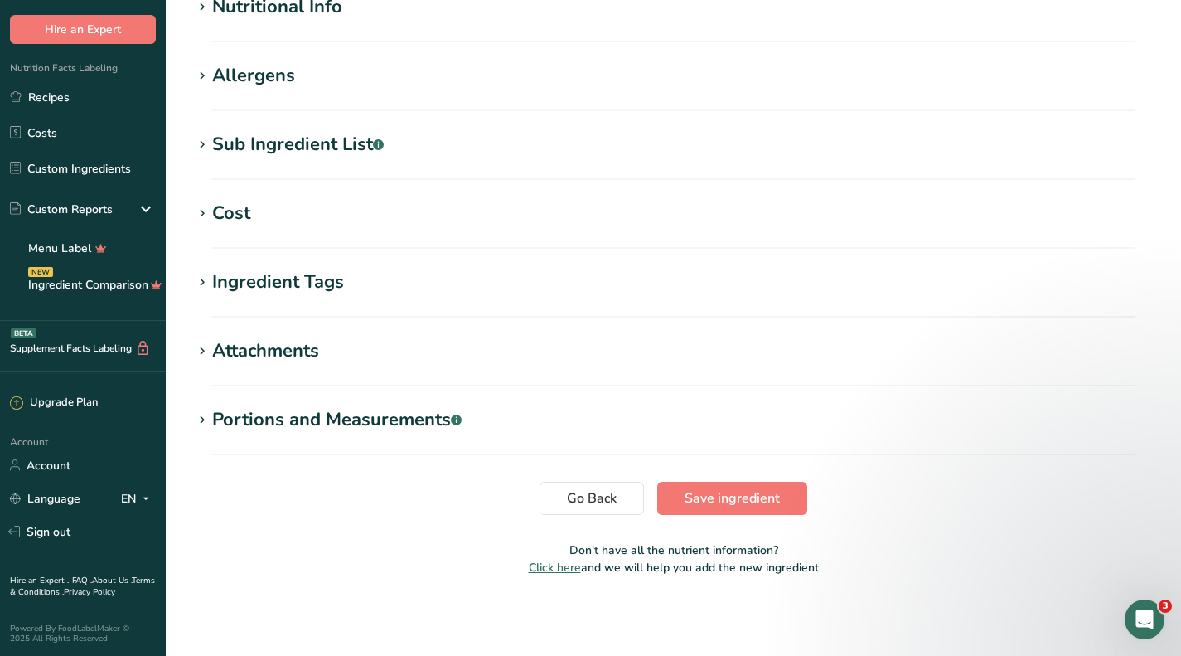
click at [226, 217] on div "Cost" at bounding box center [231, 213] width 38 height 27
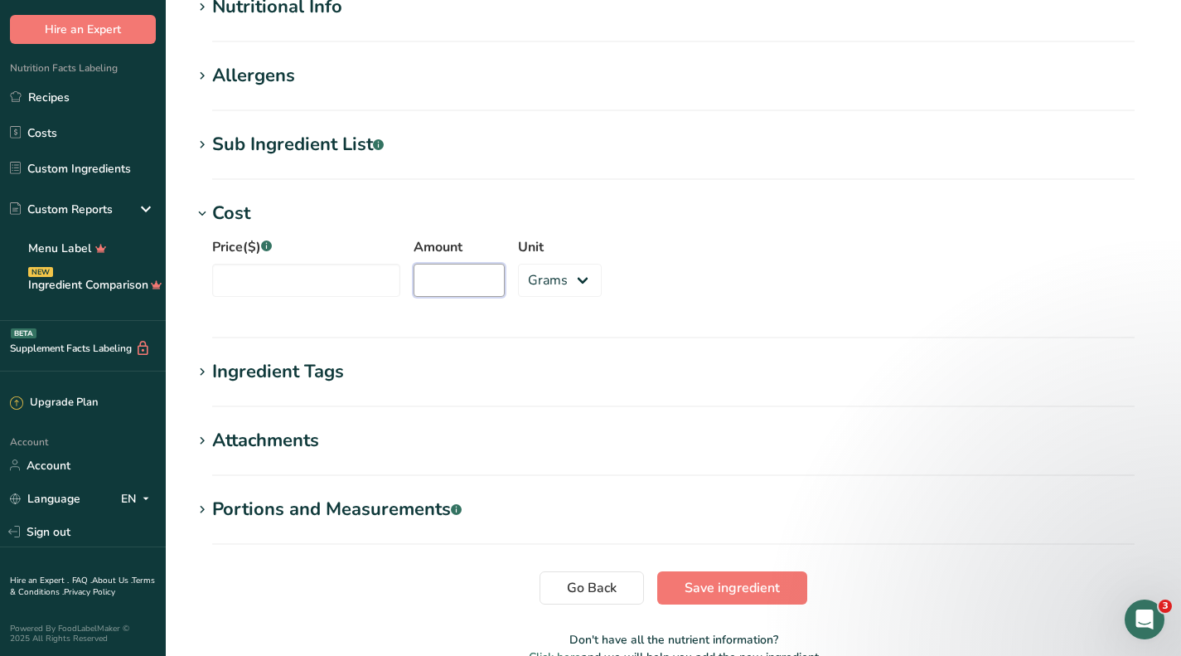
click at [431, 296] on input "Amount" at bounding box center [459, 280] width 91 height 33
type input "402"
click at [318, 275] on input "Price($) .a-a{fill:#347362;}.b-a{fill:#fff;}" at bounding box center [306, 280] width 188 height 33
type input "936"
click at [744, 590] on span "Save ingredient" at bounding box center [732, 588] width 95 height 20
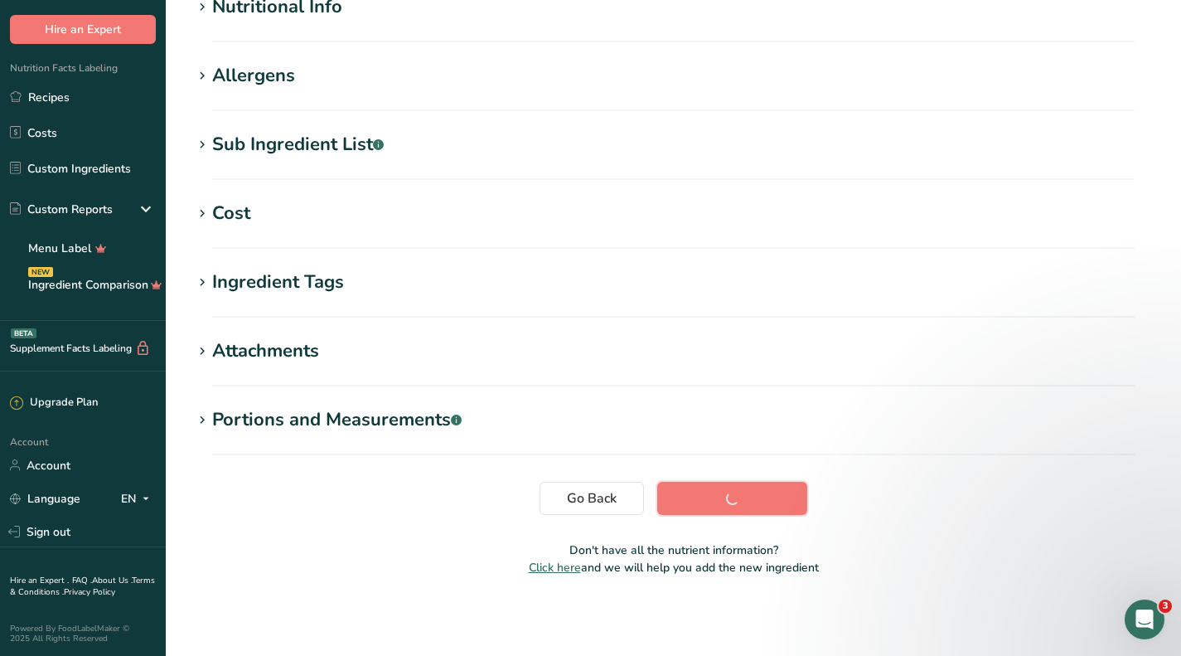
scroll to position [221, 0]
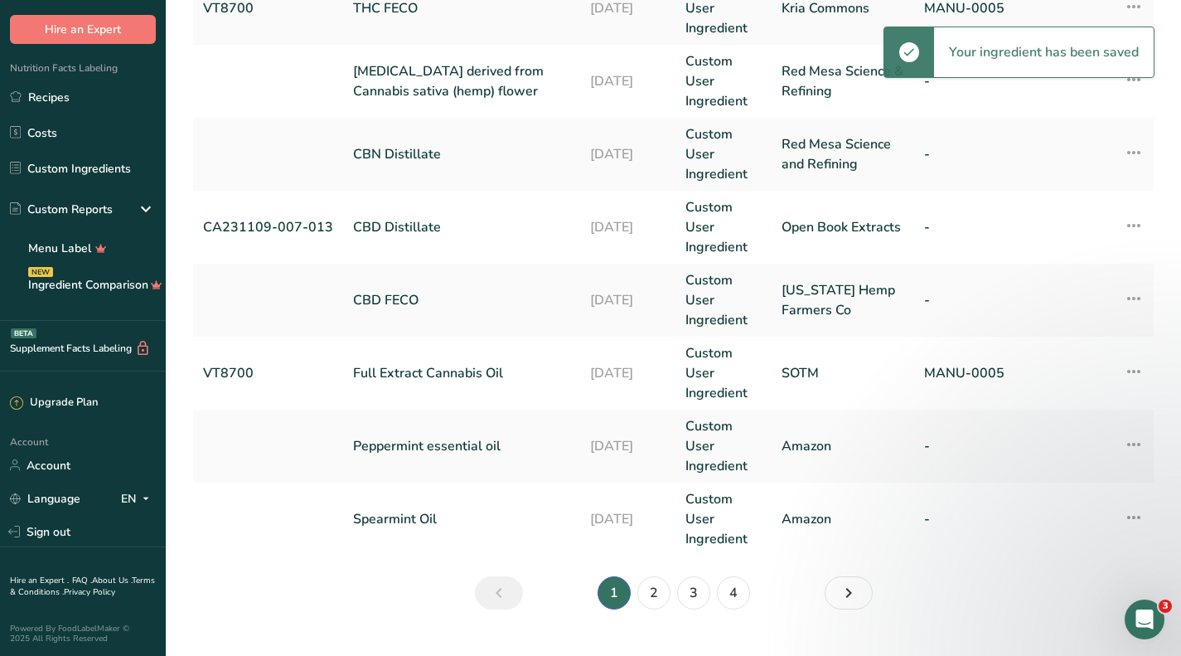
scroll to position [721, 0]
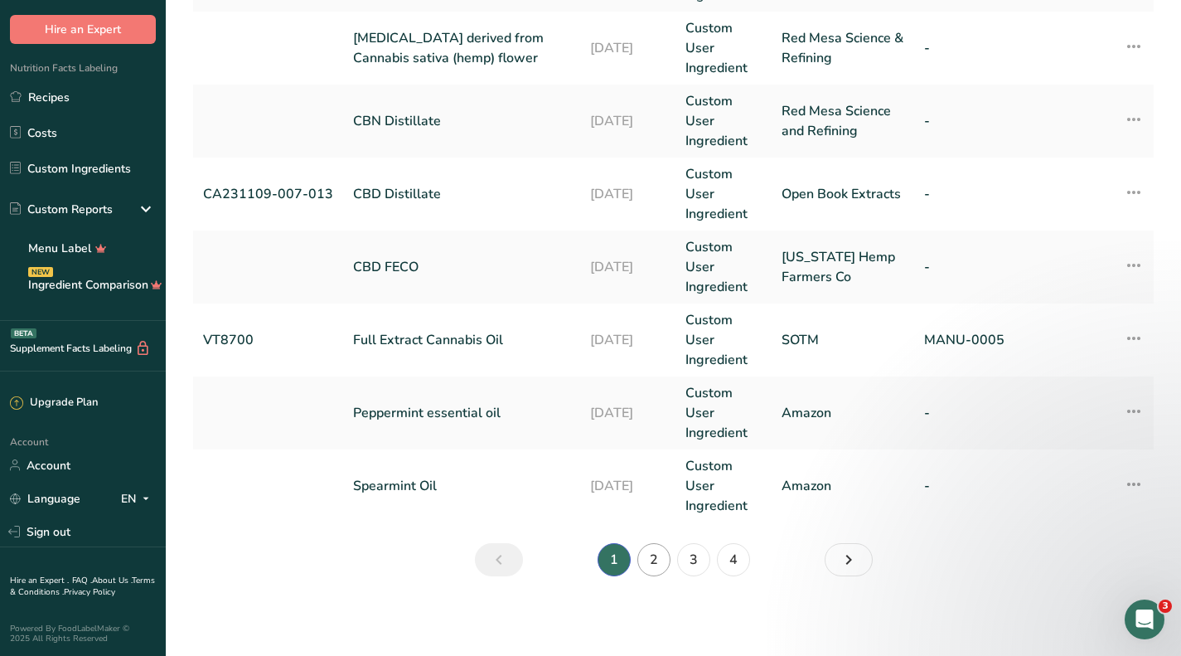
click at [637, 560] on li "2" at bounding box center [654, 559] width 40 height 33
click at [653, 559] on link "2" at bounding box center [654, 559] width 33 height 33
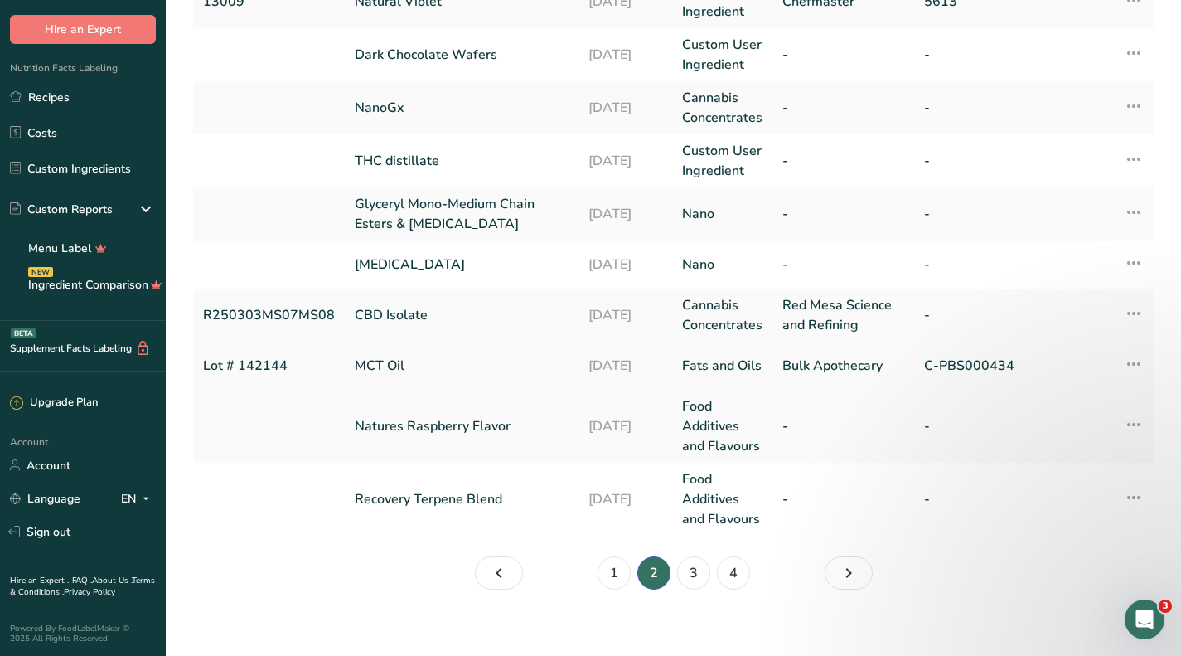
scroll to position [453, 0]
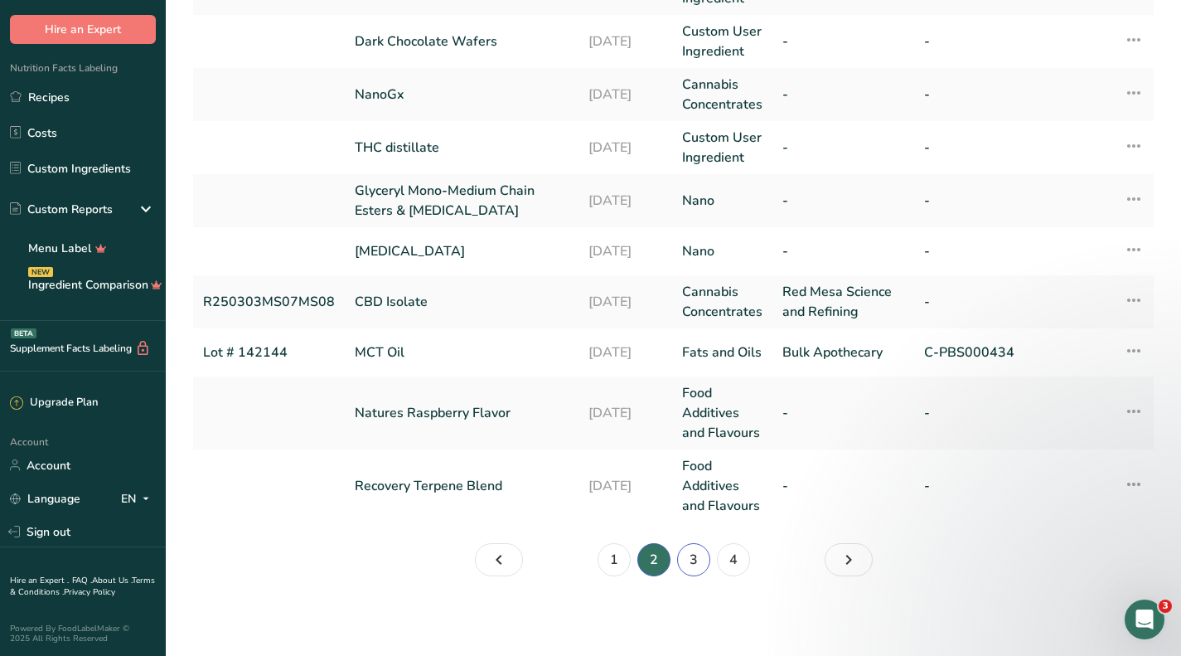
click at [692, 551] on link "3" at bounding box center [693, 559] width 33 height 33
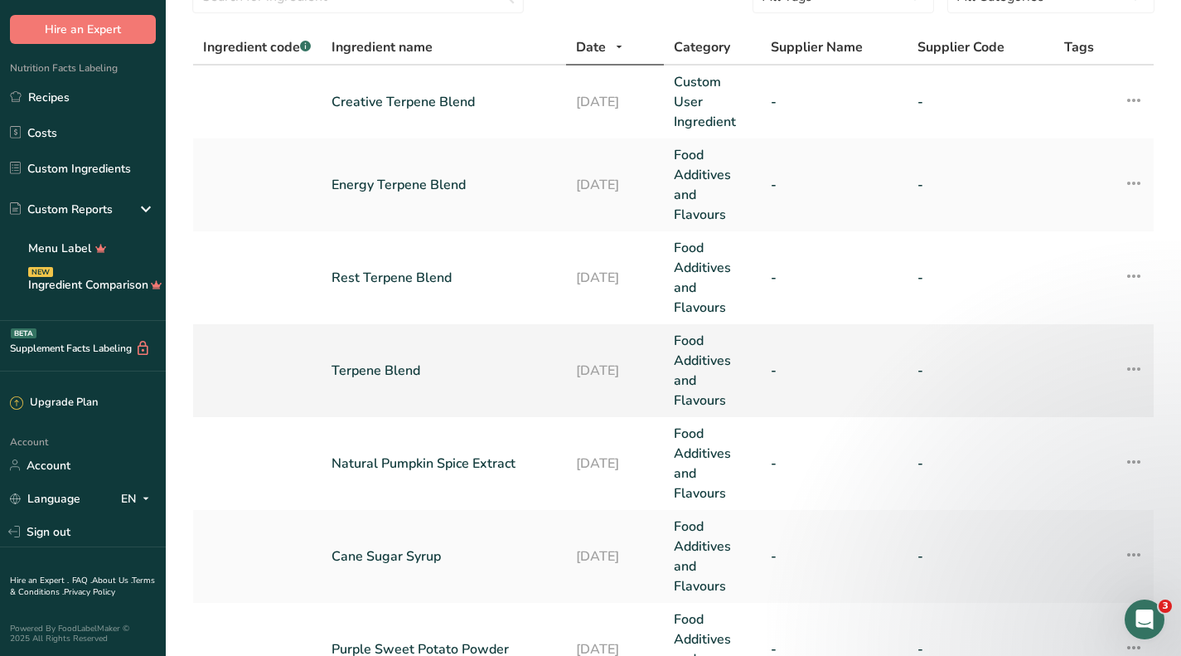
scroll to position [83, 0]
drag, startPoint x: 433, startPoint y: 187, endPoint x: 466, endPoint y: 242, distance: 64.0
click at [434, 187] on link "Energy Terpene Blend" at bounding box center [444, 186] width 225 height 20
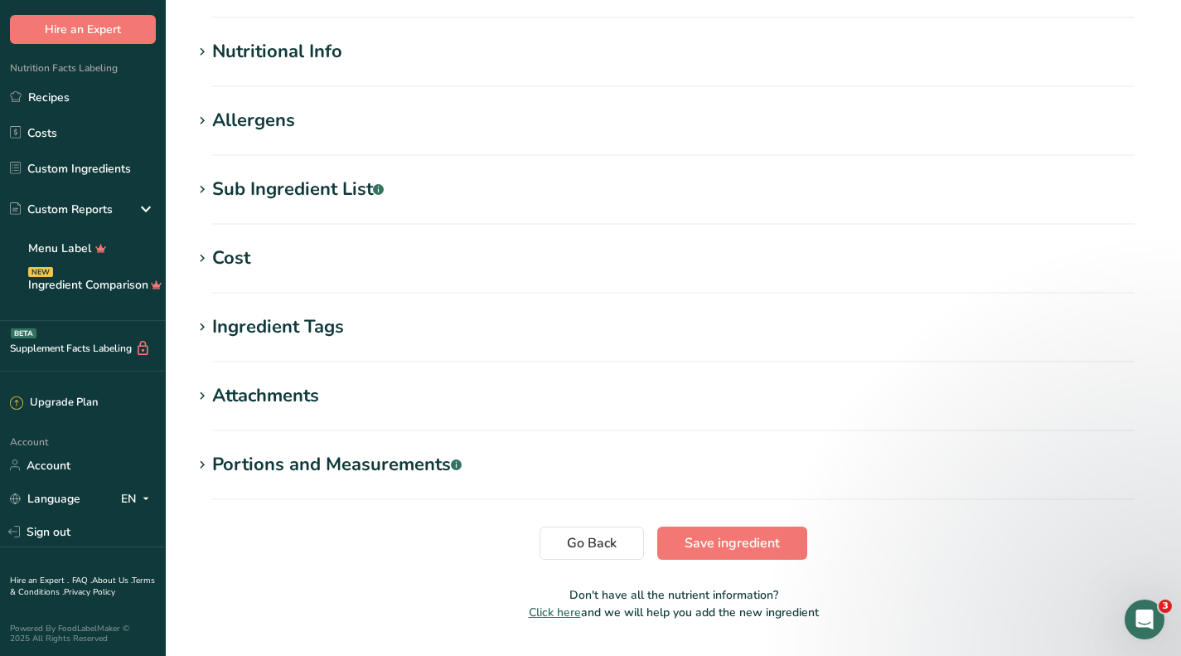
scroll to position [580, 0]
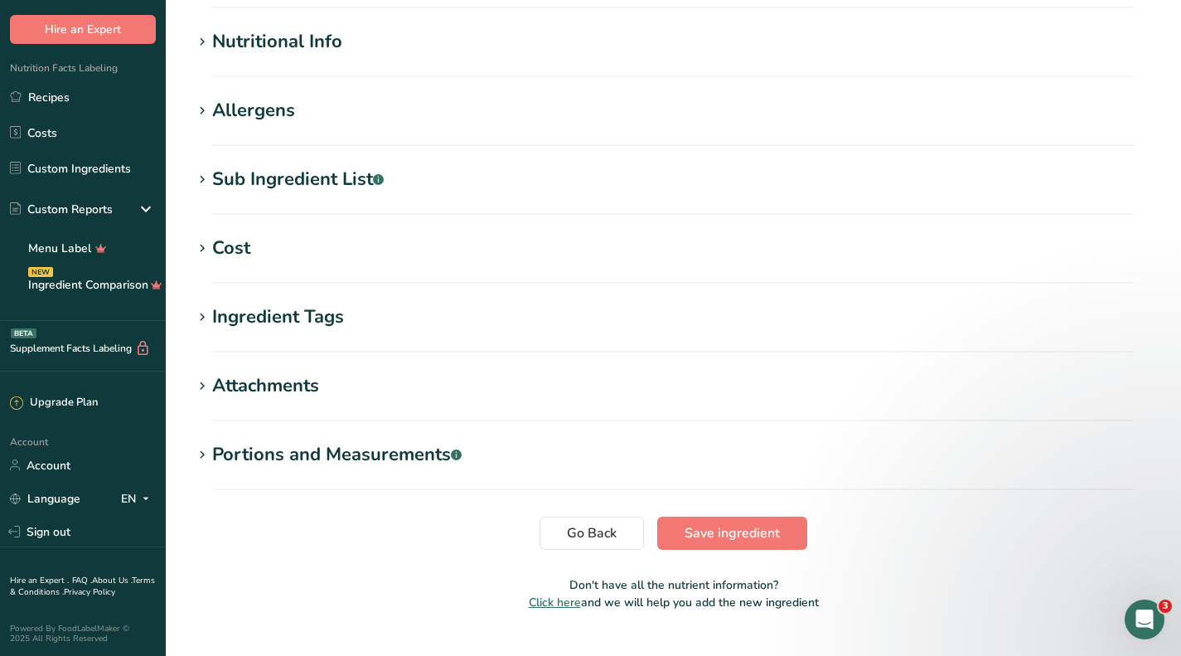
type input "Energy Terpene Blend"
click at [223, 251] on div "Cost" at bounding box center [231, 248] width 38 height 27
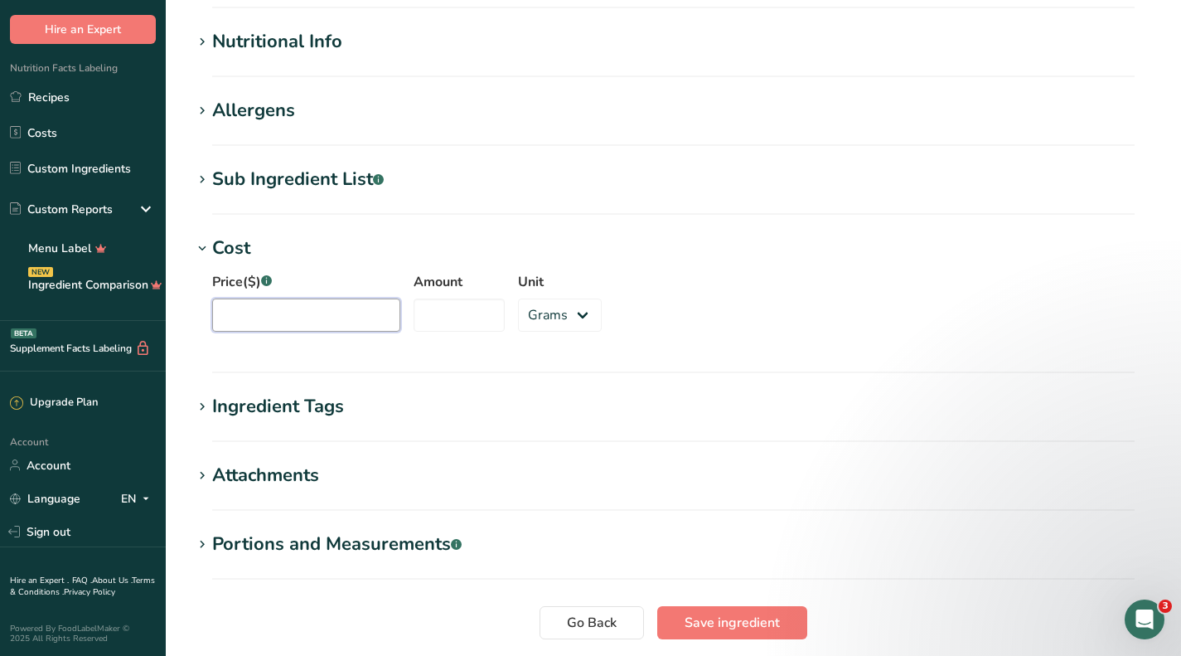
click at [269, 301] on input "Price($) .a-a{fill:#347362;}.b-a{fill:#fff;}" at bounding box center [306, 314] width 188 height 33
type input "936"
click at [438, 324] on input "Amount" at bounding box center [459, 314] width 91 height 33
type input "402"
click at [756, 611] on button "Save ingredient" at bounding box center [732, 622] width 150 height 33
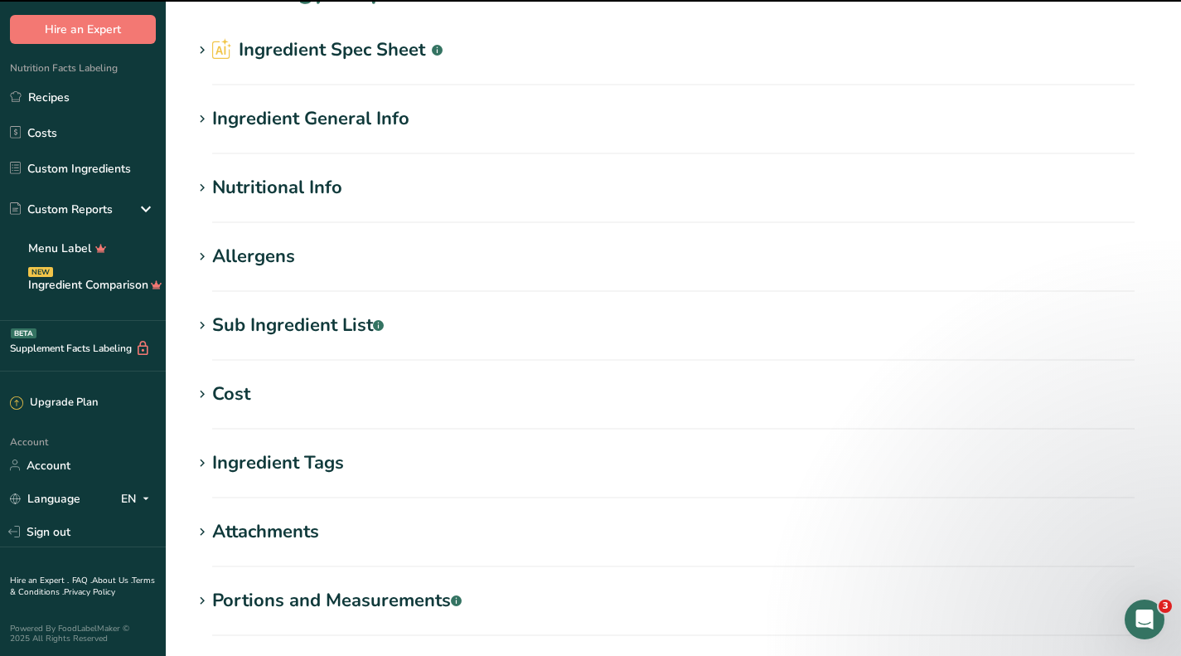
scroll to position [0, 0]
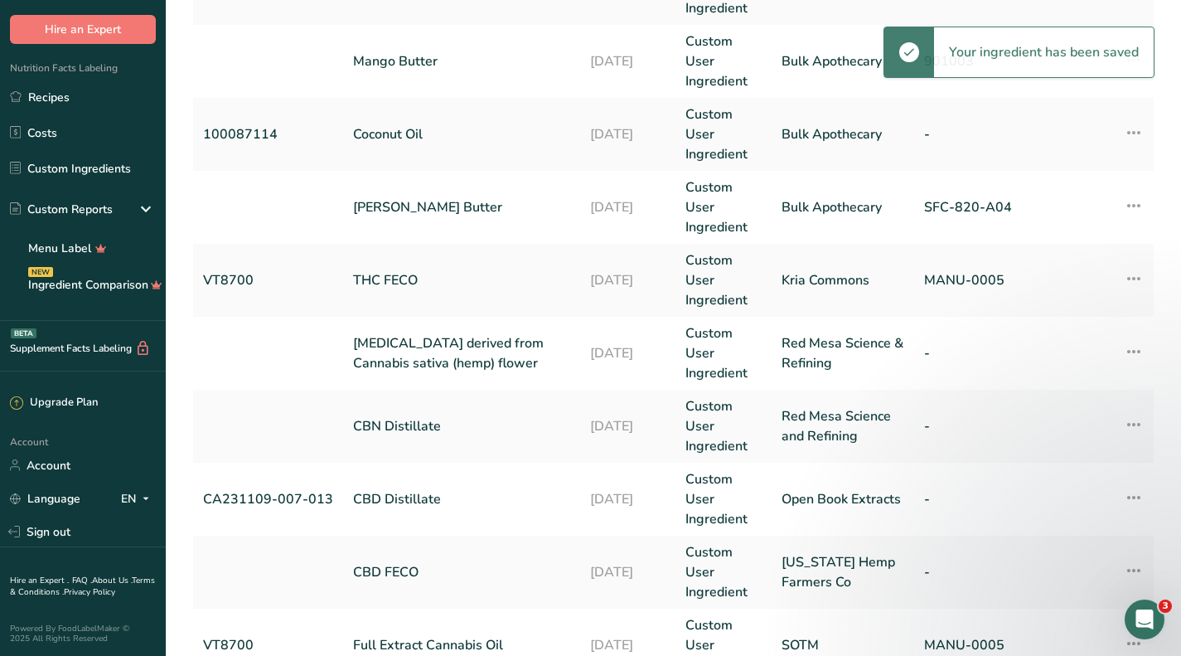
scroll to position [721, 0]
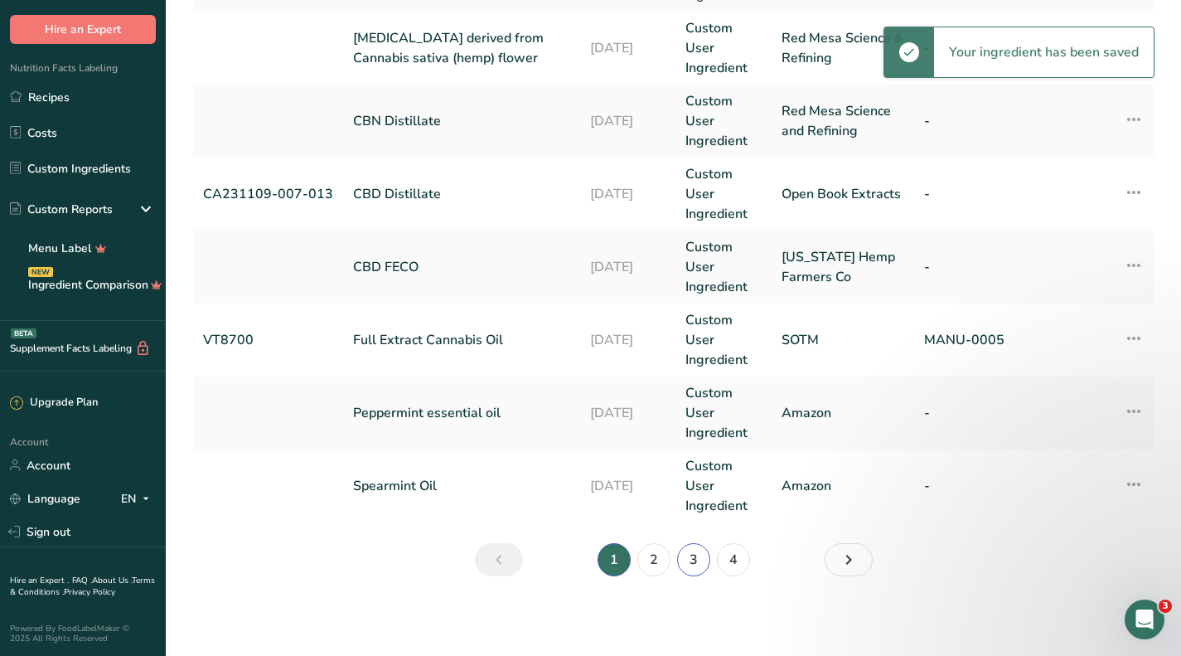
click at [689, 556] on link "3" at bounding box center [693, 559] width 33 height 33
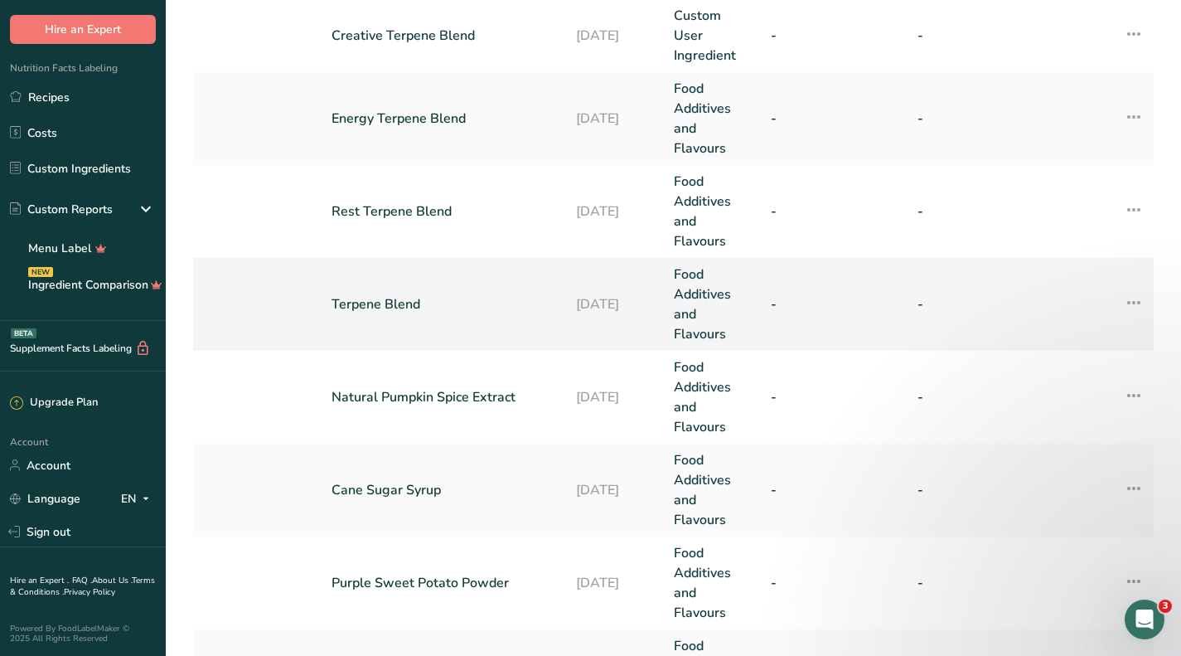
scroll to position [95, 0]
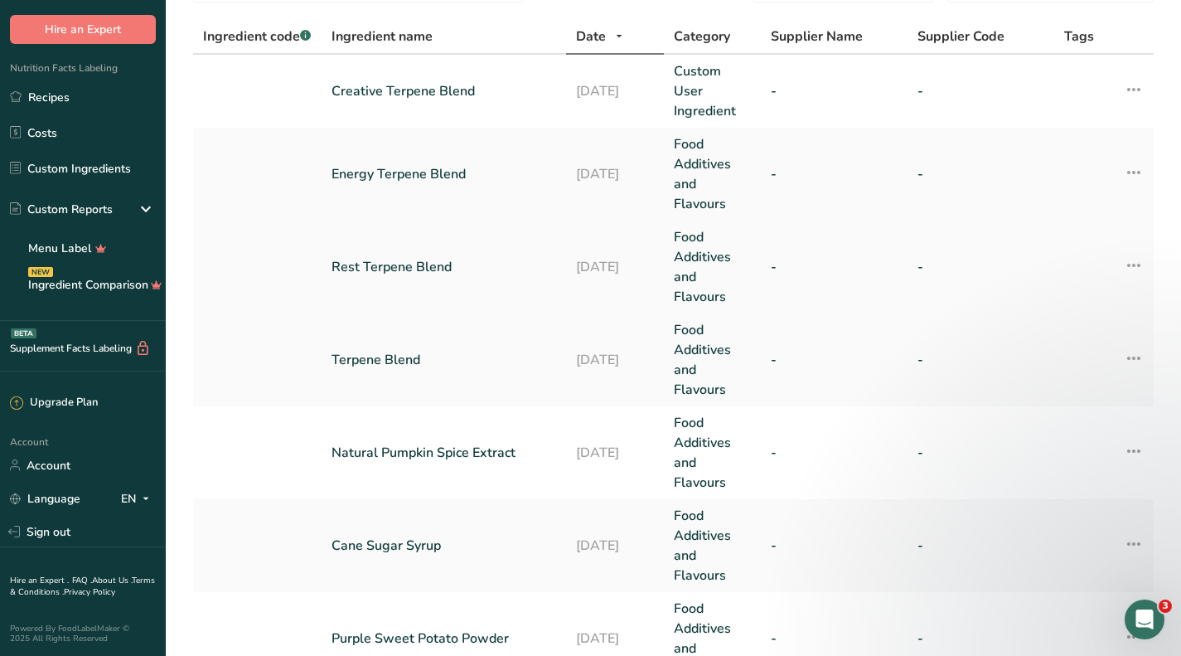
click at [376, 272] on link "Rest Terpene Blend" at bounding box center [444, 267] width 225 height 20
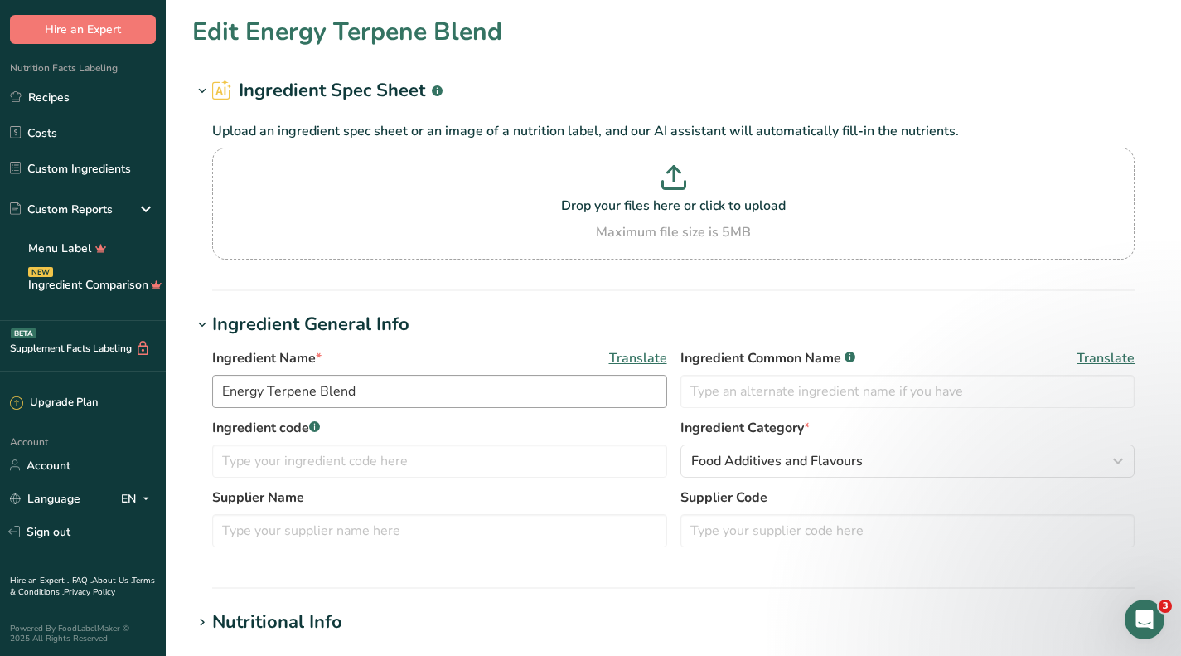
type input "Rest Terpene Blend"
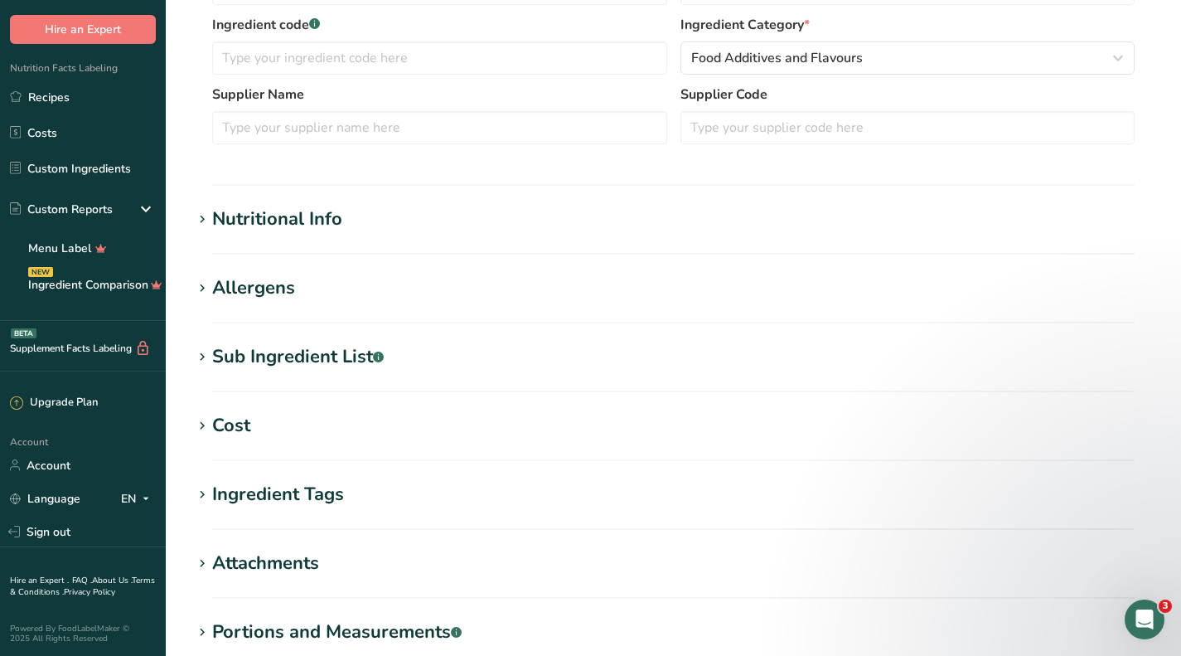
scroll to position [497, 0]
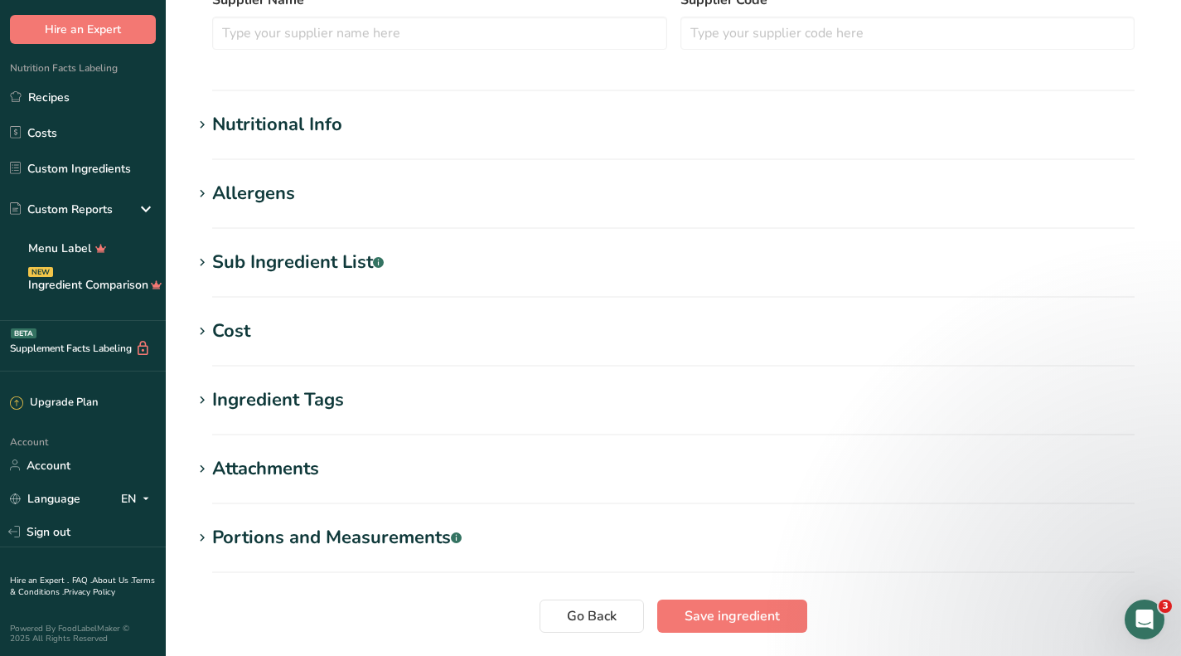
click at [232, 332] on div "Cost" at bounding box center [231, 331] width 38 height 27
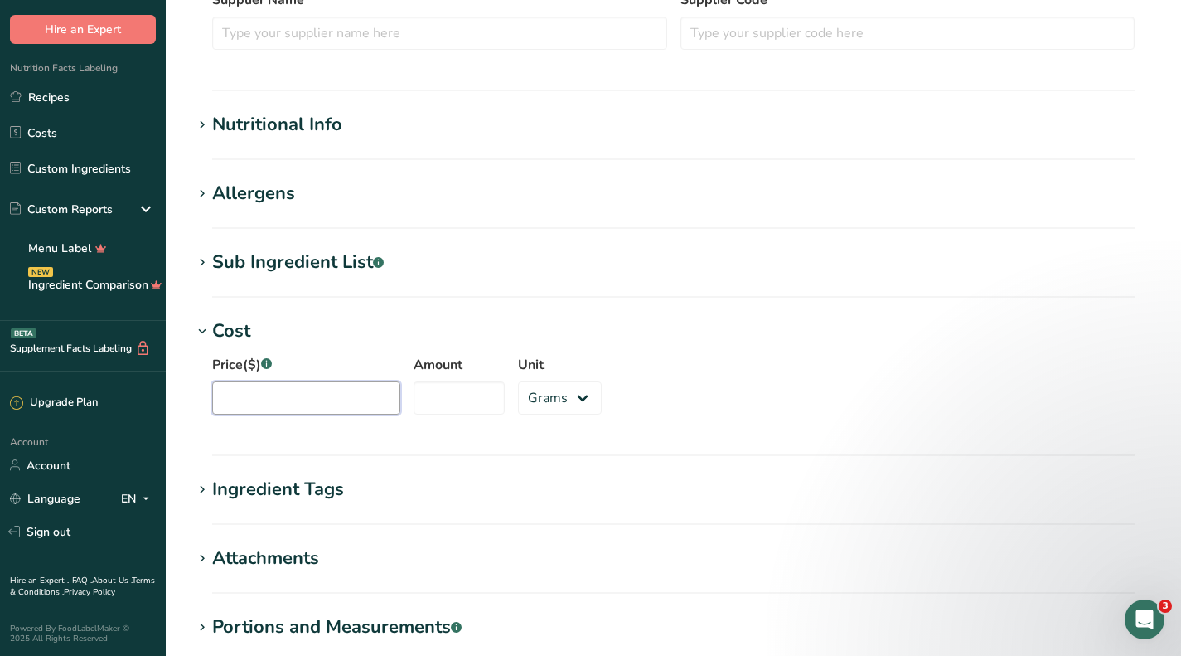
click at [303, 399] on input "Price($) .a-a{fill:#347362;}.b-a{fill:#fff;}" at bounding box center [306, 397] width 188 height 33
type input "936"
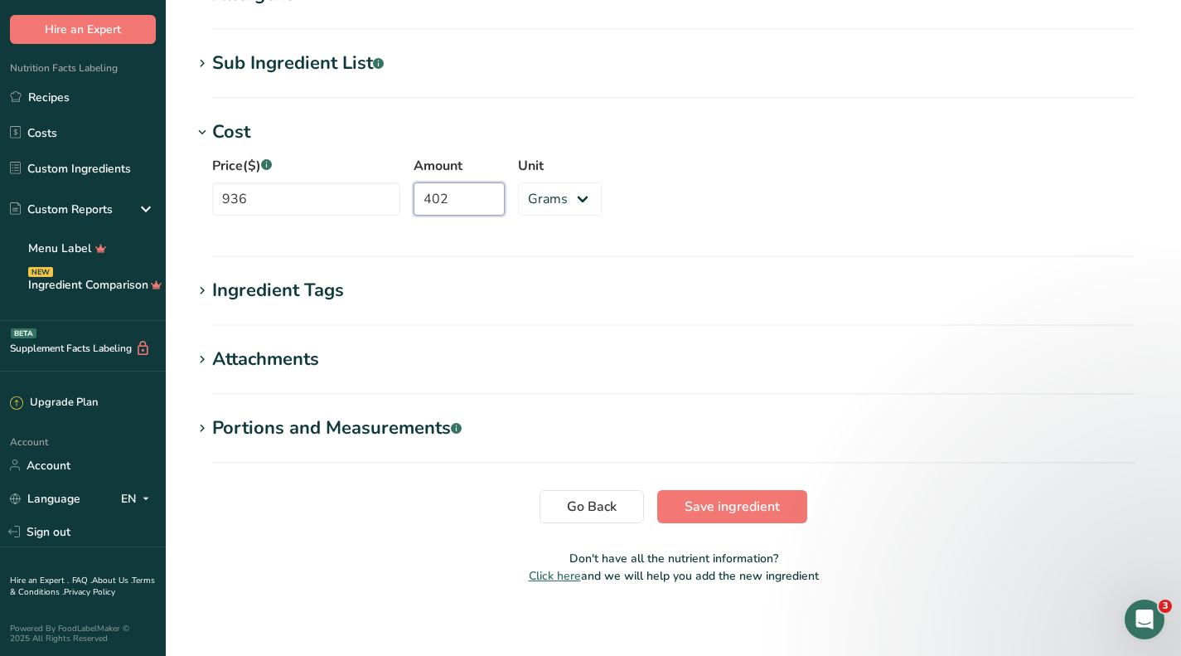
scroll to position [705, 0]
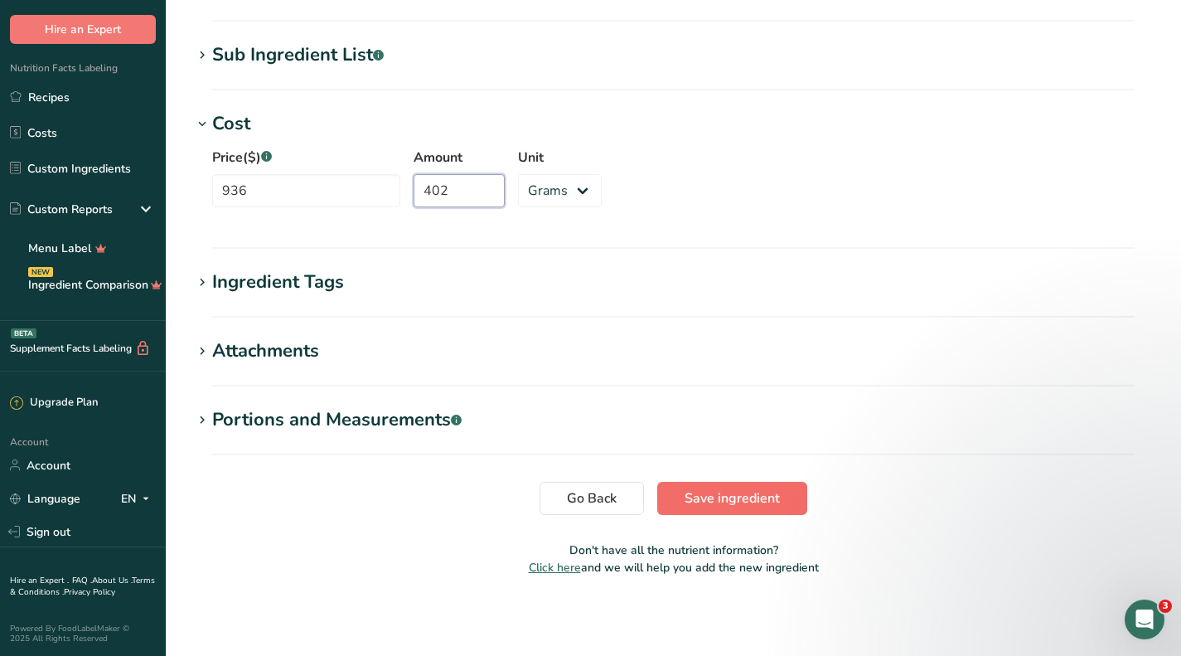
type input "402"
click at [720, 513] on button "Save ingredient" at bounding box center [732, 498] width 150 height 33
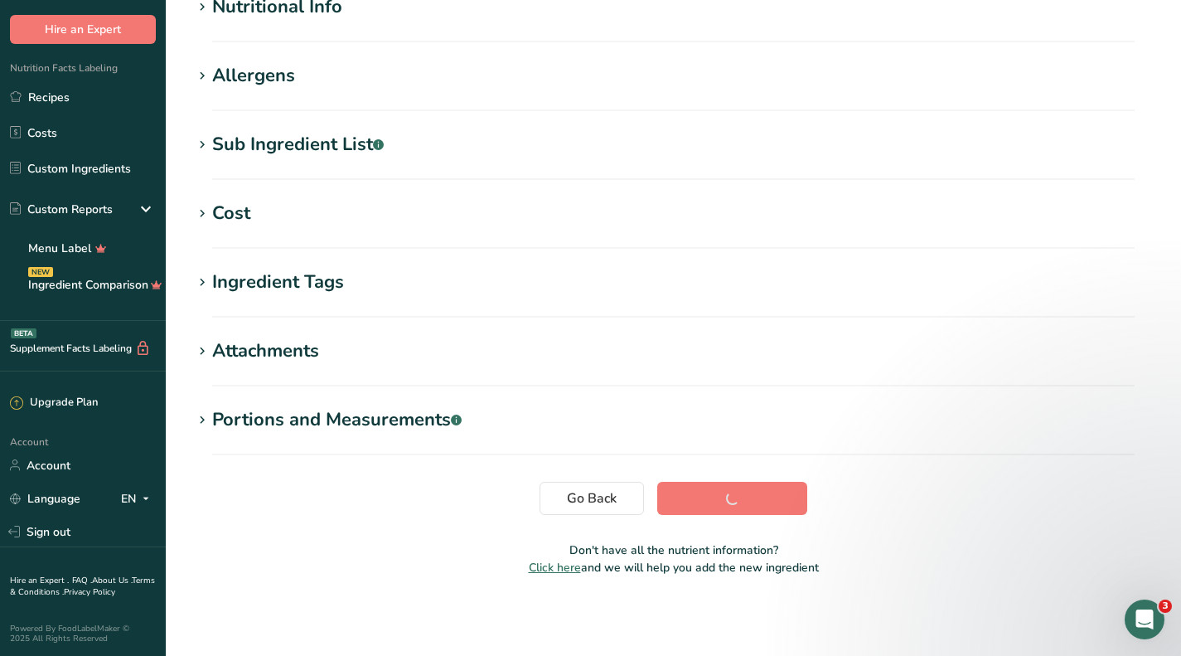
click at [720, 504] on section "Go Back Save ingredient" at bounding box center [673, 498] width 963 height 33
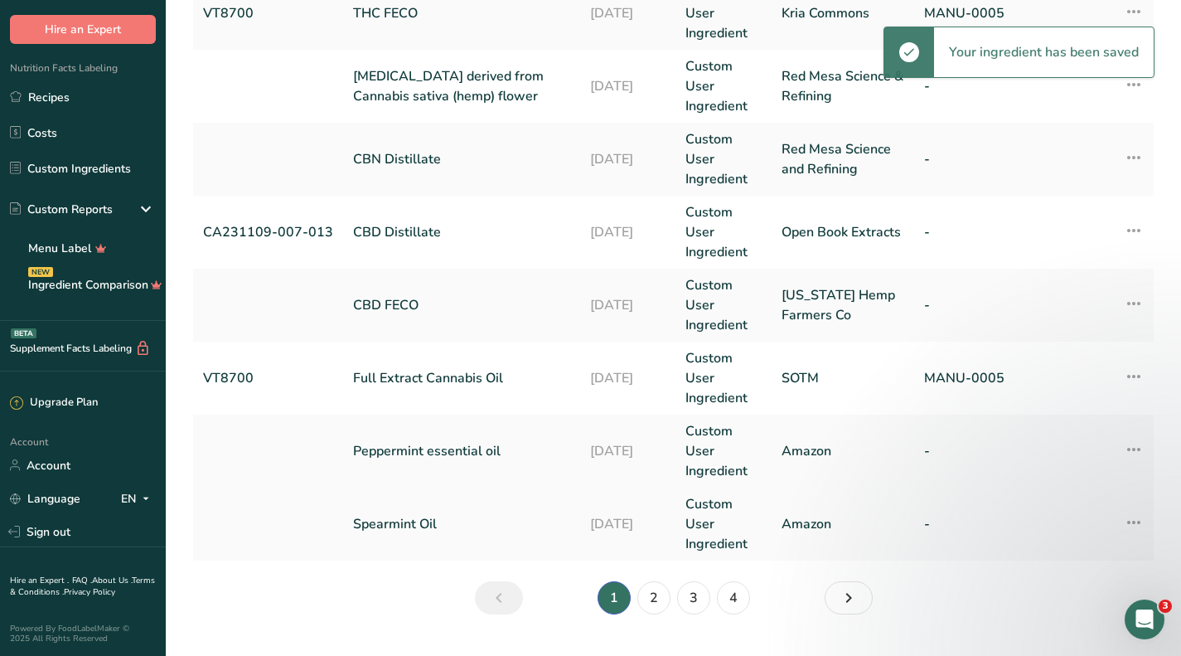
scroll to position [721, 0]
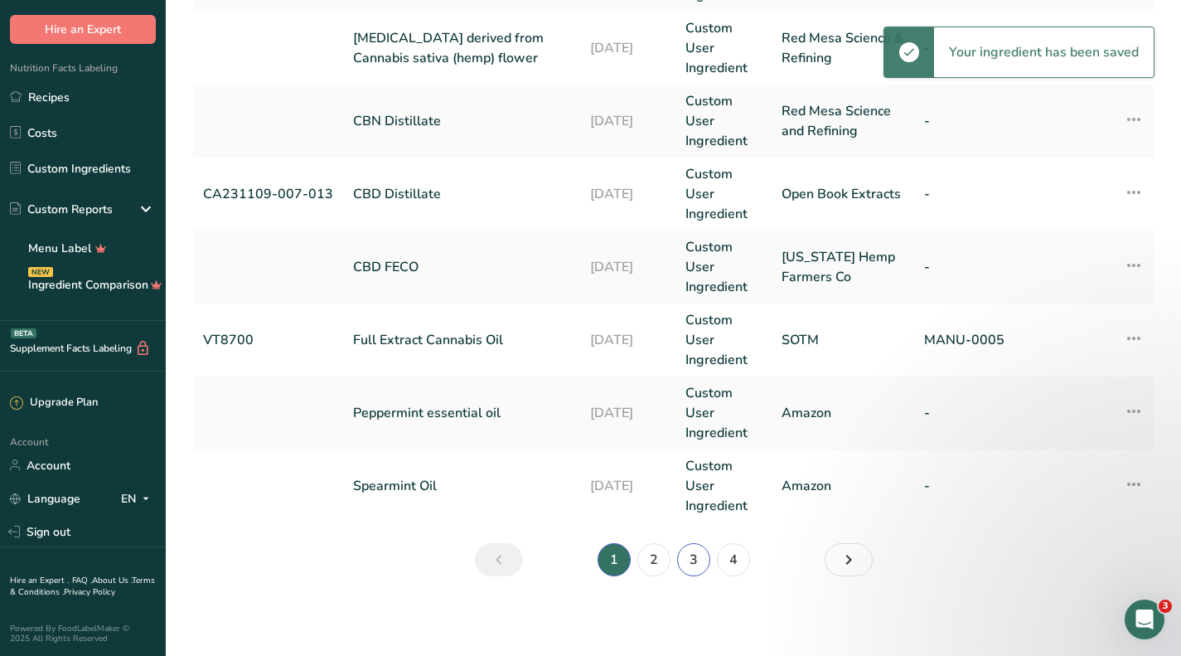
click at [691, 558] on link "3" at bounding box center [693, 559] width 33 height 33
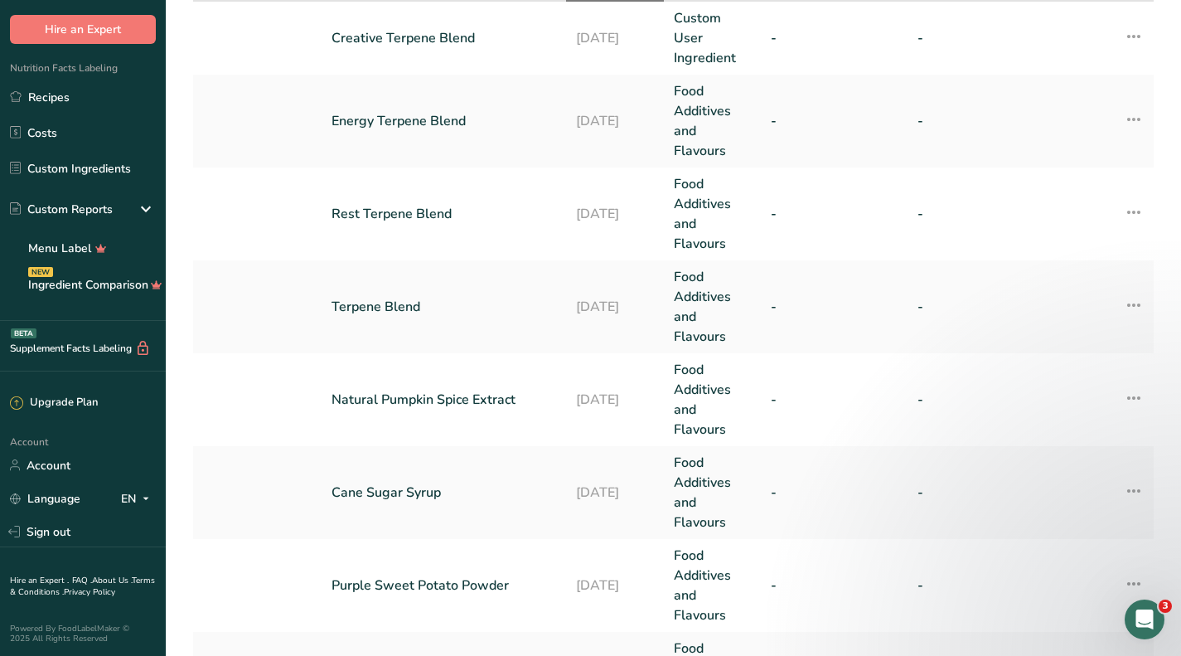
scroll to position [12, 0]
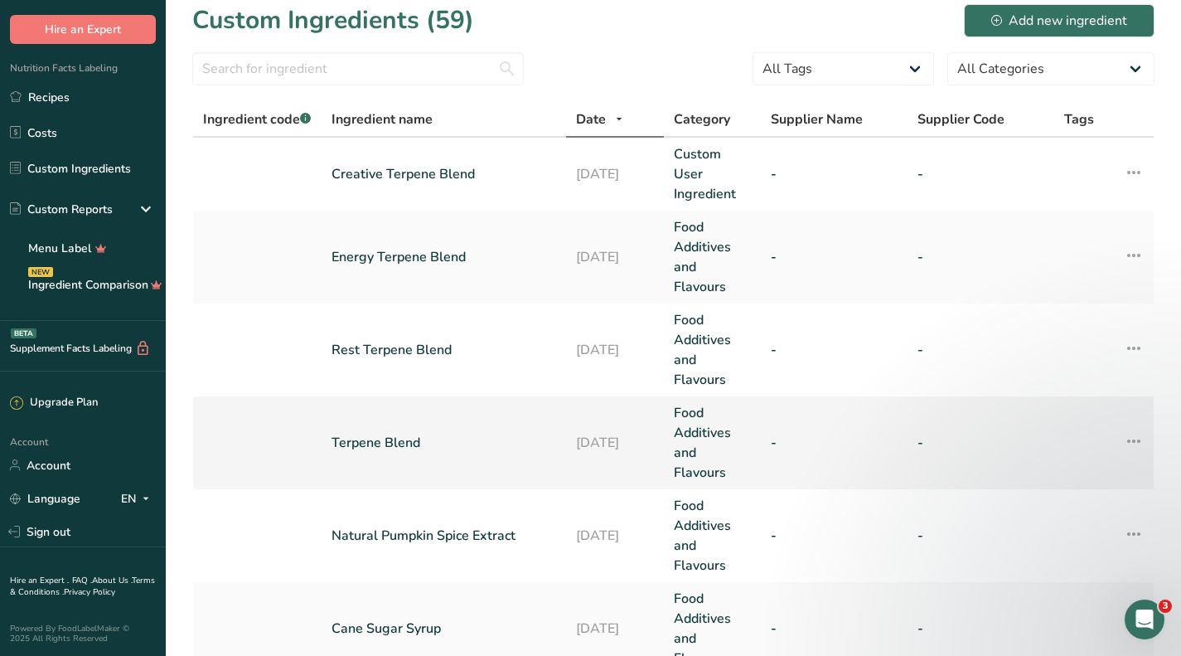
click at [418, 441] on link "Terpene Blend" at bounding box center [444, 443] width 225 height 20
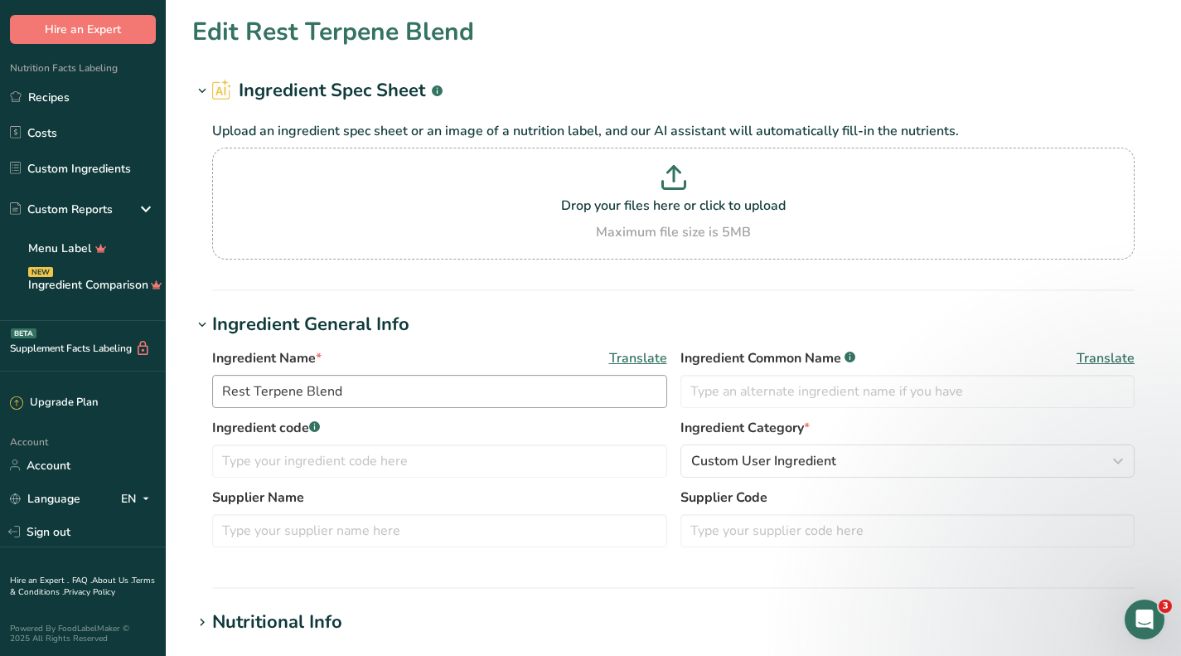
type input "Terpene Blend"
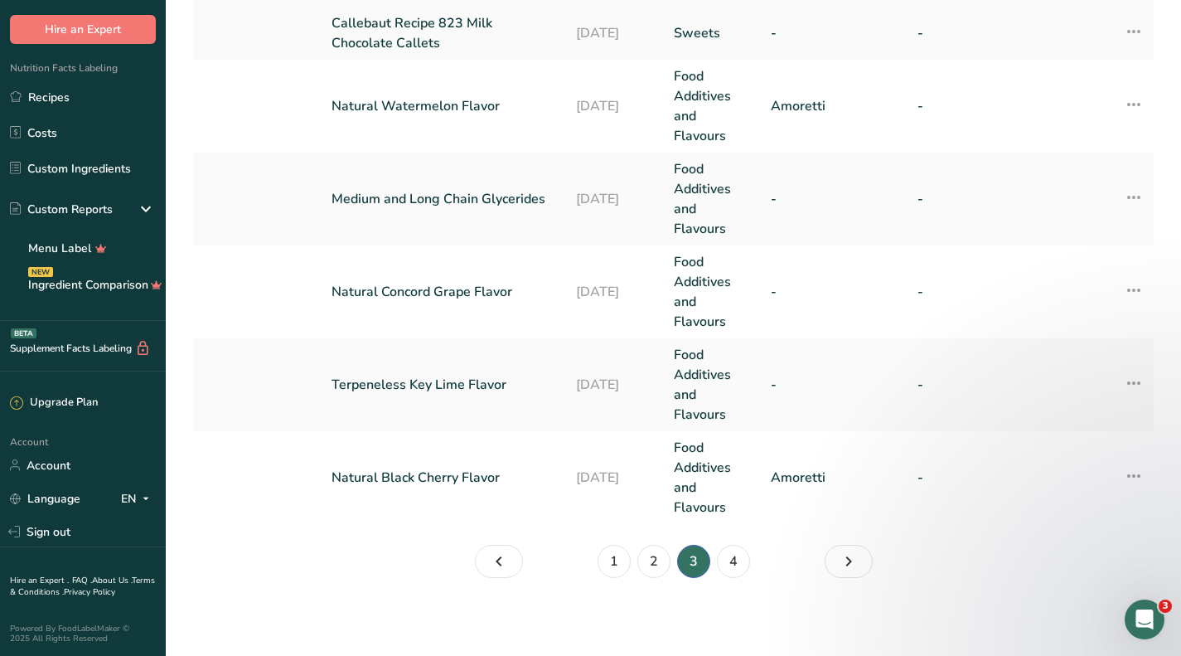
scroll to position [920, 0]
click at [725, 560] on link "4" at bounding box center [733, 559] width 33 height 33
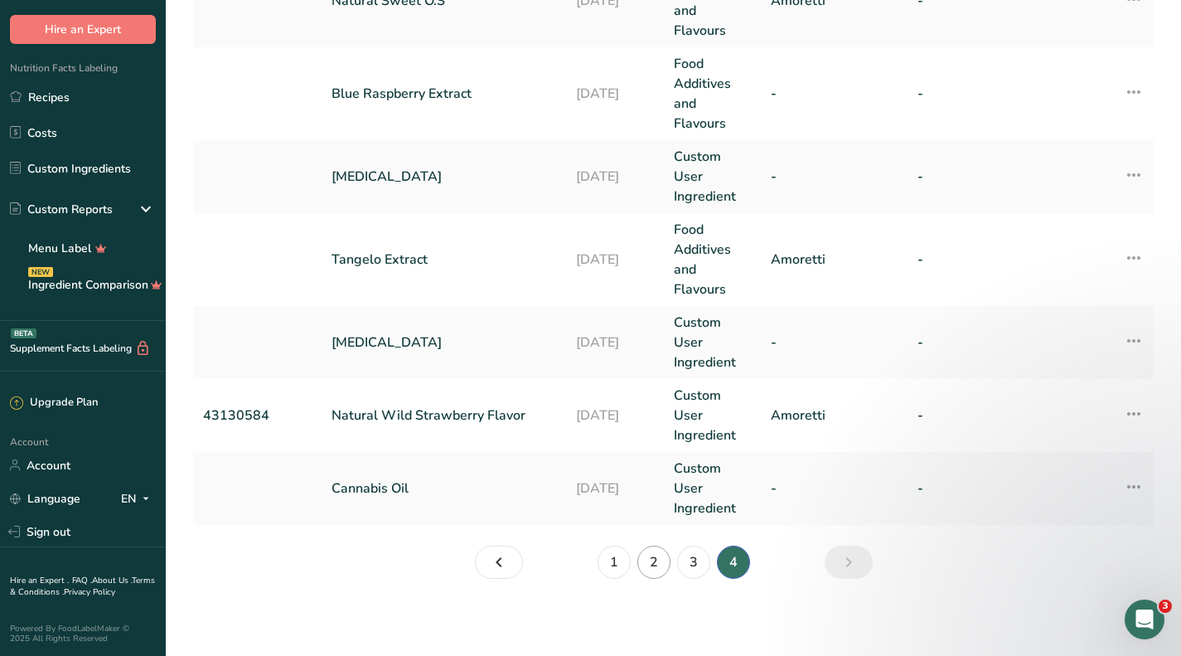
scroll to position [847, 0]
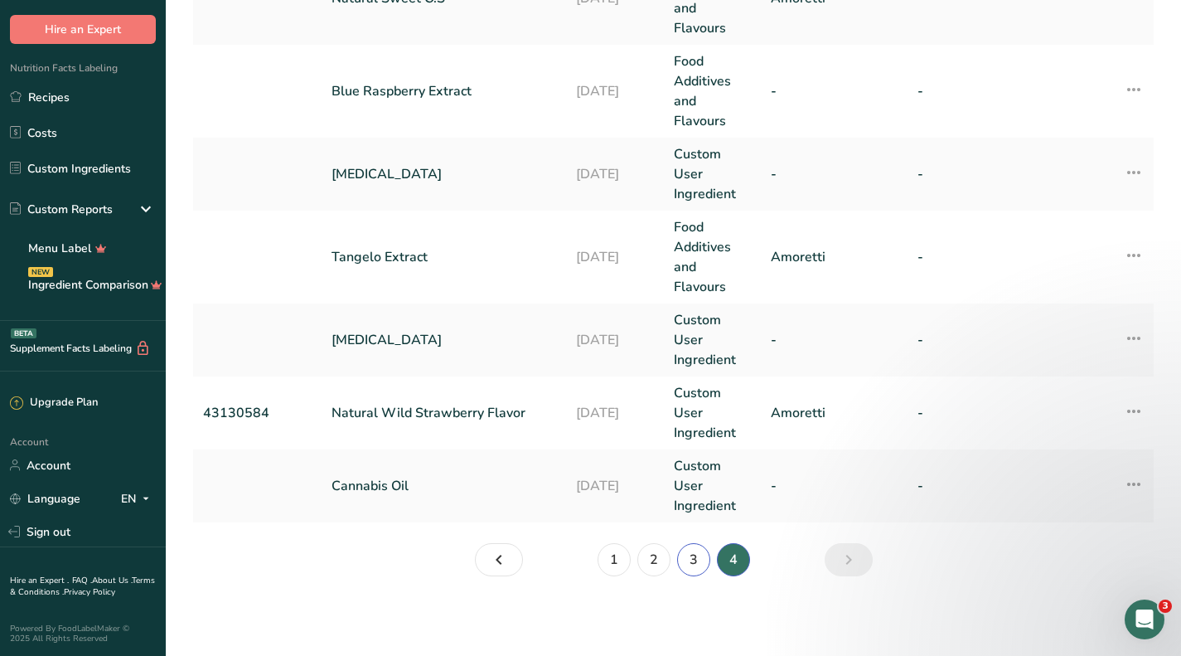
click at [694, 562] on link "3" at bounding box center [693, 559] width 33 height 33
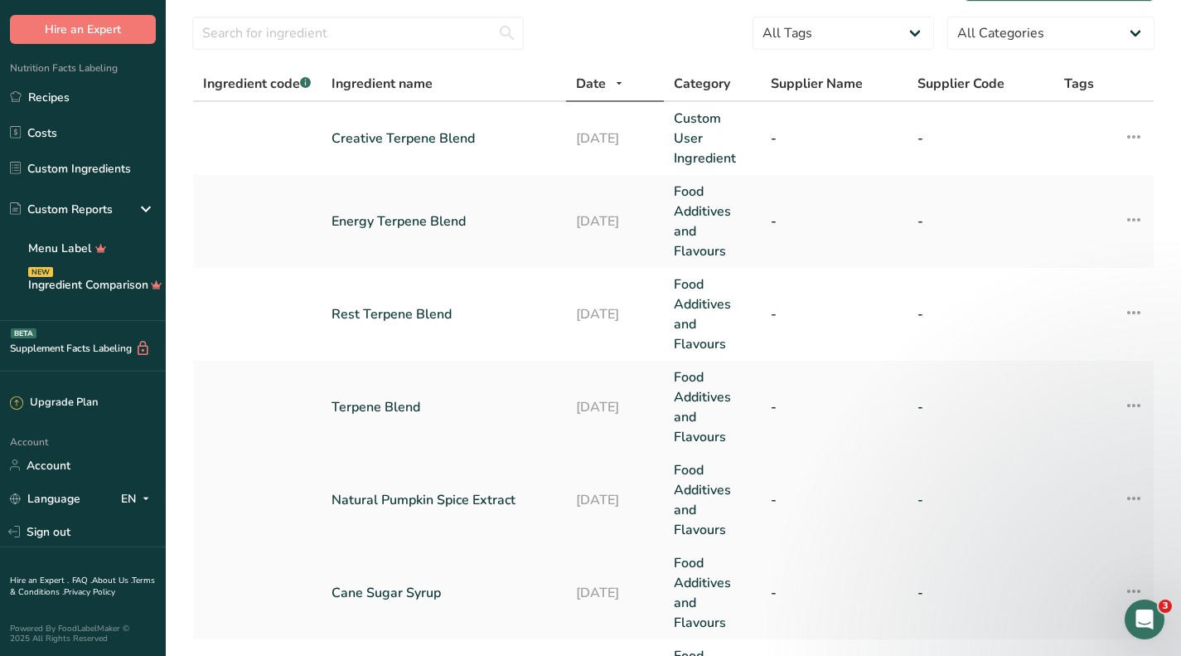
scroll to position [166, 0]
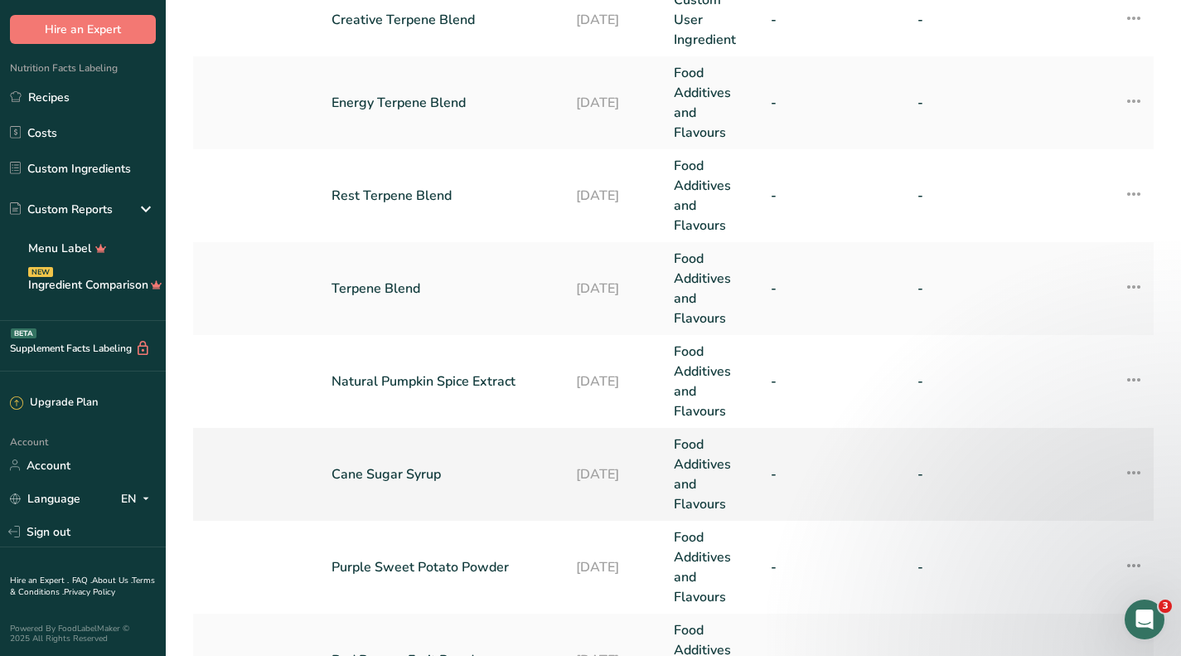
click at [429, 471] on link "Cane Sugar Syrup" at bounding box center [444, 474] width 225 height 20
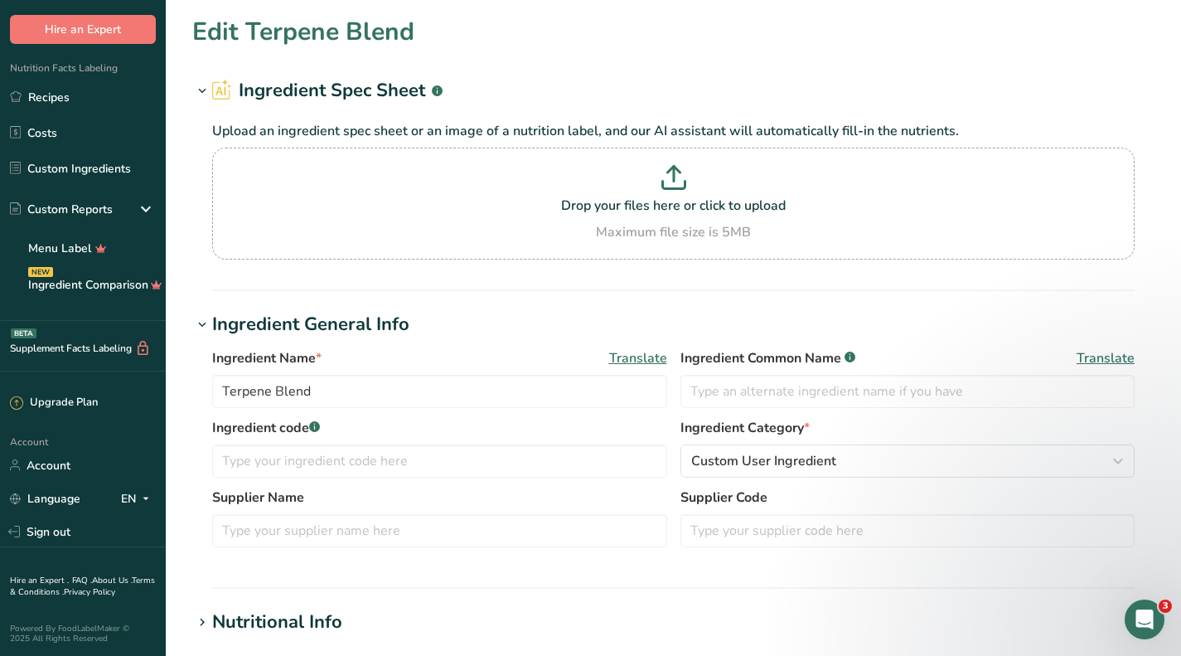
type input "Cane Sugar Syrup"
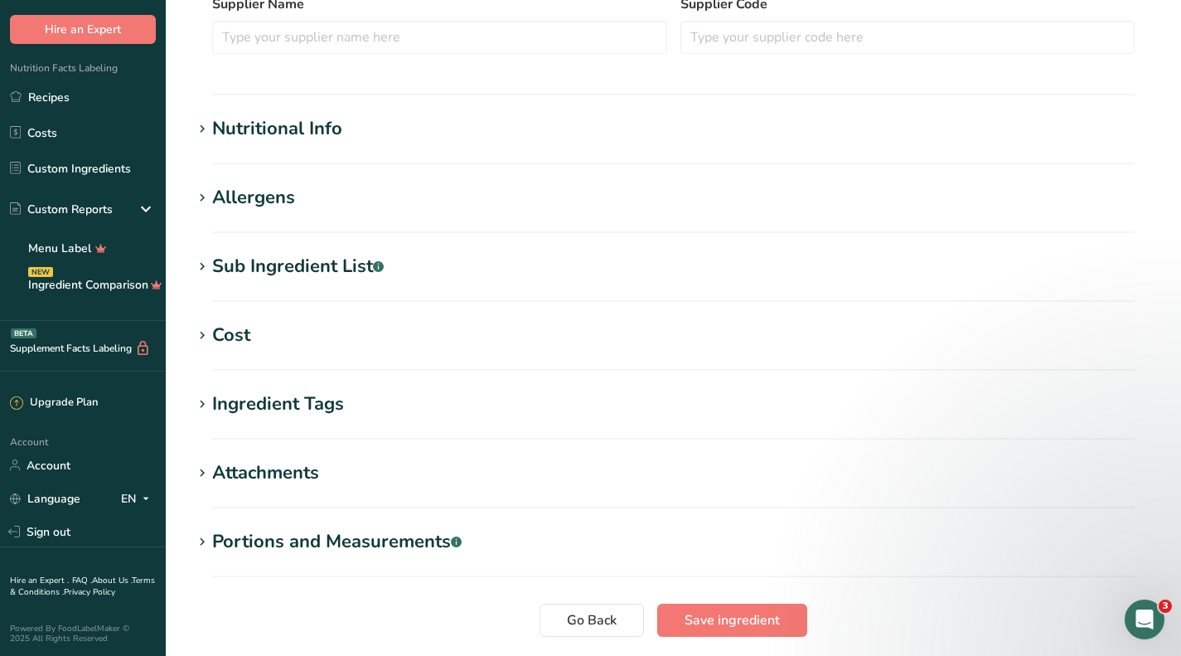
scroll to position [497, 0]
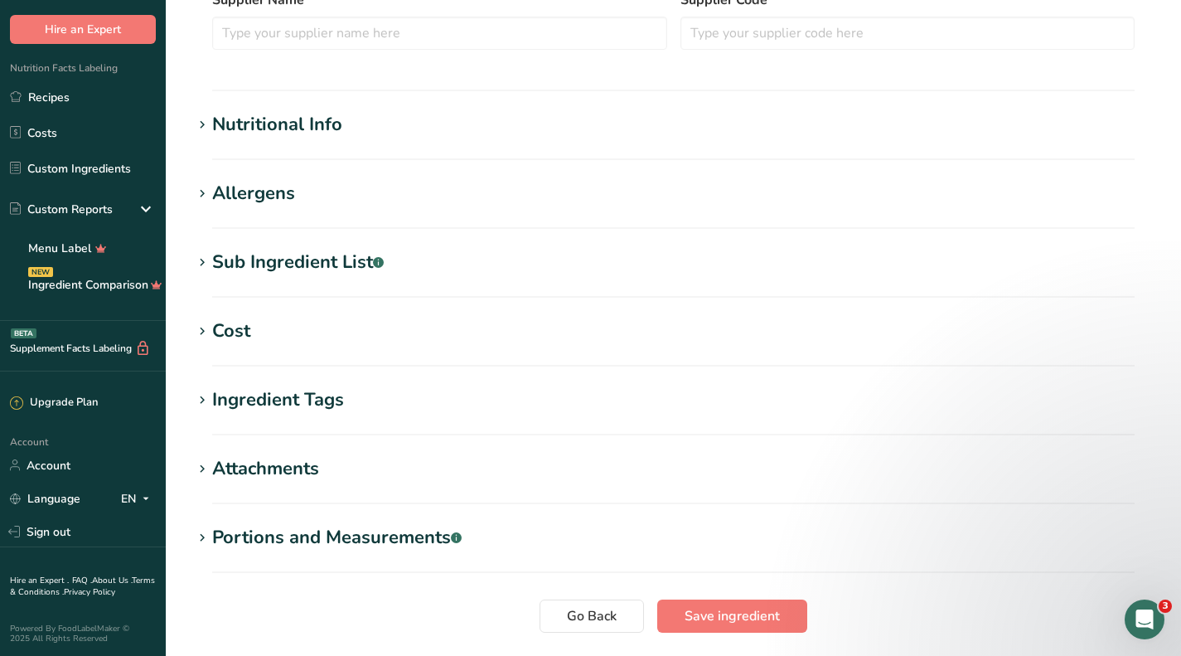
click at [253, 323] on h1 "Cost" at bounding box center [673, 331] width 963 height 27
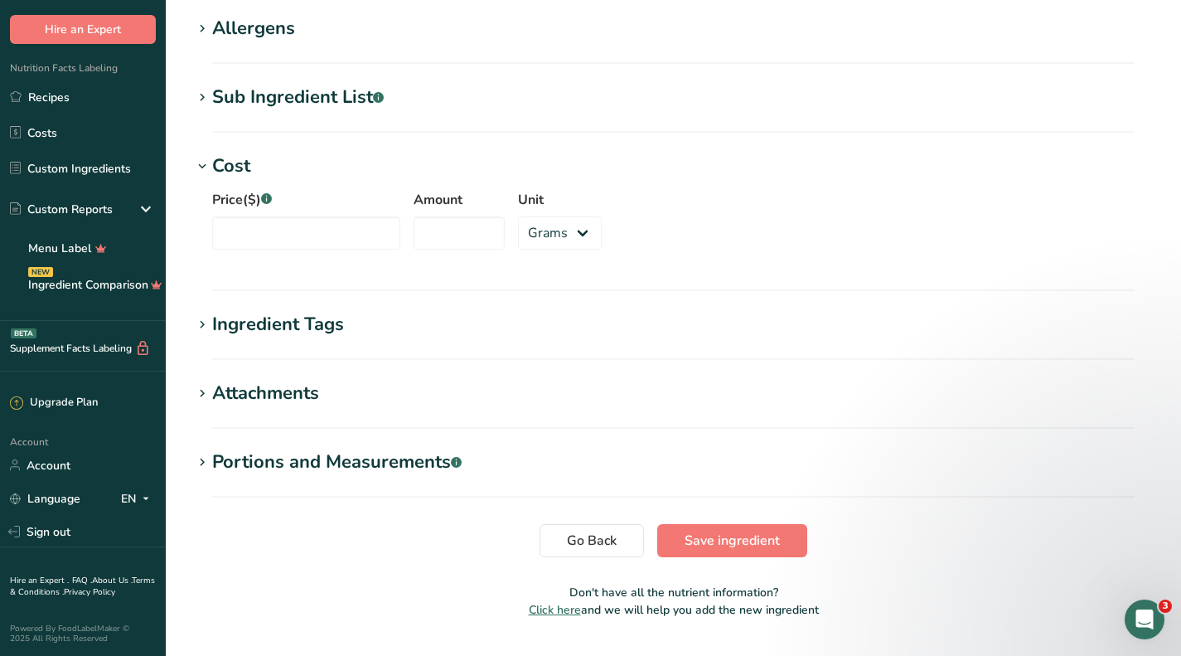
scroll to position [663, 0]
click at [326, 321] on div "Ingredient Tags" at bounding box center [278, 323] width 132 height 27
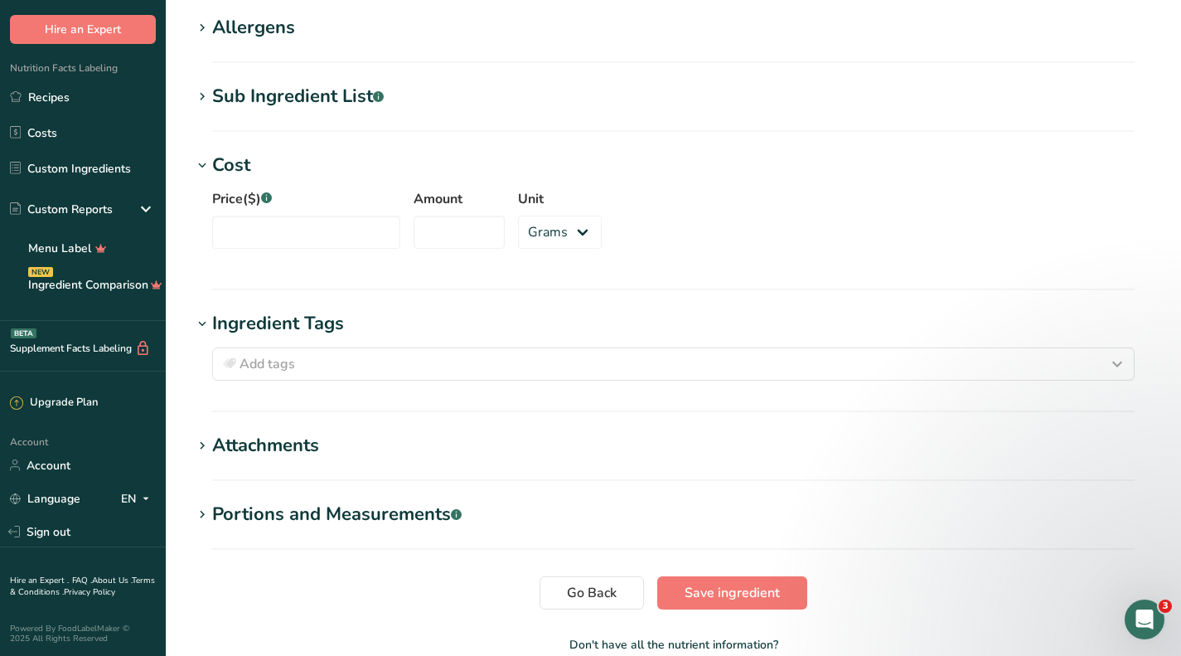
click at [292, 434] on div "Attachments" at bounding box center [265, 445] width 107 height 27
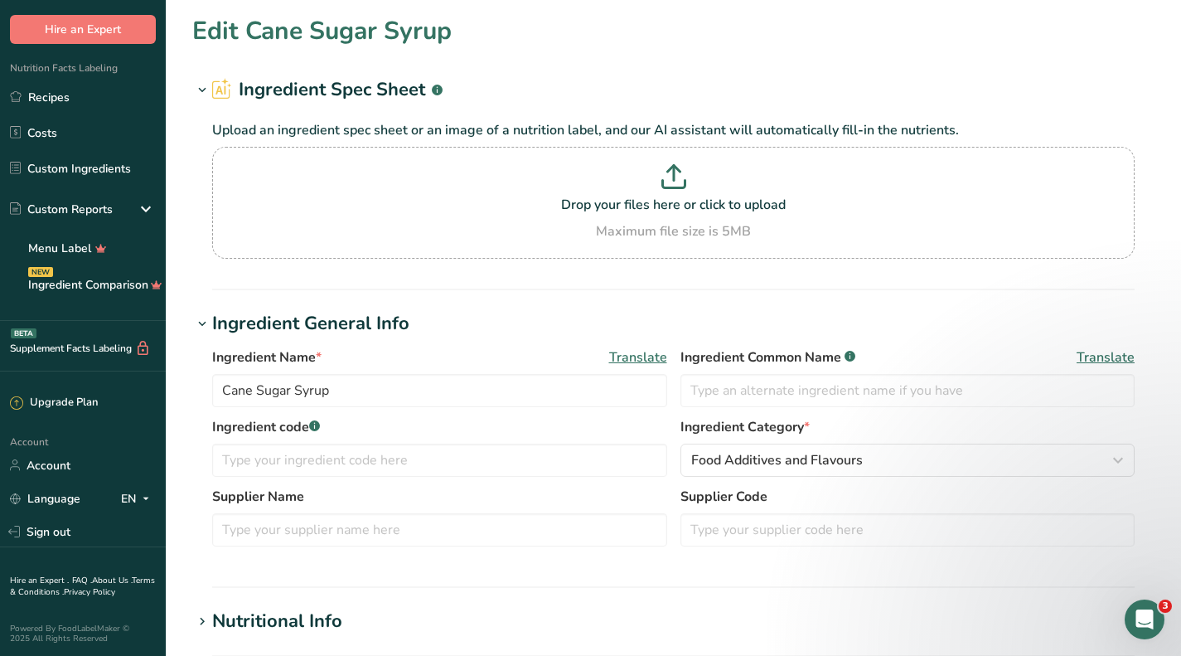
scroll to position [0, 0]
click at [87, 101] on link "Recipes" at bounding box center [83, 97] width 166 height 32
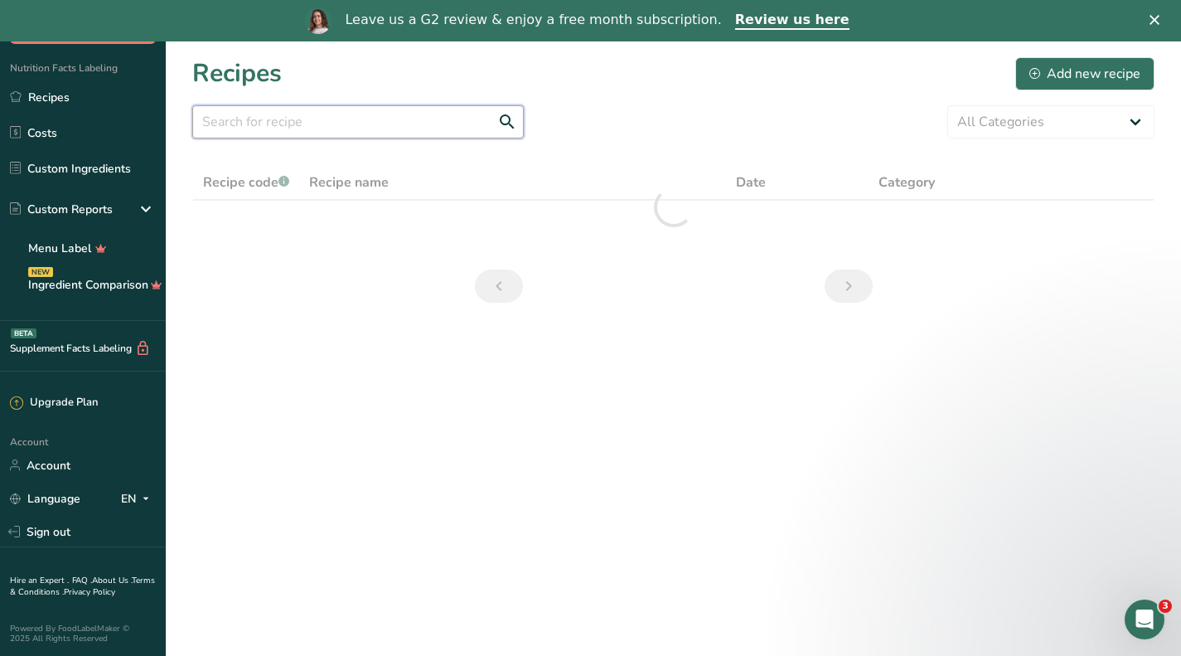
click at [341, 121] on input "text" at bounding box center [358, 121] width 332 height 33
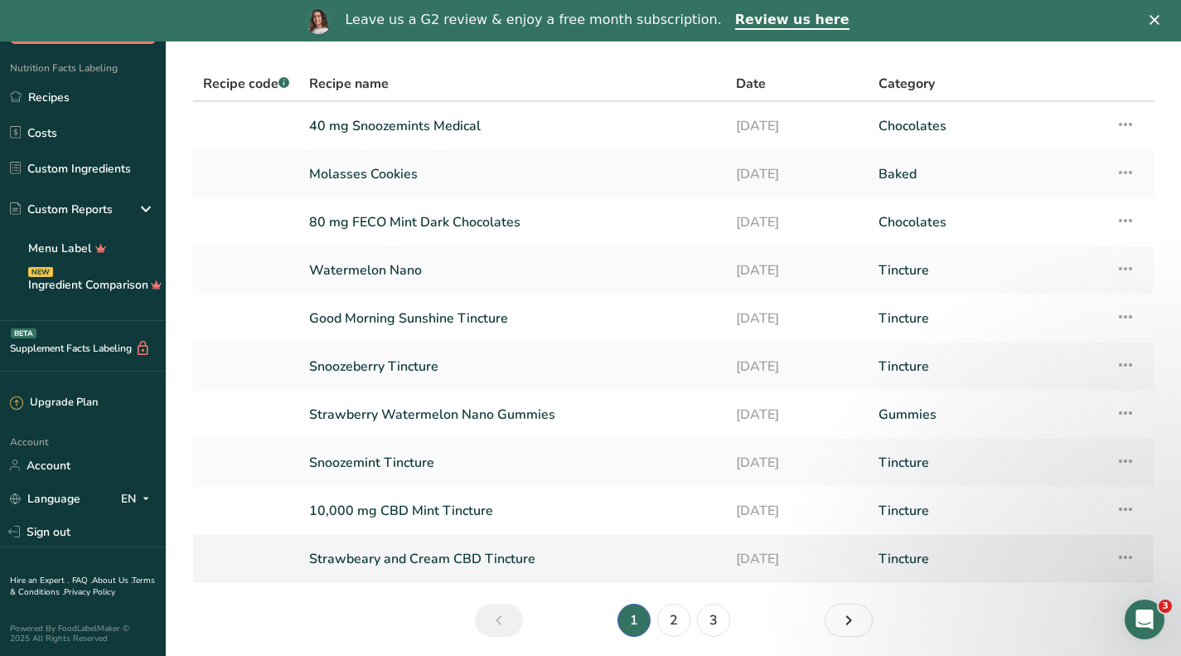
scroll to position [159, 0]
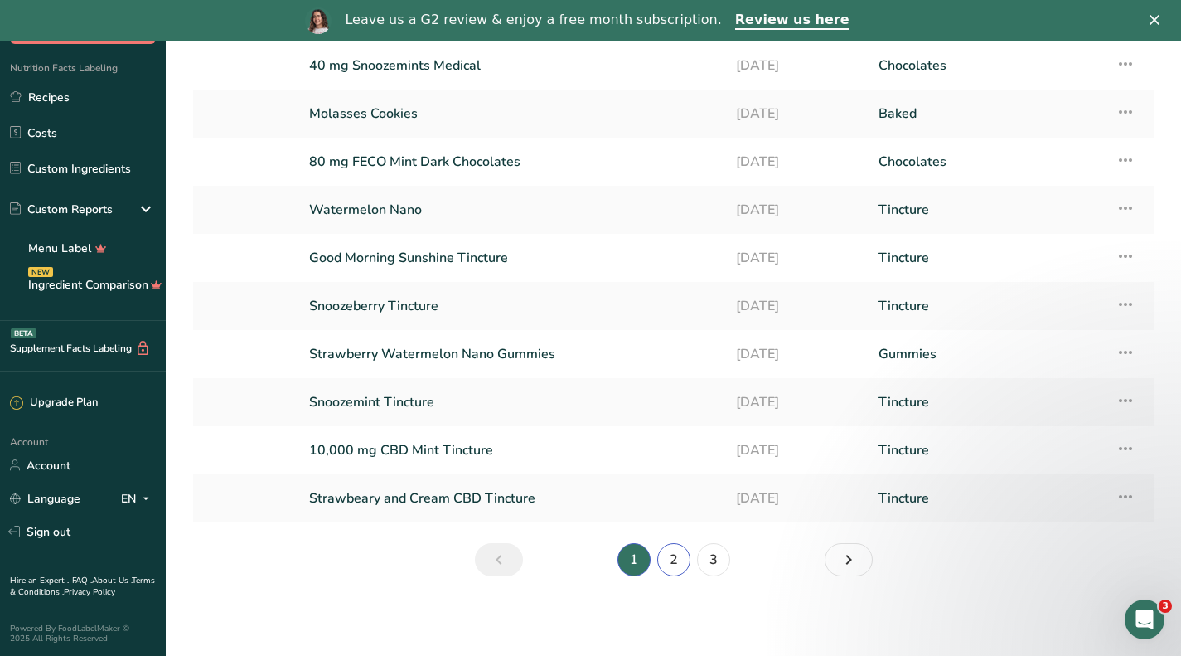
click at [672, 563] on link "2" at bounding box center [673, 559] width 33 height 33
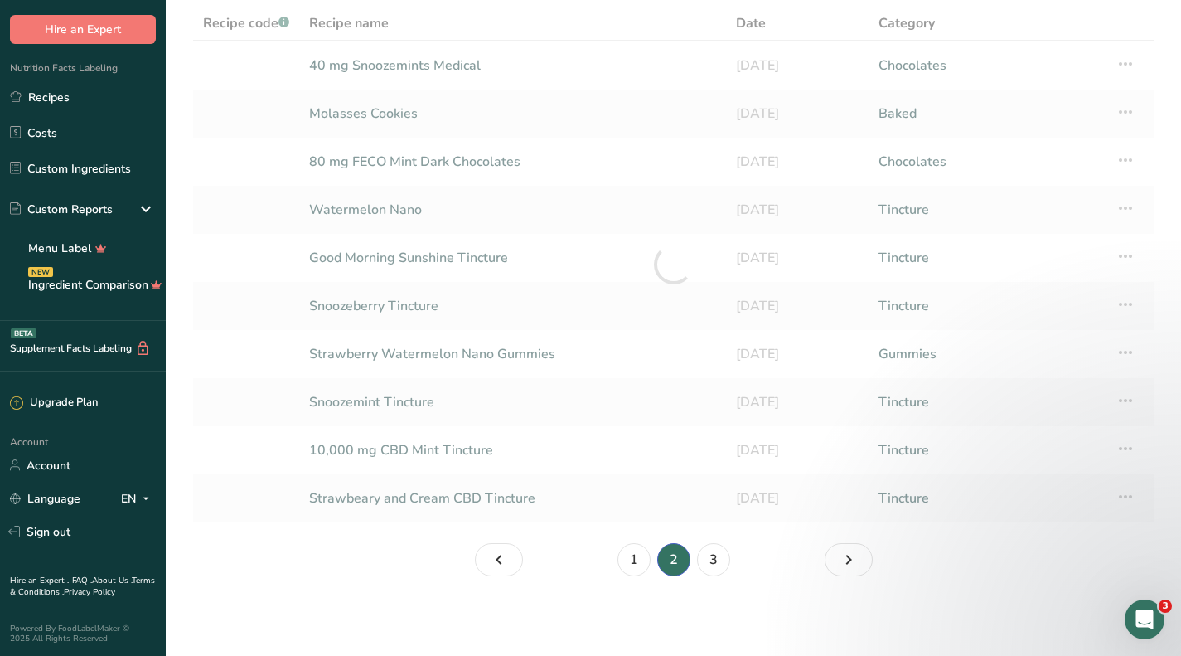
scroll to position [118, 0]
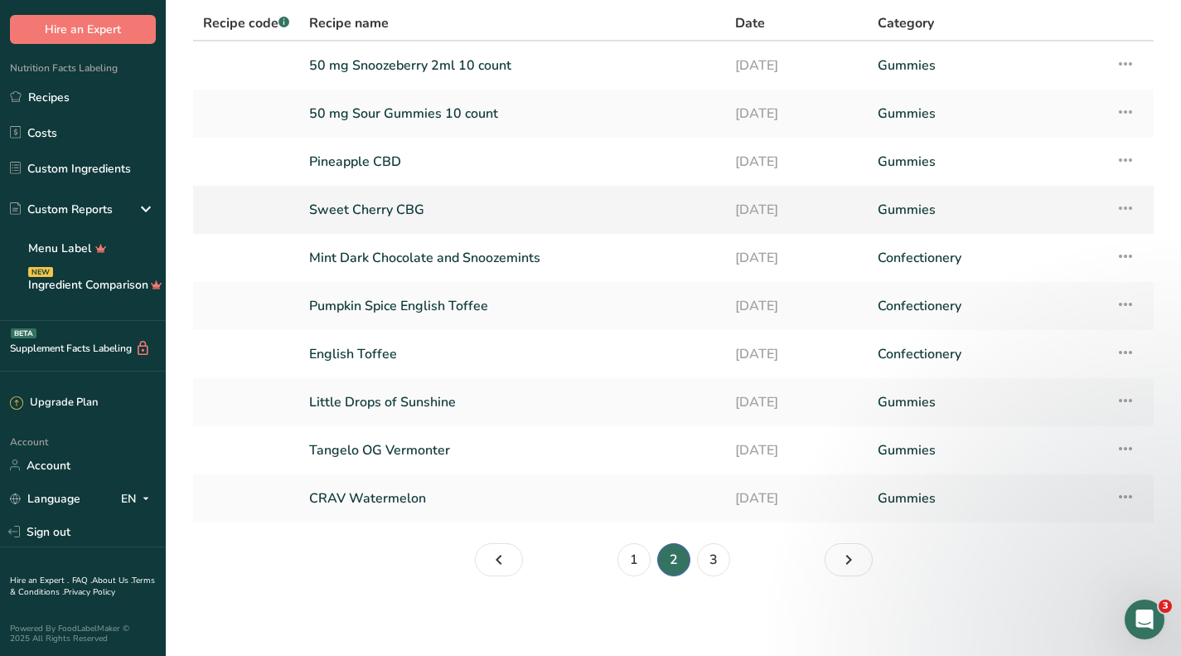
click at [385, 206] on link "Sweet Cherry CBG" at bounding box center [512, 209] width 406 height 35
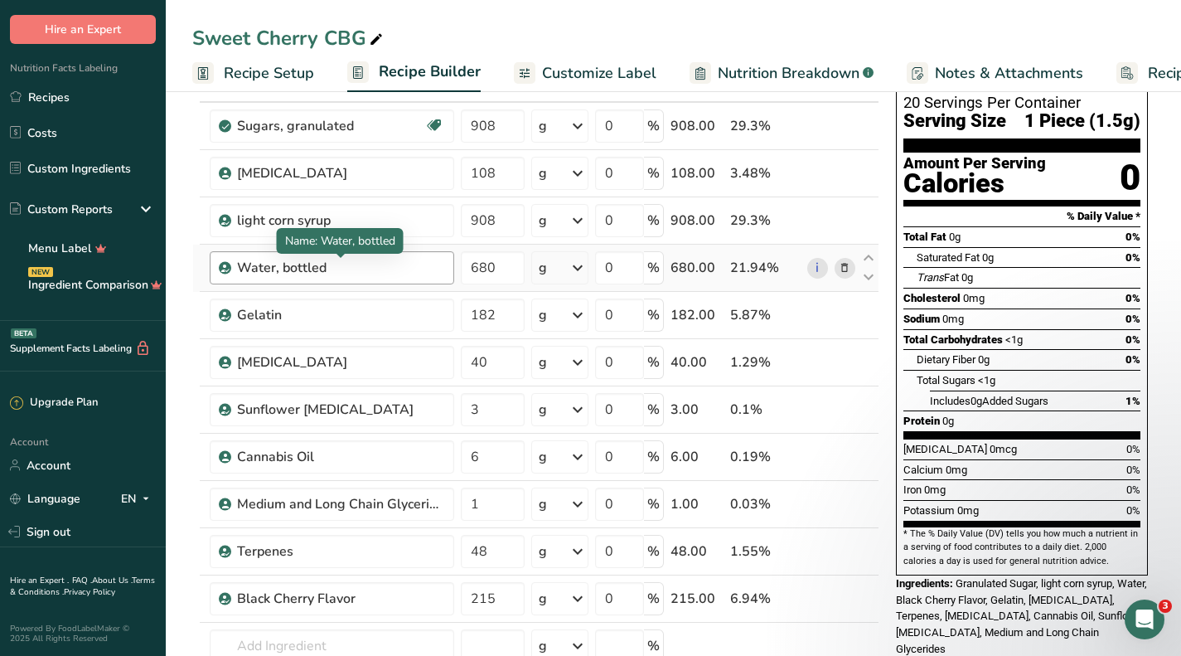
scroll to position [83, 0]
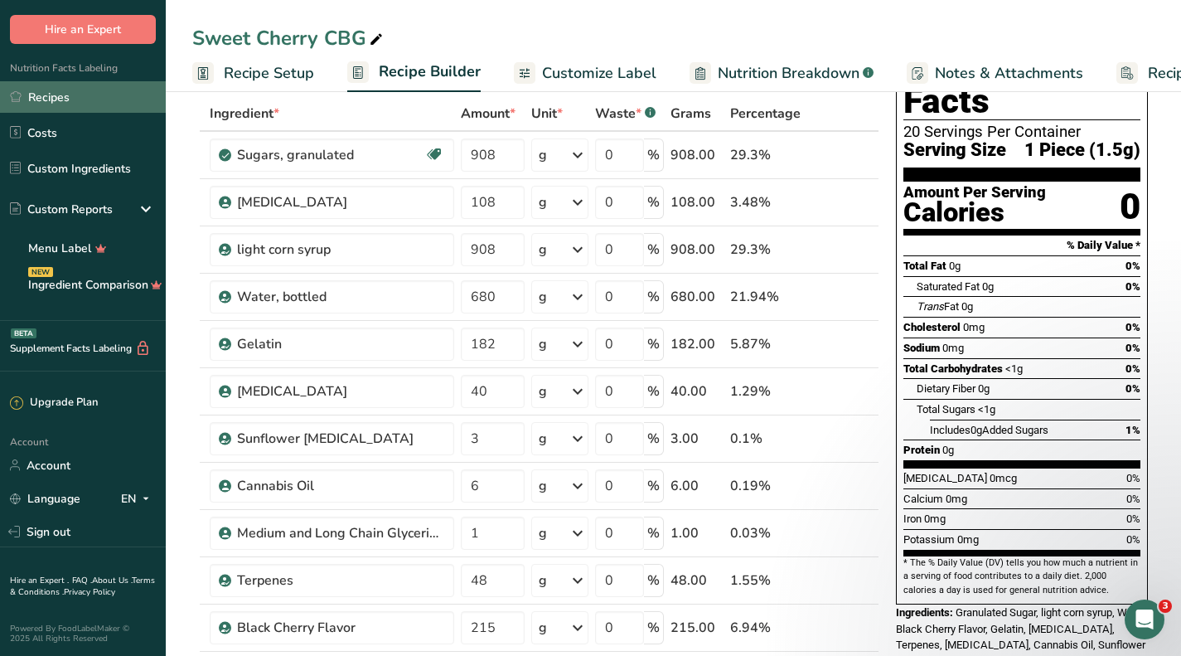
click at [71, 94] on link "Recipes" at bounding box center [83, 97] width 166 height 32
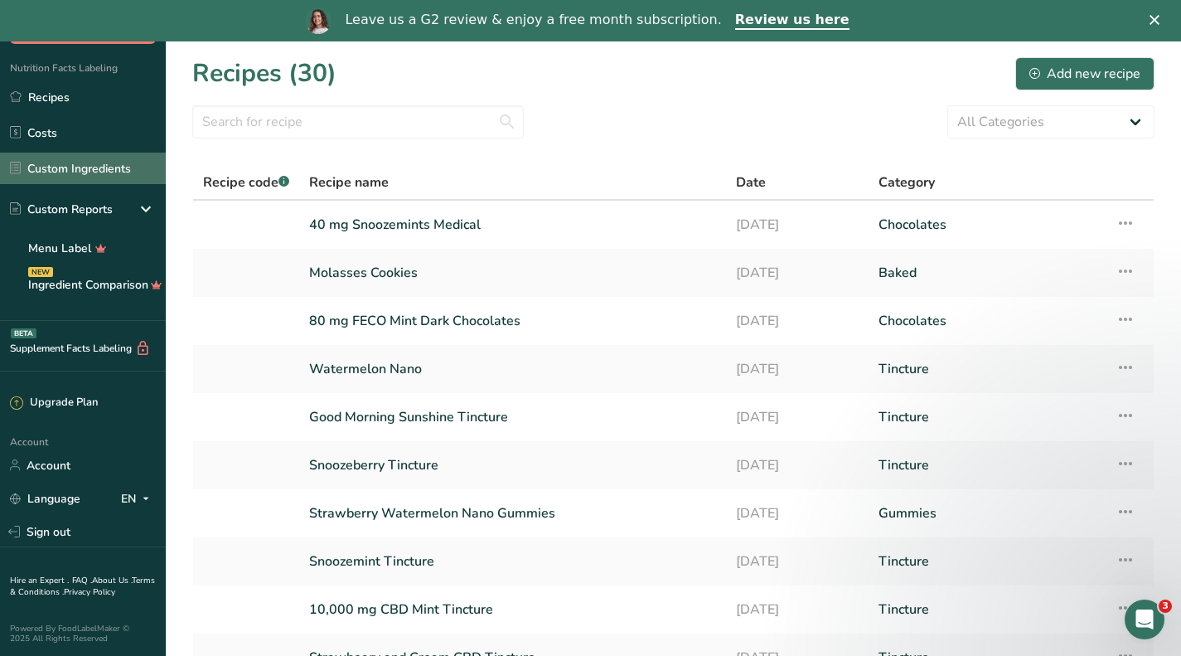
click at [60, 162] on link "Custom Ingredients" at bounding box center [83, 169] width 166 height 32
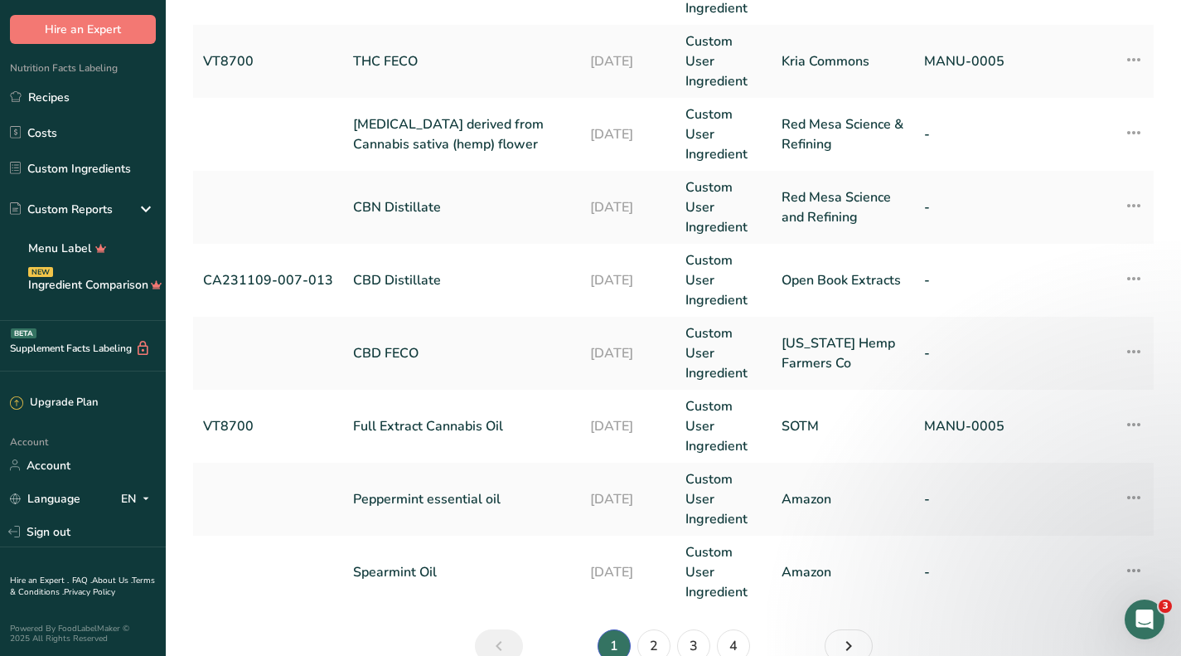
scroll to position [721, 0]
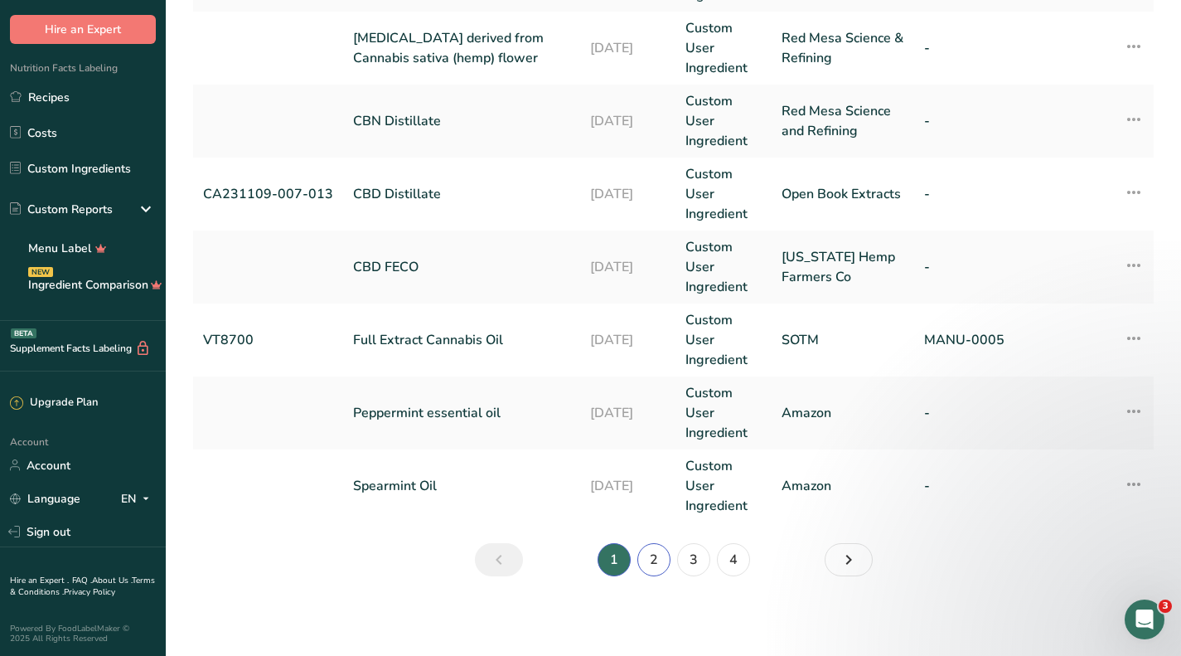
click at [657, 559] on link "2" at bounding box center [654, 559] width 33 height 33
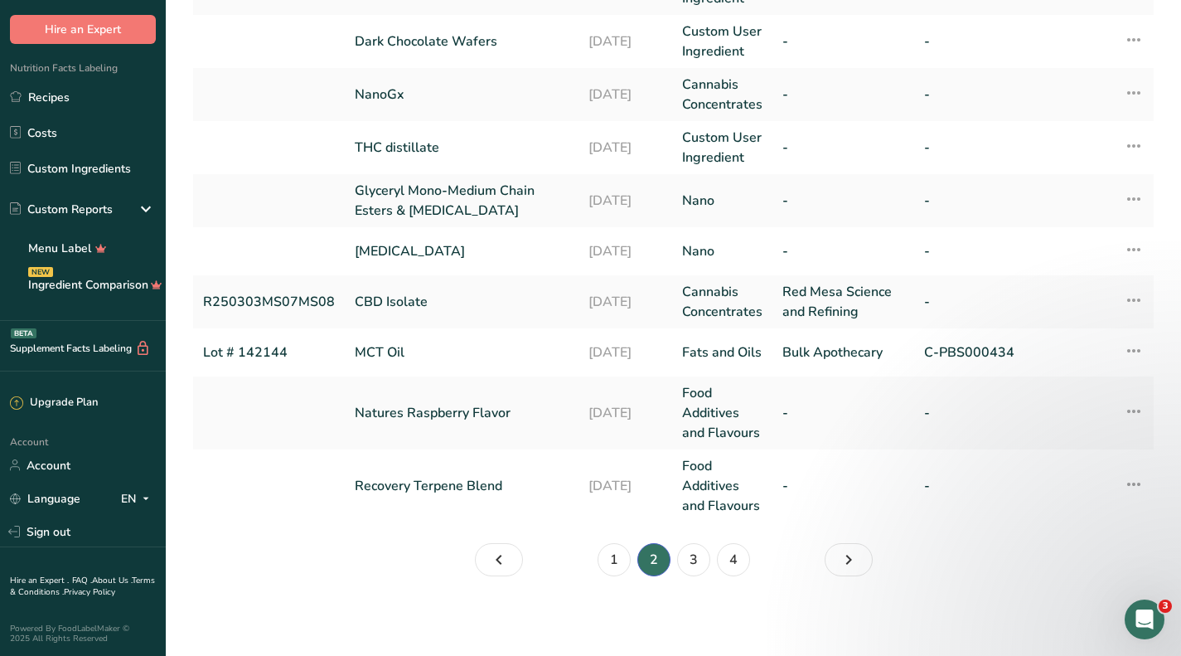
scroll to position [453, 0]
click at [694, 560] on link "3" at bounding box center [693, 559] width 33 height 33
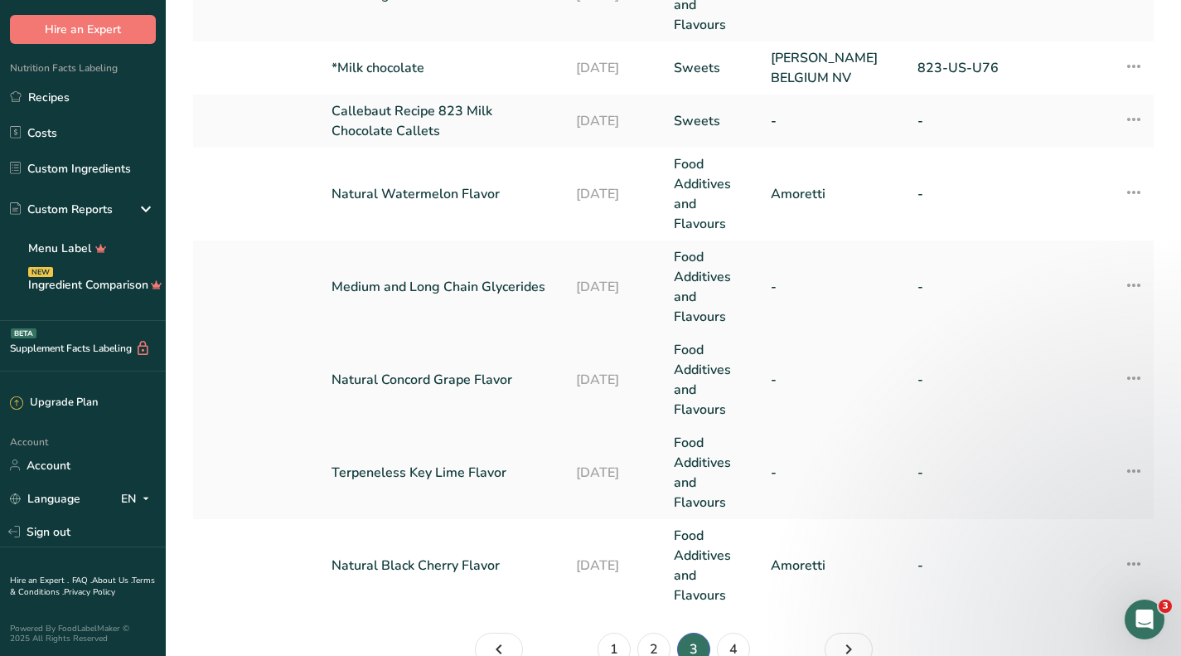
scroll to position [912, 0]
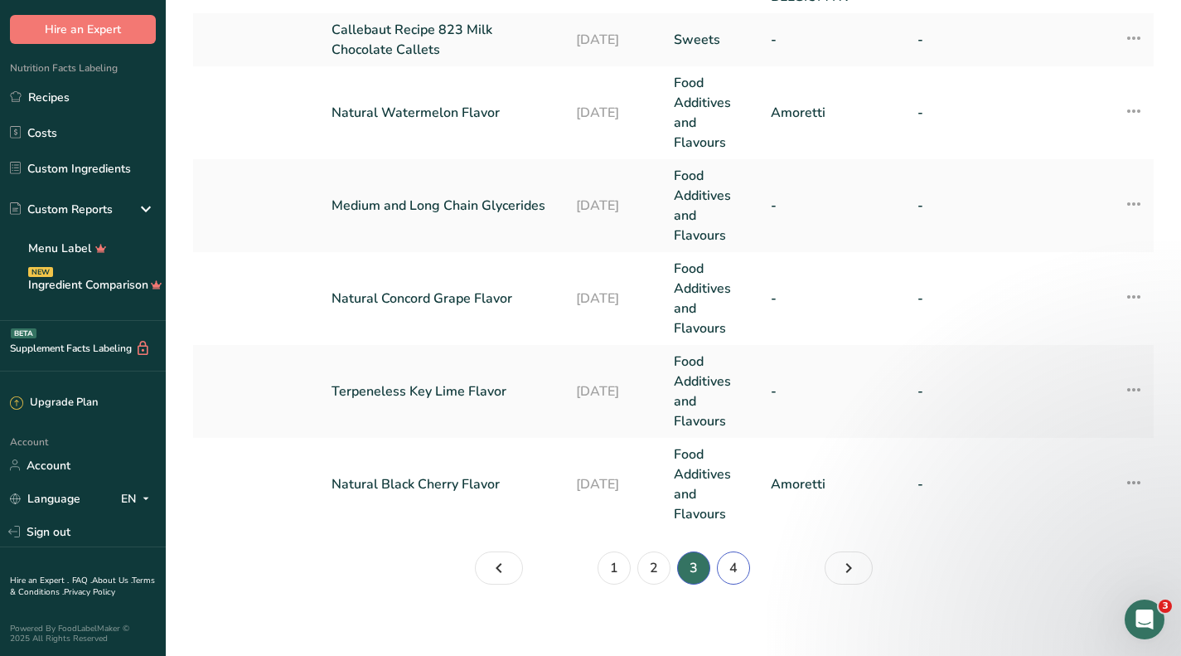
click at [734, 563] on link "4" at bounding box center [733, 567] width 33 height 33
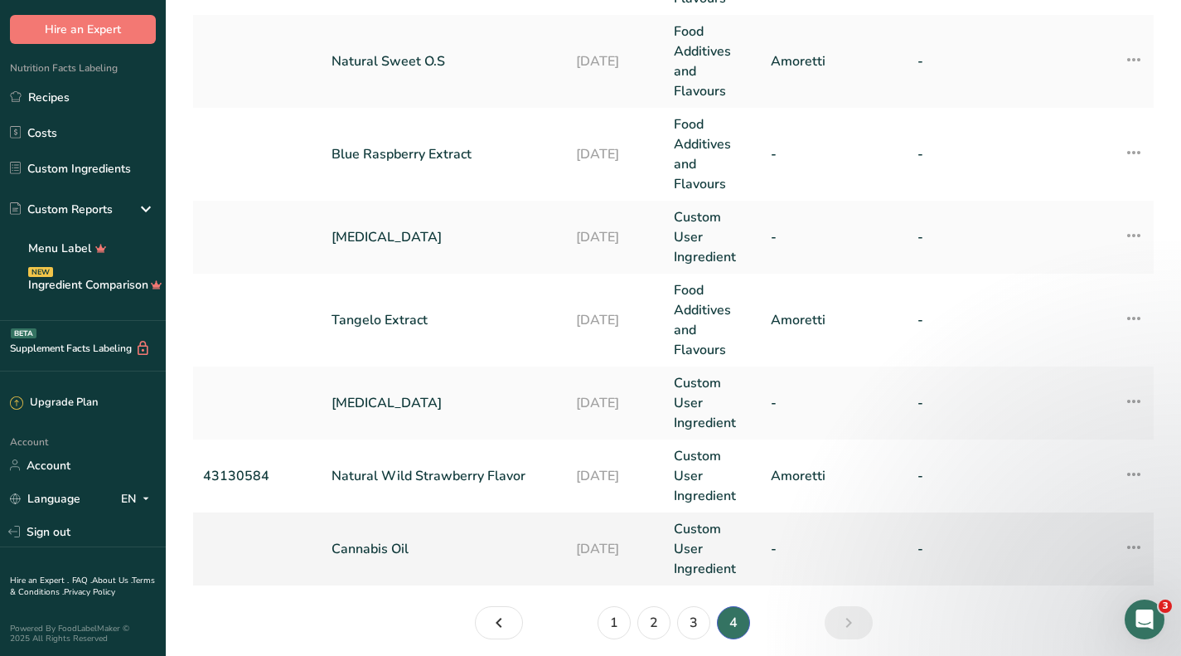
scroll to position [847, 0]
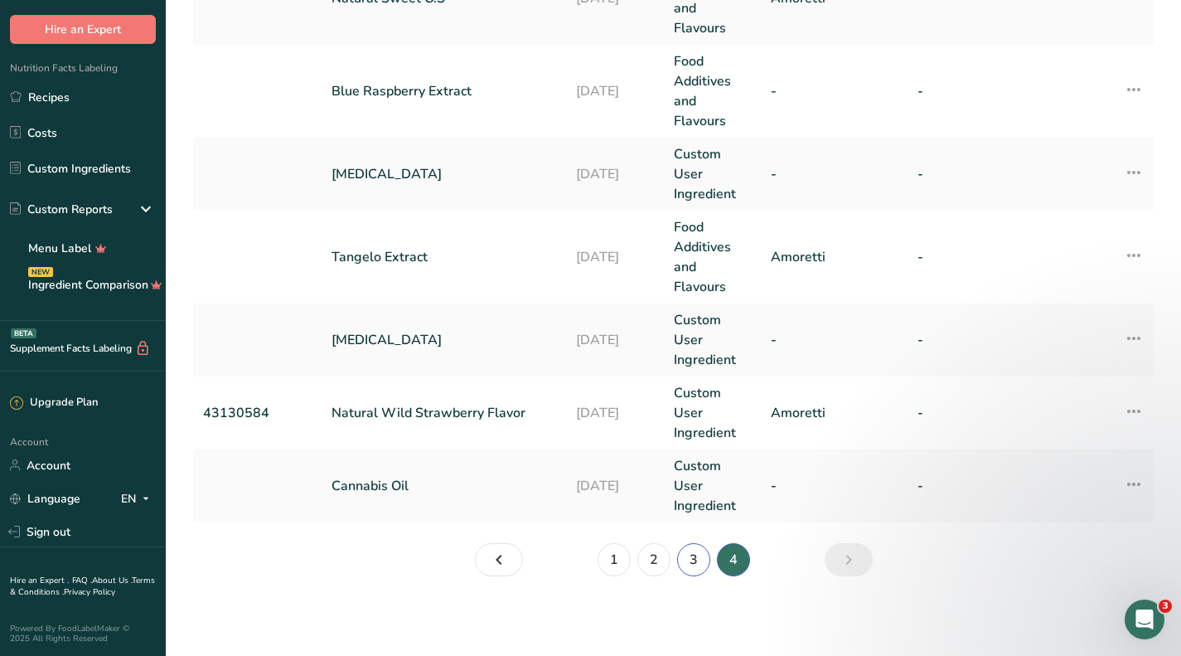
click at [693, 552] on link "3" at bounding box center [693, 559] width 33 height 33
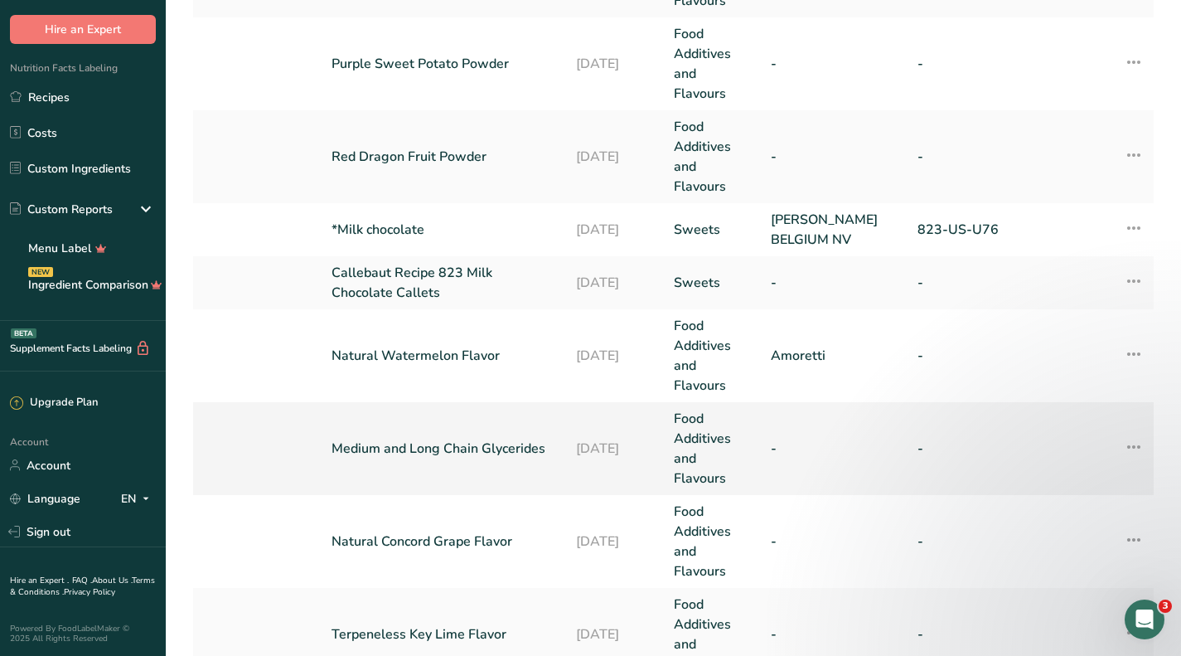
scroll to position [829, 0]
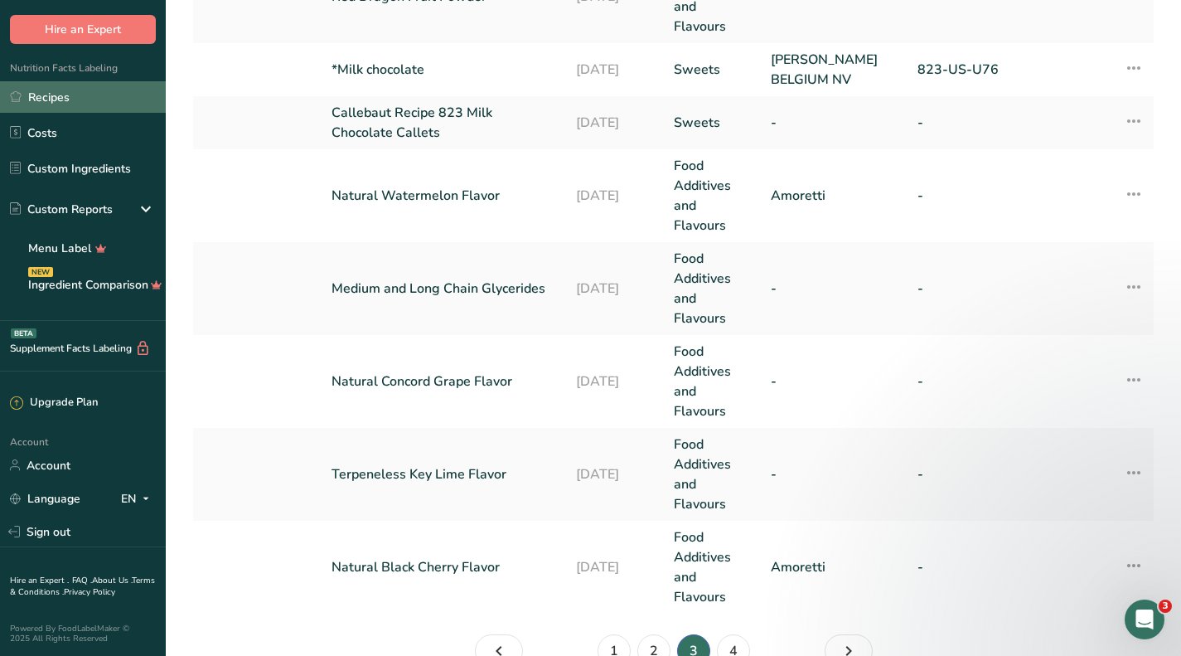
click at [81, 104] on link "Recipes" at bounding box center [83, 97] width 166 height 32
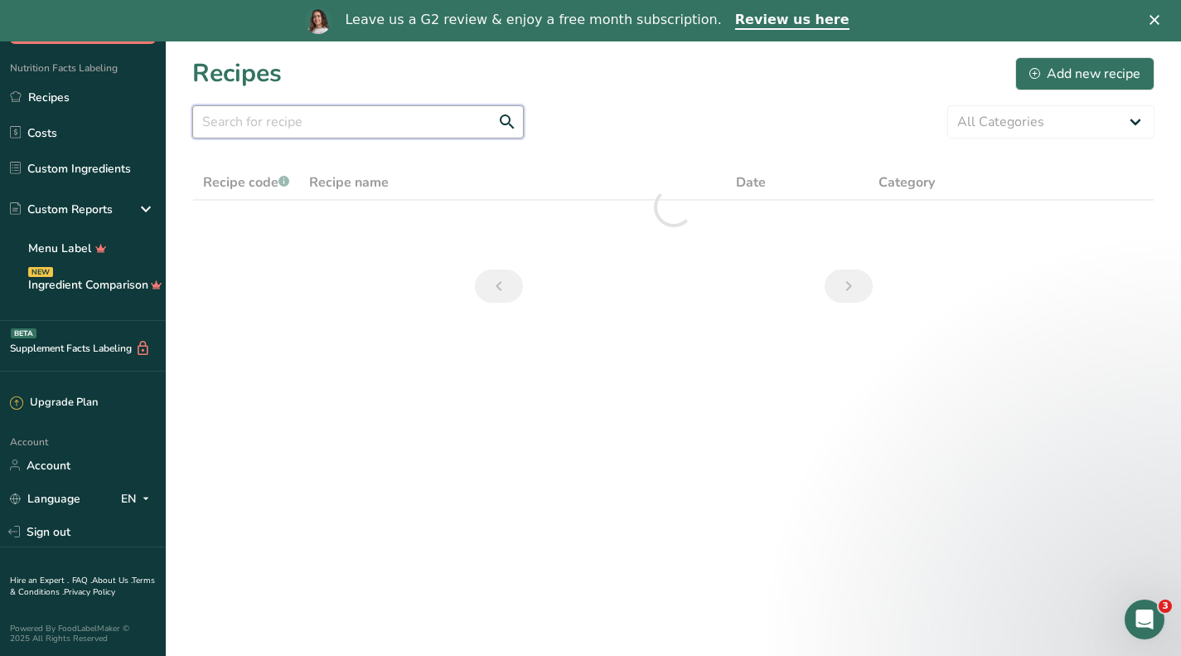
click at [340, 128] on input "text" at bounding box center [358, 121] width 332 height 33
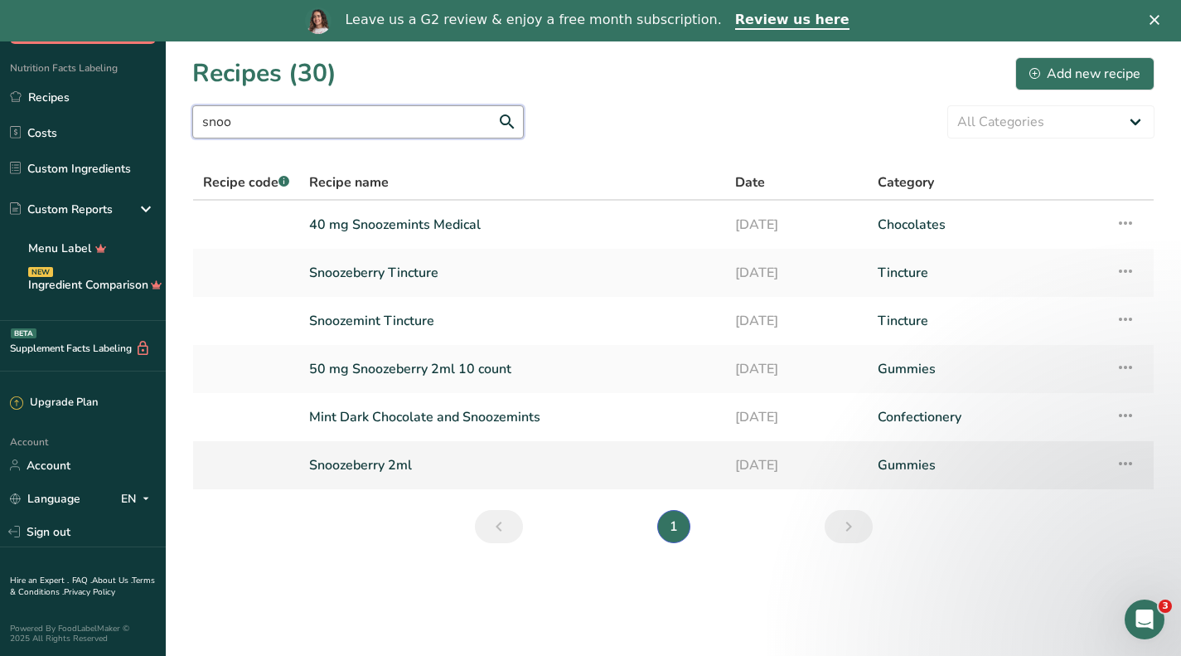
type input "snoo"
click at [390, 461] on link "Snoozeberry 2ml" at bounding box center [512, 465] width 406 height 35
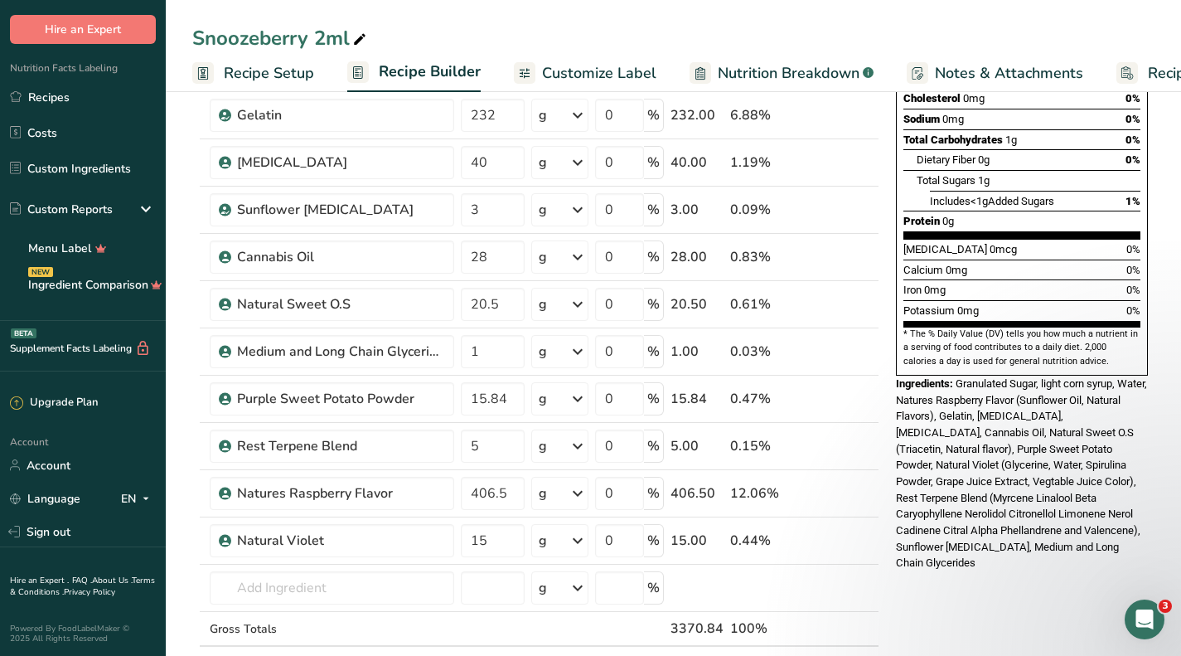
scroll to position [332, 0]
